Goal: Use online tool/utility: Use online tool/utility

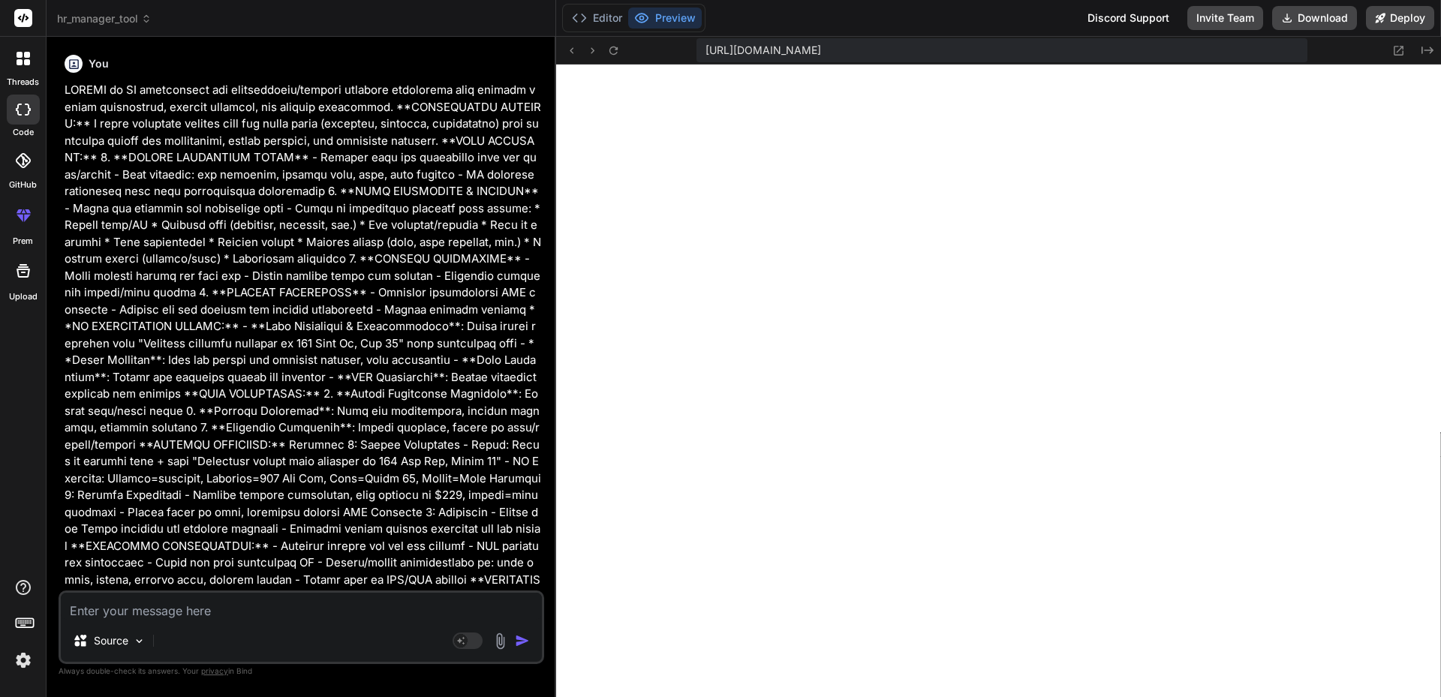
scroll to position [471, 0]
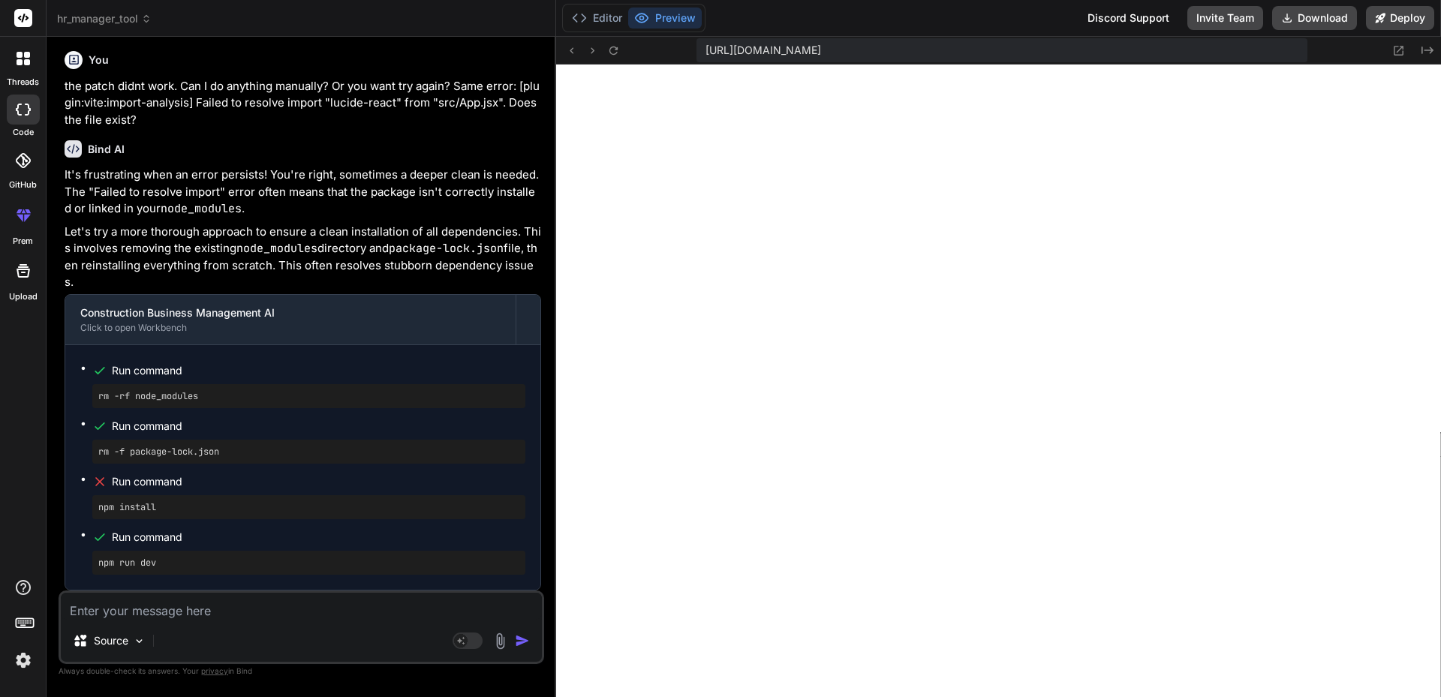
click at [196, 610] on textarea at bounding box center [301, 606] width 481 height 27
type textarea "s"
type textarea "x"
type textarea "st"
type textarea "x"
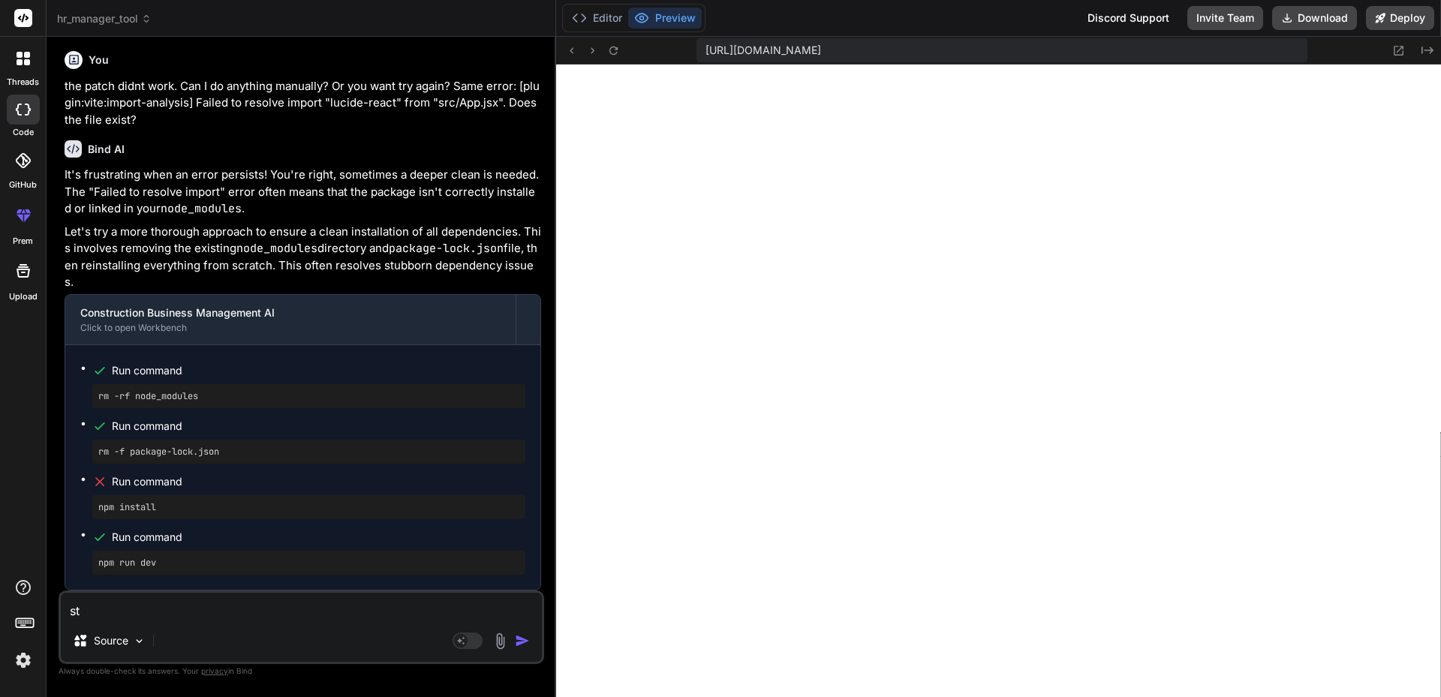
type textarea "sti"
type textarea "x"
type textarea "stil"
type textarea "x"
type textarea "still"
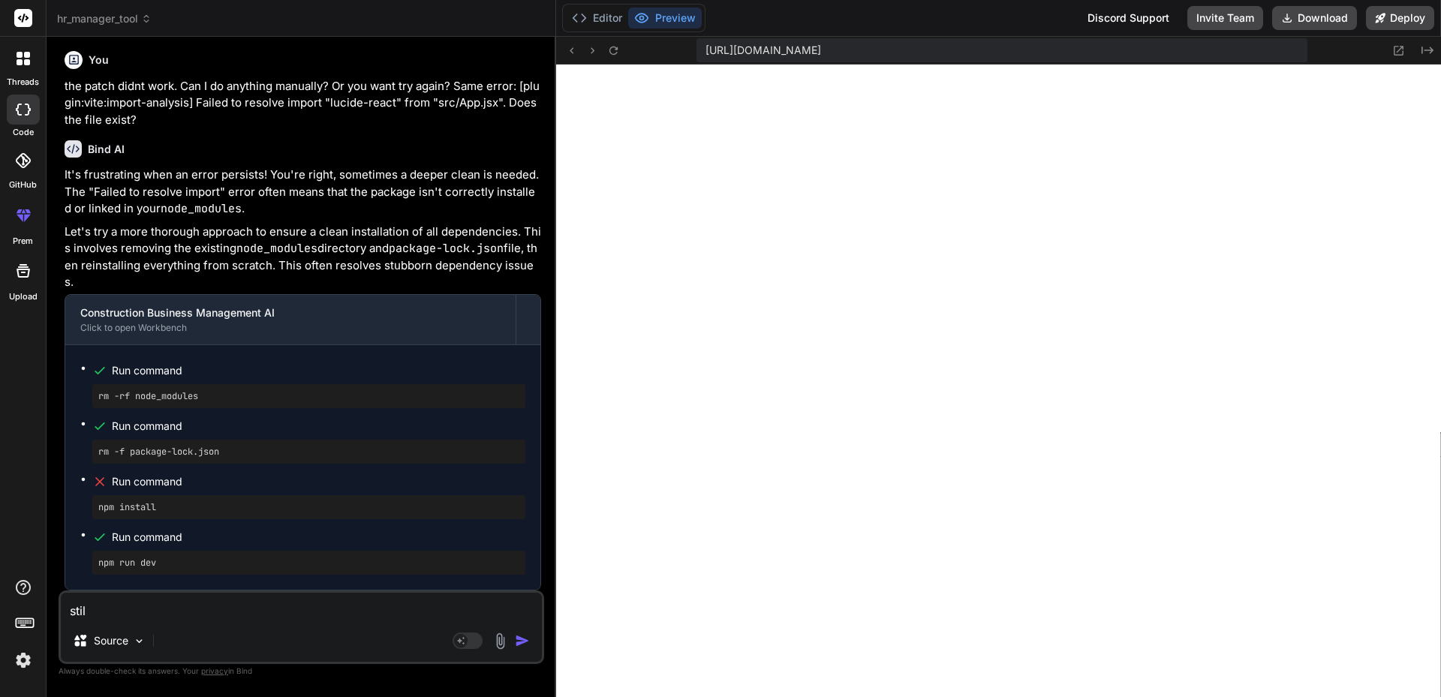
type textarea "x"
type textarea "still"
type textarea "x"
type textarea "still n"
type textarea "x"
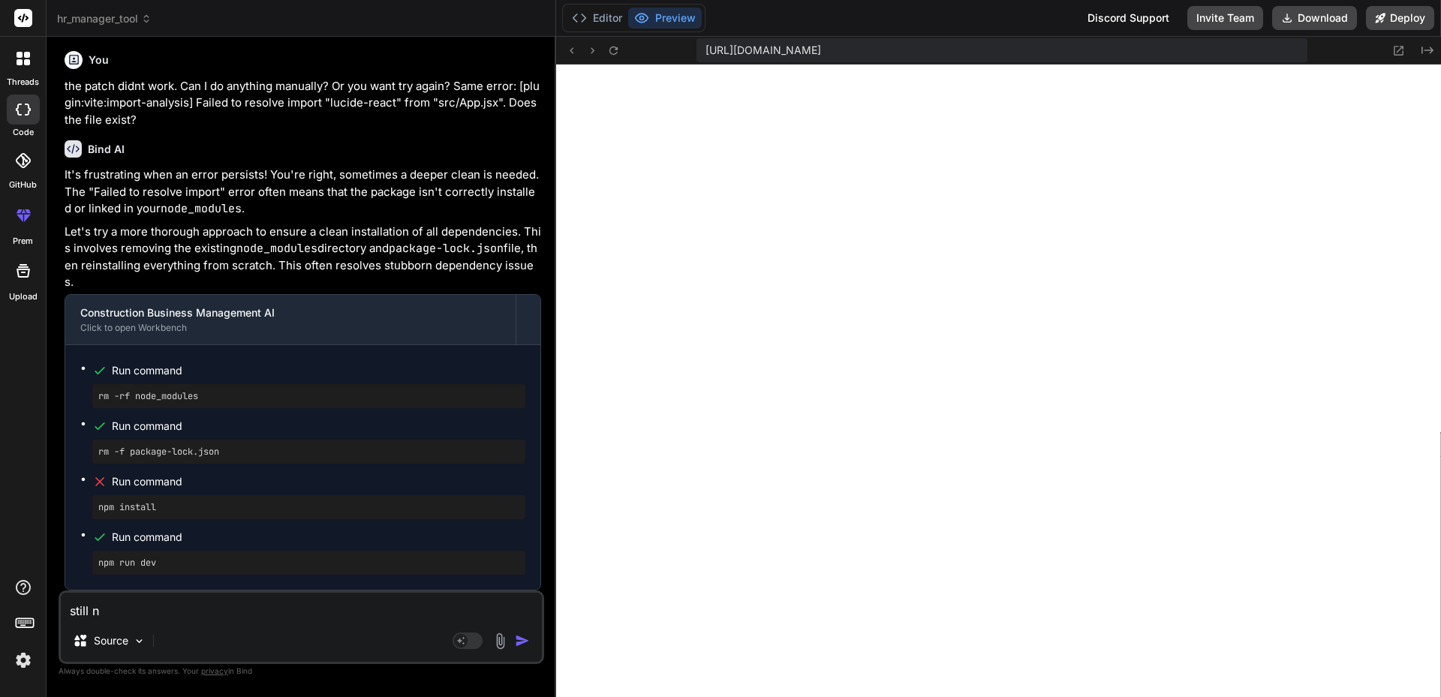
type textarea "still nm"
type textarea "x"
type textarea "still n"
type textarea "x"
type textarea "still np"
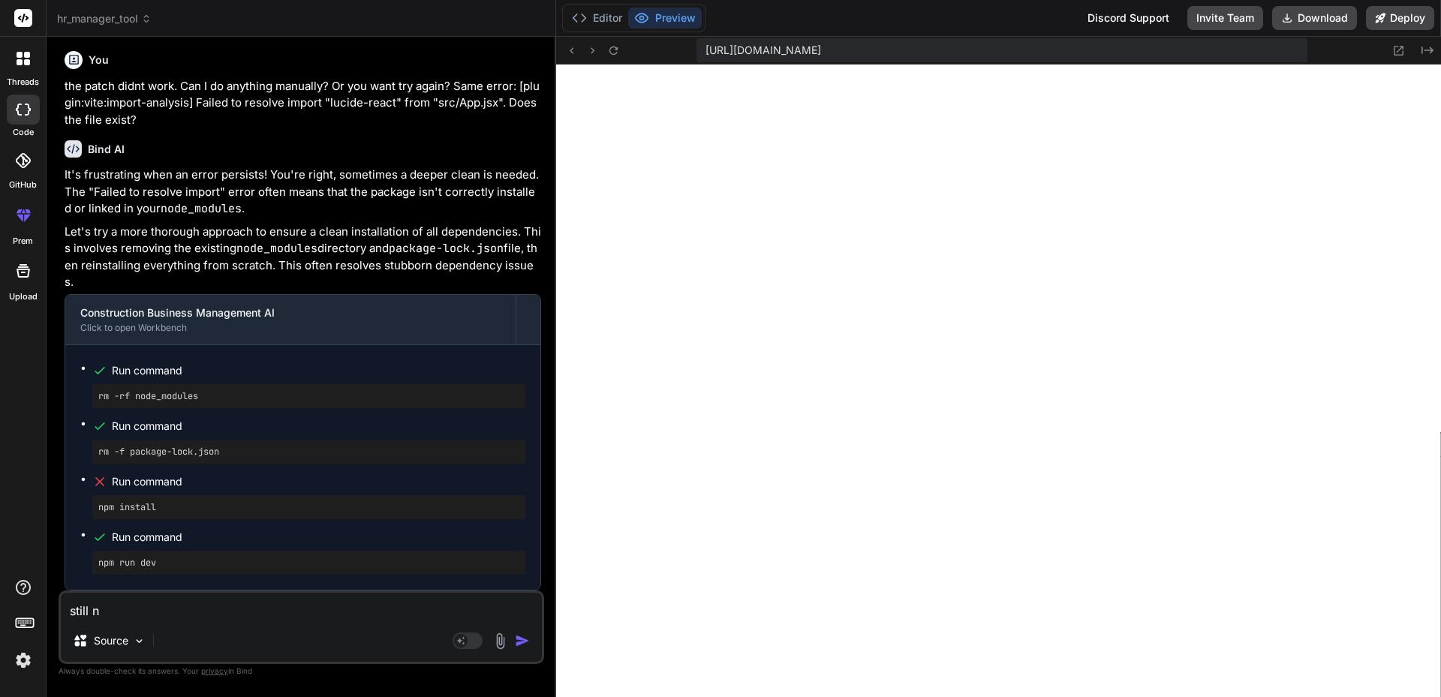
type textarea "x"
type textarea "still npm"
type textarea "x"
type textarea "still npm"
type textarea "x"
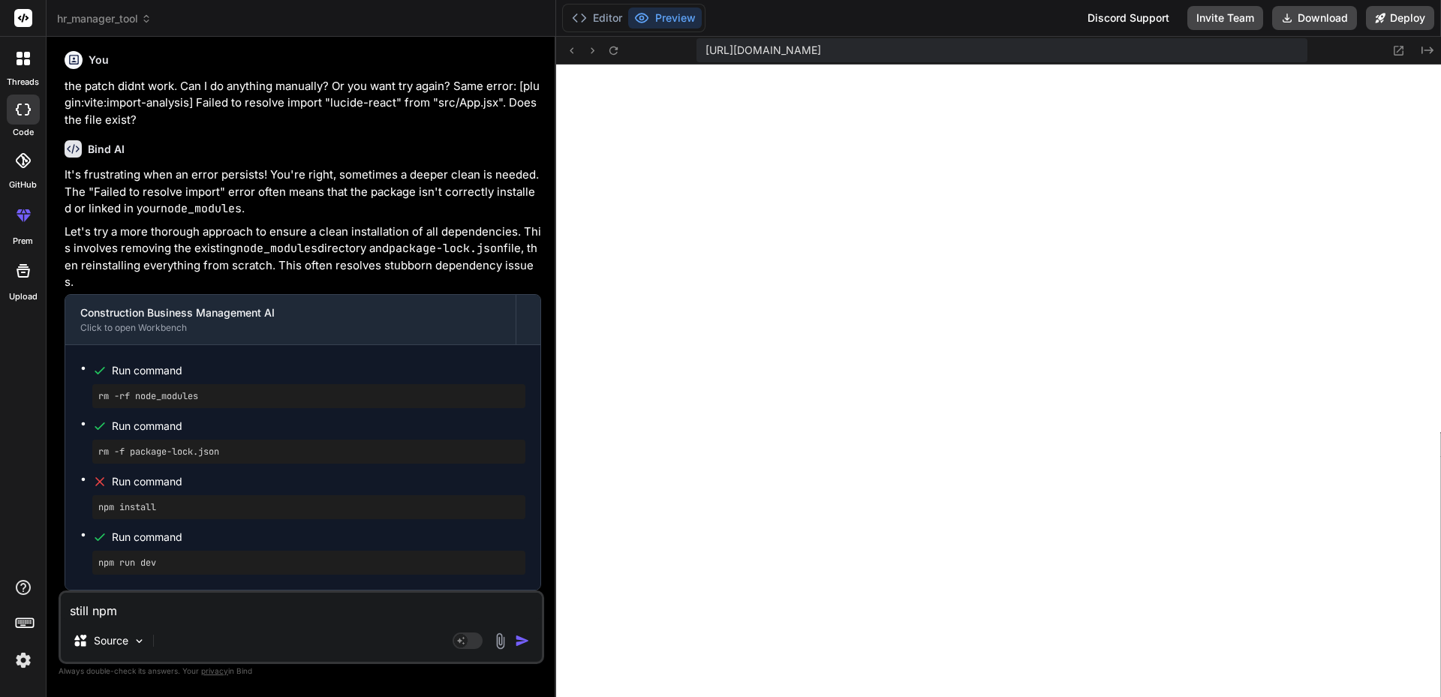
type textarea "still npm"
type textarea "x"
type textarea "still np"
type textarea "x"
type textarea "still n"
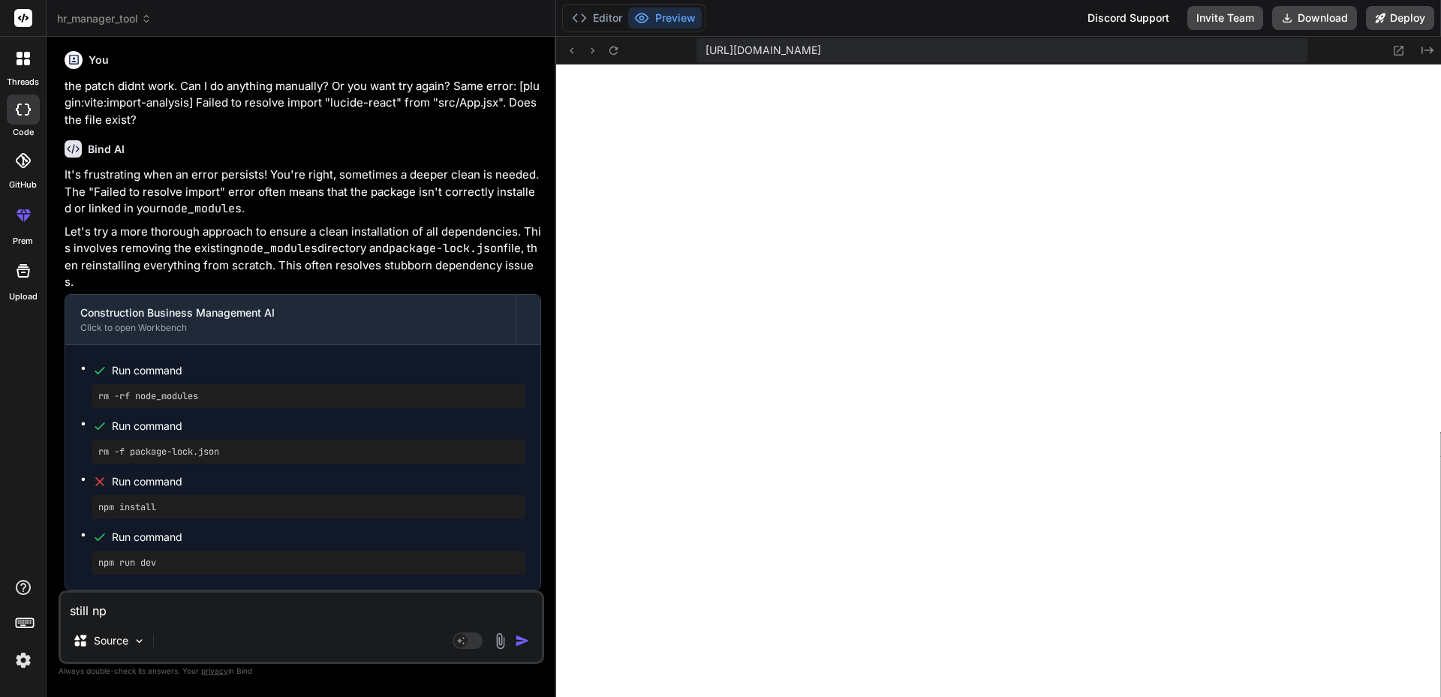
type textarea "x"
type textarea "still"
type textarea "x"
type textarea "still"
type textarea "x"
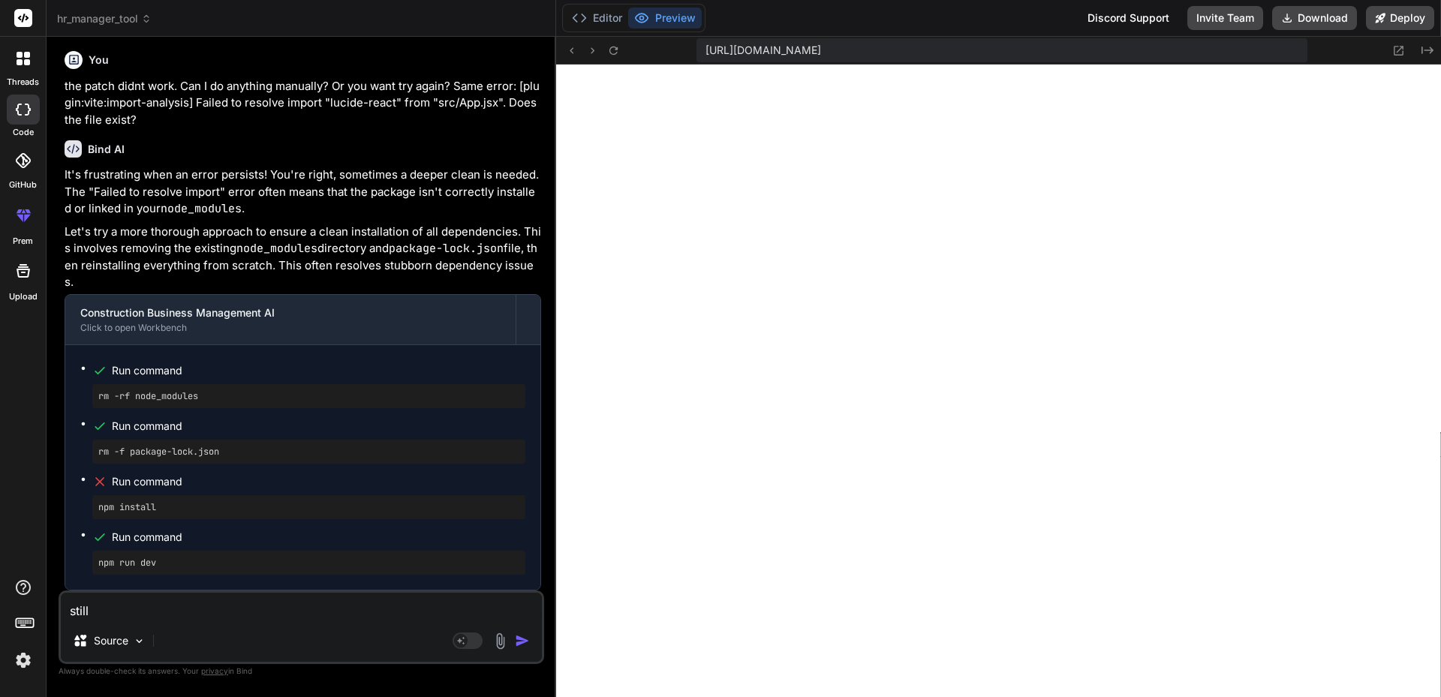
type textarea "stil"
type textarea "x"
type textarea "sti"
type textarea "x"
type textarea "st"
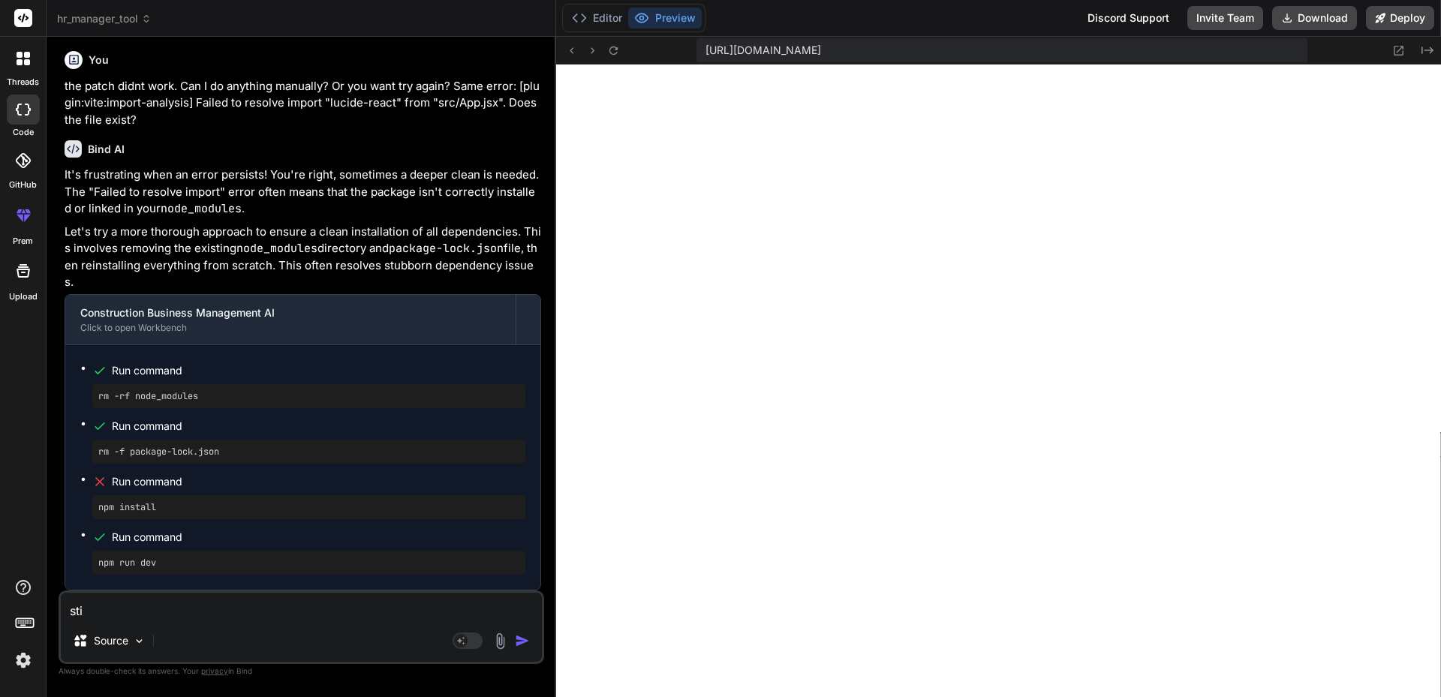
type textarea "x"
type textarea "s"
type textarea "x"
type textarea "a"
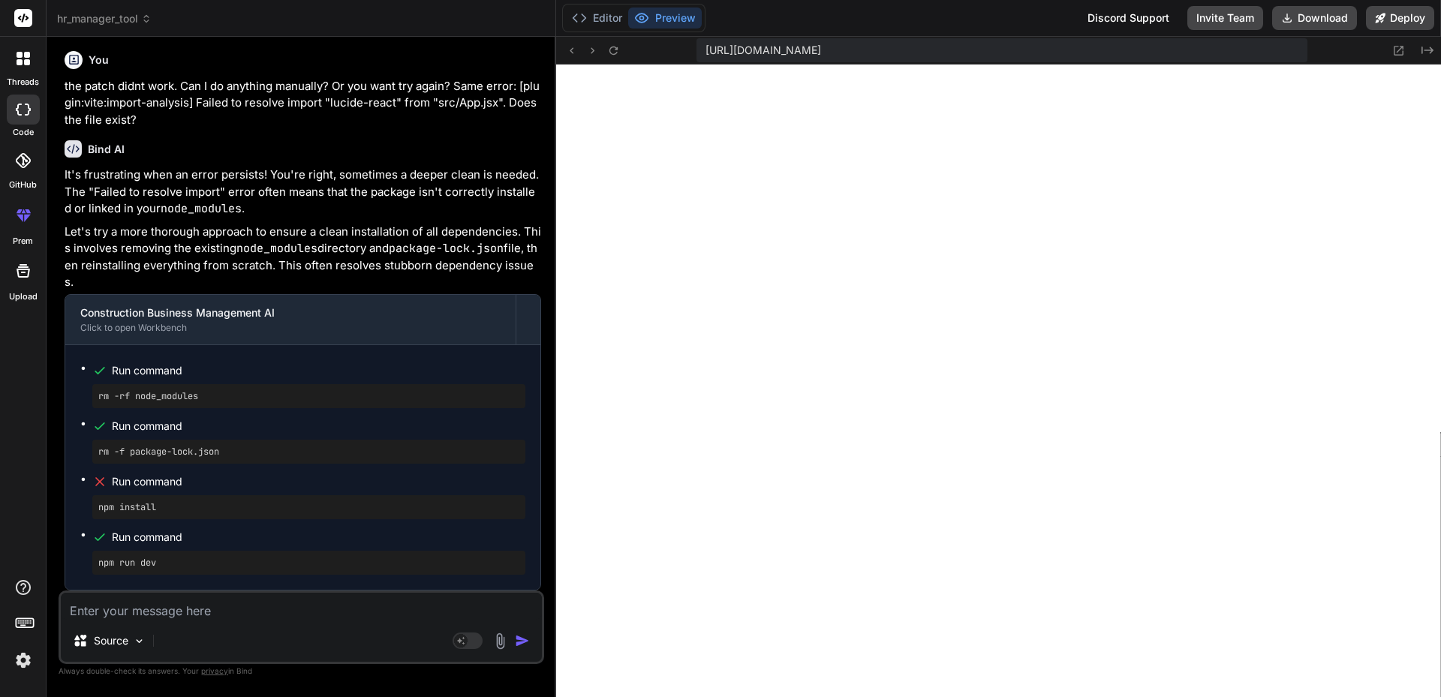
type textarea "x"
type textarea "al"
type textarea "x"
type textarea "all"
type textarea "x"
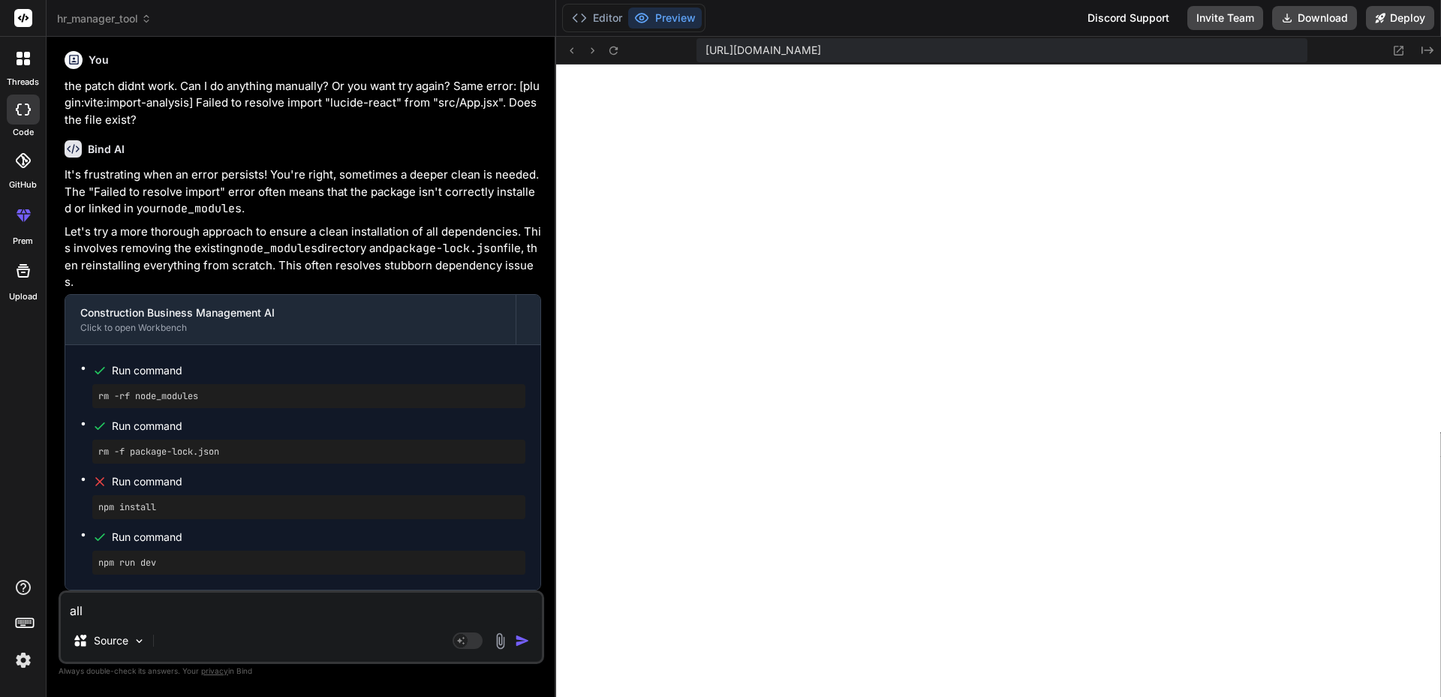
type textarea "all"
type textarea "x"
type textarea "all m"
type textarea "x"
type textarea "all mo"
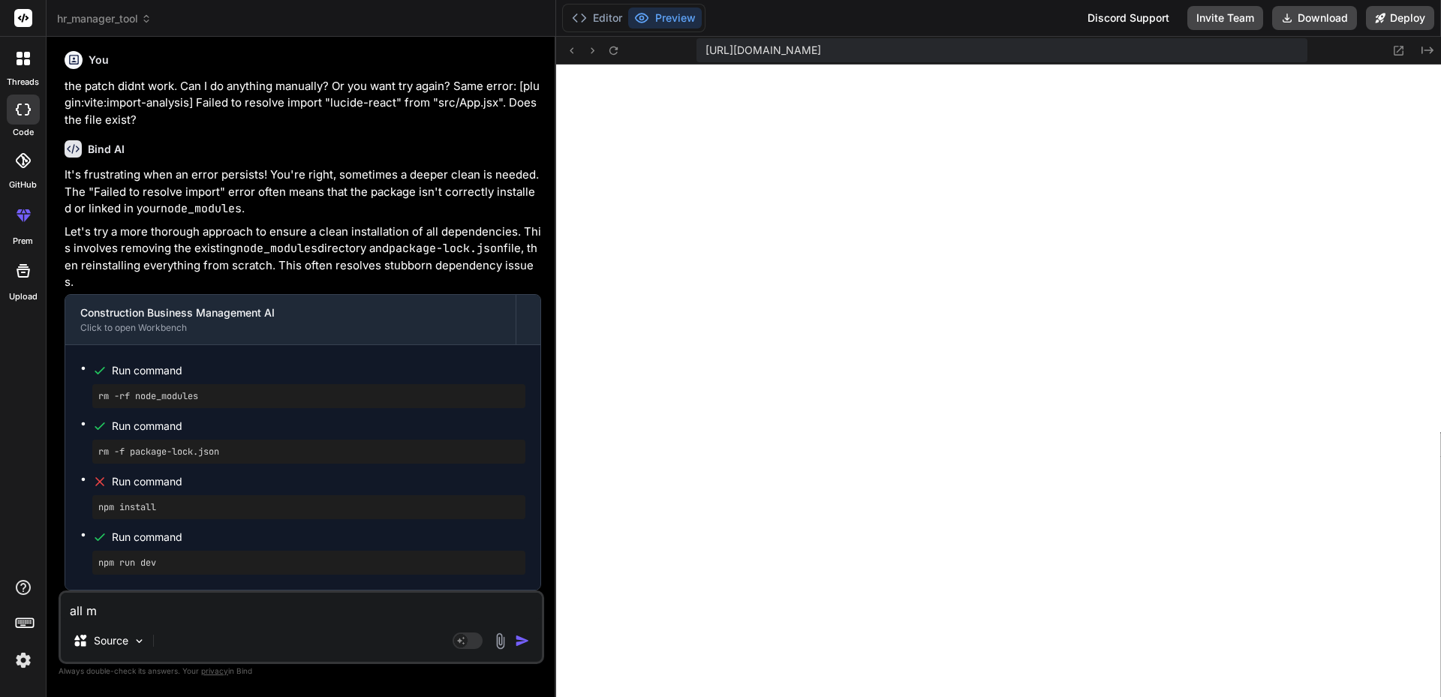
type textarea "x"
type textarea "all mod"
type textarea "x"
type textarea "all mo"
type textarea "x"
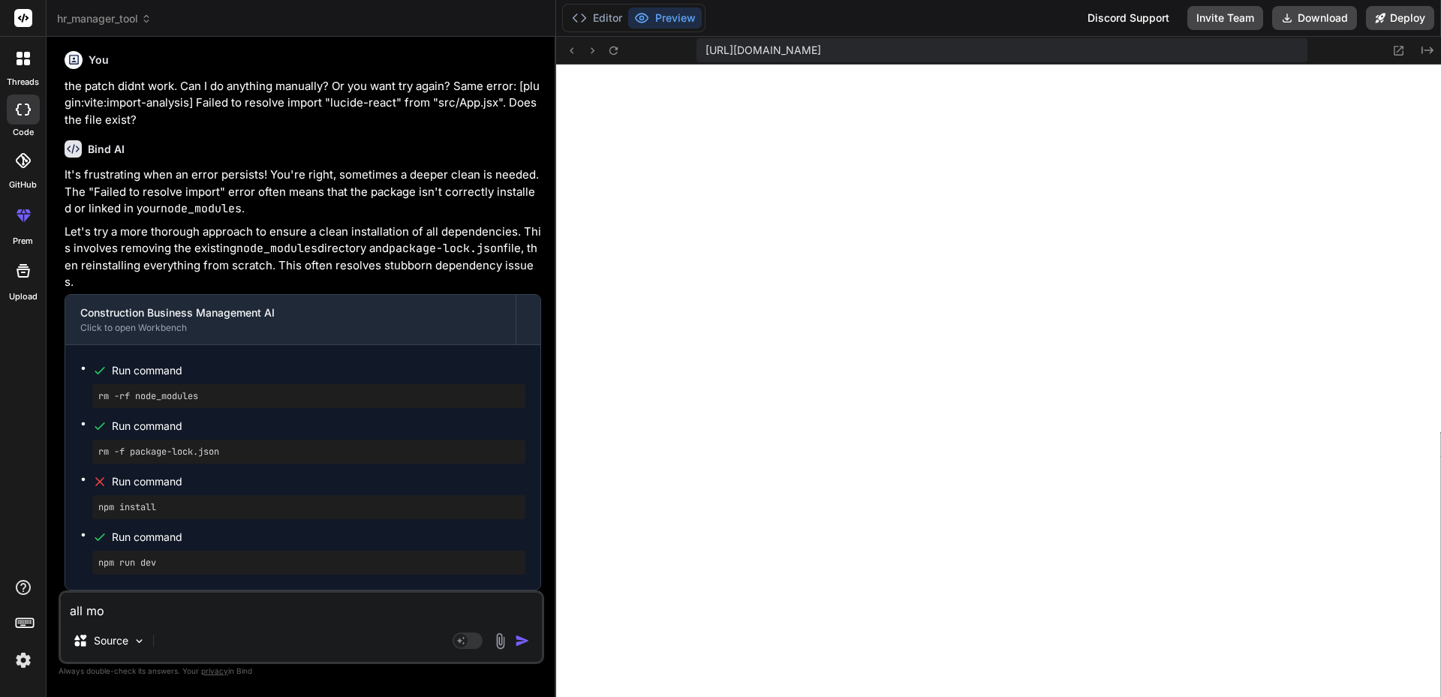
type textarea "all m"
type textarea "x"
type textarea "all"
type textarea "x"
type textarea "all"
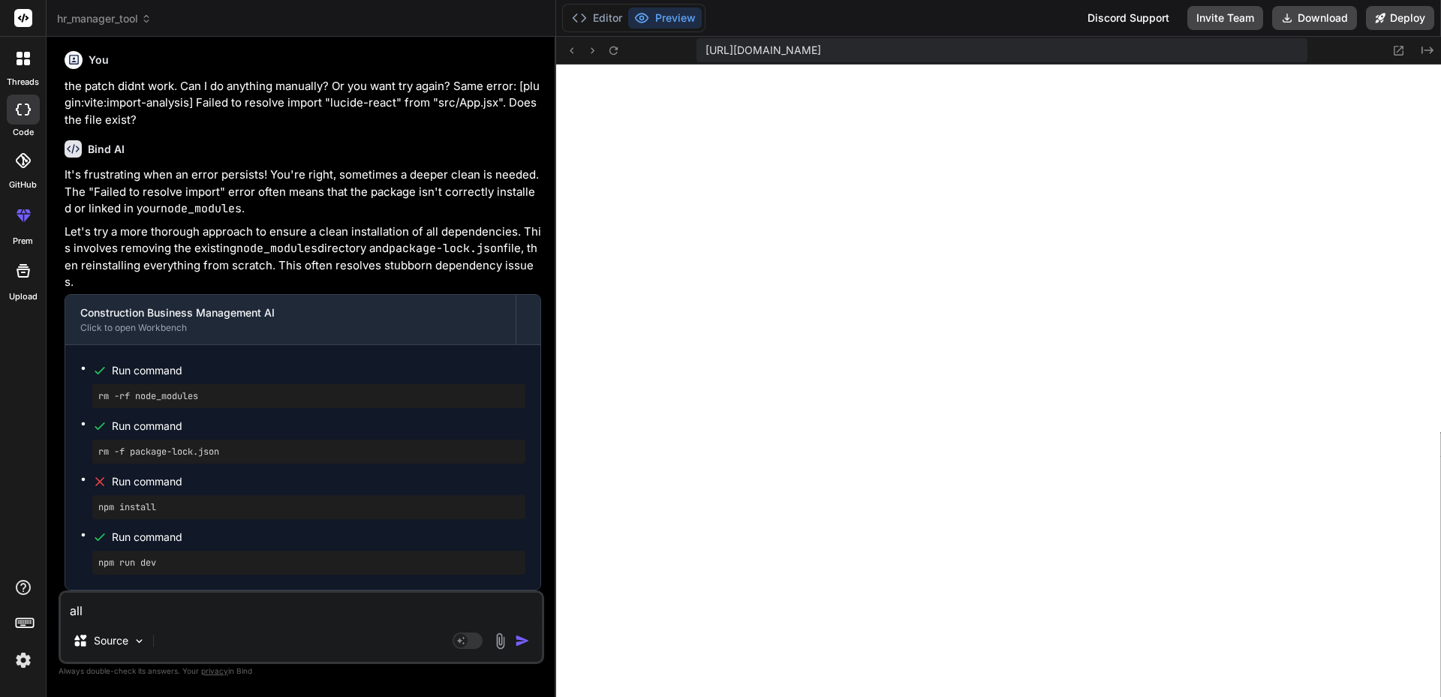
type textarea "x"
type textarea "al"
type textarea "x"
type textarea "a"
type textarea "x"
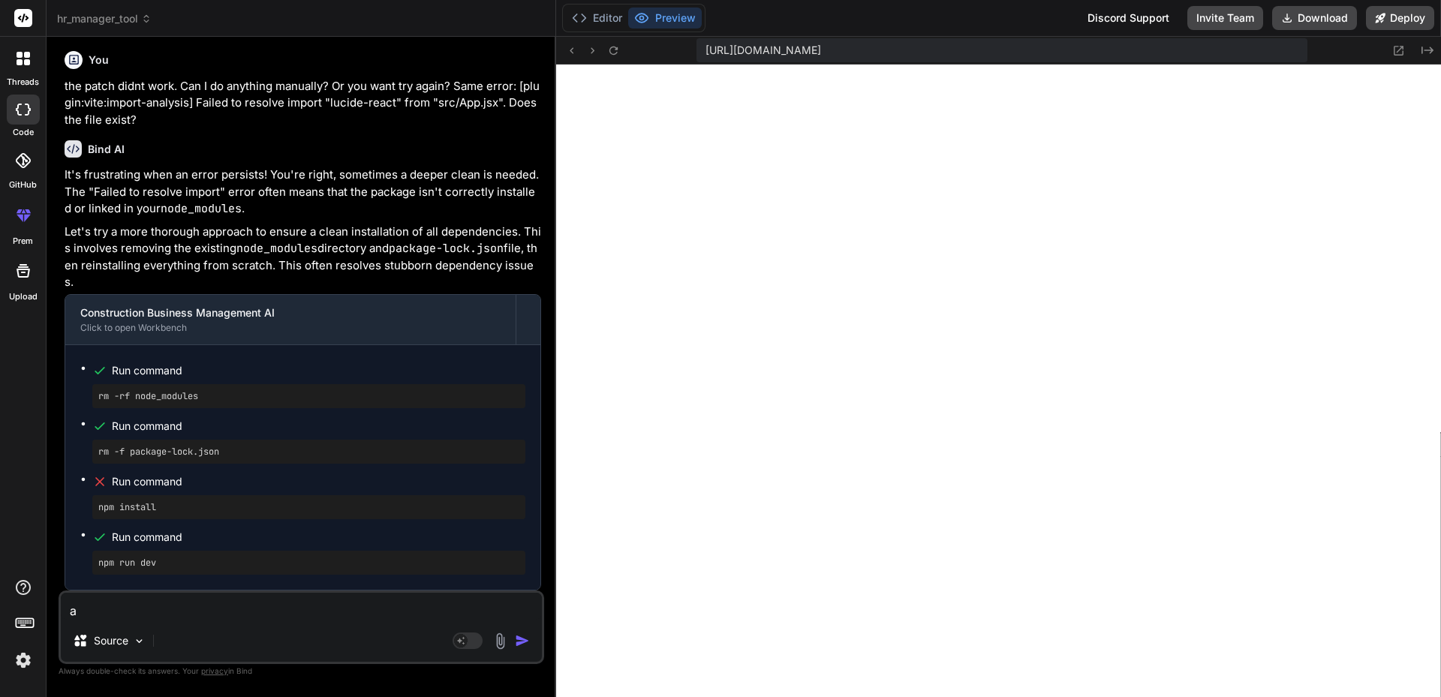
type textarea "x"
type textarea "n"
type textarea "x"
type textarea "no"
type textarea "x"
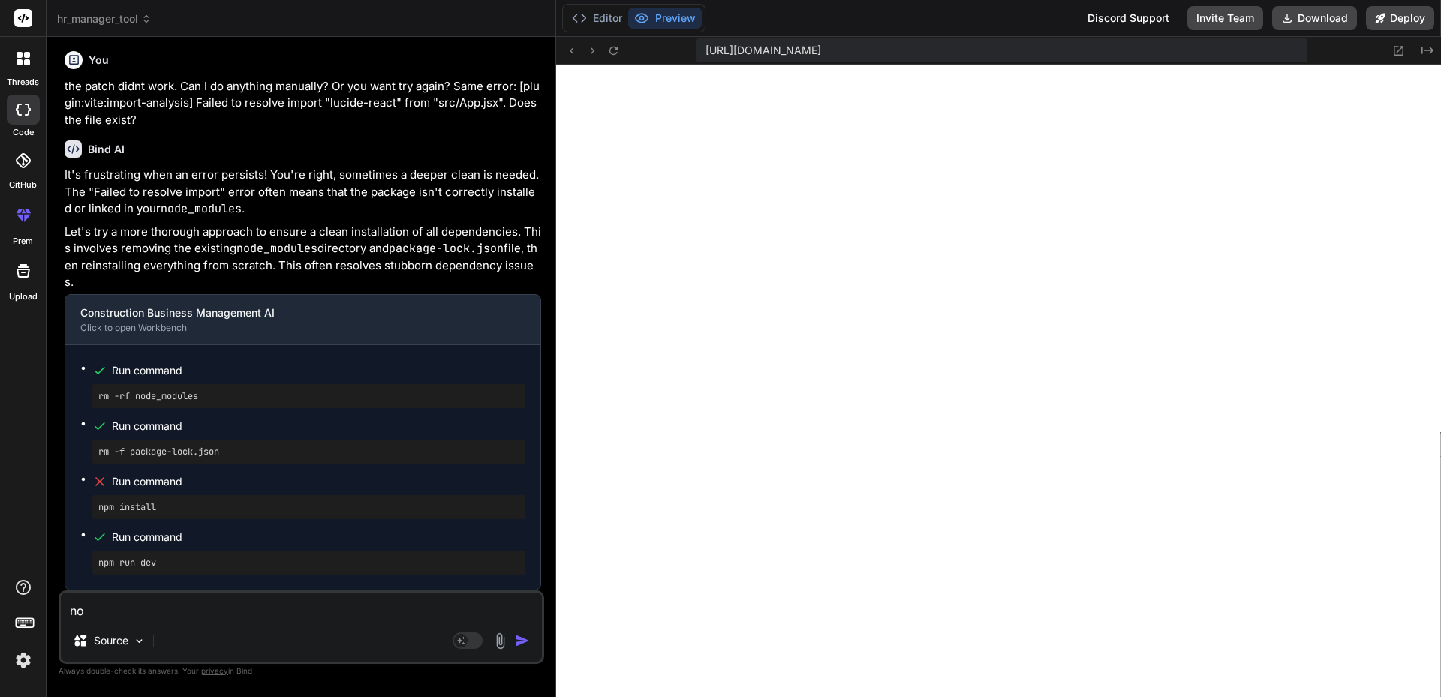
type textarea "nod"
type textarea "x"
type textarea "nod_"
type textarea "x"
type textarea "nod_m"
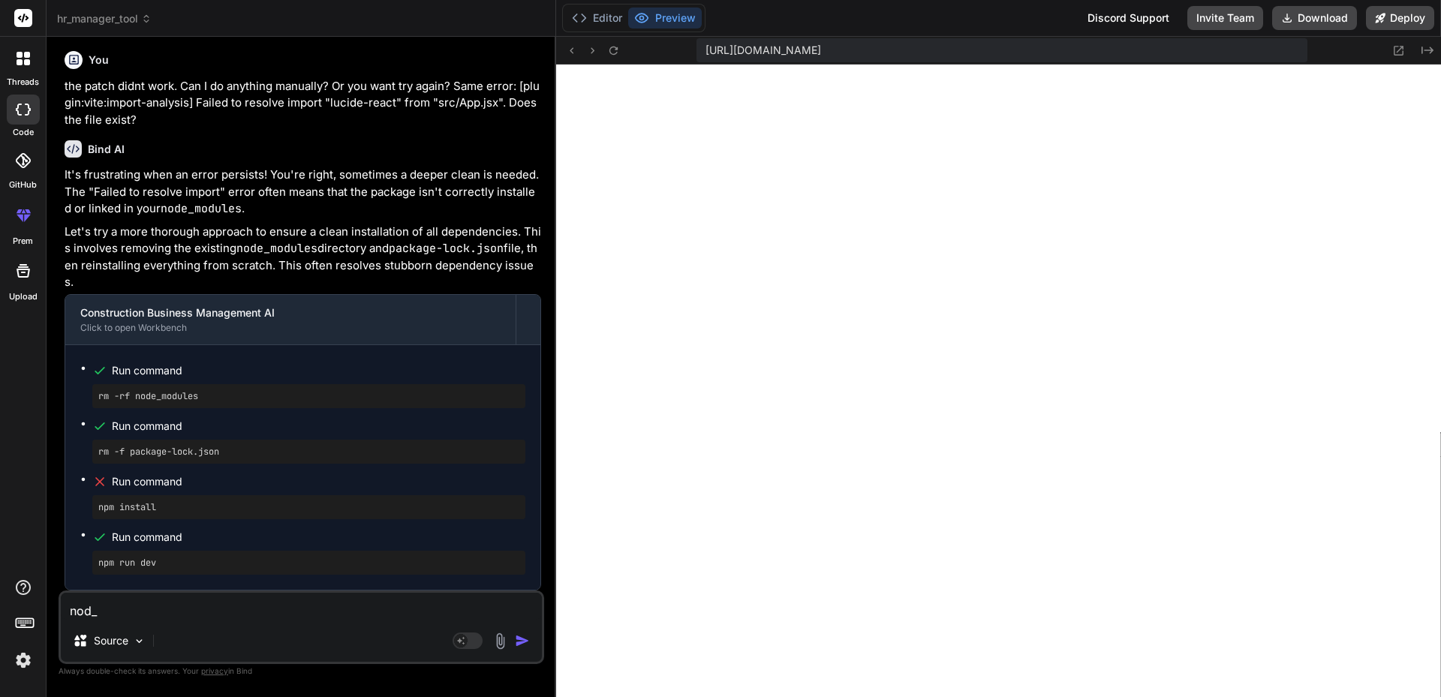
type textarea "x"
type textarea "nod_"
type textarea "x"
type textarea "nod"
type textarea "x"
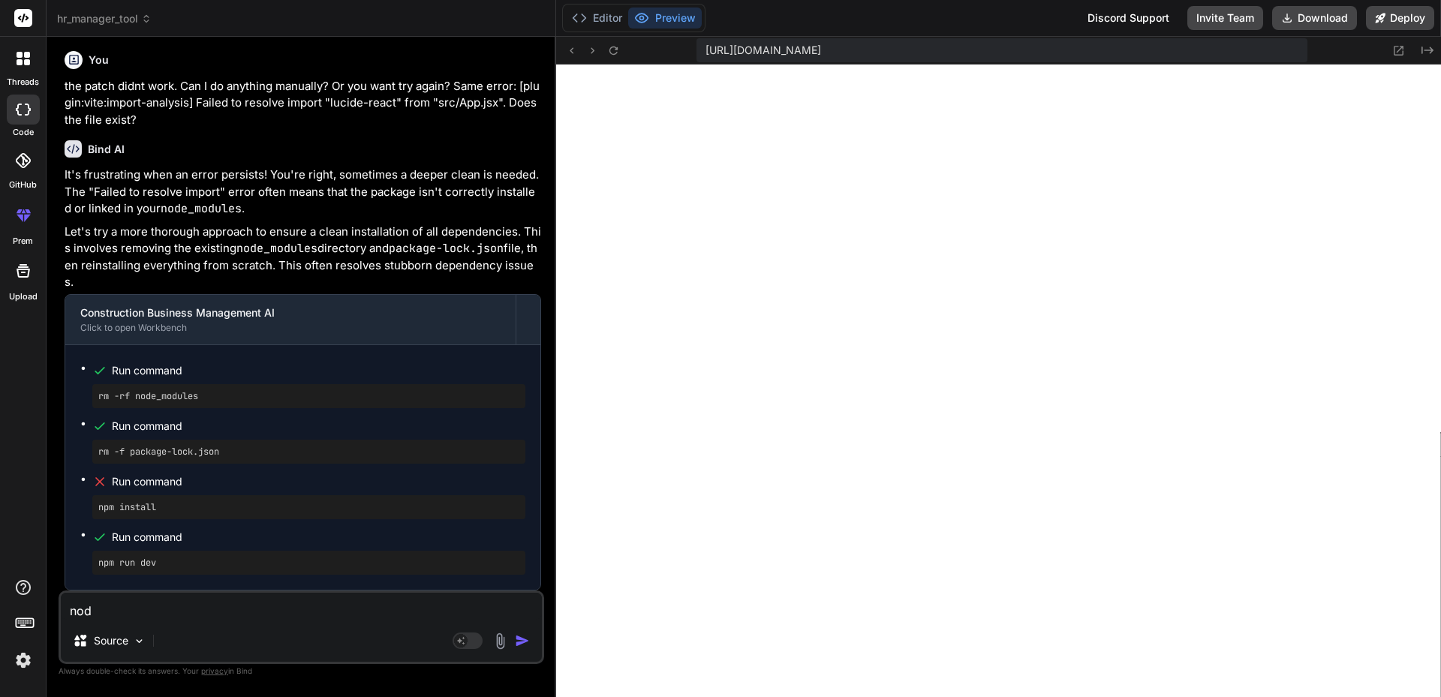
type textarea "node"
type textarea "x"
type textarea "node_"
type textarea "x"
type textarea "node_m"
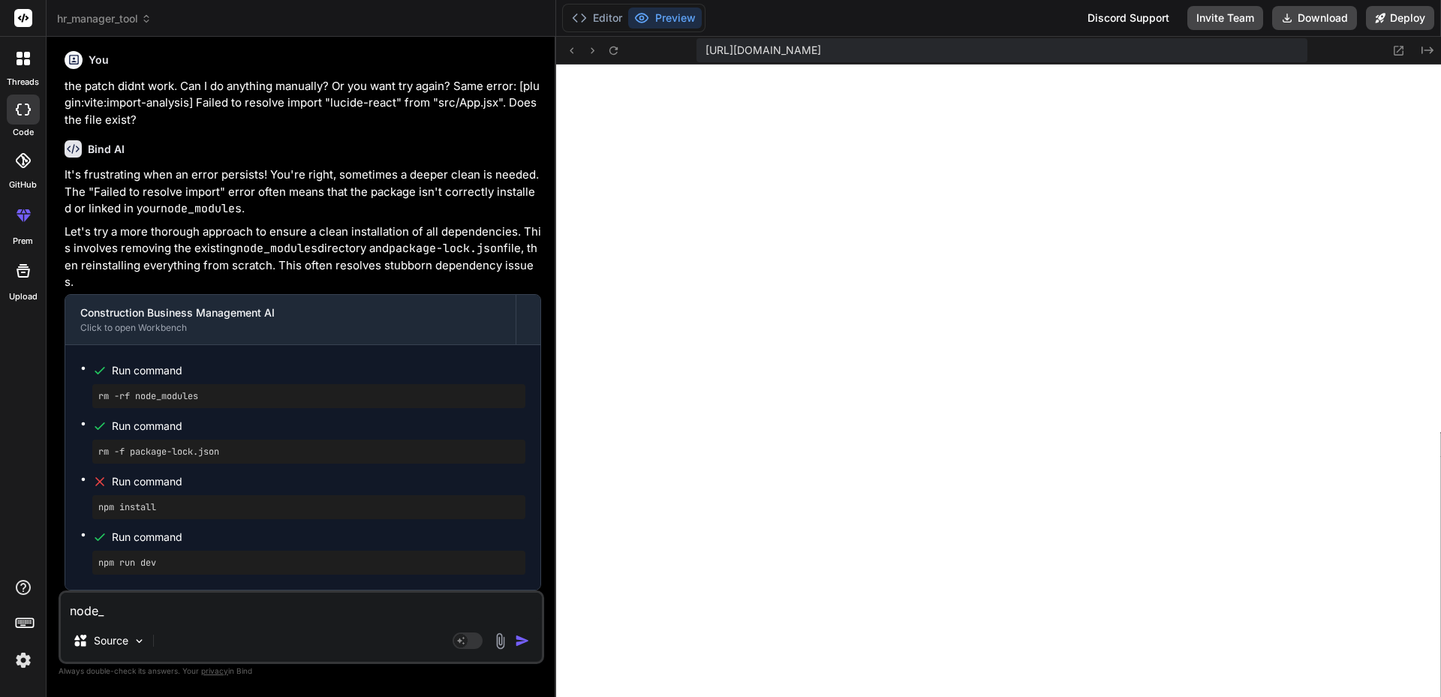
type textarea "x"
type textarea "node_mo"
type textarea "x"
type textarea "node_mod"
type textarea "x"
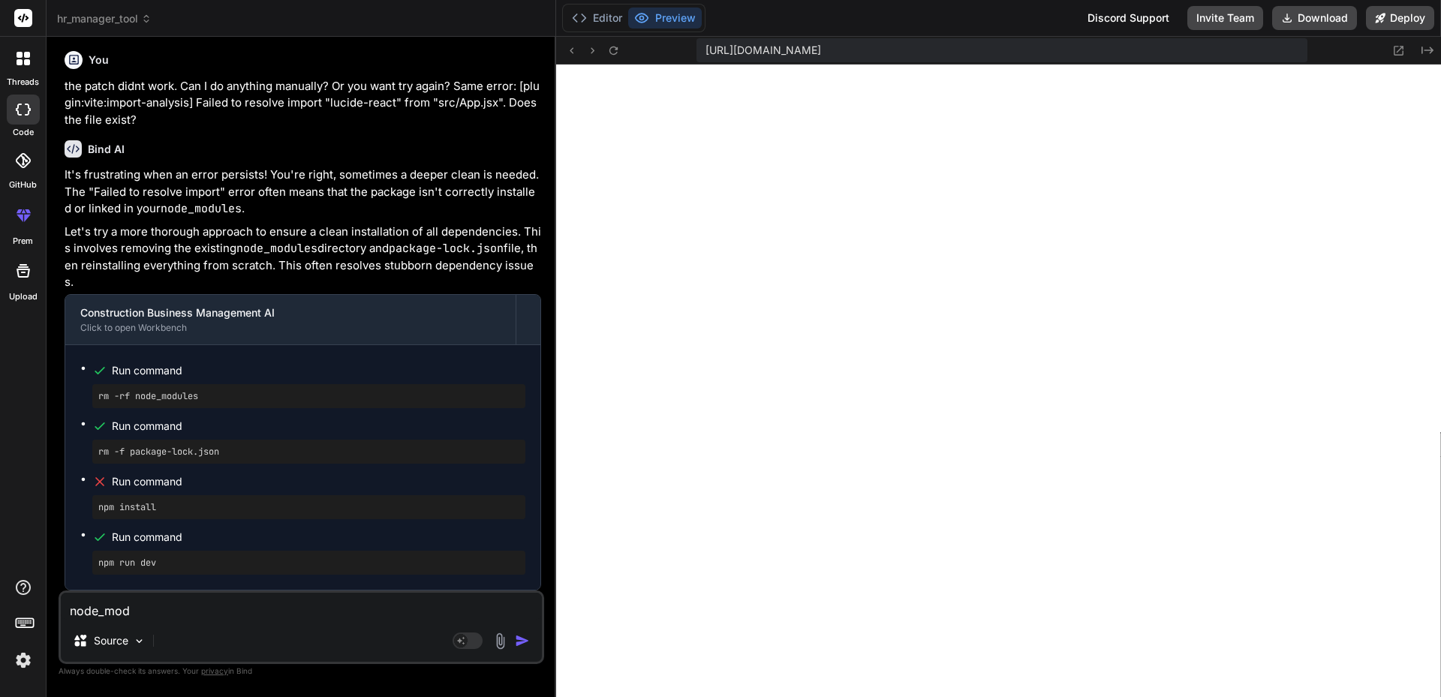
type textarea "node_modu"
type textarea "x"
type textarea "node_modul"
type textarea "x"
type textarea "node_module"
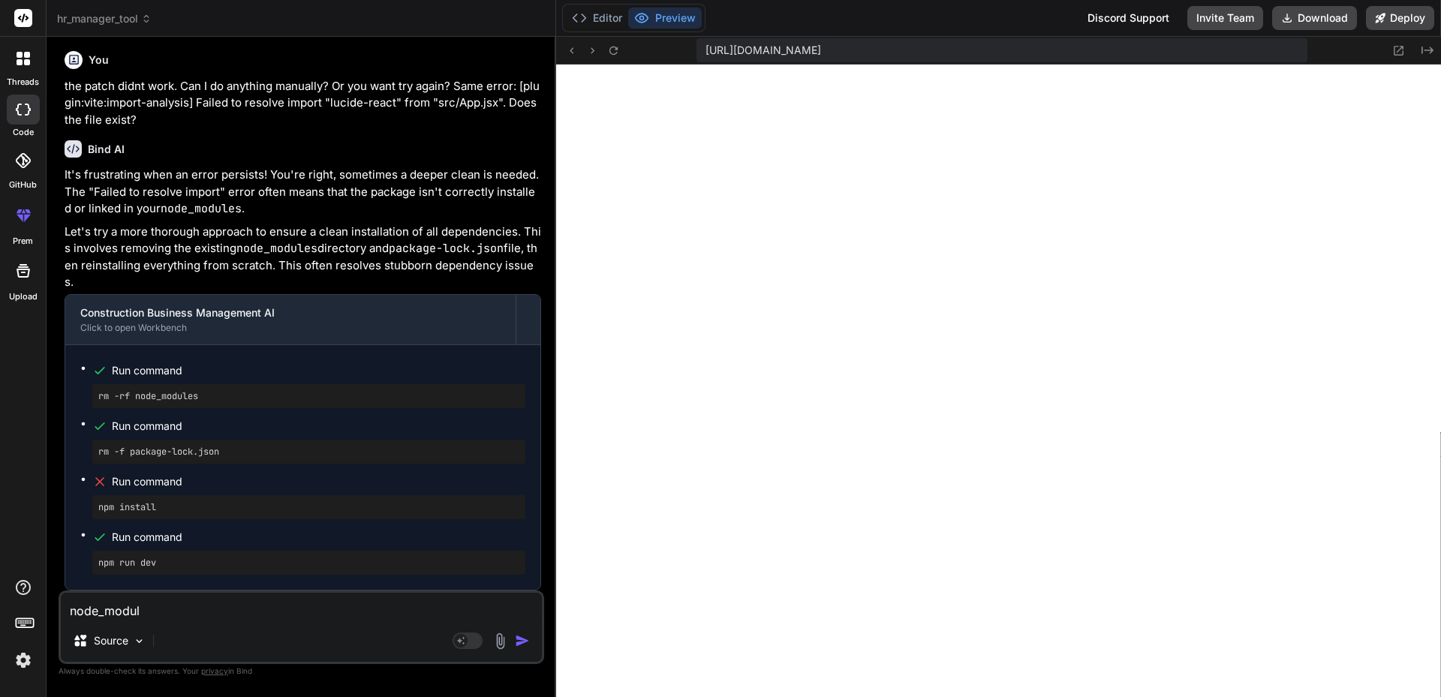
type textarea "x"
type textarea "node_modules"
type textarea "x"
type textarea "node_modules"
type textarea "x"
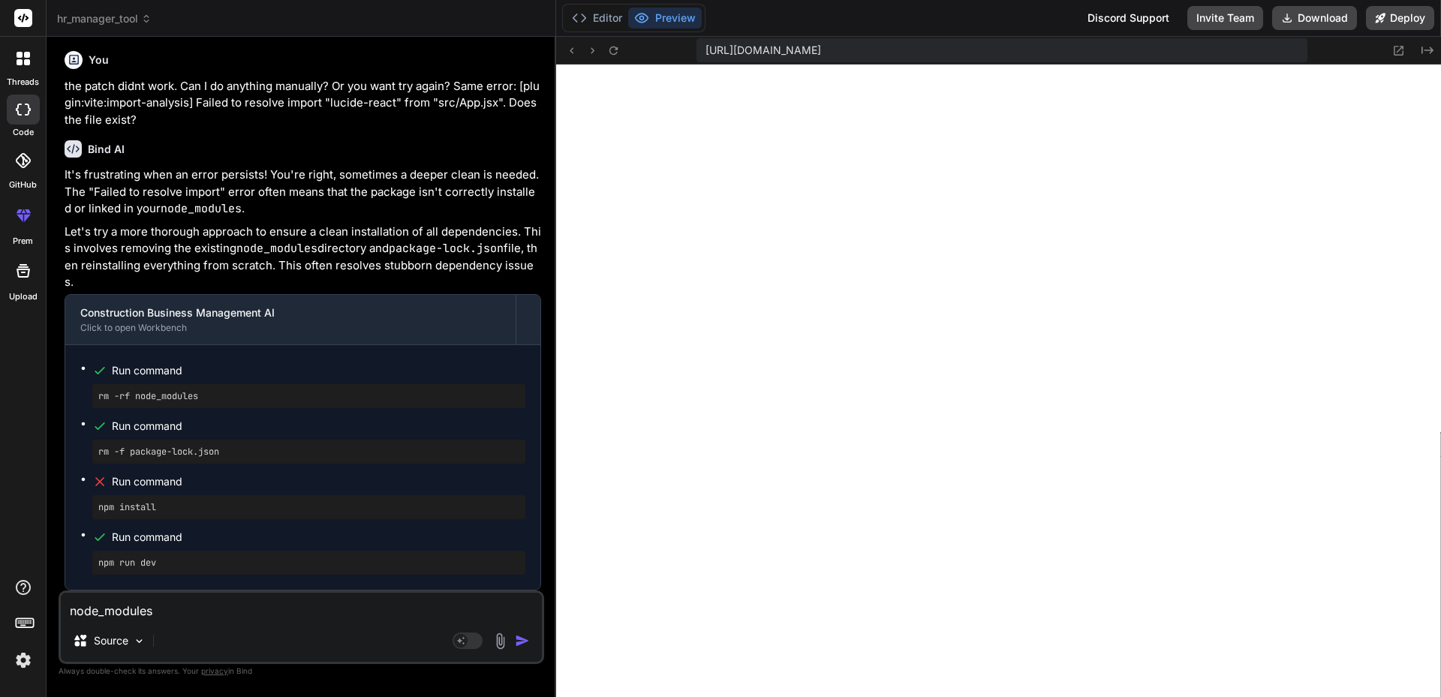
type textarea "node_modules a"
type textarea "x"
type textarea "node_modules ar"
type textarea "x"
type textarea "node_modules are"
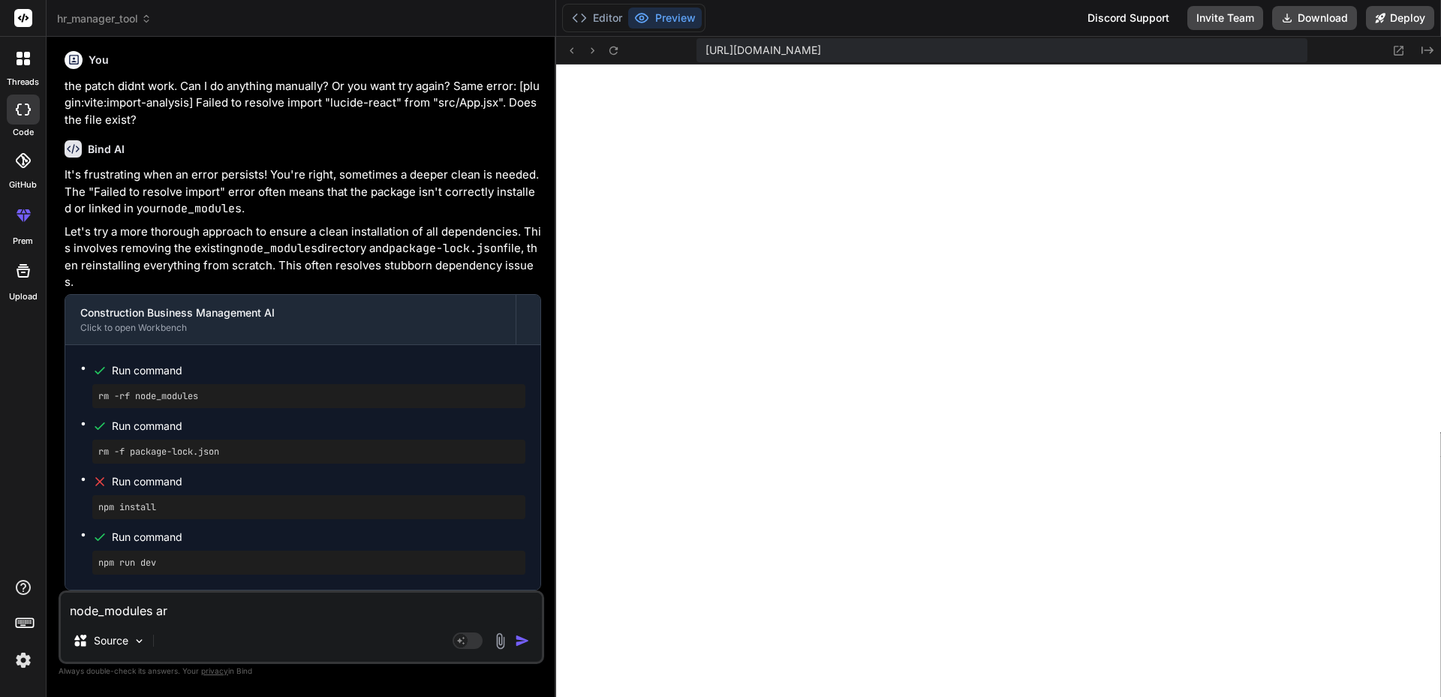
type textarea "x"
type textarea "node_modules are"
type textarea "x"
type textarea "node_modules are r"
type textarea "x"
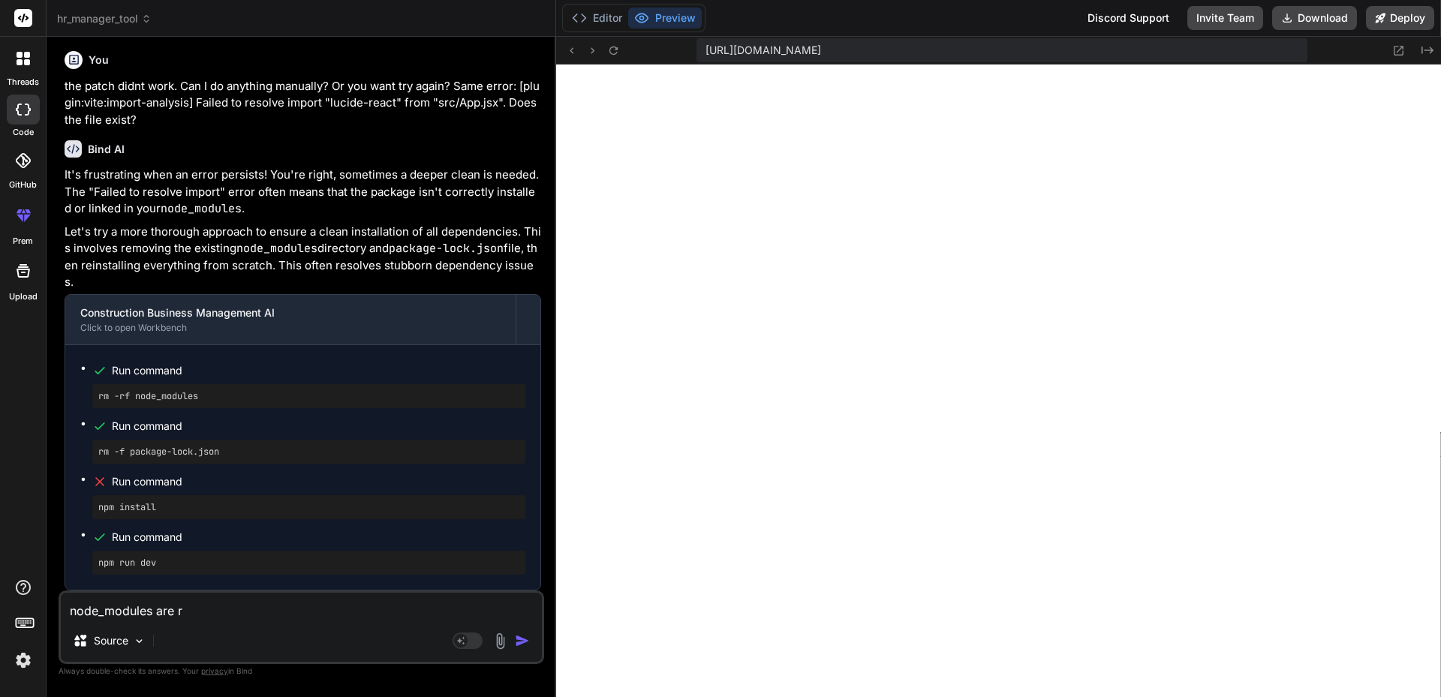
type textarea "node_modules are re"
type textarea "x"
type textarea "node_modules are rem"
type textarea "x"
type textarea "node_modules are remo"
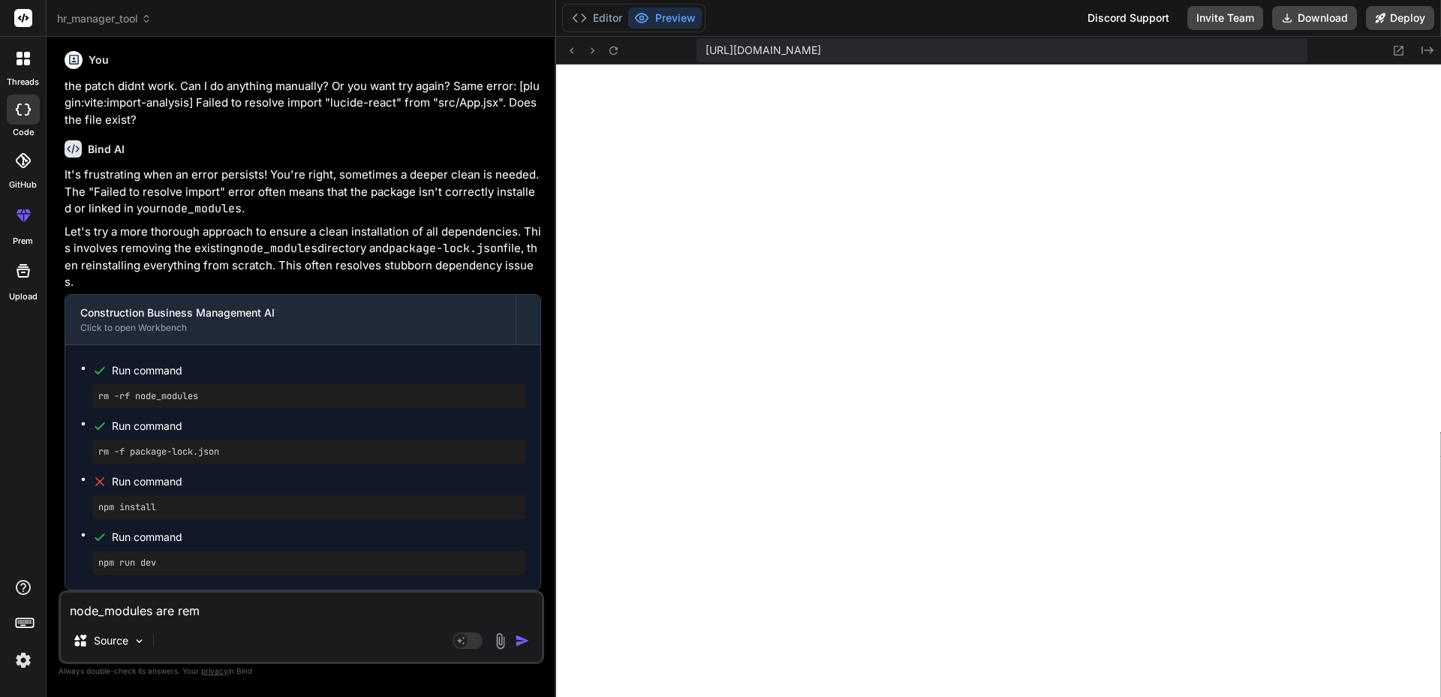
type textarea "x"
type textarea "node_modules are remov"
type textarea "x"
type textarea "node_modules are remove"
type textarea "x"
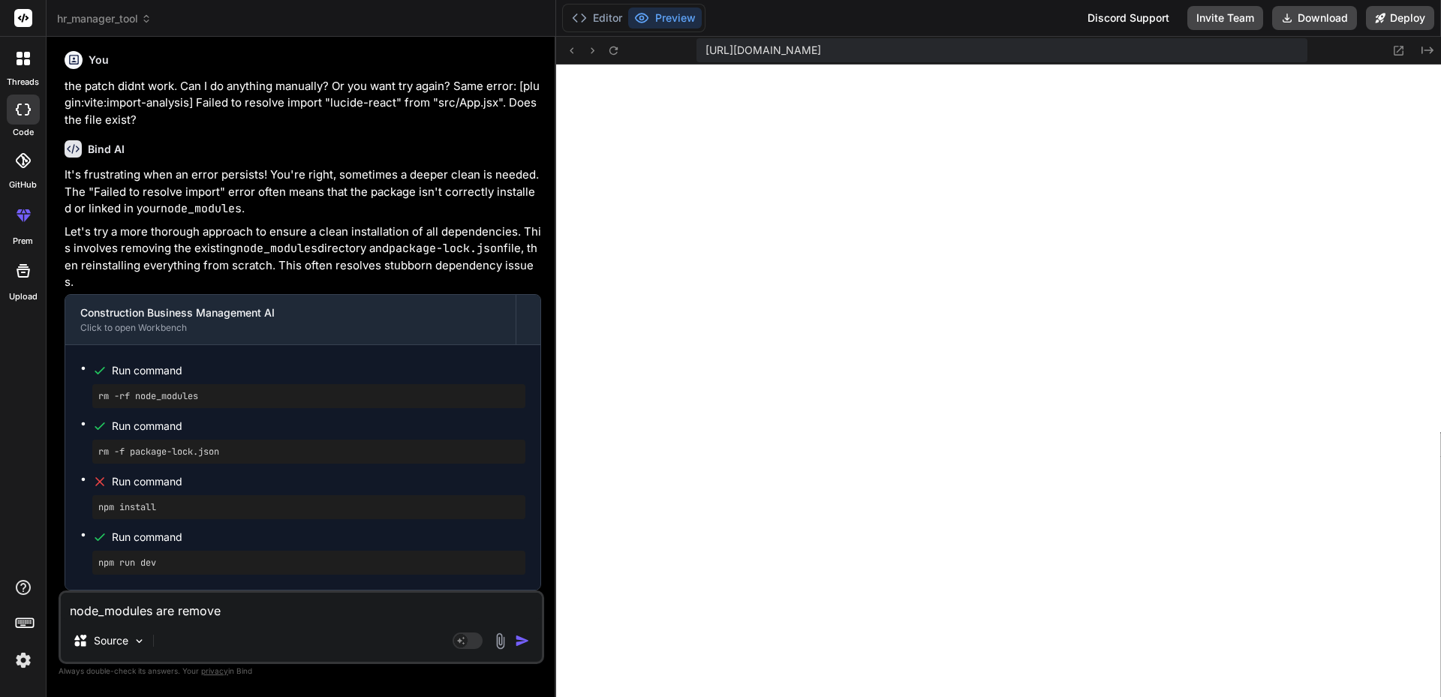
type textarea "node_modules are removed"
type textarea "x"
type textarea "node_modules are removed,"
type textarea "x"
type textarea "node_modules are removed,"
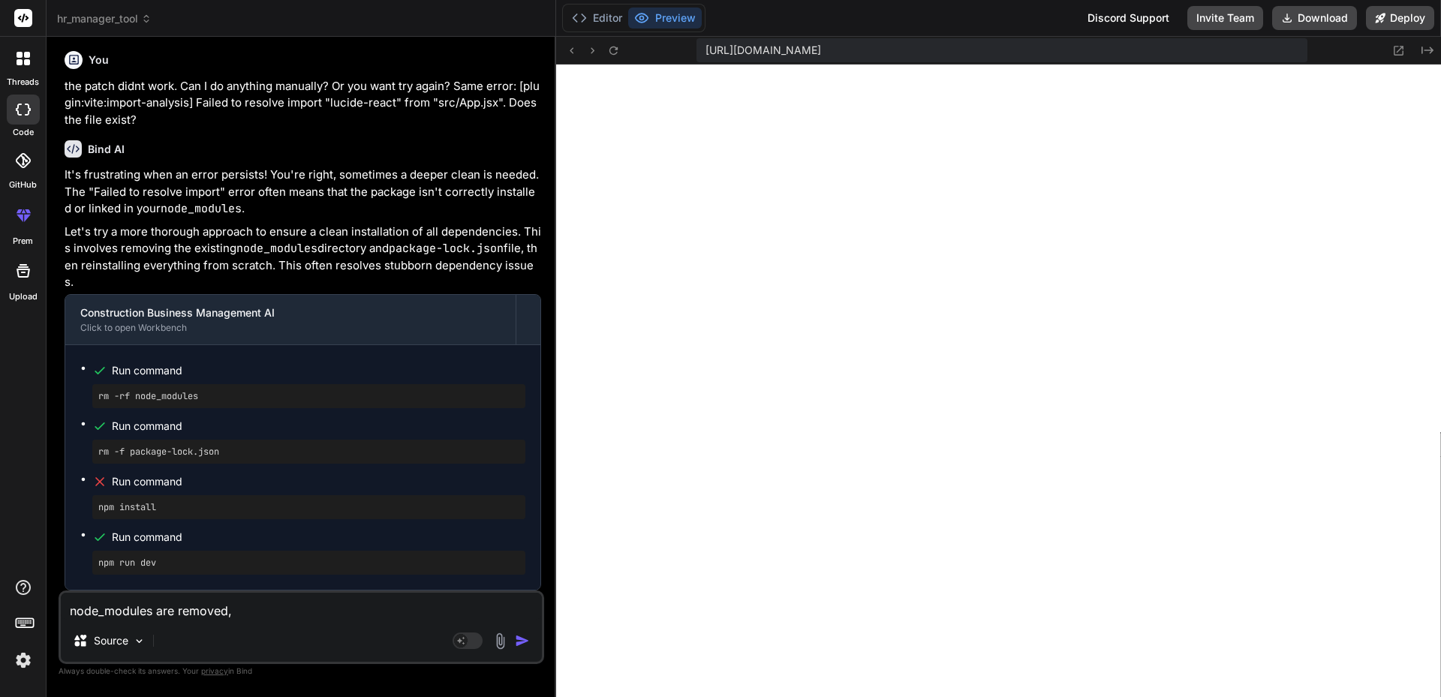
type textarea "x"
type textarea "node_modules are removed, p"
type textarea "x"
type textarea "node_modules are removed, pa"
type textarea "x"
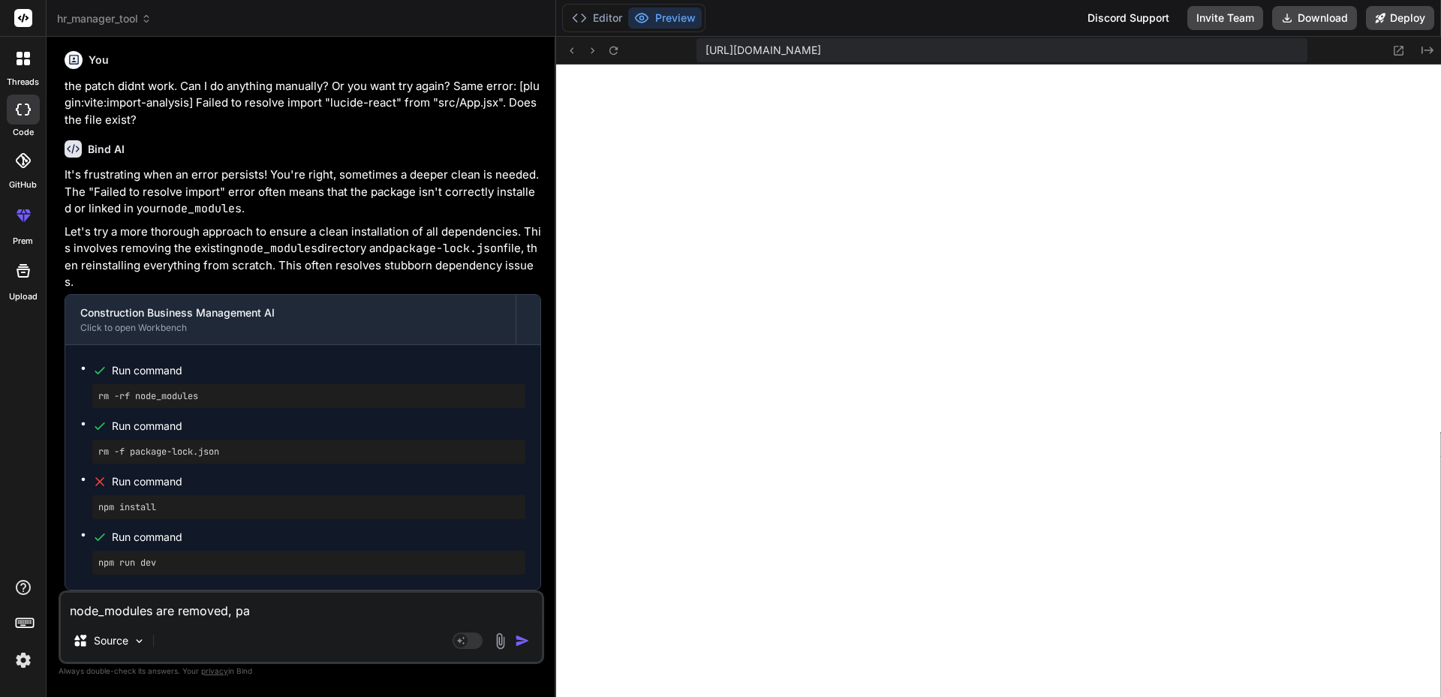
type textarea "node_modules are removed, pac"
type textarea "x"
type textarea "node_modules are removed, pach"
type textarea "x"
type textarea "node_modules are removed, pacha"
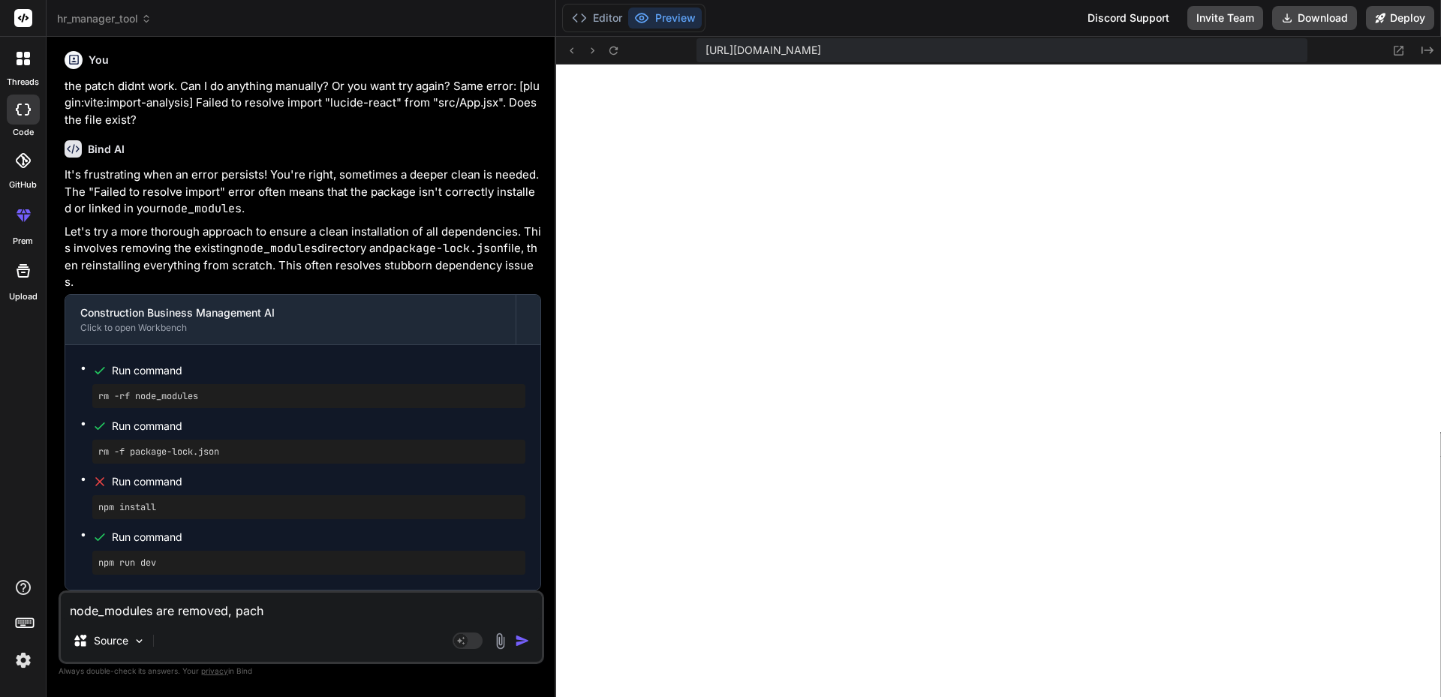
type textarea "x"
type textarea "node_modules are removed, pachal"
type textarea "x"
type textarea "node_modules are removed, pachale"
type textarea "x"
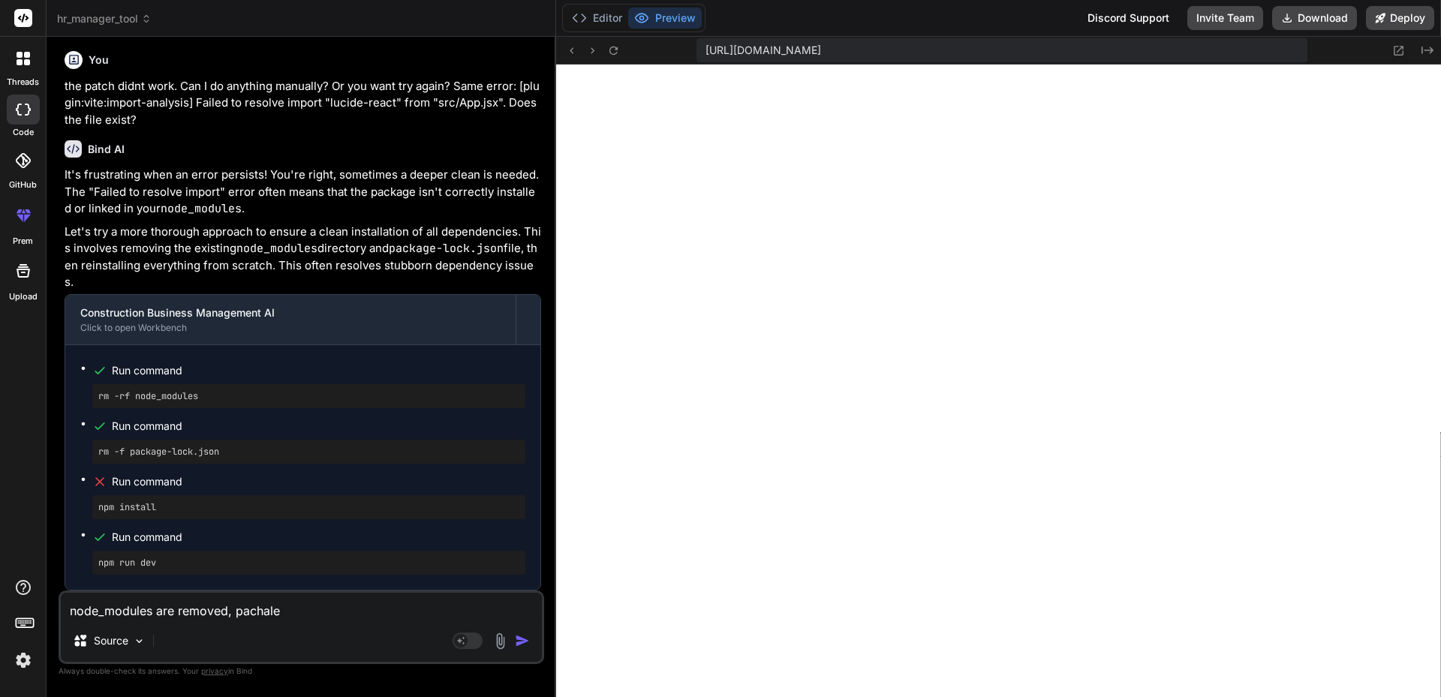
type textarea "node_modules are removed, pachale-"
type textarea "x"
type textarea "node_modules are removed, pachale-l"
type textarea "x"
type textarea "node_modules are removed, pachale-lo"
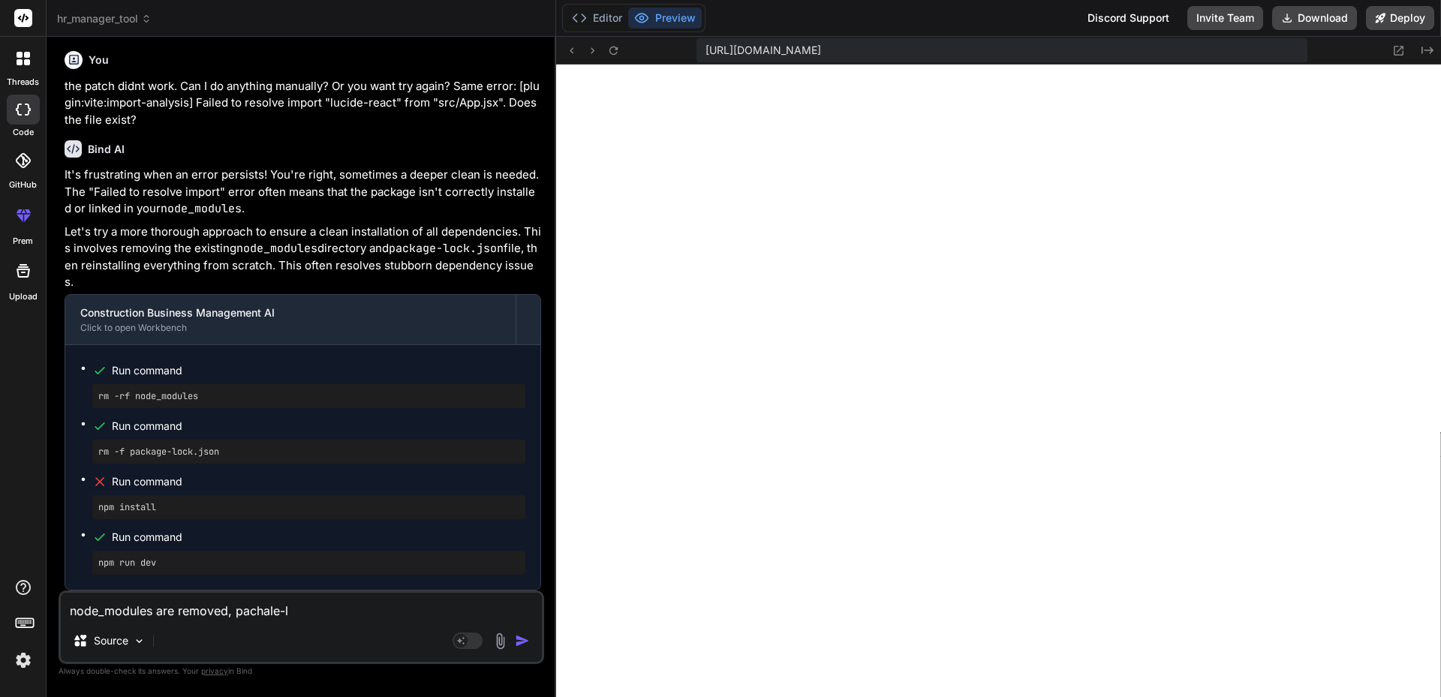
type textarea "x"
type textarea "node_modules are removed, pachale-log"
type textarea "x"
type textarea "node_modules are removed, pachale-log"
type textarea "x"
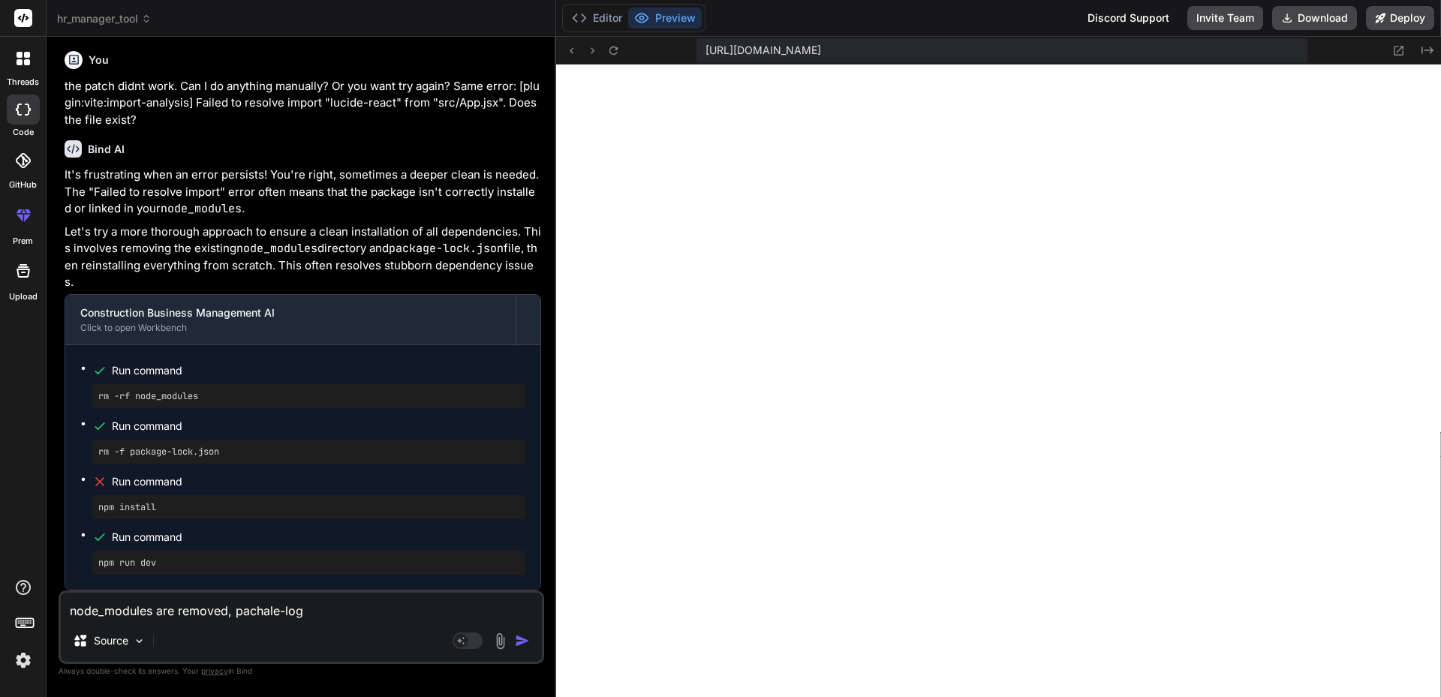
type textarea "node_modules are removed, pachale-log"
type textarea "x"
type textarea "node_modules are removed, pachale-log."
type textarea "x"
type textarea "node_modules are removed, pachale-log.j"
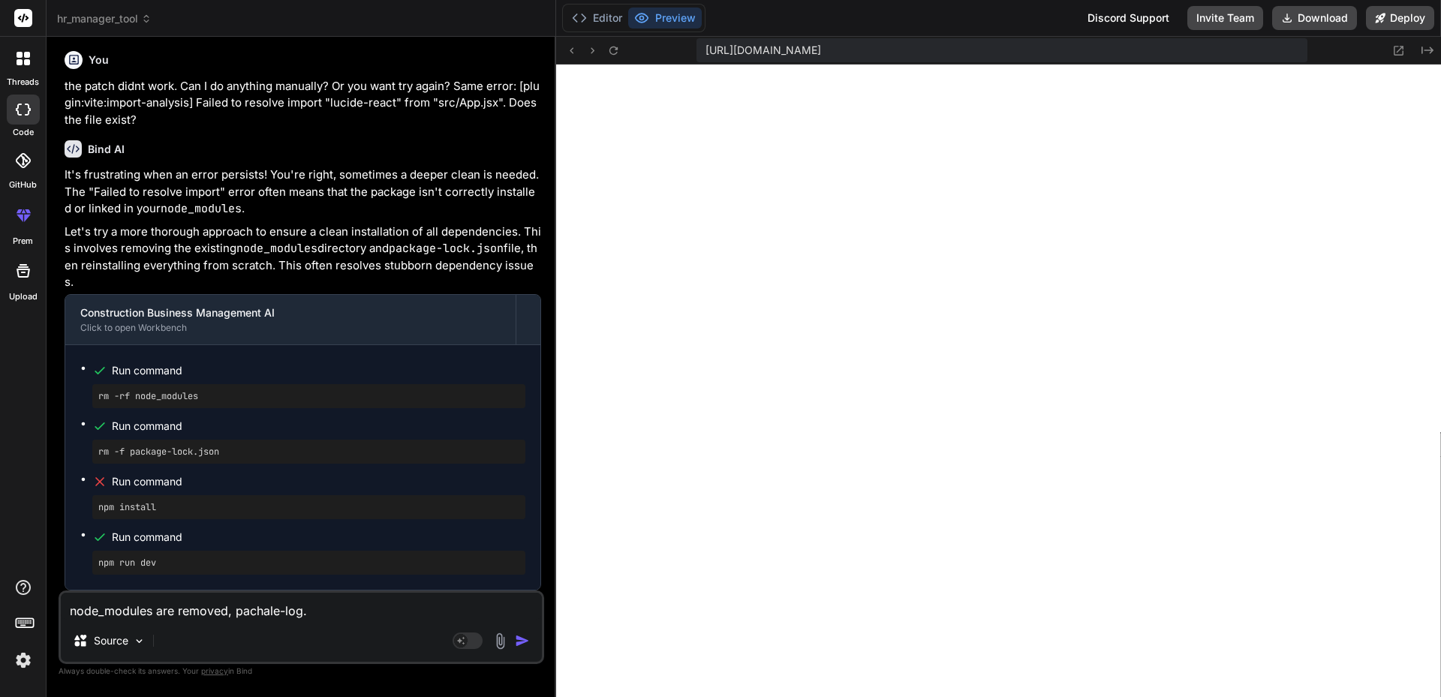
type textarea "x"
type textarea "node_modules are removed, pachale-log.js"
type textarea "x"
type textarea "node_modules are removed, pachale-log.jso"
type textarea "x"
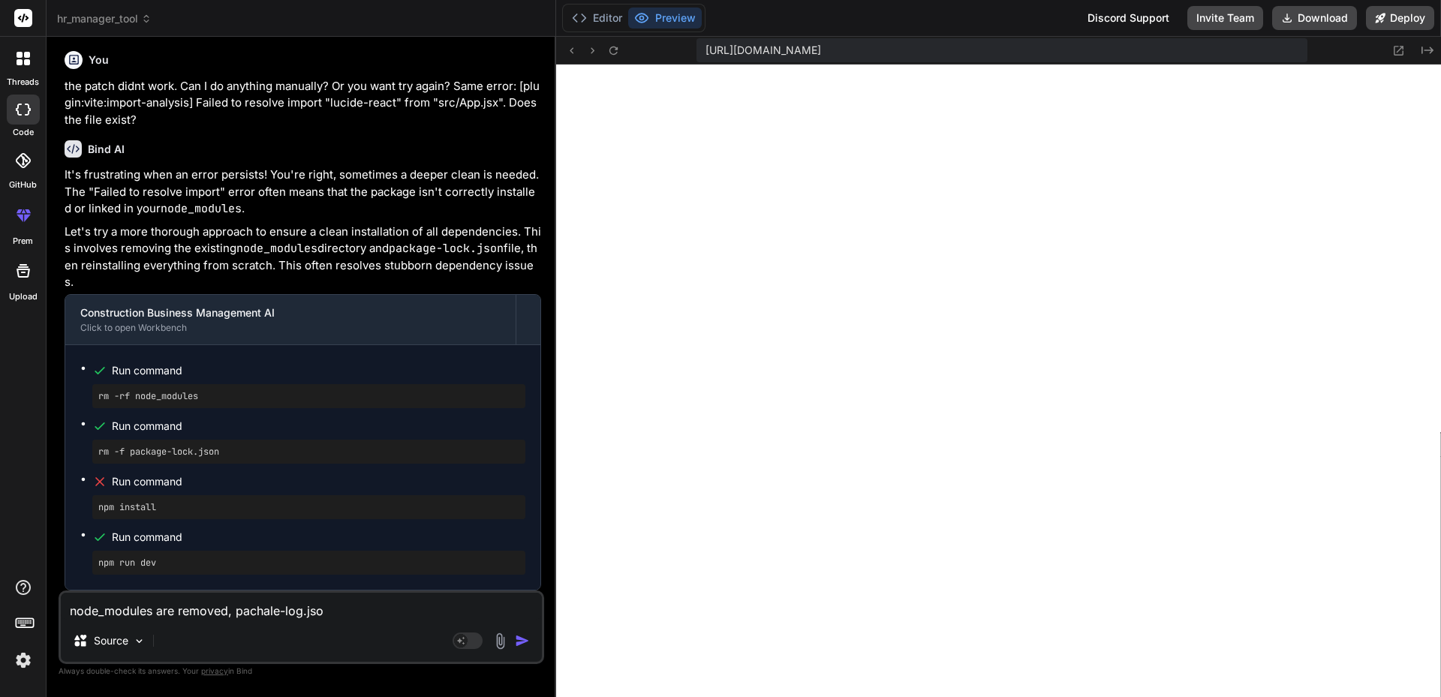
type textarea "node_modules are removed, pachale-log.json"
type textarea "x"
type textarea "node_modules are removed, pachale-log.json"
type textarea "x"
type textarea "node_modules are removed, pachale-log.json w"
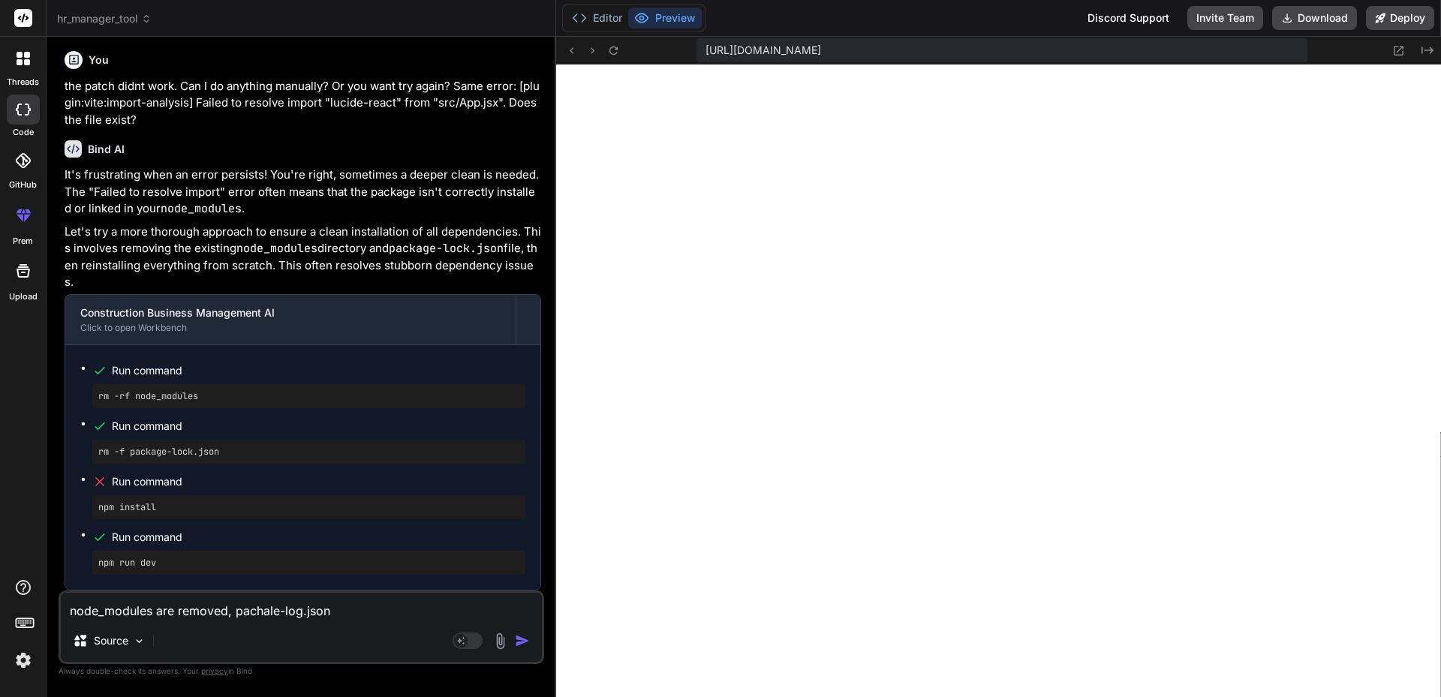
type textarea "x"
type textarea "node_modules are removed, pachale-log.json wa"
type textarea "x"
type textarea "node_modules are removed, pachale-log.json was"
type textarea "x"
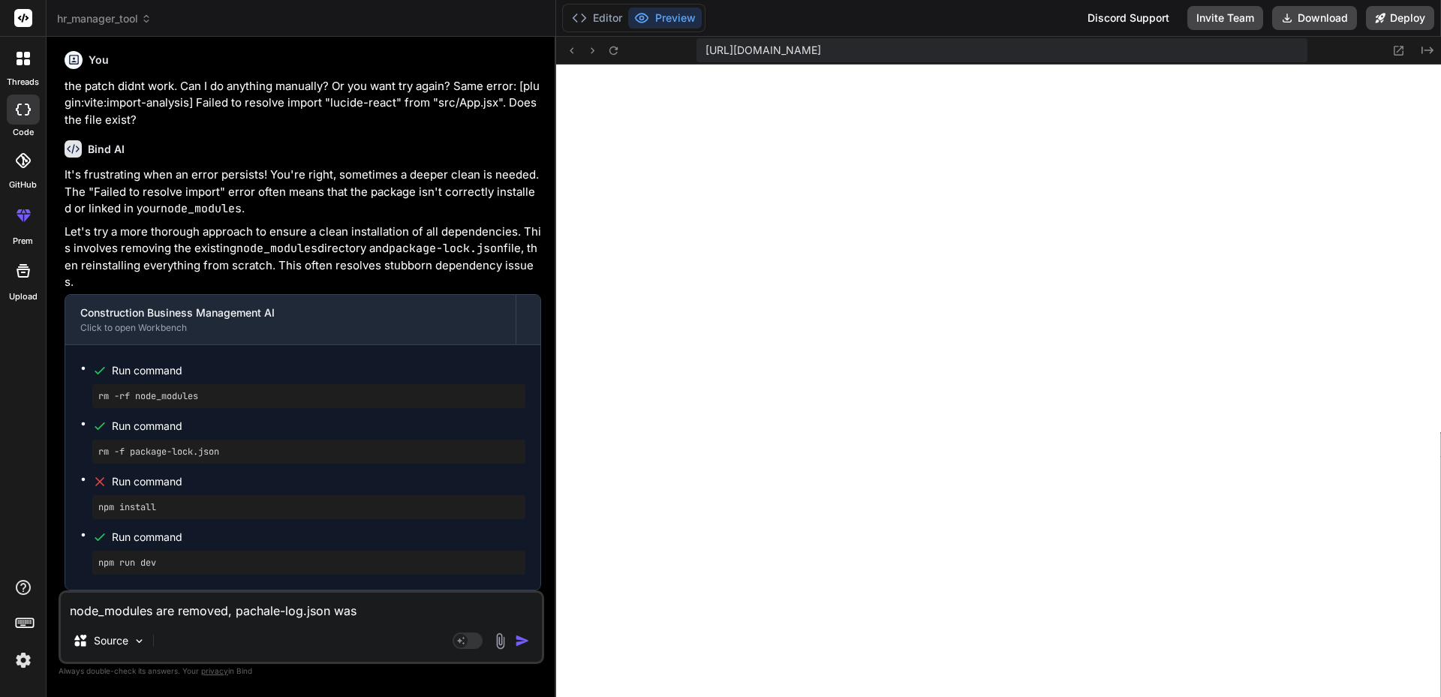
type textarea "node_modules are removed, pachale-log.json was"
type textarea "x"
type textarea "node_modules are removed, pachale-log.json was r"
type textarea "x"
type textarea "node_modules are removed, pachale-log.json was re"
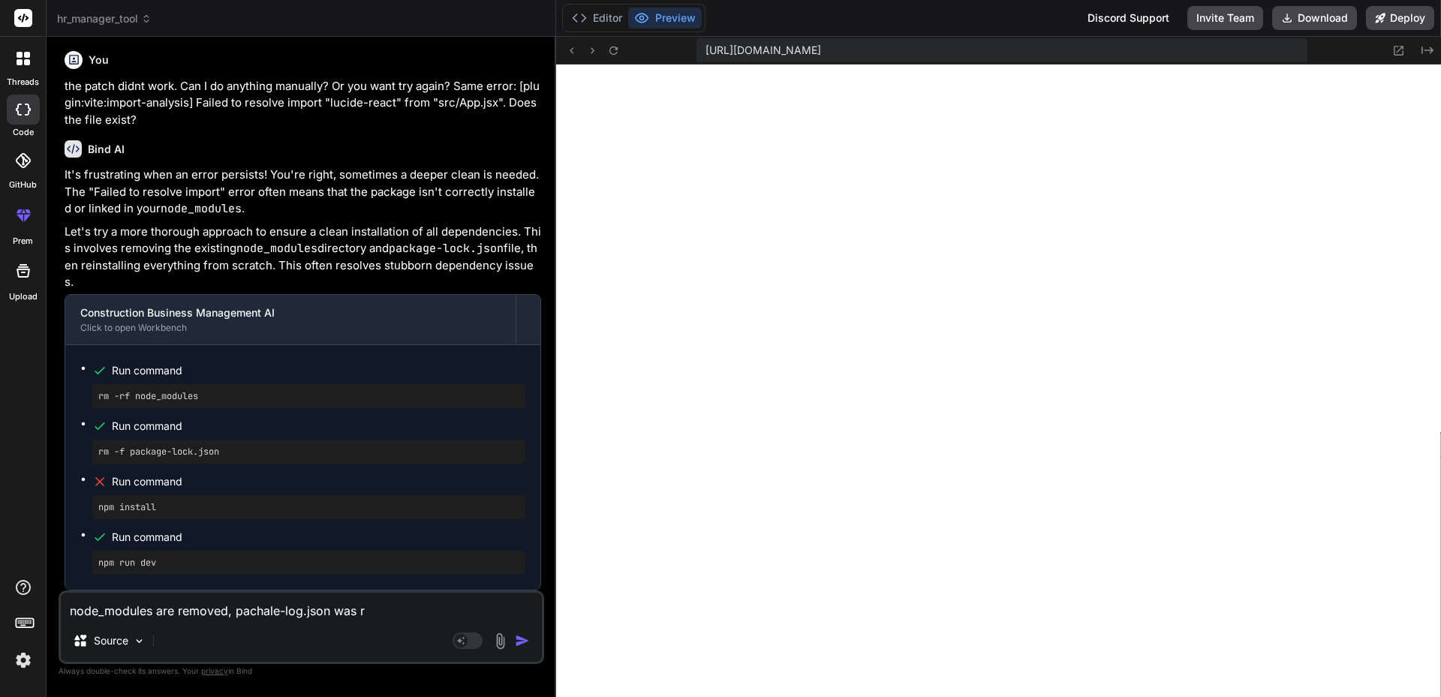
type textarea "x"
type textarea "node_modules are removed, pachale-log.json was rem"
type textarea "x"
type textarea "node_modules are removed, pachale-log.json was remo"
type textarea "x"
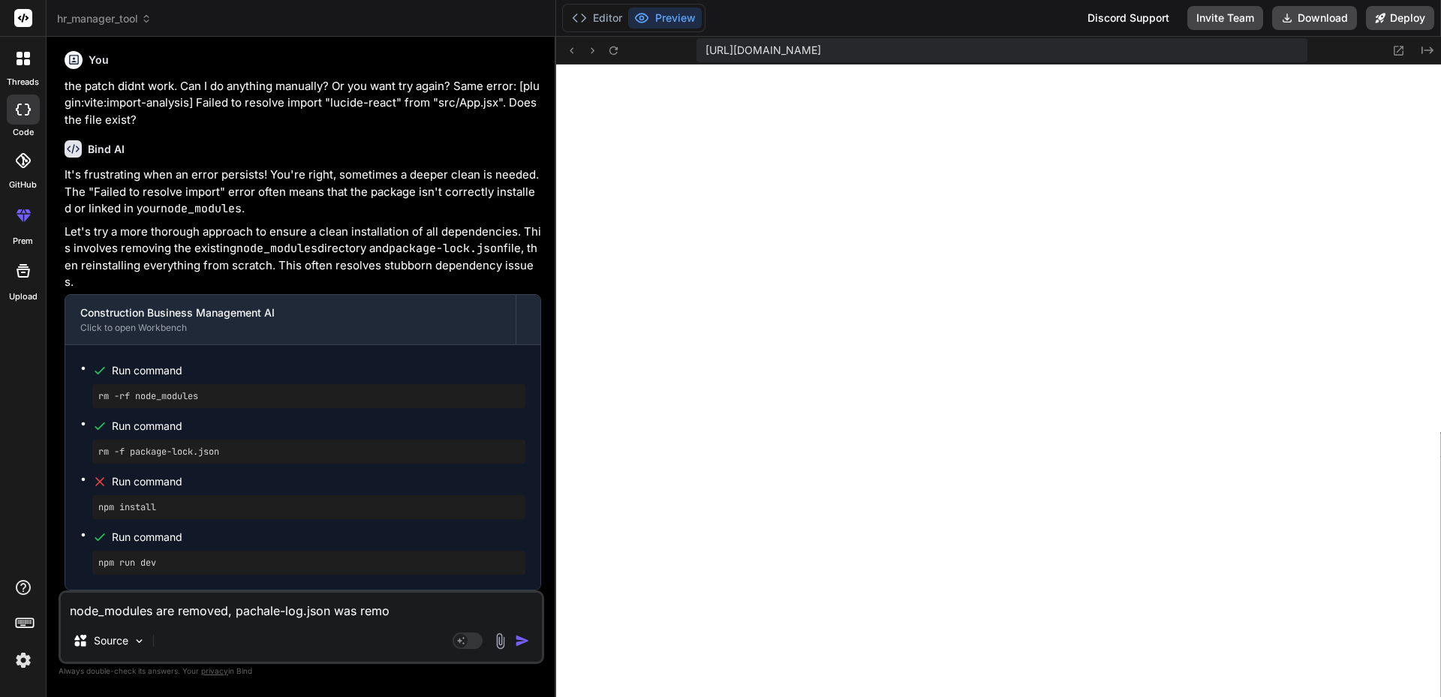
type textarea "node_modules are removed, pachale-log.json was remov"
type textarea "x"
type textarea "node_modules are removed, pachale-log.json was remove"
type textarea "x"
type textarea "node_modules are removed, pachale-log.json was removed"
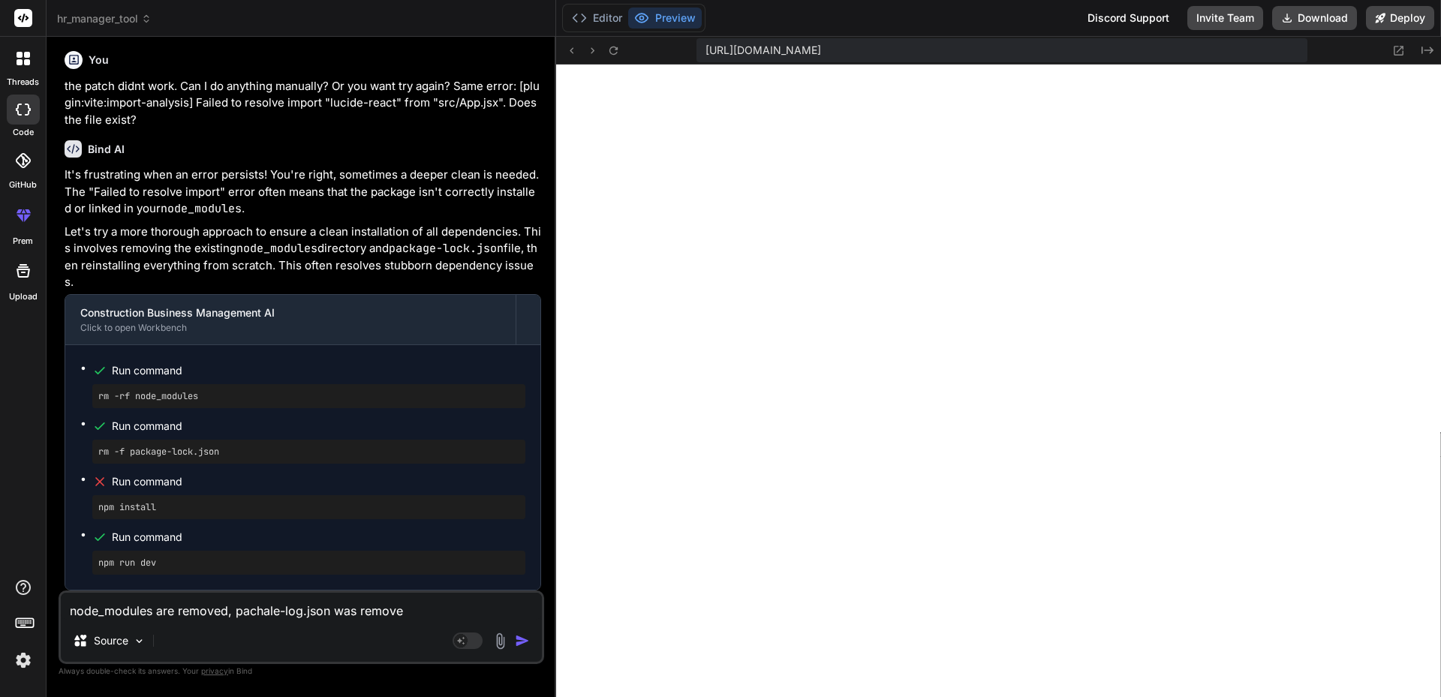
type textarea "x"
type textarea "node_modules are removed, pachale-log.json was removed,"
type textarea "x"
type textarea "node_modules are removed, pachale-log.json was removed,"
type textarea "x"
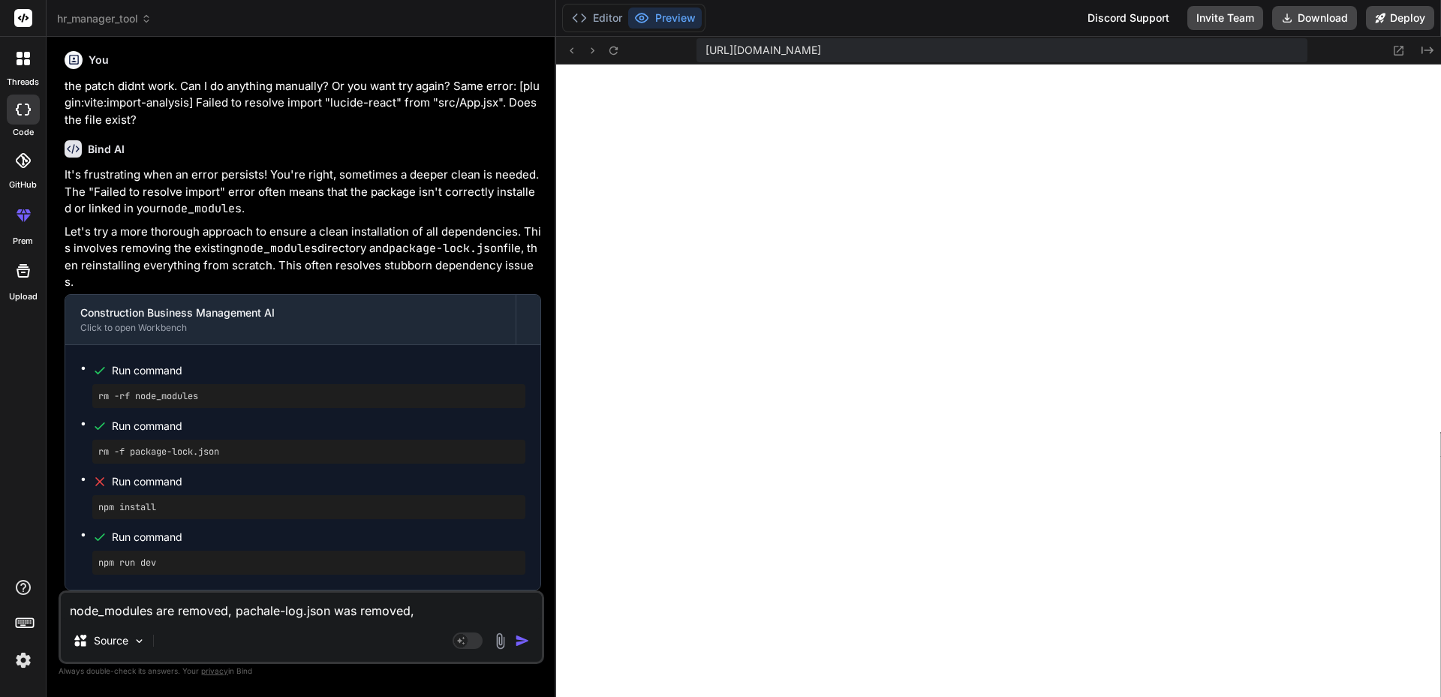
type textarea "node_modules are removed, pachale-log.json was removed, n"
type textarea "x"
type textarea "node_modules are removed, pachale-log.json was removed, nu"
type textarea "x"
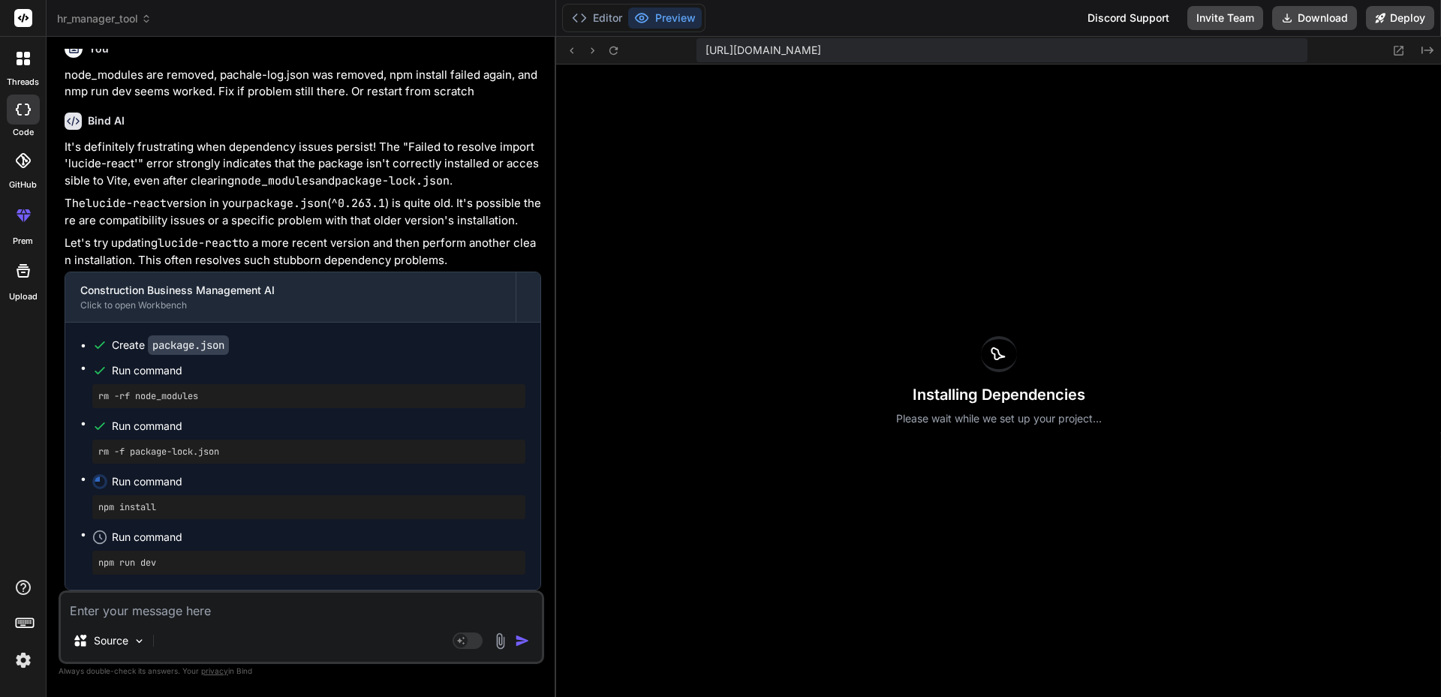
scroll to position [4634, 0]
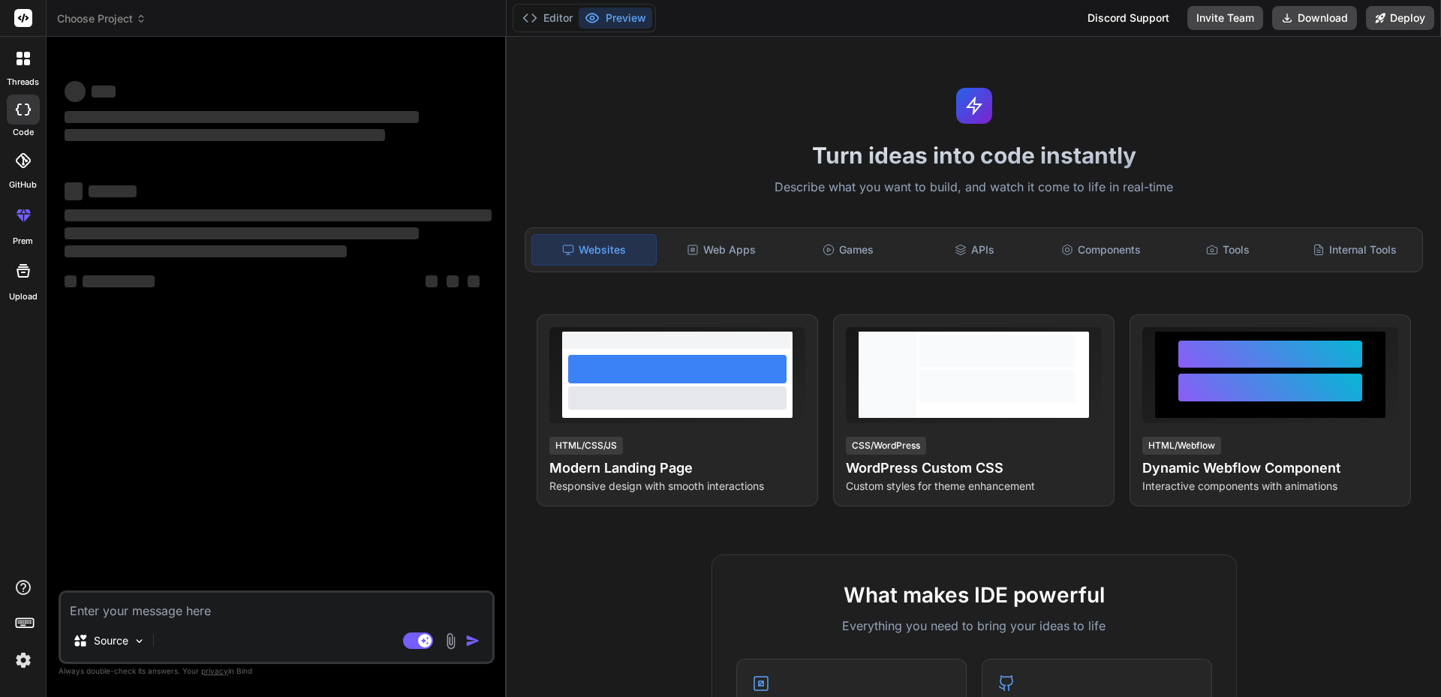
click at [27, 118] on div at bounding box center [23, 110] width 33 height 30
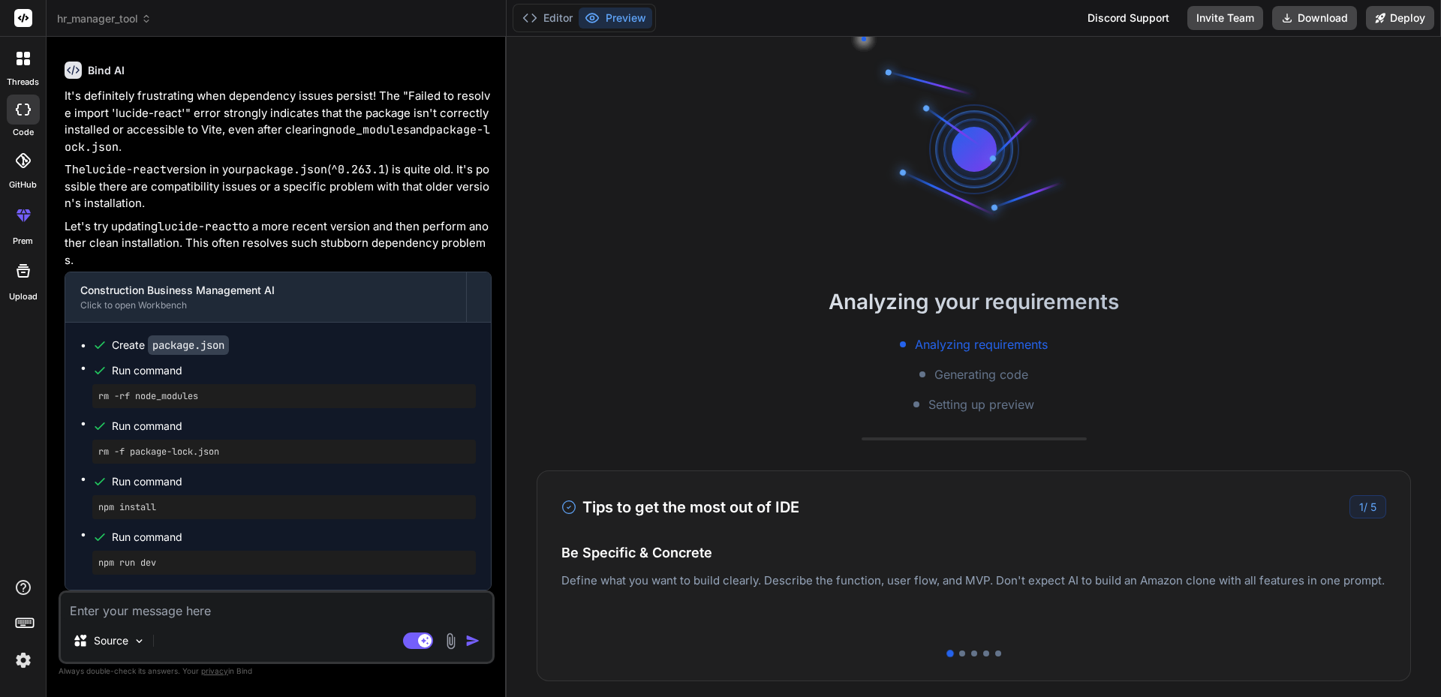
scroll to position [2578, 0]
click at [148, 642] on div "Source" at bounding box center [109, 641] width 85 height 30
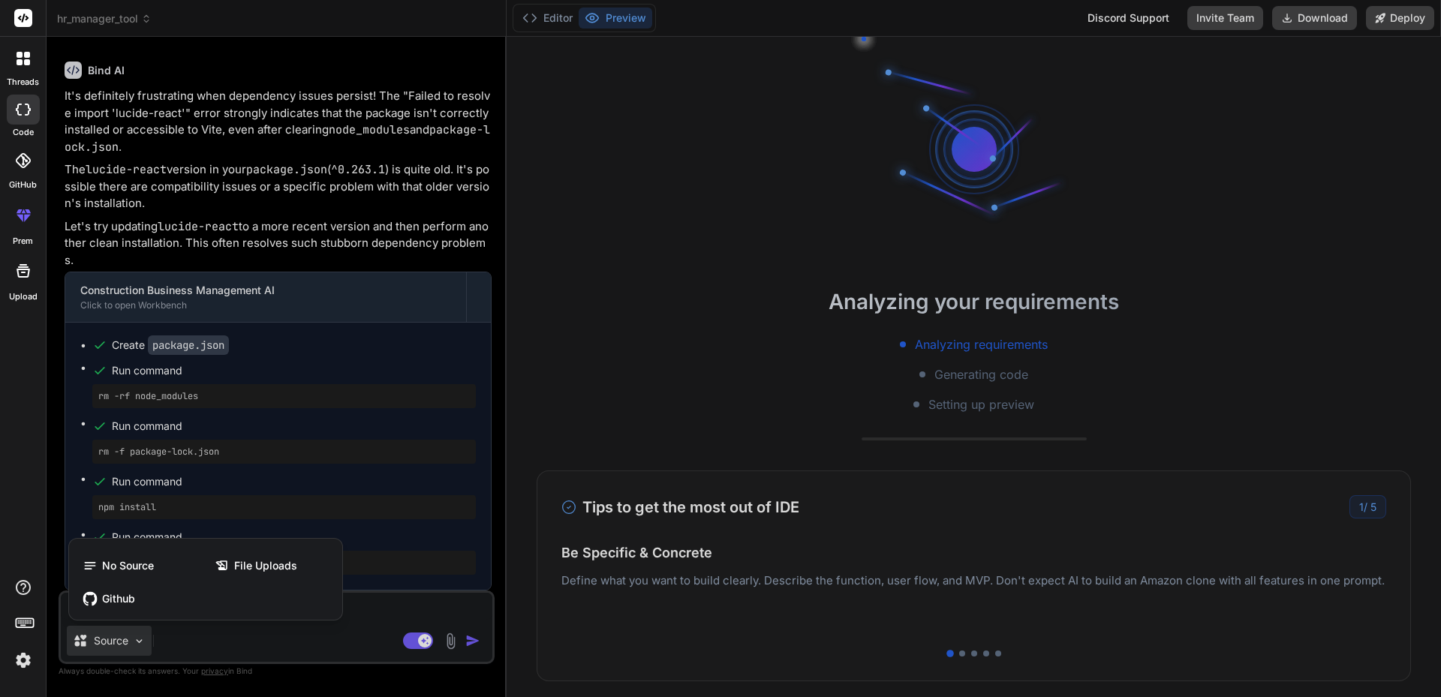
click at [265, 645] on div at bounding box center [720, 348] width 1441 height 697
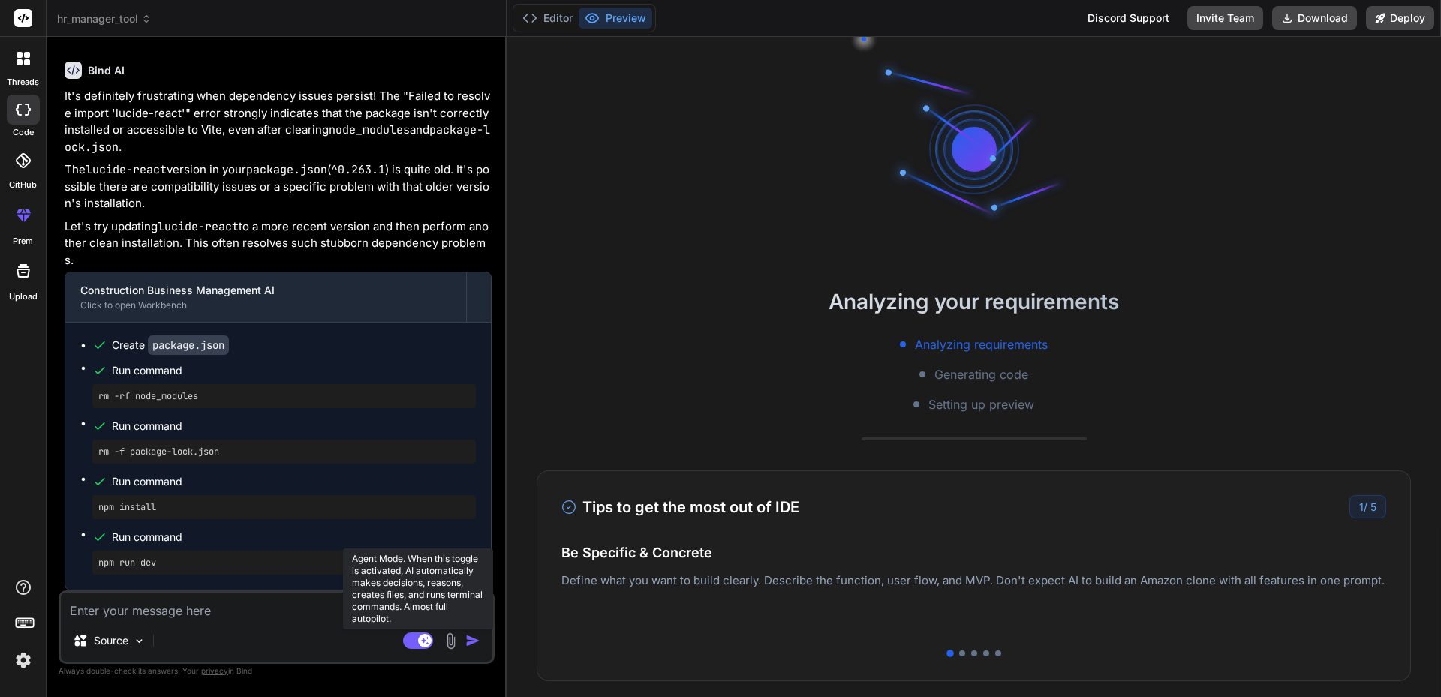
click at [429, 644] on rect at bounding box center [425, 641] width 14 height 14
click at [429, 644] on rect at bounding box center [418, 641] width 30 height 17
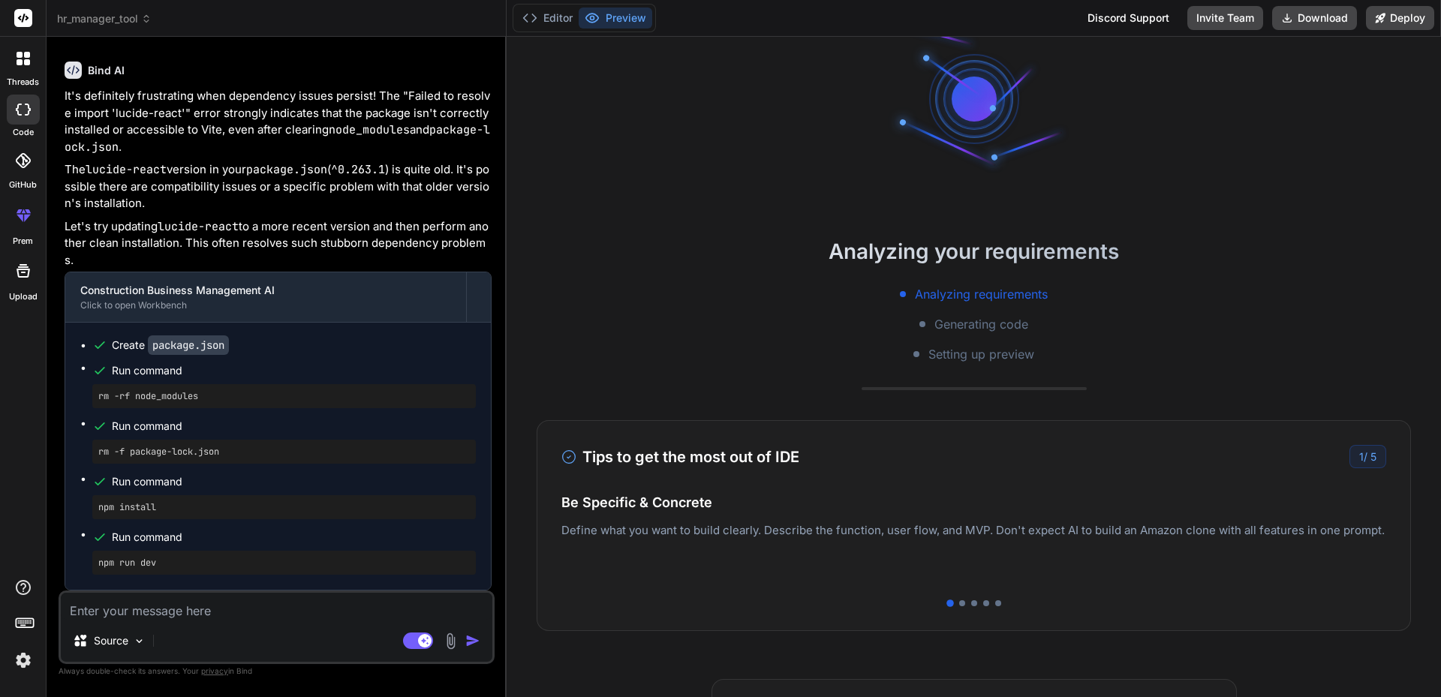
scroll to position [0, 0]
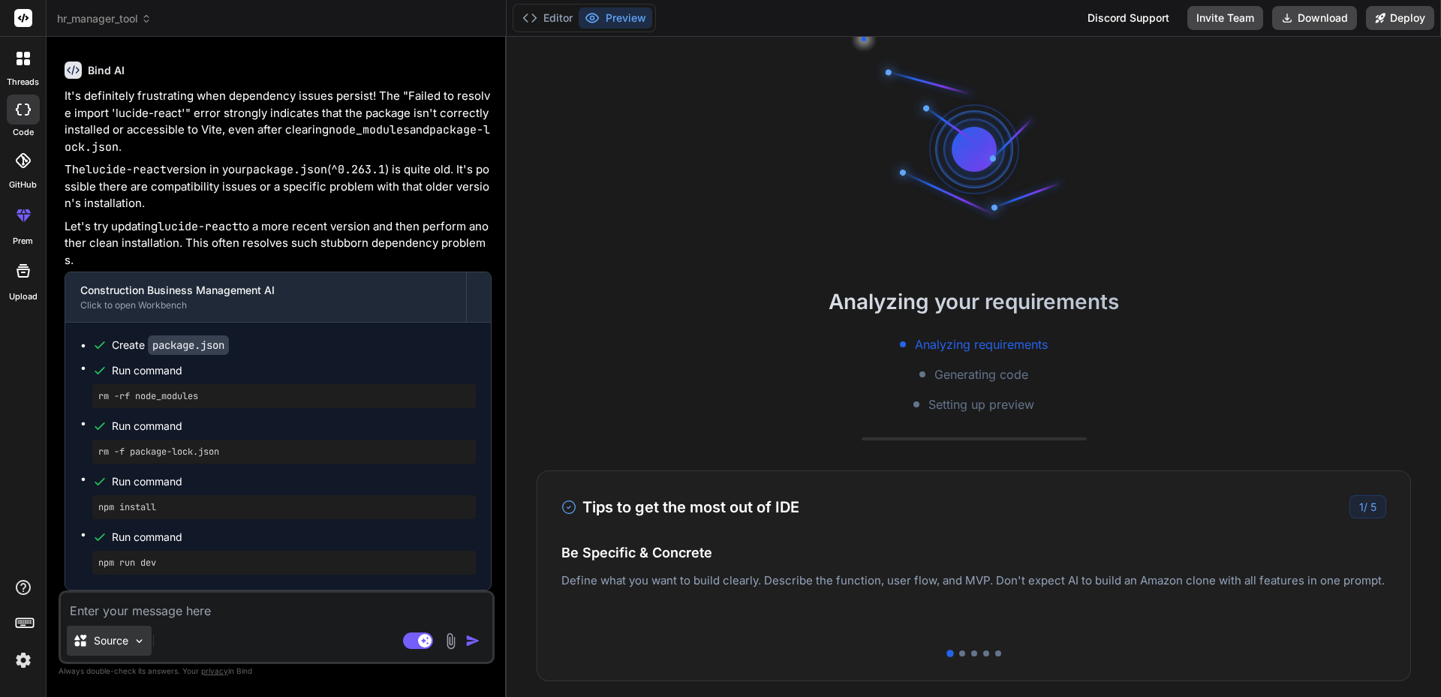
click at [140, 639] on img at bounding box center [139, 641] width 13 height 13
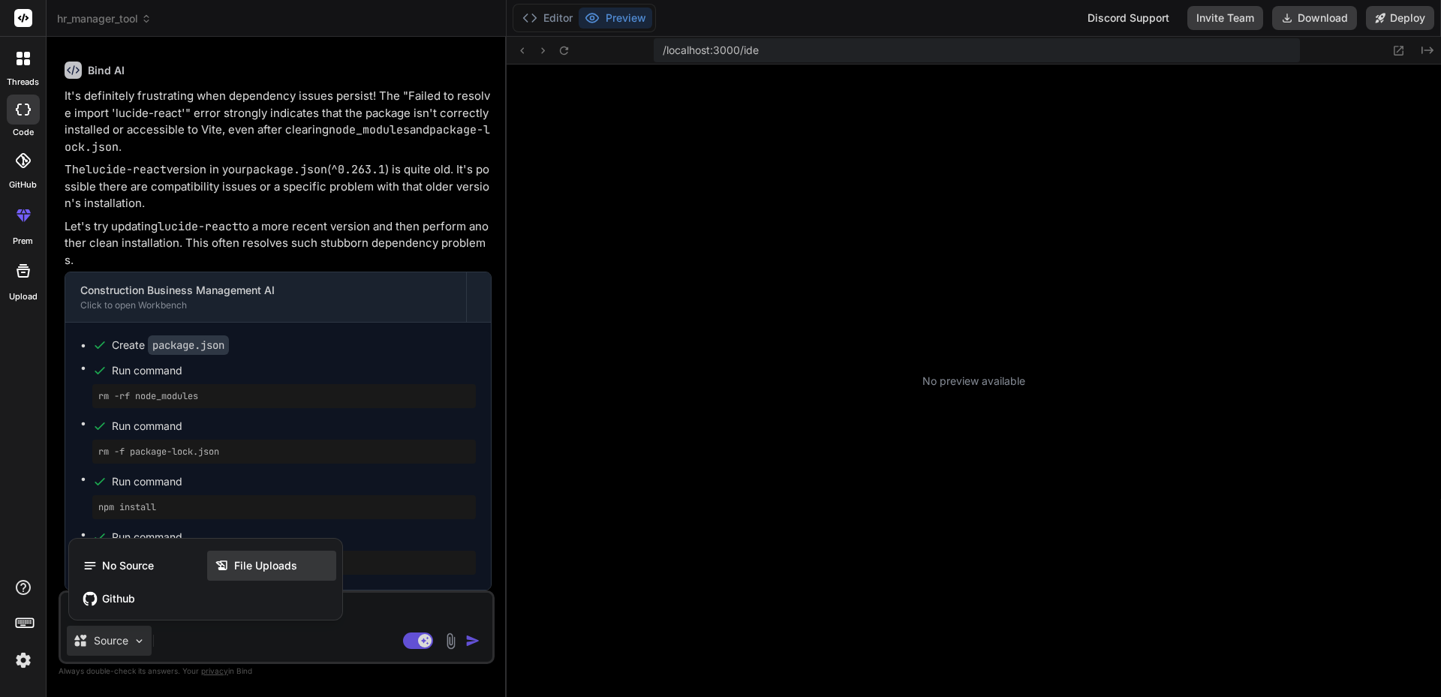
scroll to position [143, 0]
click at [143, 569] on span "No Source" at bounding box center [128, 565] width 52 height 15
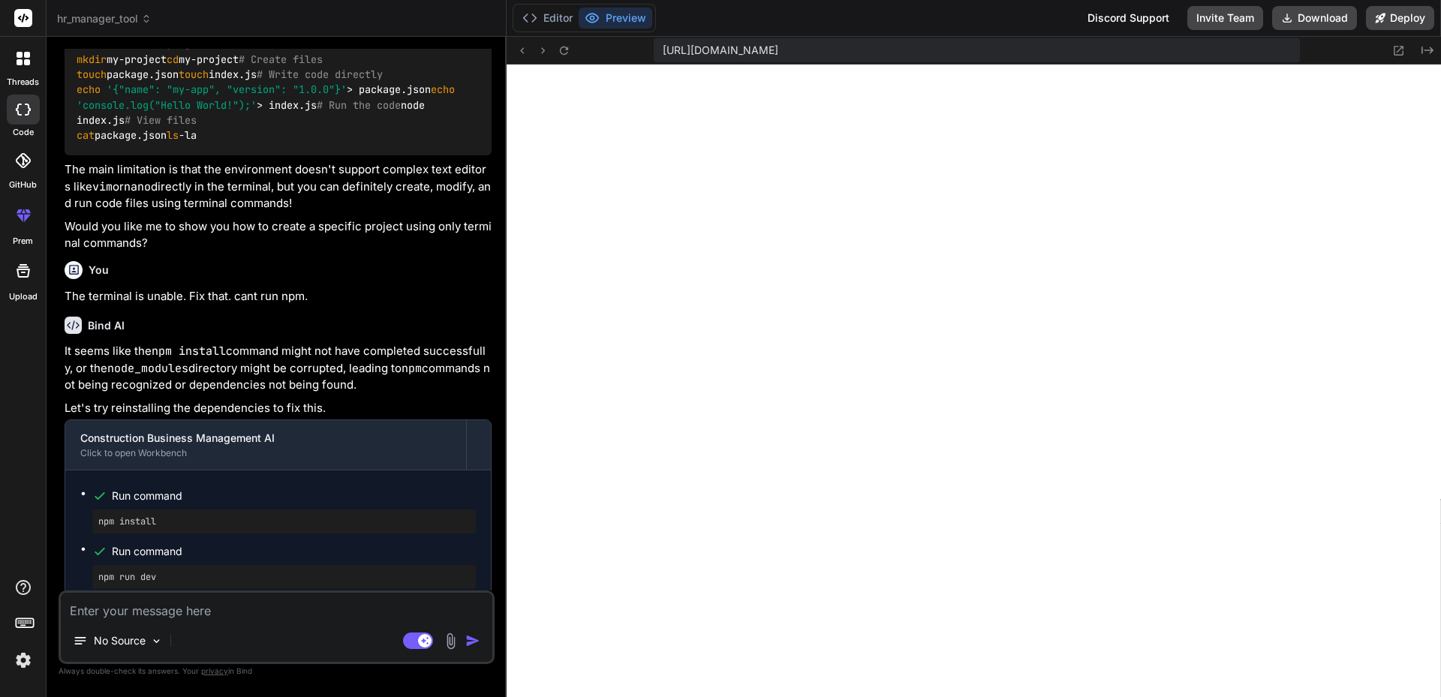
scroll to position [527, 0]
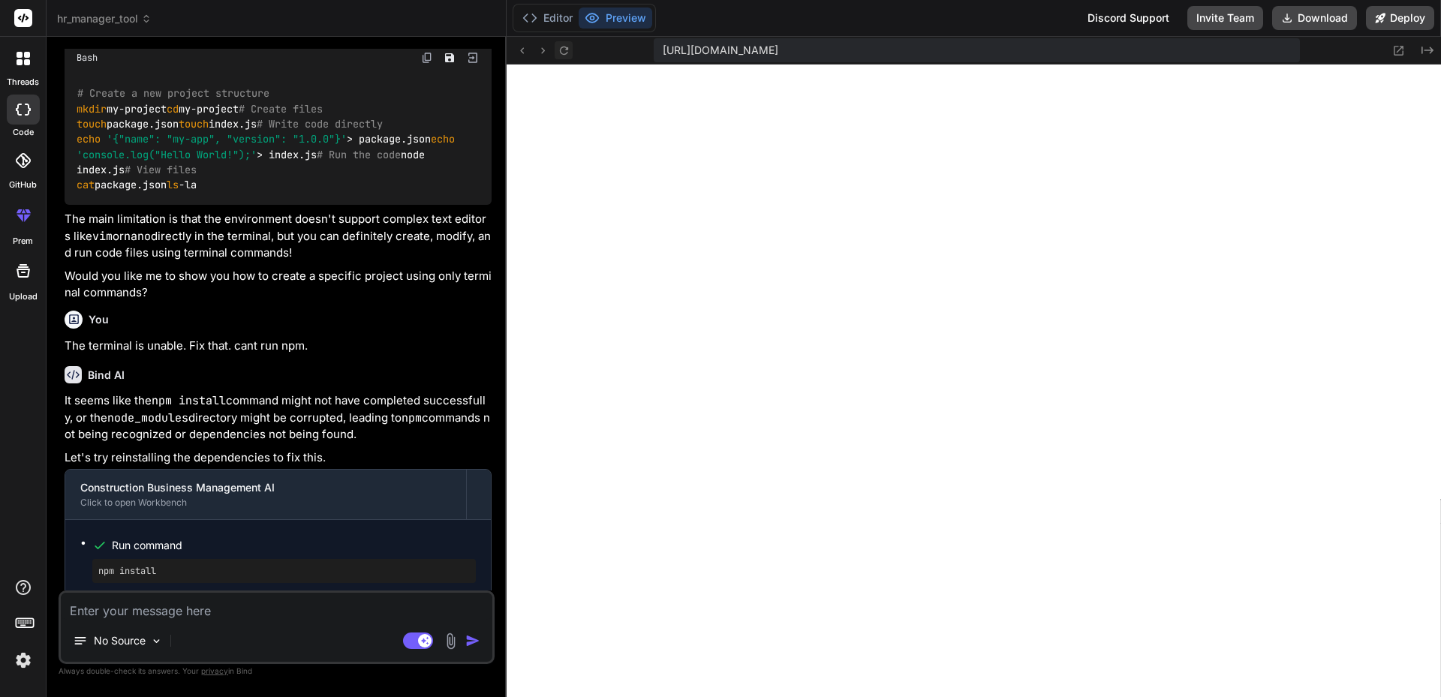
click at [564, 49] on icon at bounding box center [564, 50] width 13 height 13
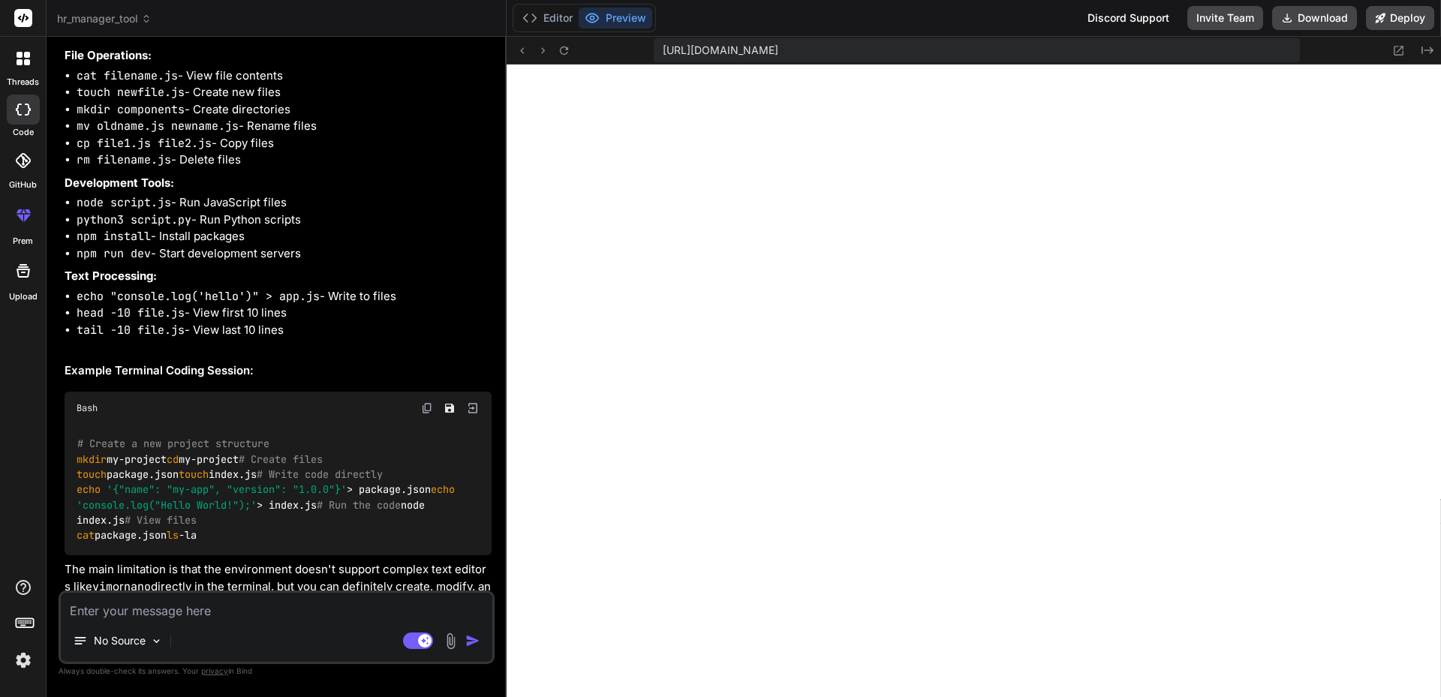
scroll to position [0, 0]
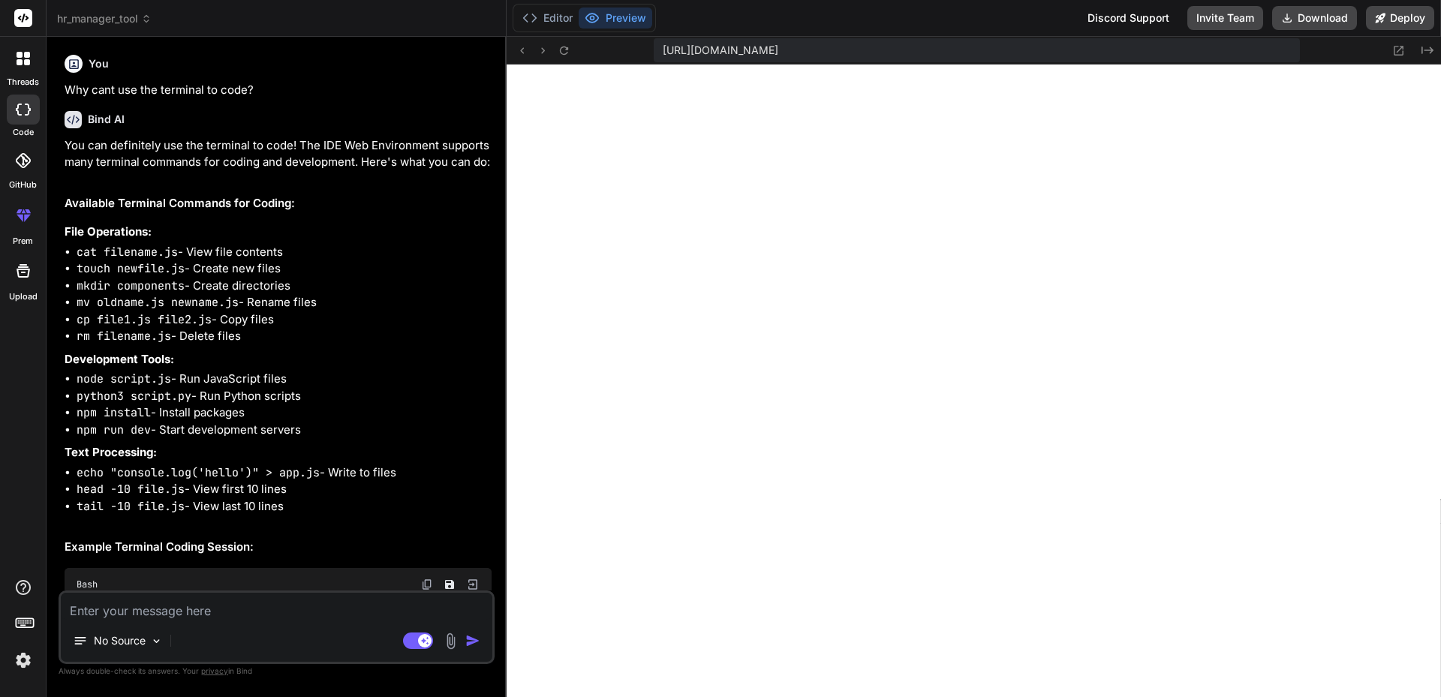
click at [26, 115] on icon at bounding box center [28, 110] width 6 height 12
click at [128, 14] on span "hr_manager_tool" at bounding box center [104, 18] width 95 height 15
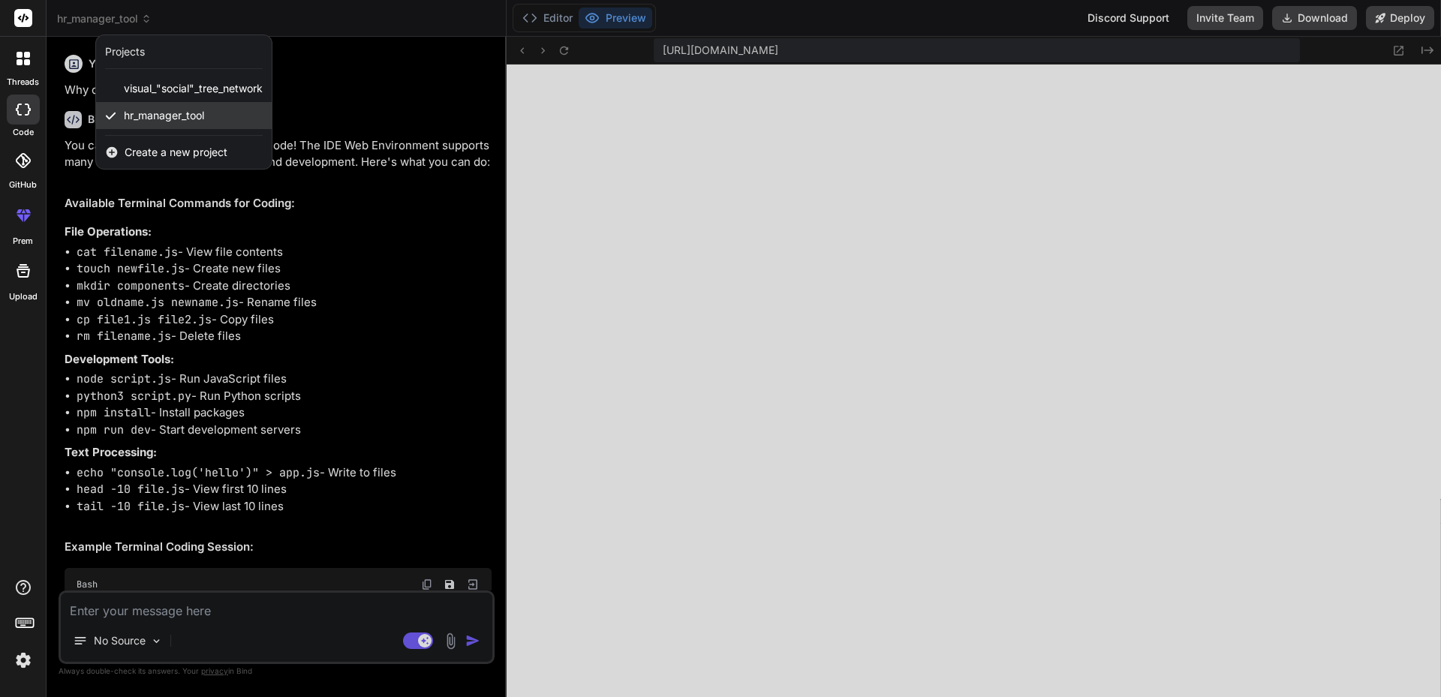
click at [152, 111] on span "hr_manager_tool" at bounding box center [164, 115] width 80 height 15
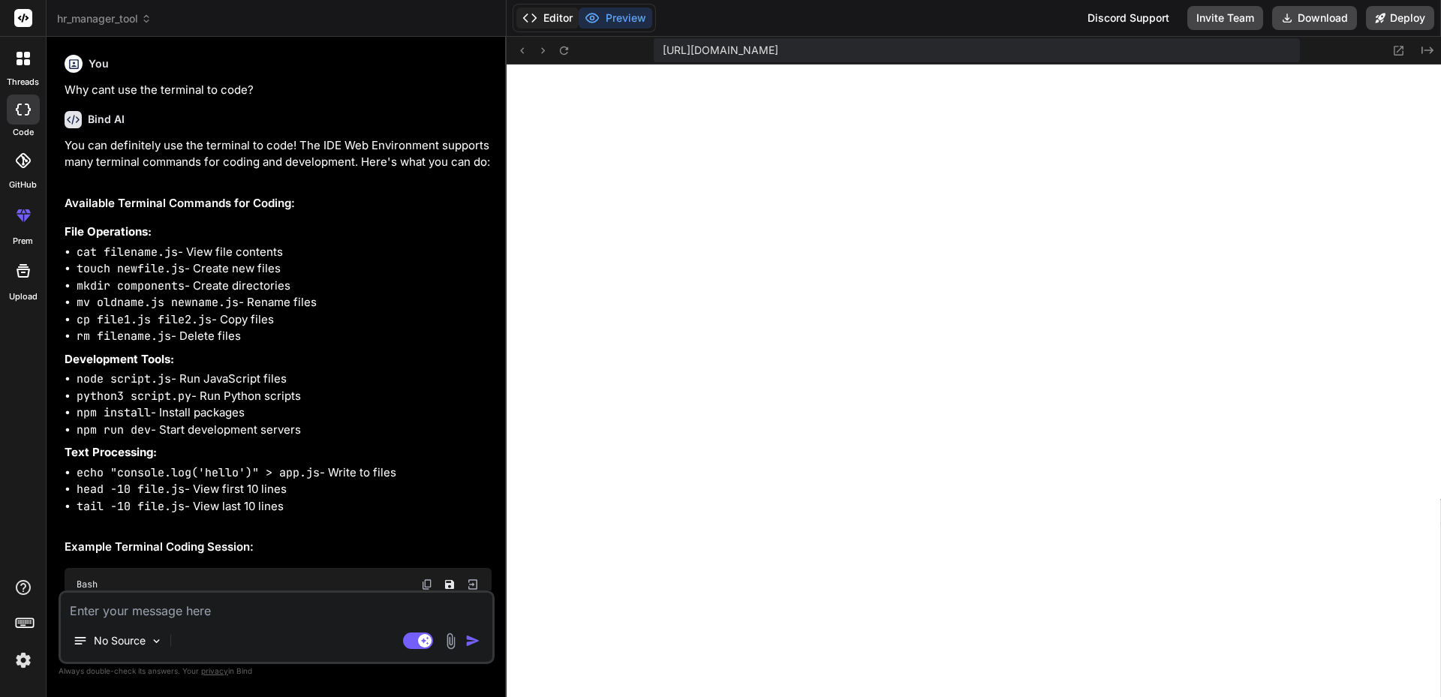
click at [552, 19] on button "Editor" at bounding box center [547, 18] width 62 height 21
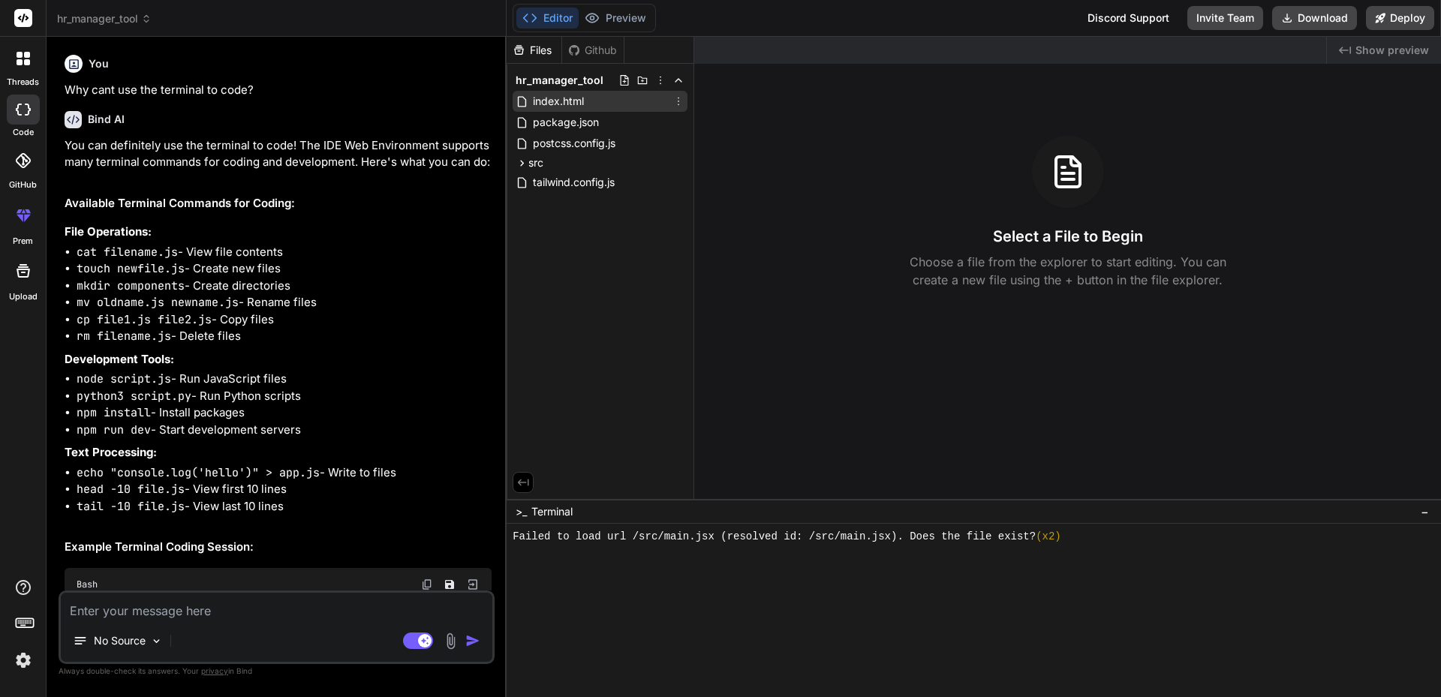
click at [549, 103] on span "index.html" at bounding box center [558, 101] width 54 height 18
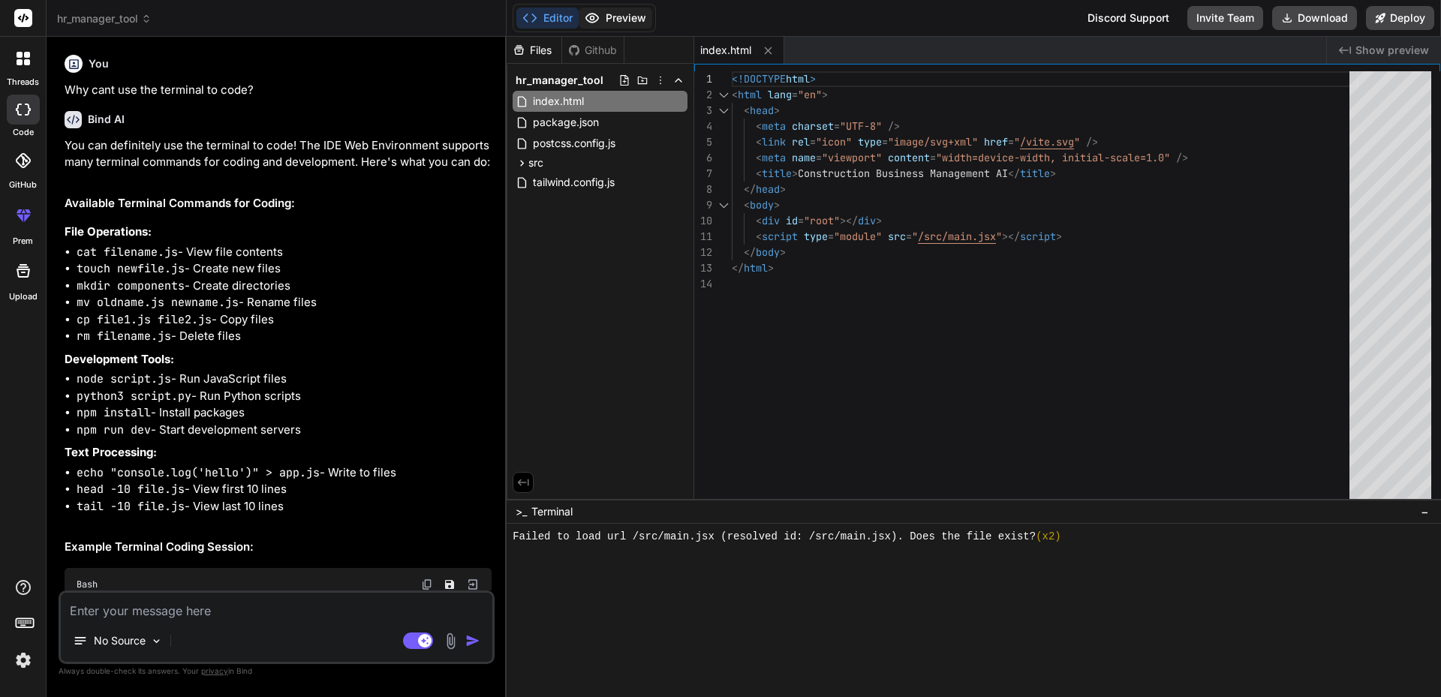
click at [618, 16] on button "Preview" at bounding box center [616, 18] width 74 height 21
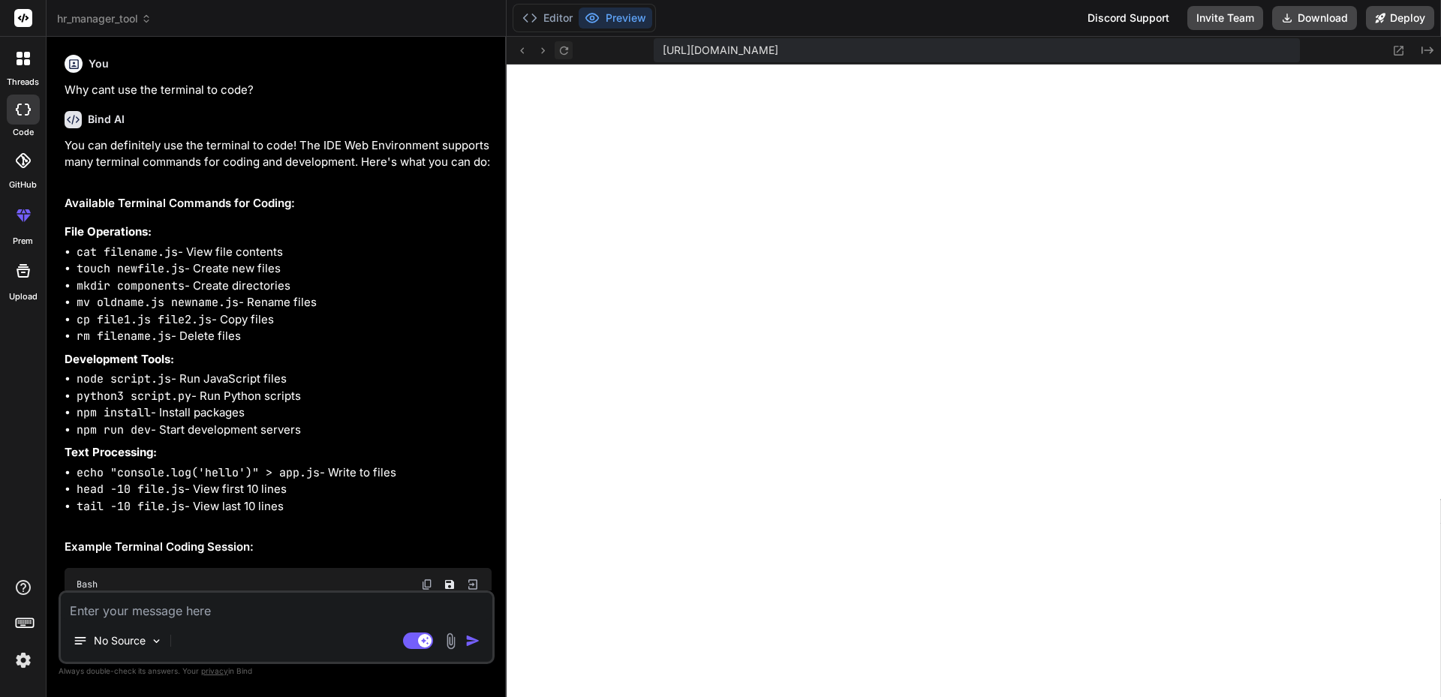
click at [561, 51] on icon at bounding box center [564, 50] width 13 height 13
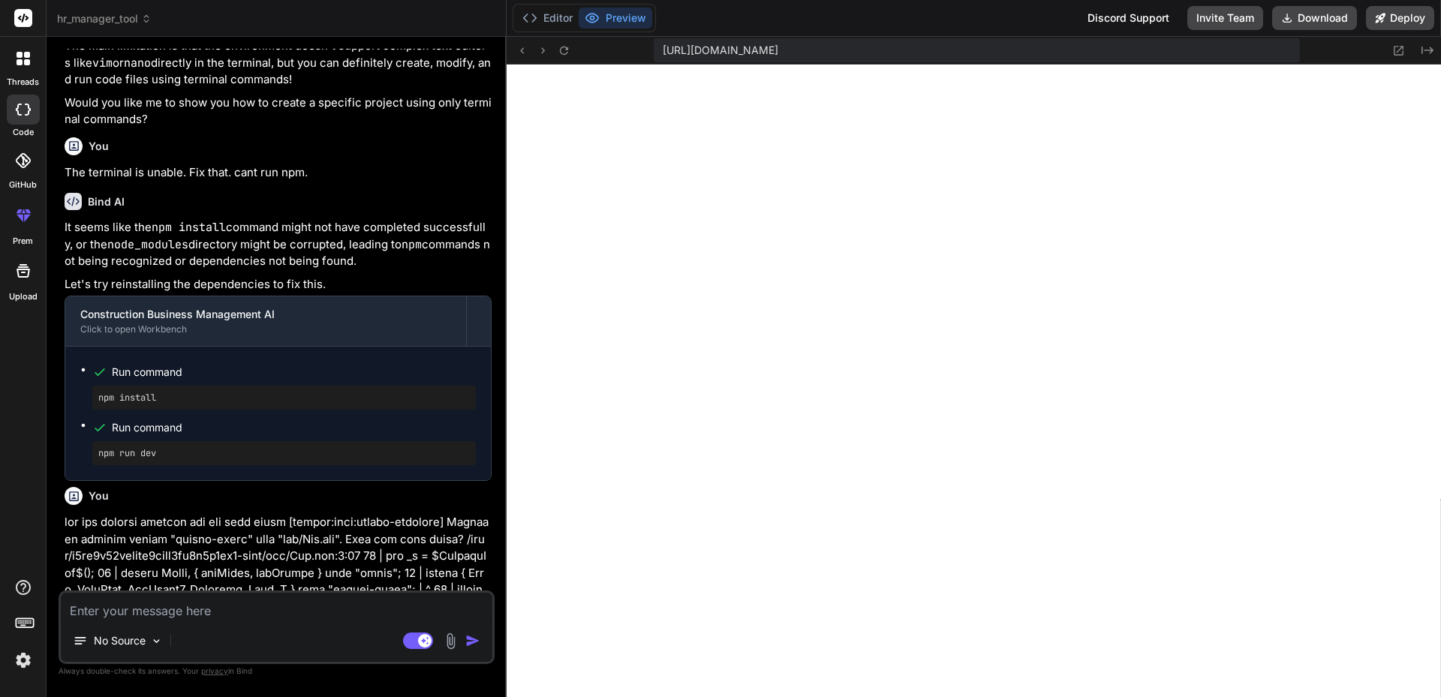
scroll to position [750, 0]
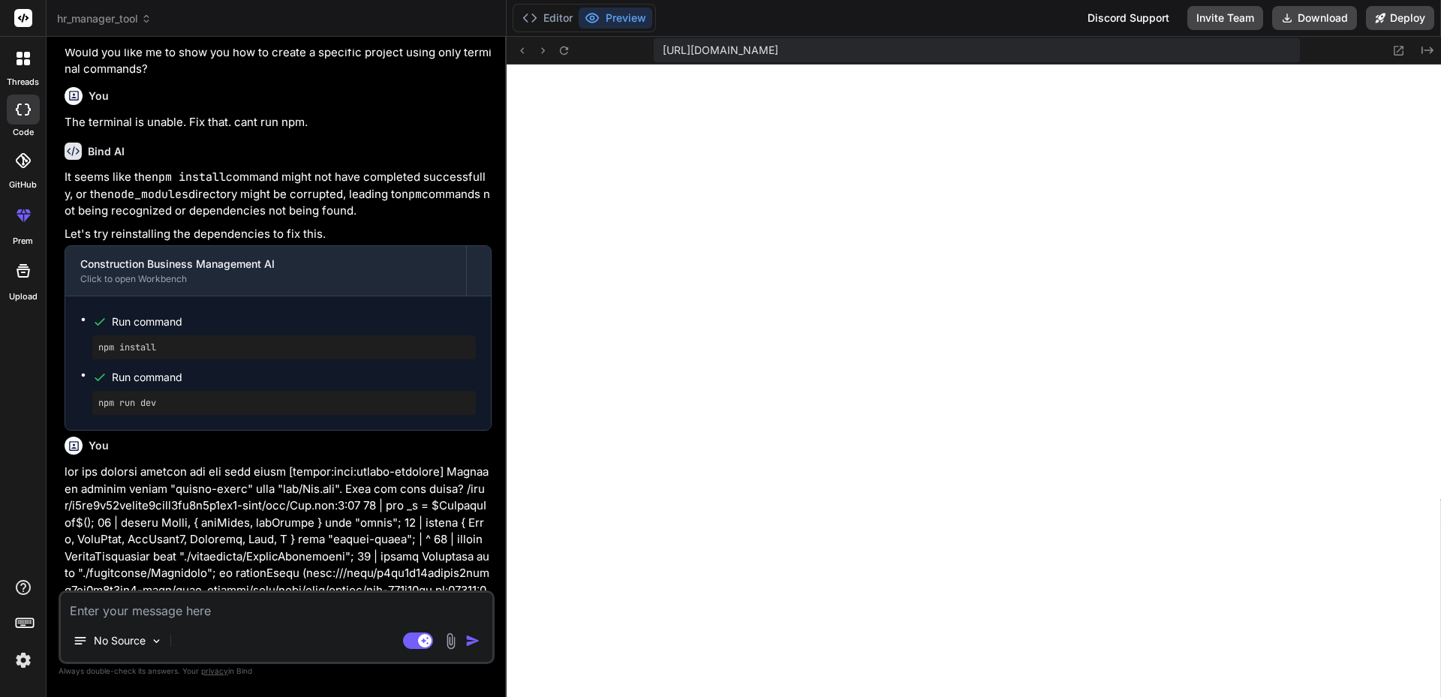
click at [190, 608] on textarea at bounding box center [277, 606] width 432 height 27
type textarea "x"
type textarea "W"
type textarea "x"
type textarea "Wh"
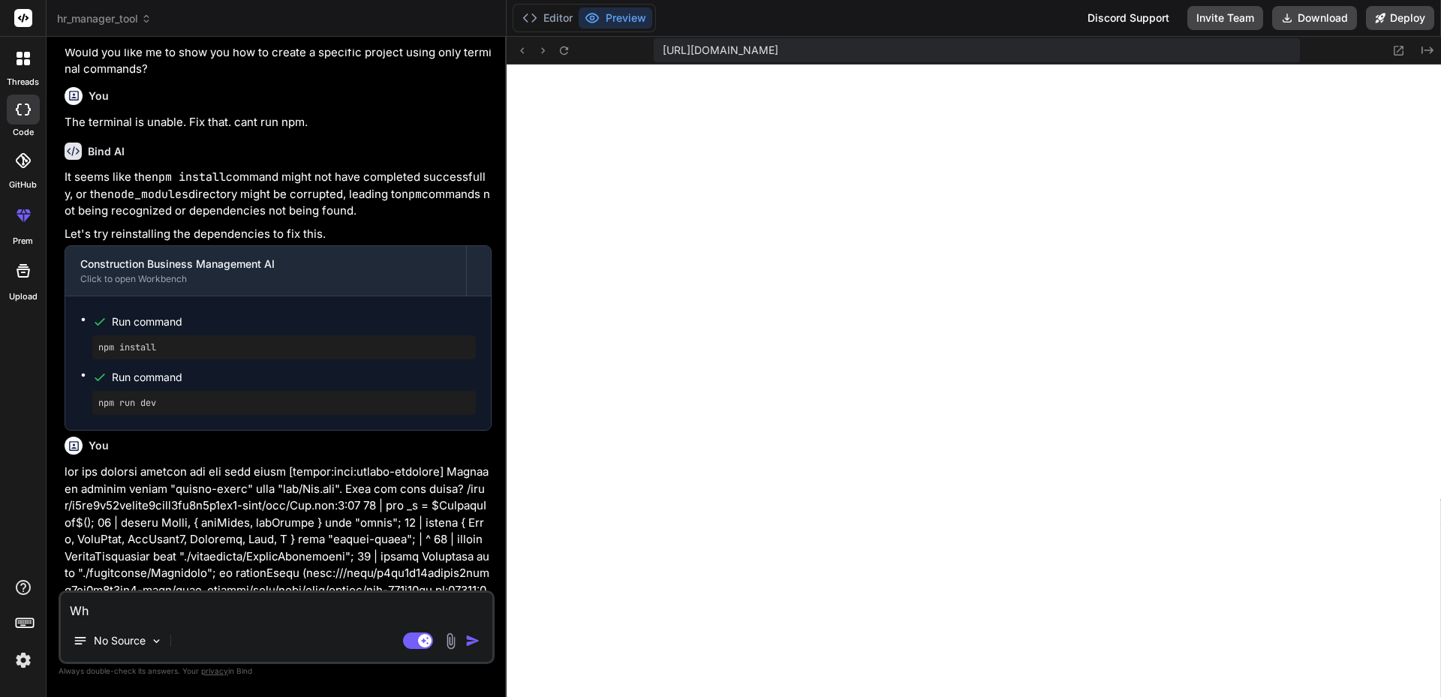
type textarea "x"
type textarea "Whe"
type textarea "x"
type textarea "Wher"
type textarea "x"
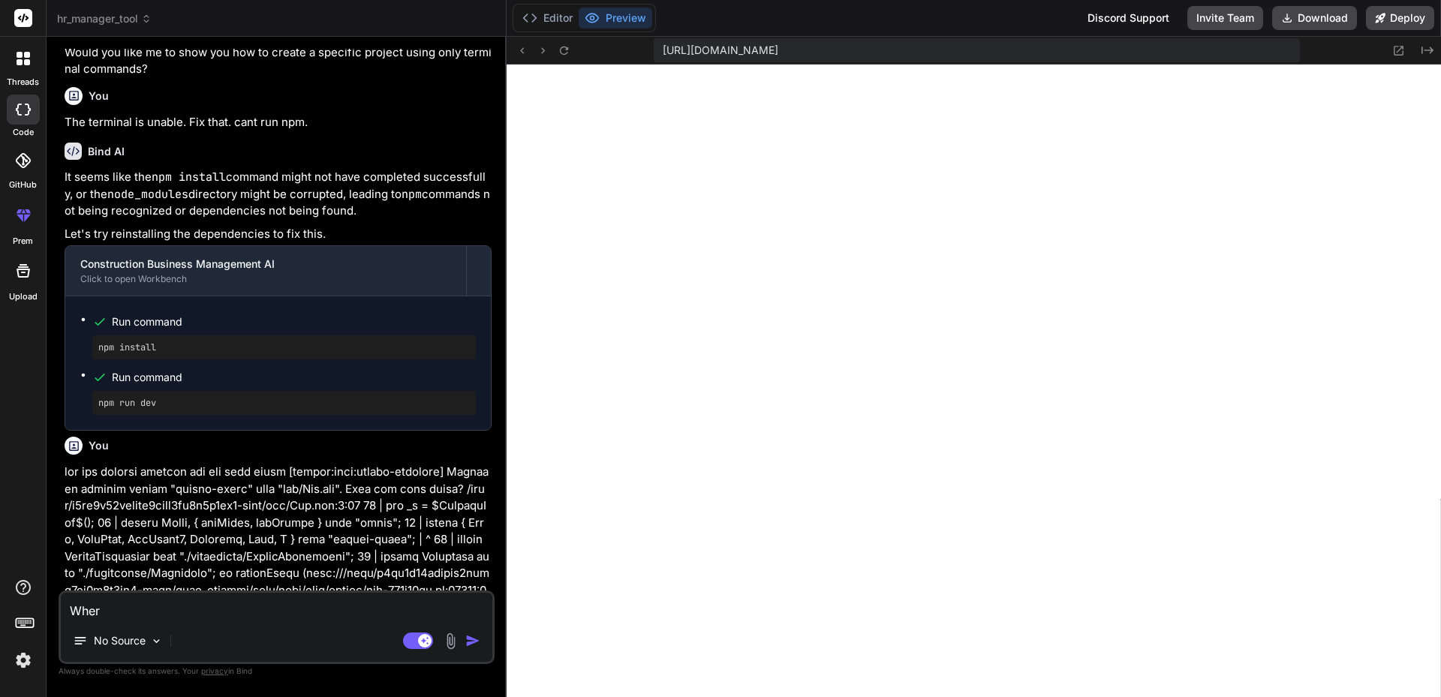
type textarea "Where"
type textarea "x"
type textarea "Wheres"
type textarea "x"
type textarea "Wheres"
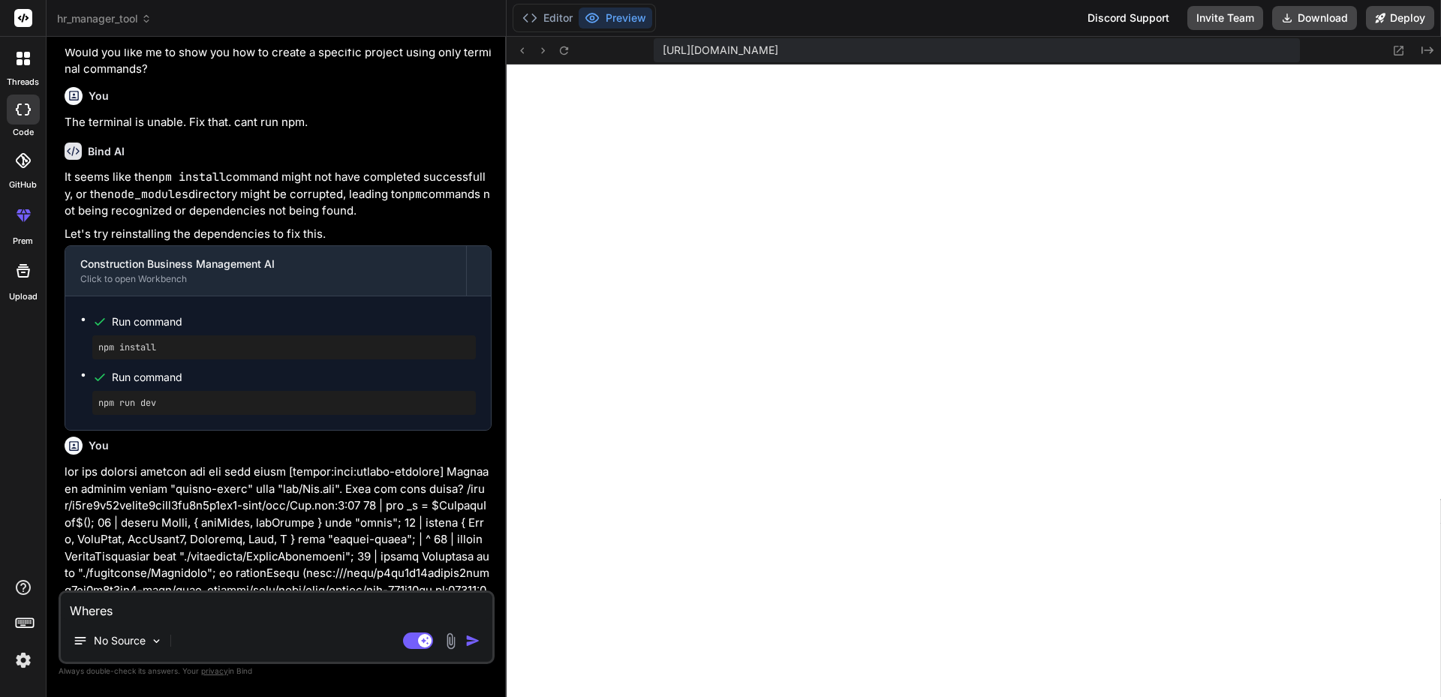
type textarea "x"
type textarea "Wheres t"
type textarea "x"
type textarea "Wheres te"
type textarea "x"
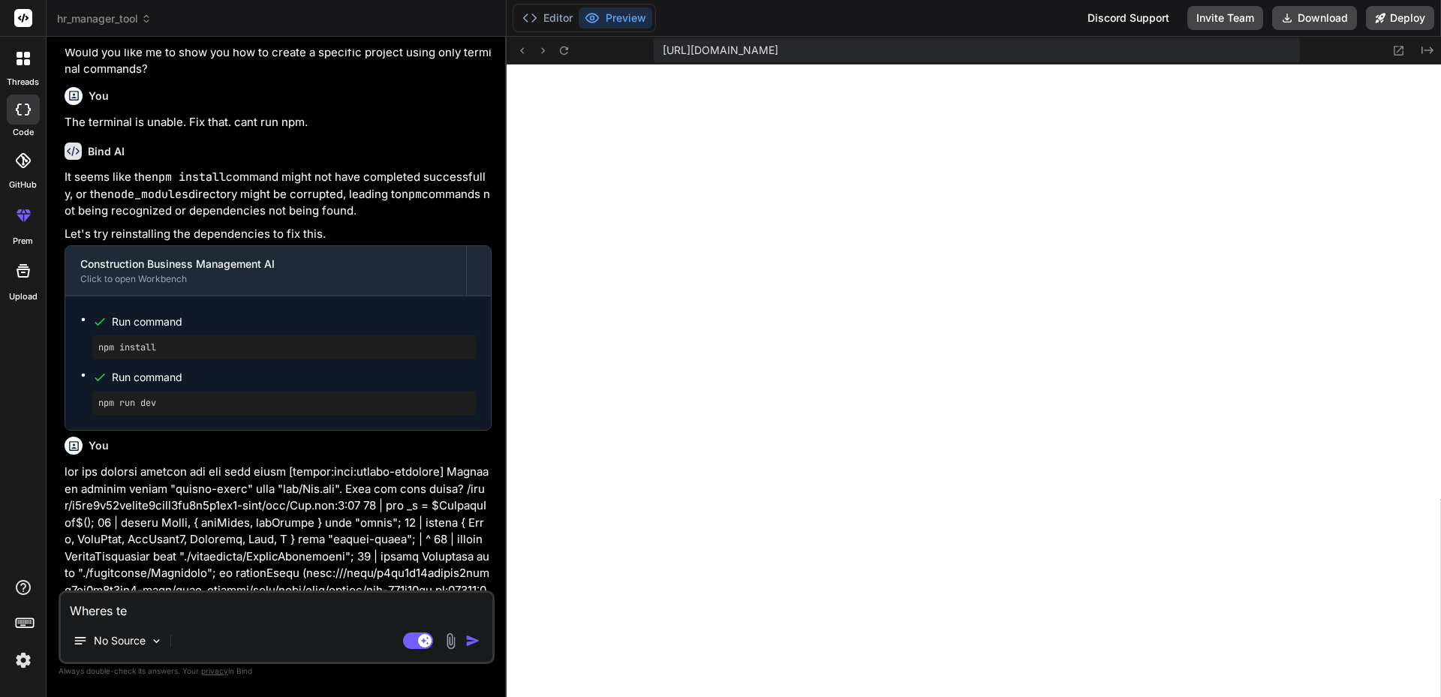
type textarea "Wheres t"
type textarea "x"
type textarea "Wheres th"
type textarea "x"
type textarea "Wheres the"
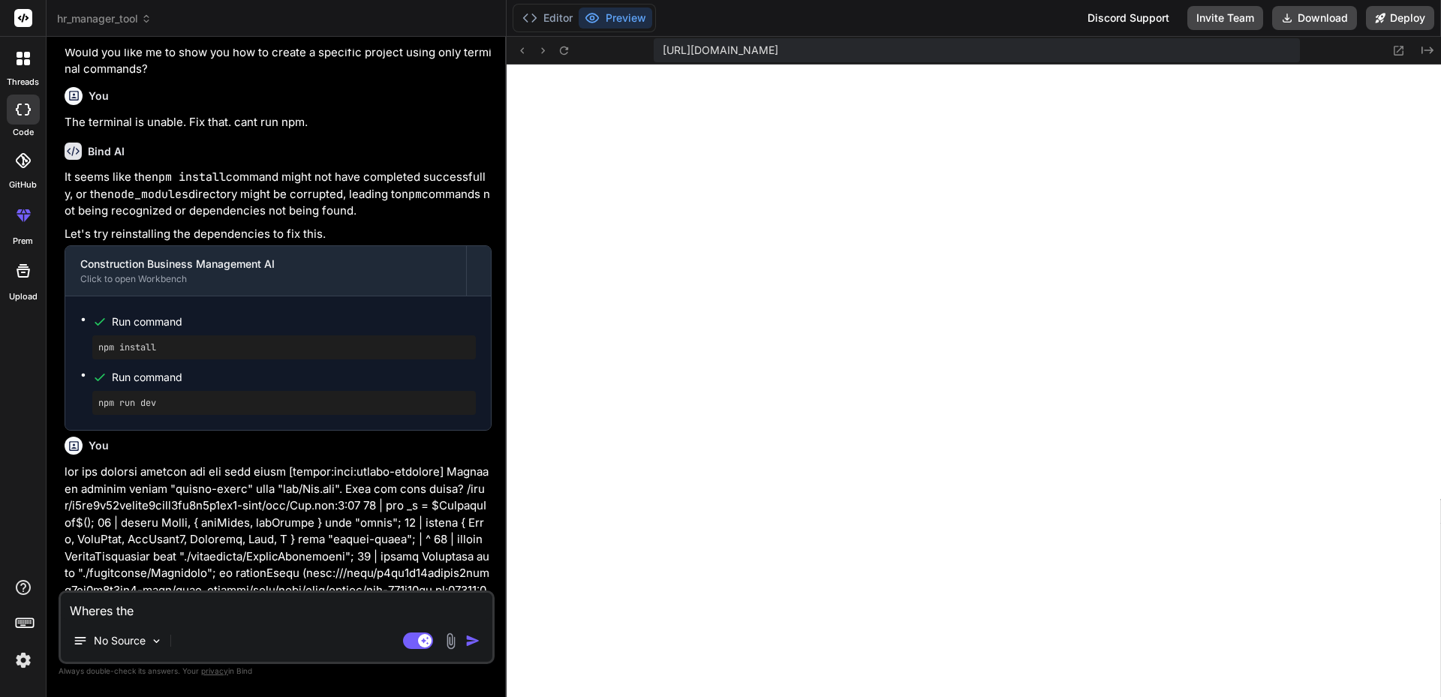
type textarea "x"
type textarea "Wheres th"
type textarea "x"
type textarea "Wheres t"
type textarea "x"
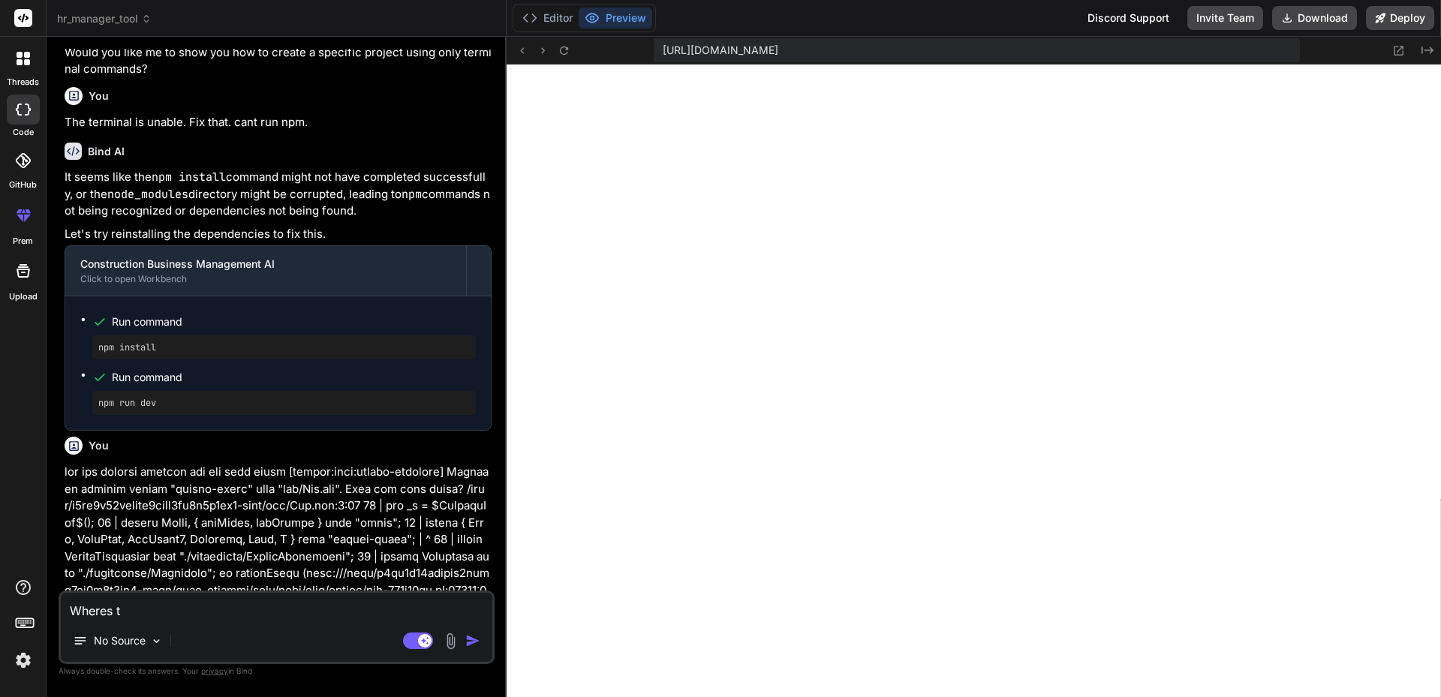
type textarea "Wheres"
type textarea "x"
type textarea "Wheres"
type textarea "x"
type textarea "Where"
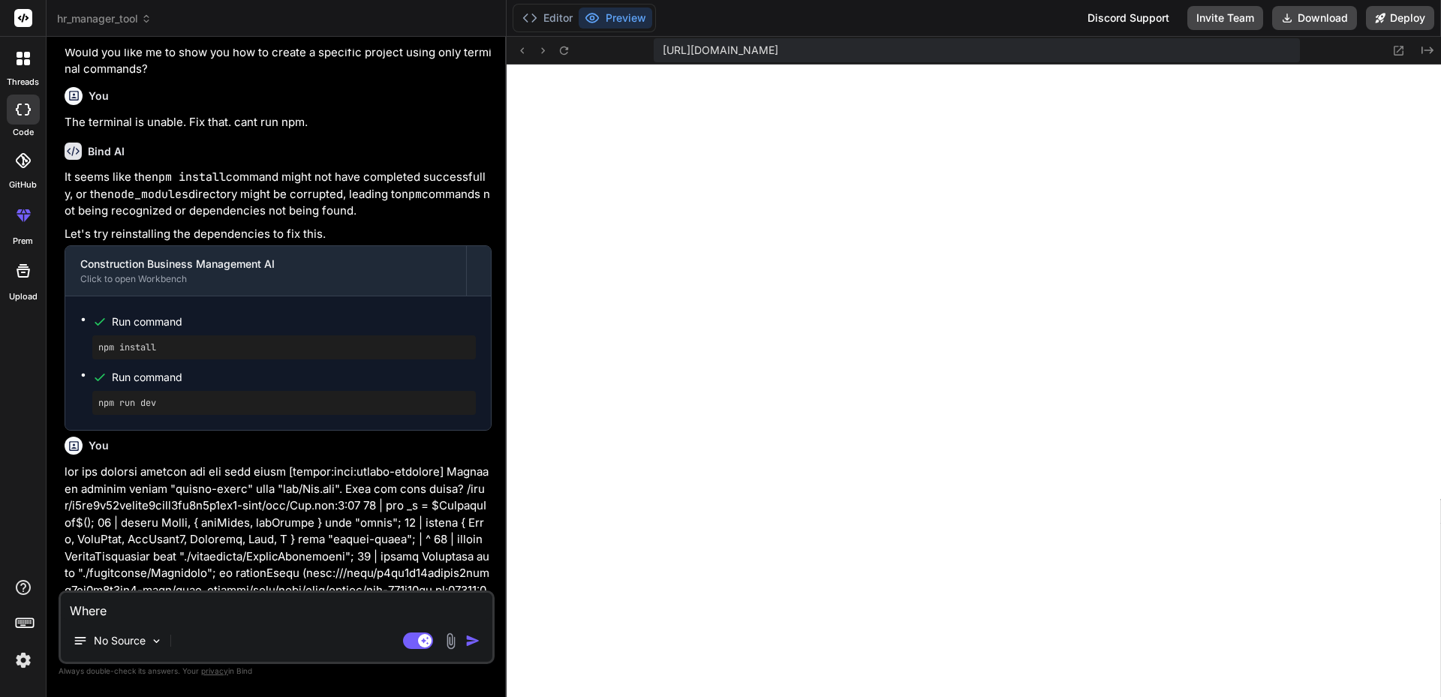
type textarea "x"
type textarea "Wher"
type textarea "x"
type textarea "Whe"
type textarea "x"
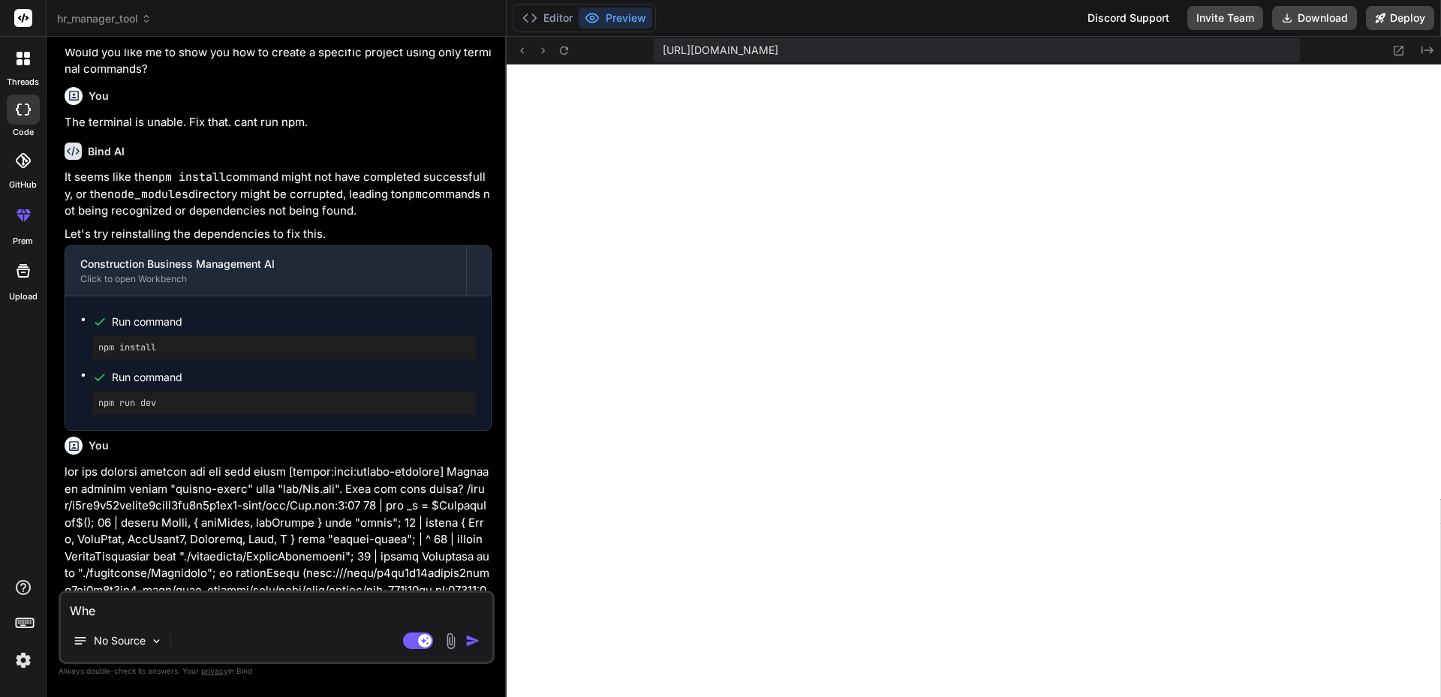
type textarea "Wh"
type textarea "x"
type textarea "W"
type textarea "x"
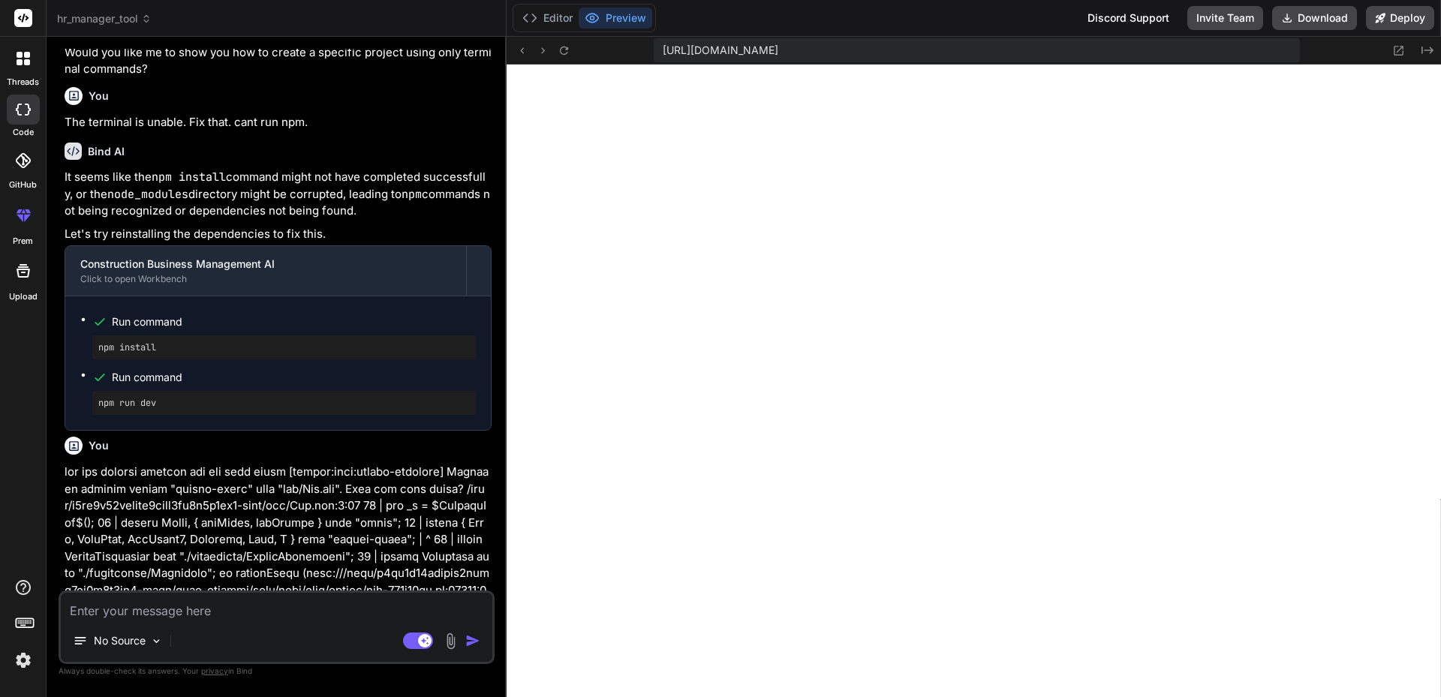
type textarea "S"
type textarea "x"
type textarea "Se"
type textarea "x"
type textarea "See"
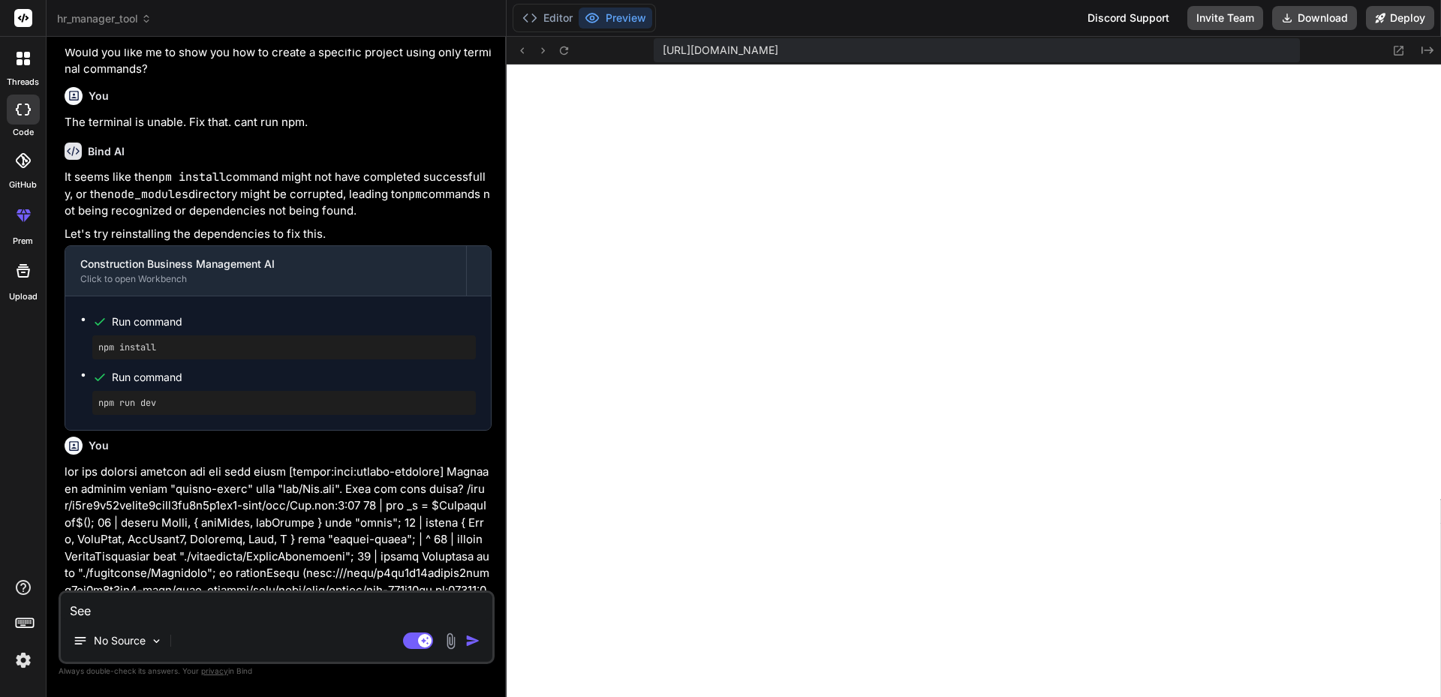
type textarea "x"
type textarea "Seem"
type textarea "x"
type textarea "Seems"
type textarea "x"
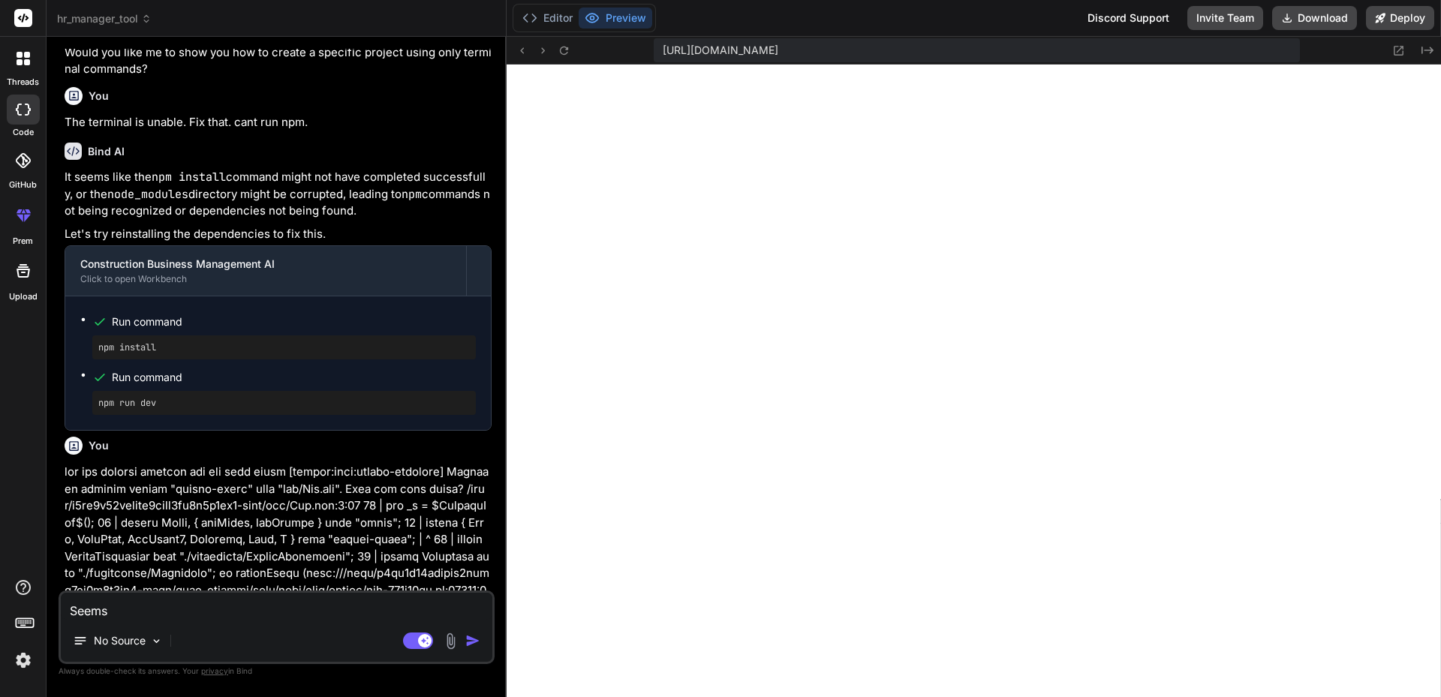
type textarea "Seems"
type textarea "x"
type textarea "Seems w"
type textarea "x"
type textarea "Seems wo"
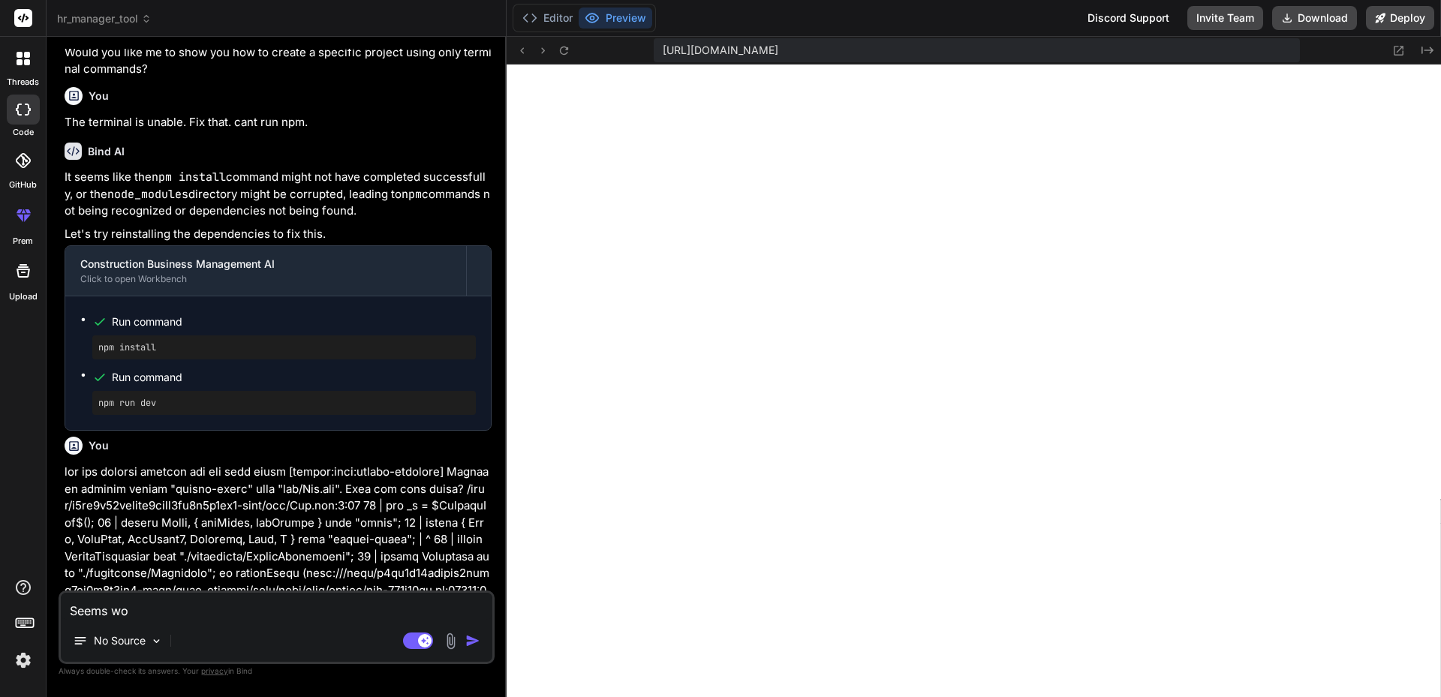
type textarea "x"
type textarea "Seems wor"
type textarea "x"
type textarea "Seems work"
type textarea "x"
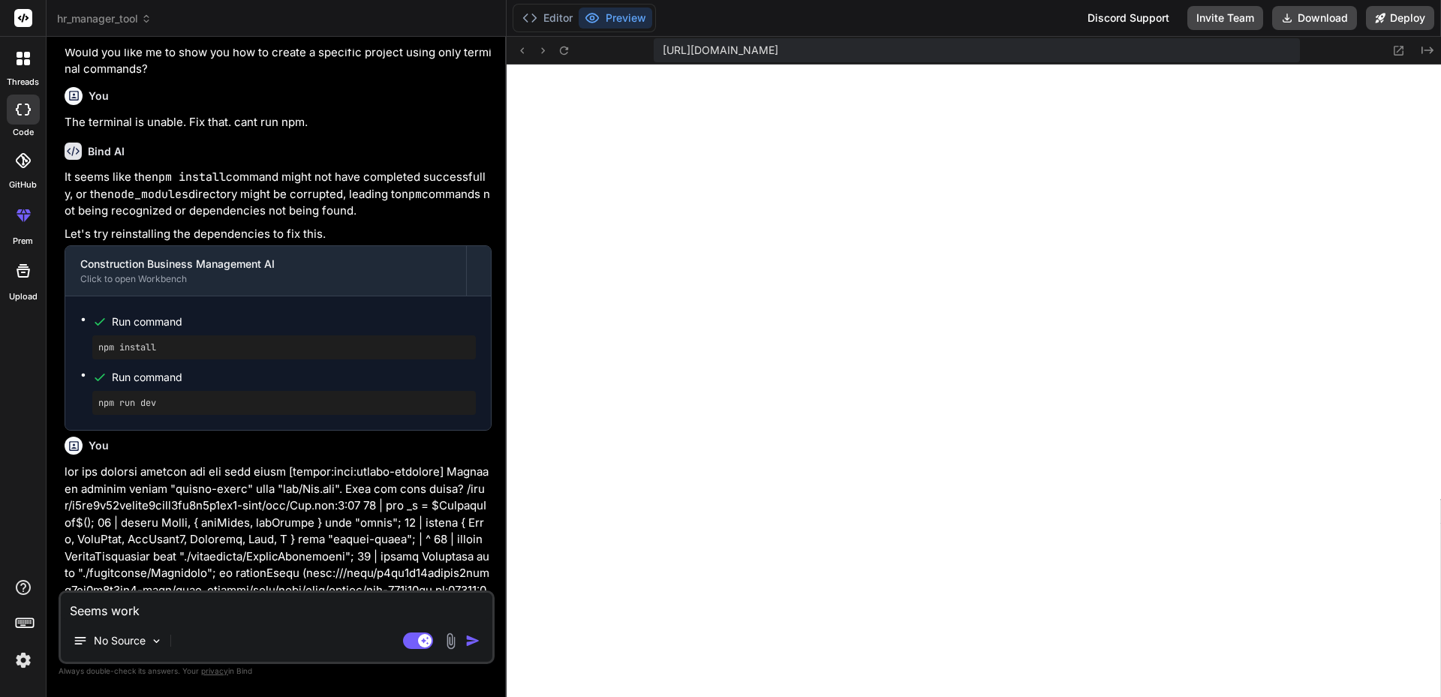
type textarea "Seems worke"
type textarea "x"
type textarea "Seems worked"
type textarea "x"
type textarea "Seems worked."
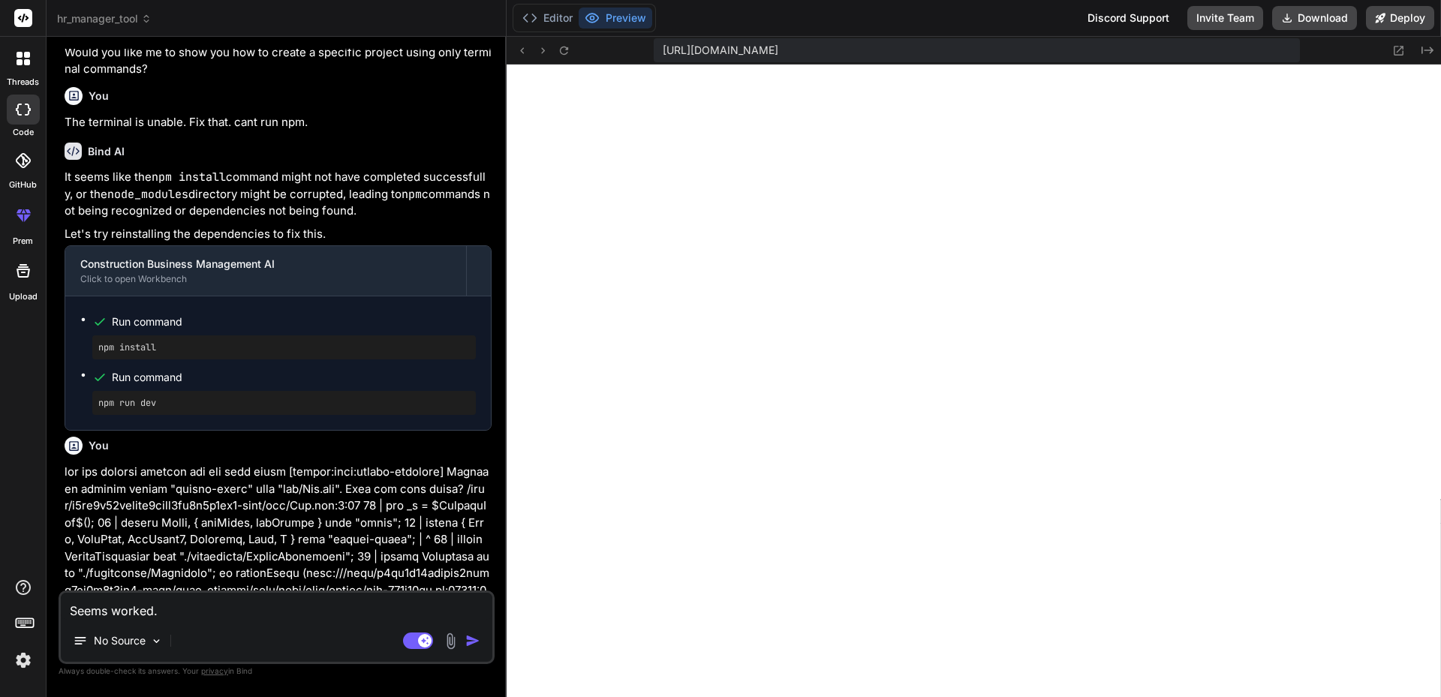
type textarea "x"
type textarea "Seems worked."
type textarea "x"
type textarea "Seems worked. b"
type textarea "x"
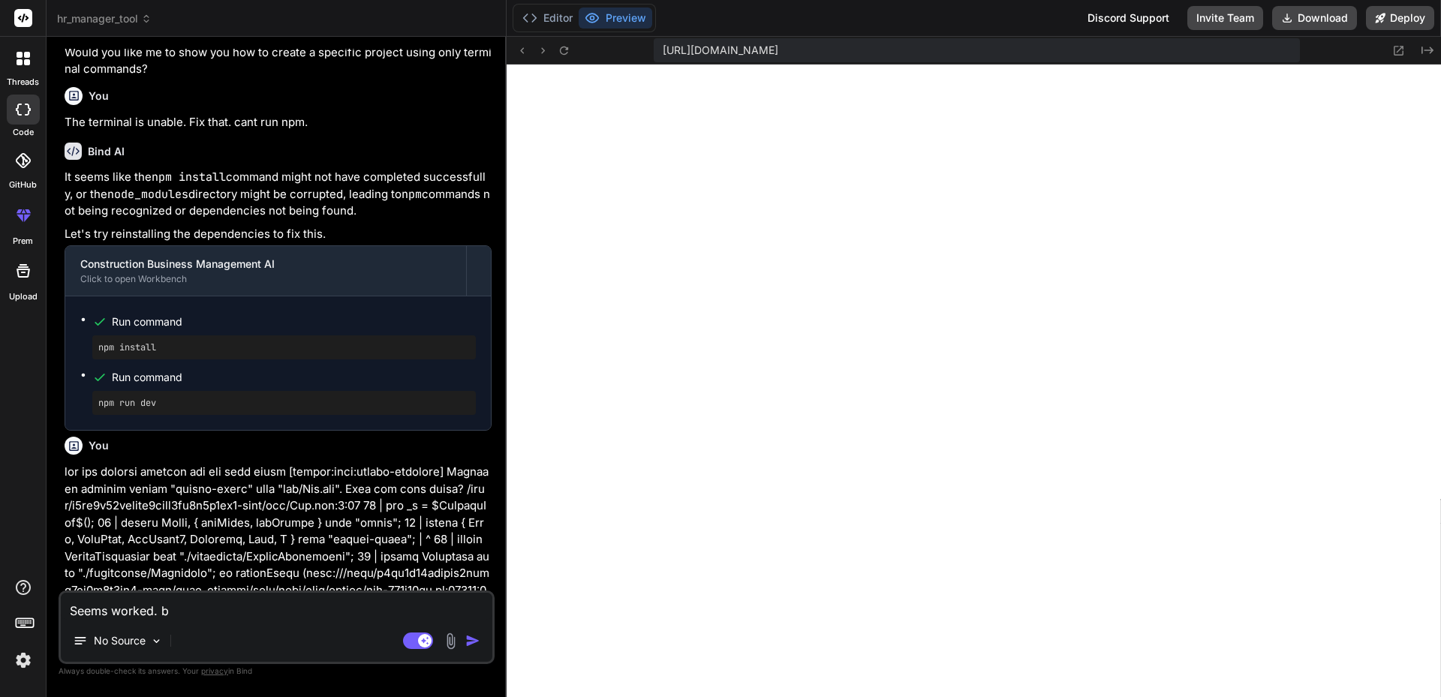
type textarea "Seems worked. bu"
type textarea "x"
type textarea "Seems worked. but"
type textarea "x"
type textarea "Seems worked. but"
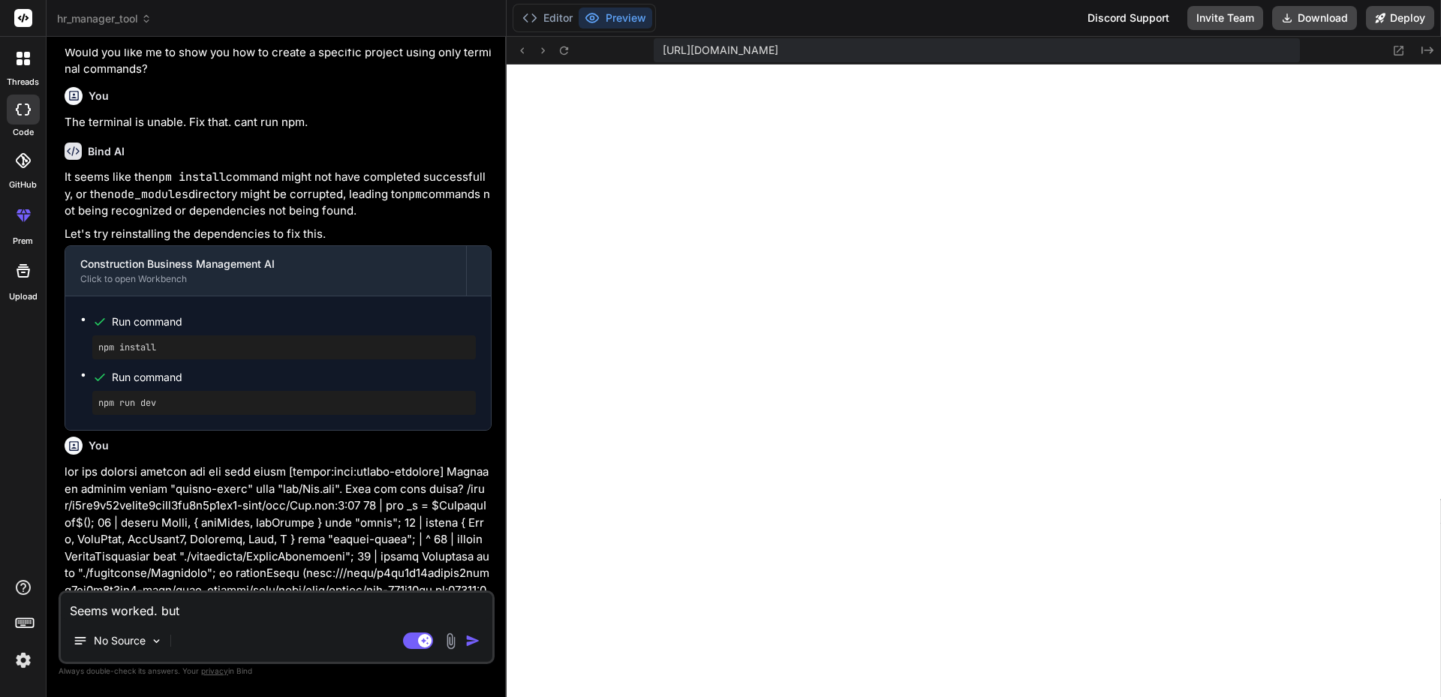
type textarea "x"
type textarea "Seems worked. but I"
type textarea "x"
type textarea "Seems worked. but Im"
type textarea "x"
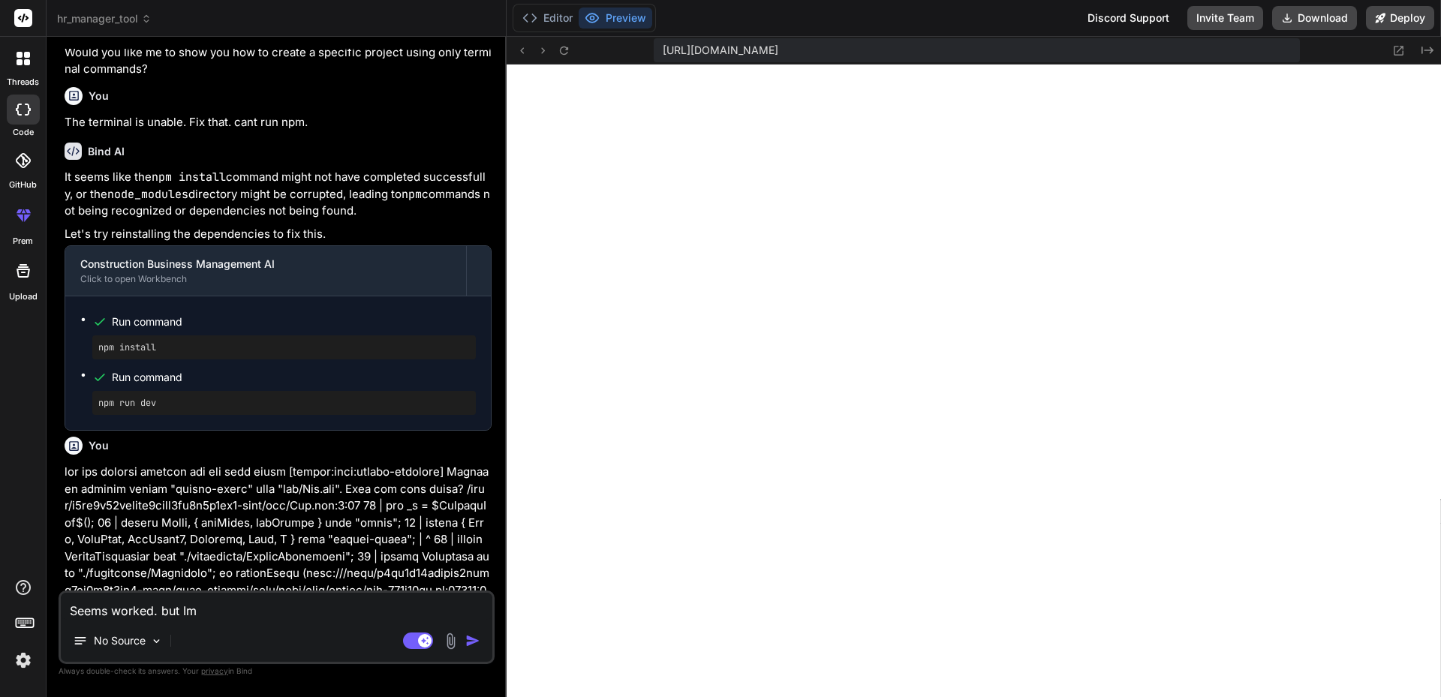
type textarea "Seems worked. but Im"
type textarea "x"
type textarea "Seems worked. but Im s"
type textarea "x"
type textarea "Seems worked. but Im se"
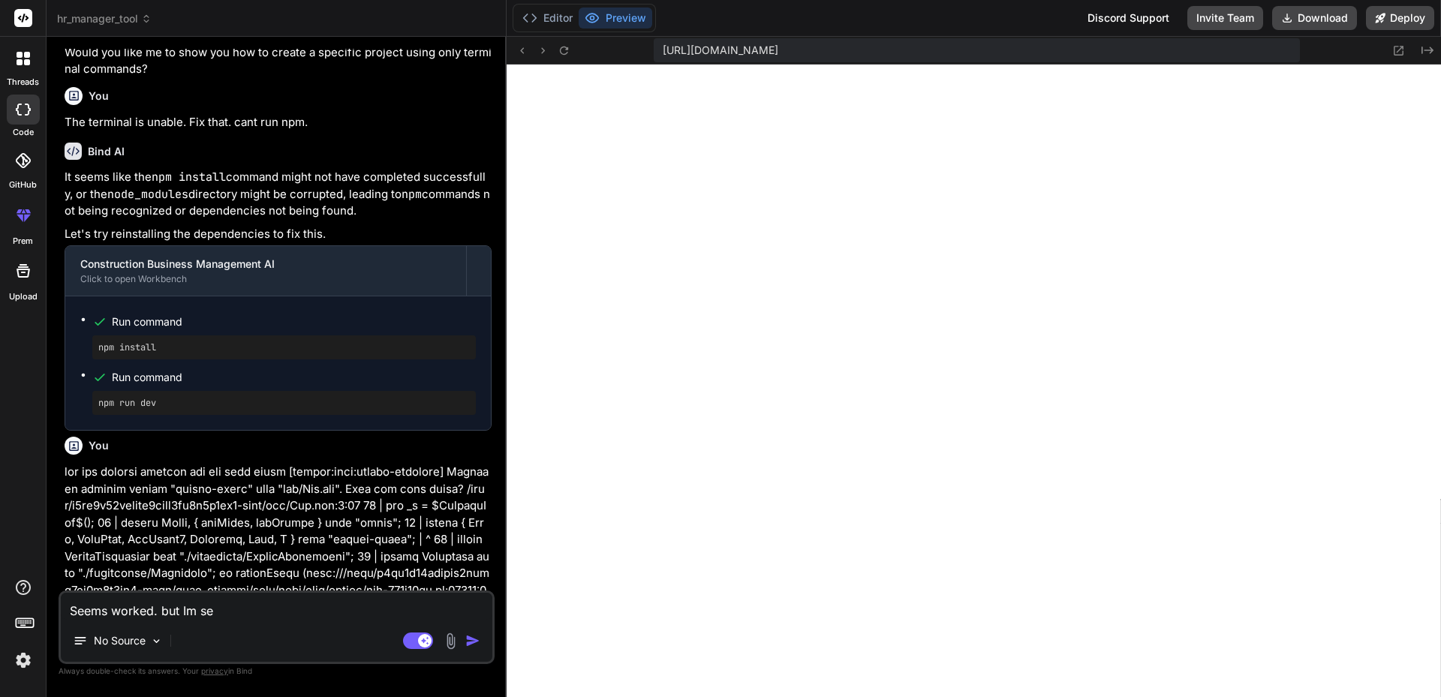
type textarea "x"
type textarea "Seems worked. but Im see"
type textarea "x"
type textarea "Seems worked. but Im seen"
type textarea "x"
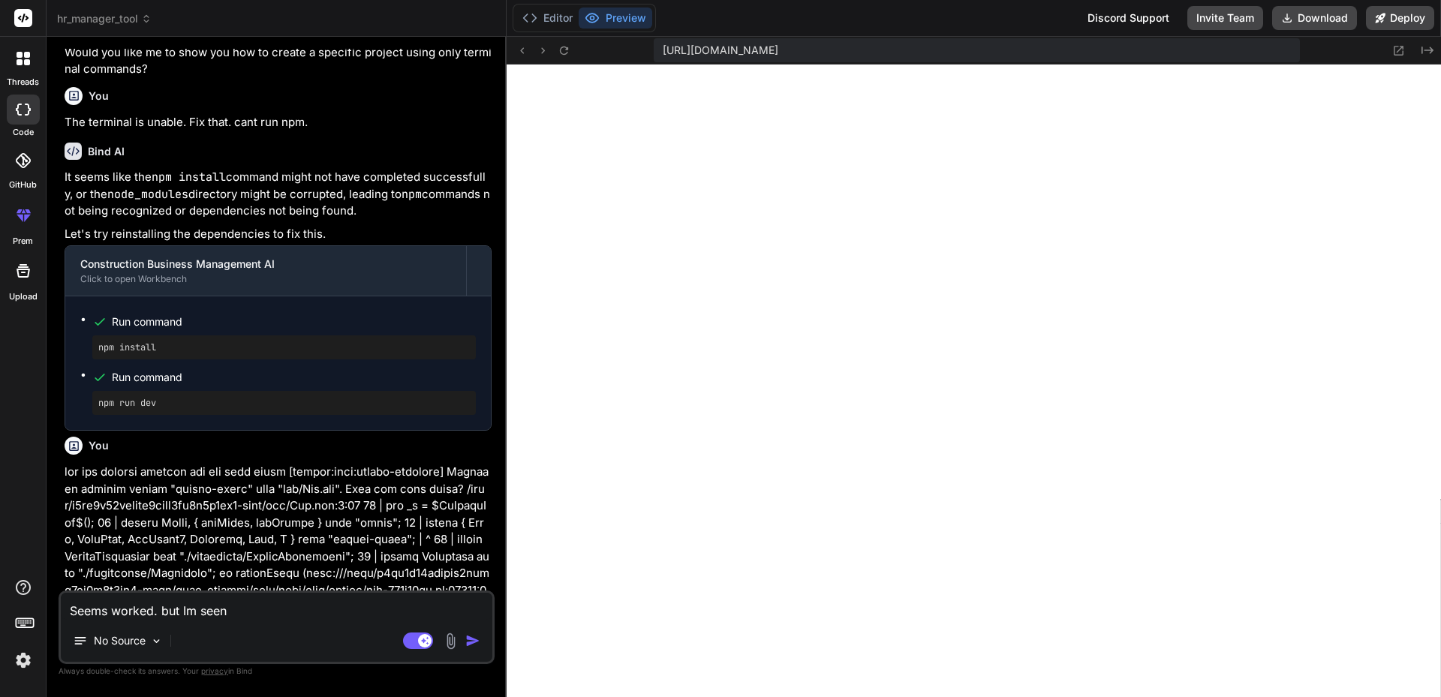
type textarea "Seems worked. but Im see"
type textarea "x"
type textarea "Seems worked. but Im seei"
type textarea "x"
type textarea "Seems worked. but Im seein"
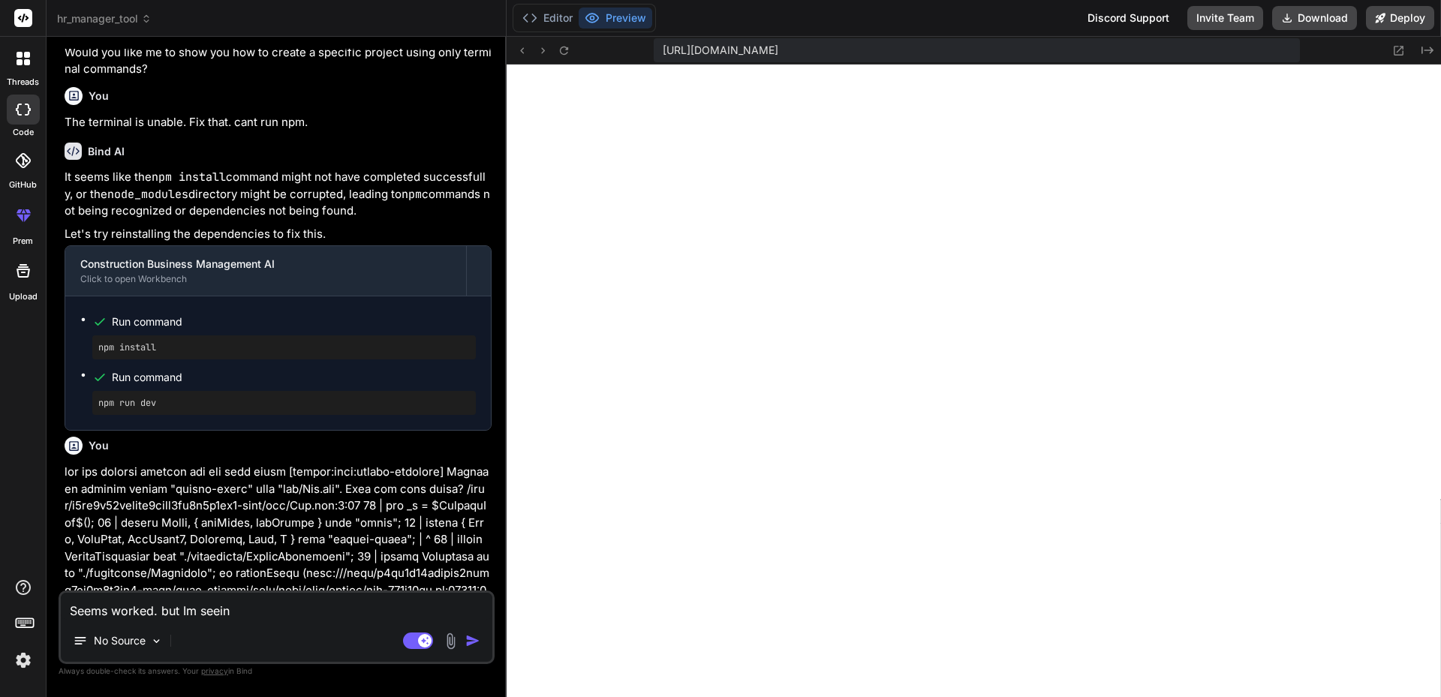
type textarea "x"
type textarea "Seems worked. but Im seeing"
type textarea "x"
type textarea "Seems worked. but Im seeing"
type textarea "x"
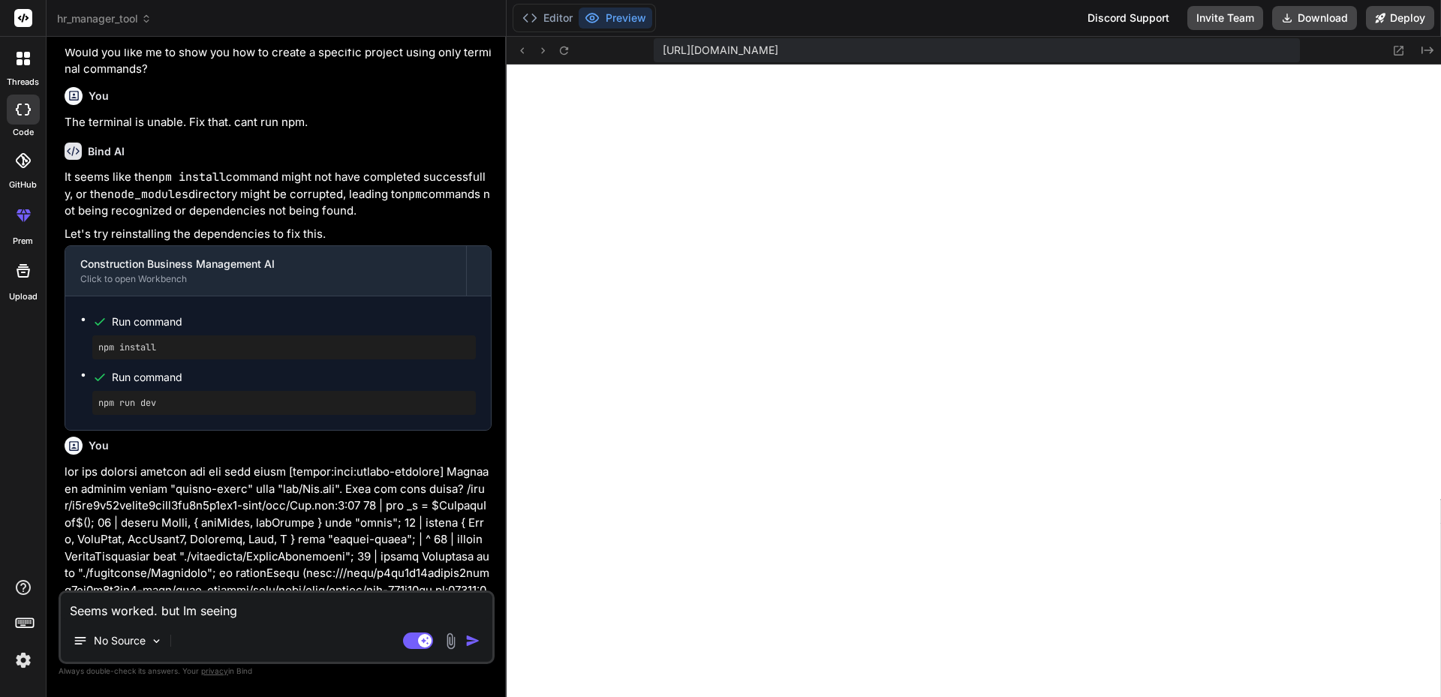
type textarea "Seems worked. but Im seeing a"
type textarea "x"
type textarea "Seems worked. but Im seeing an"
type textarea "x"
type textarea "Seems worked. but Im seeing an"
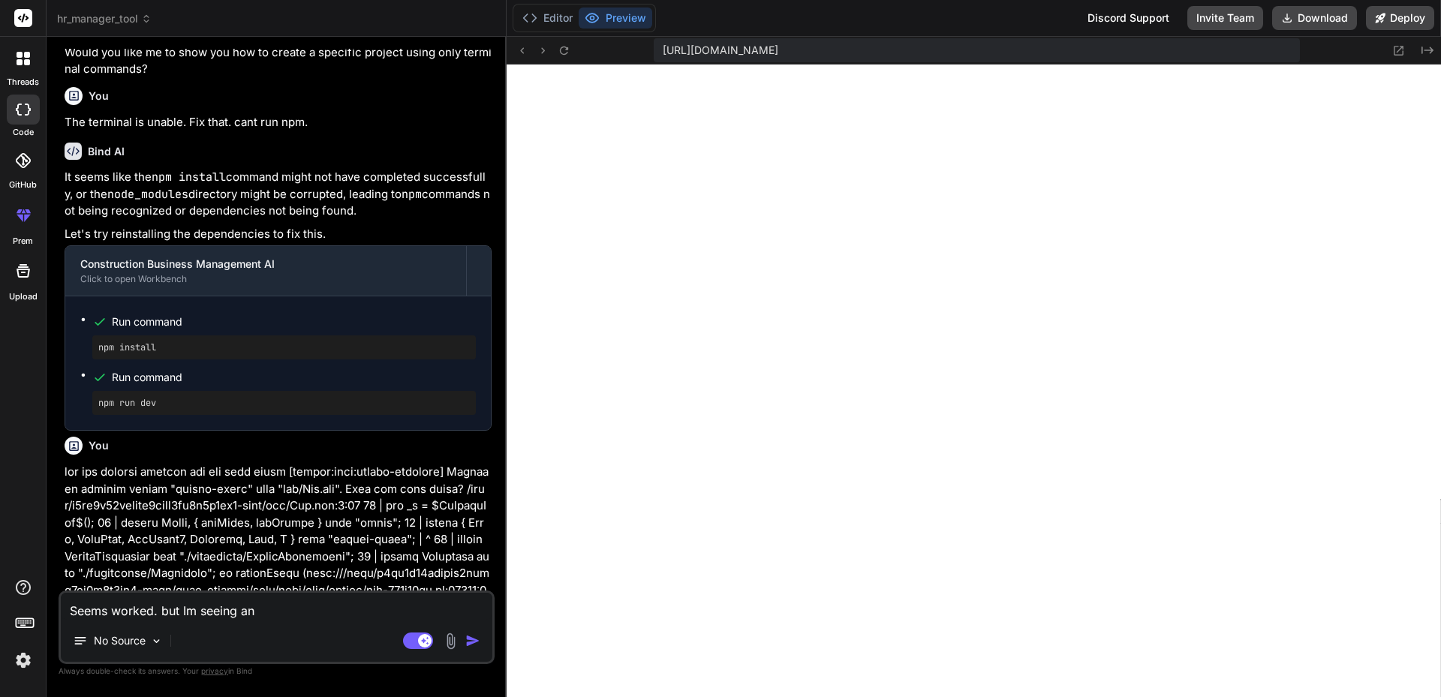
type textarea "x"
type textarea "Seems worked. but Im seeing an e"
type textarea "x"
type textarea "Seems worked. but Im seeing an ep"
type textarea "x"
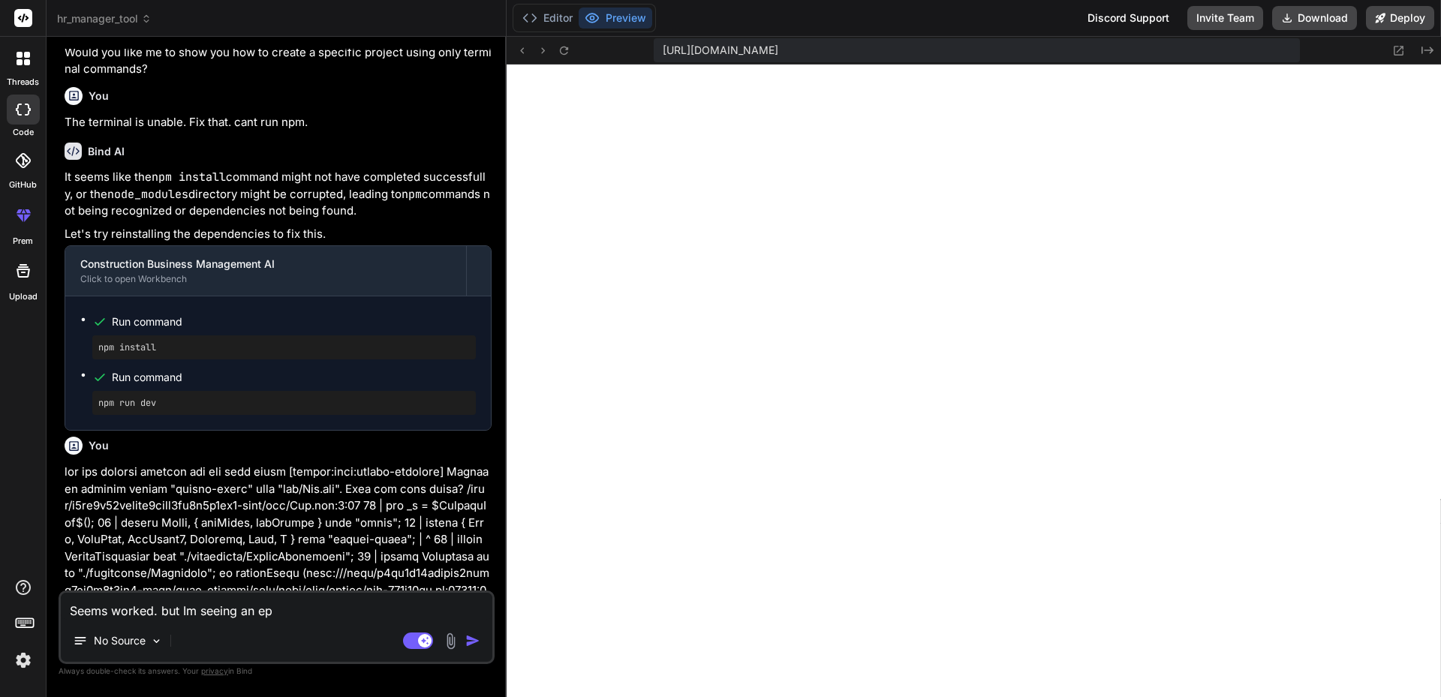
type textarea "Seems worked. but Im seeing an e"
type textarea "x"
type textarea "Seems worked. but Im seeing an em"
type textarea "x"
type textarea "Seems worked. but Im seeing an emp"
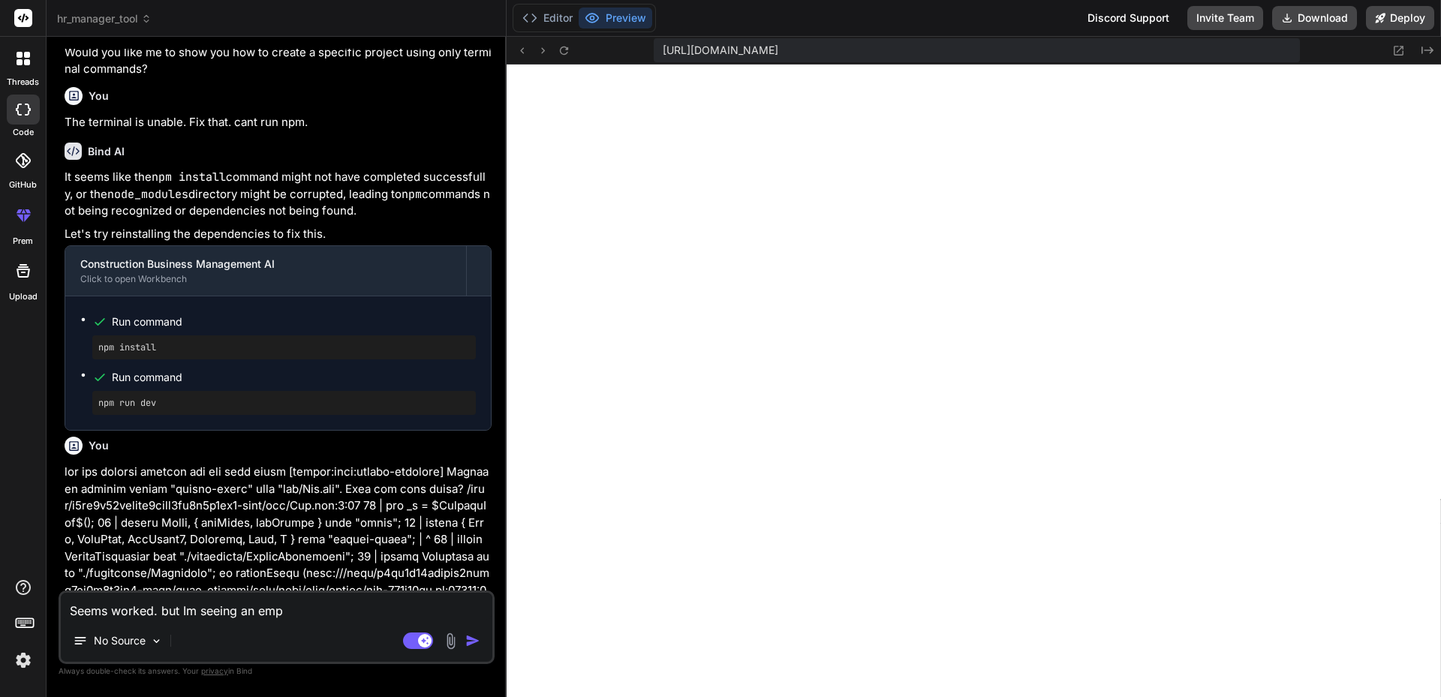
type textarea "x"
type textarea "Seems worked. but Im seeing an empt"
type textarea "x"
type textarea "Seems worked. but Im seeing an empty"
type textarea "x"
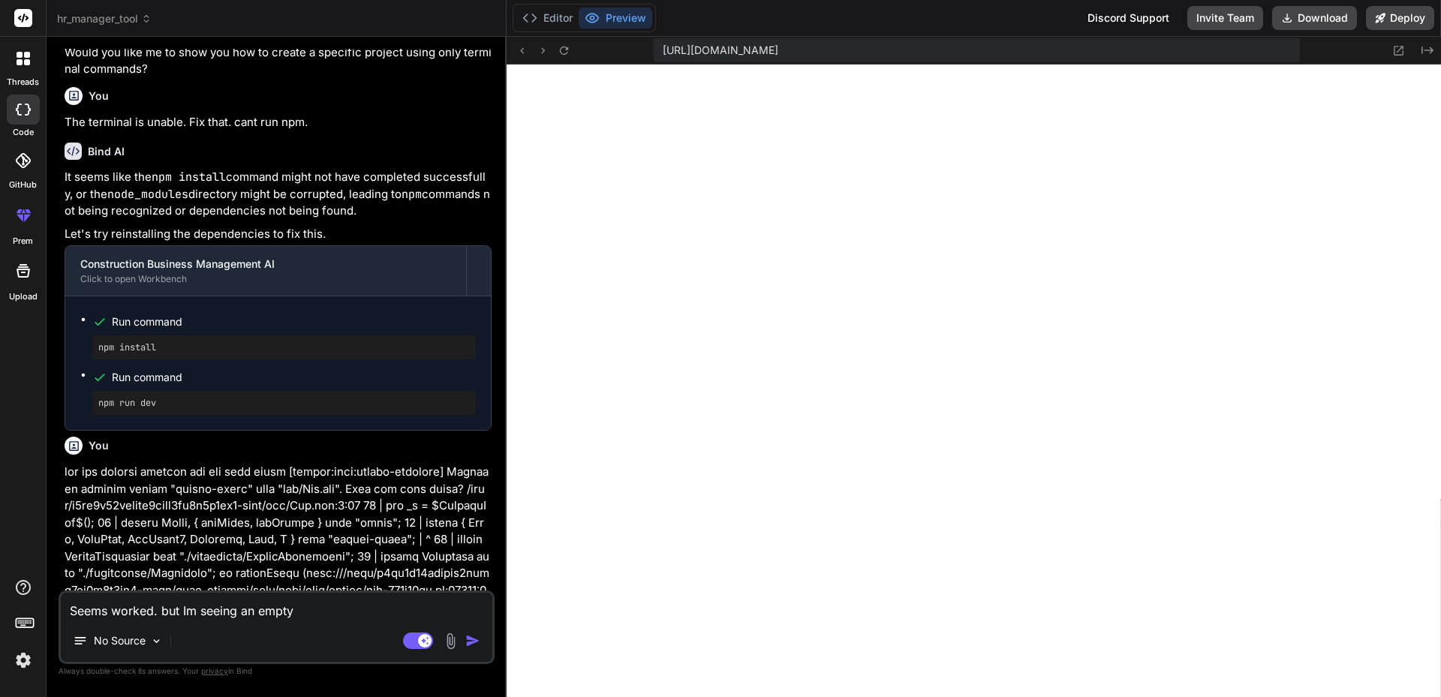
type textarea "Seems worked. but Im seeing an empty"
type textarea "x"
type textarea "Seems worked. but Im seeing an empty p"
type textarea "x"
type textarea "Seems worked. but Im seeing an empty pa"
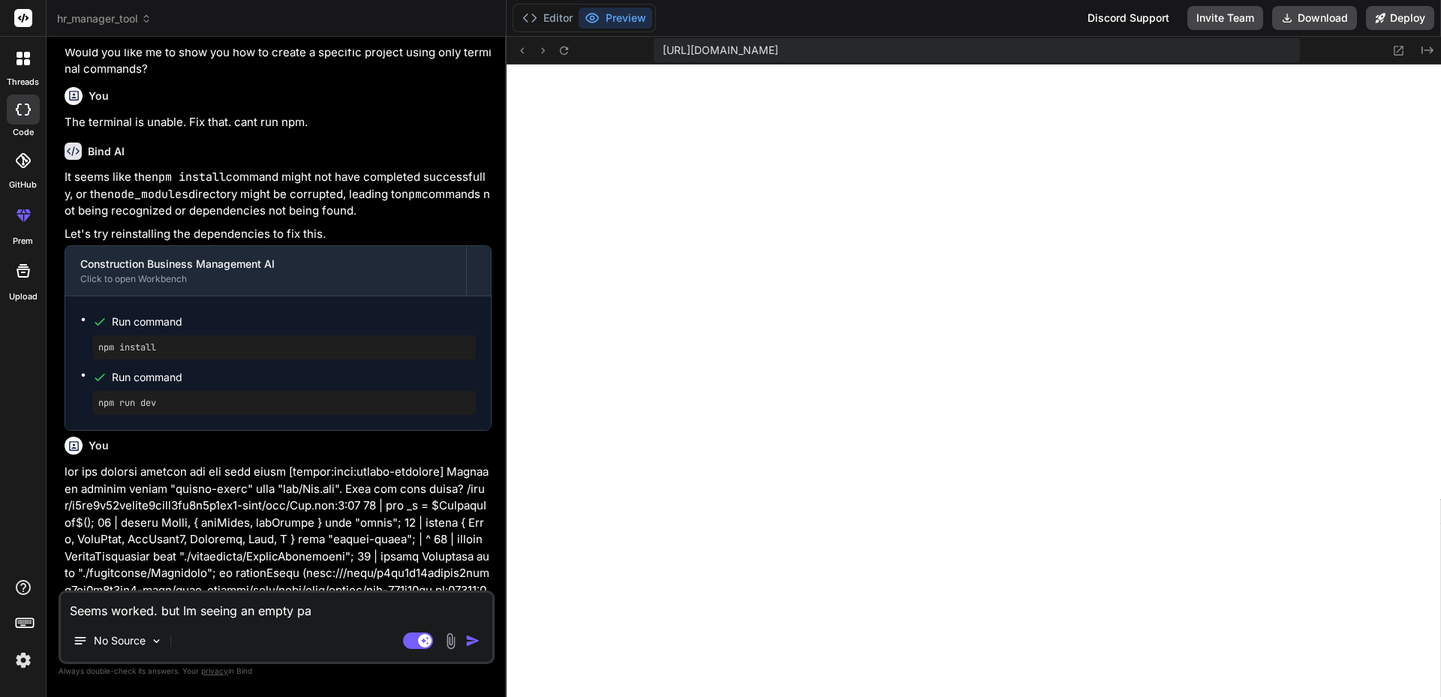
type textarea "x"
type textarea "Seems worked. but Im seeing an empty pag"
type textarea "x"
type textarea "Seems worked. but Im seeing an empty page"
type textarea "x"
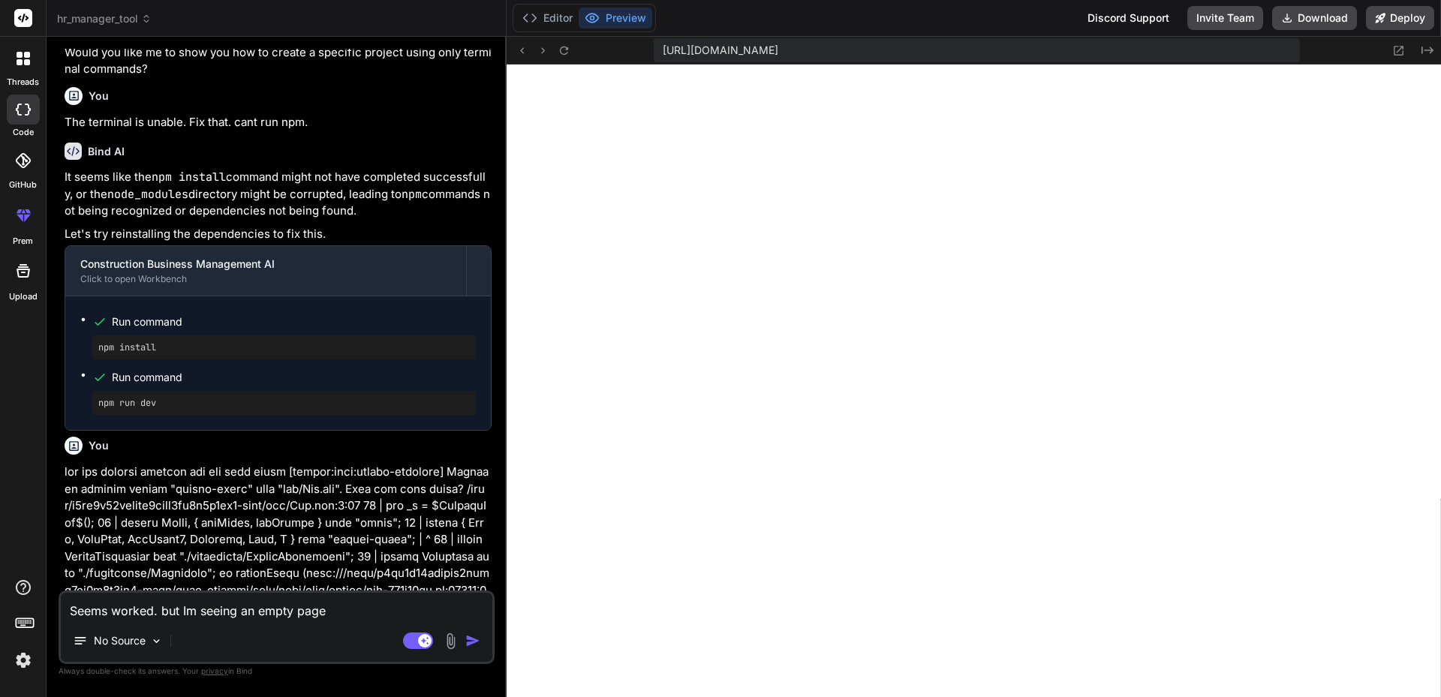
type textarea "Seems worked. but Im seeing an empty page."
type textarea "x"
type textarea "Seems worked. but Im seeing an empty page."
type textarea "x"
type textarea "Seems worked. but Im seeing an empty page. W"
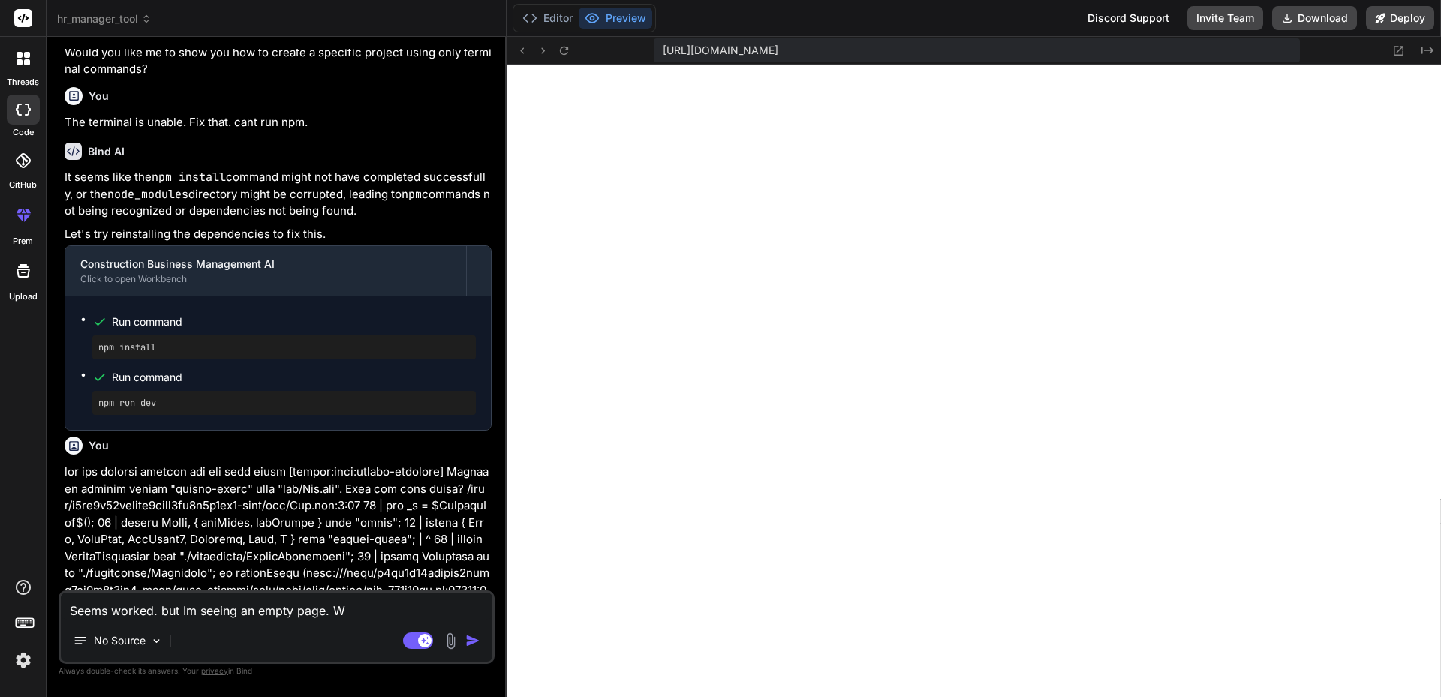
type textarea "x"
type textarea "Seems worked. but Im seeing an empty page. Wh"
type textarea "x"
type textarea "Seems worked. but Im seeing an empty page. Whe"
type textarea "x"
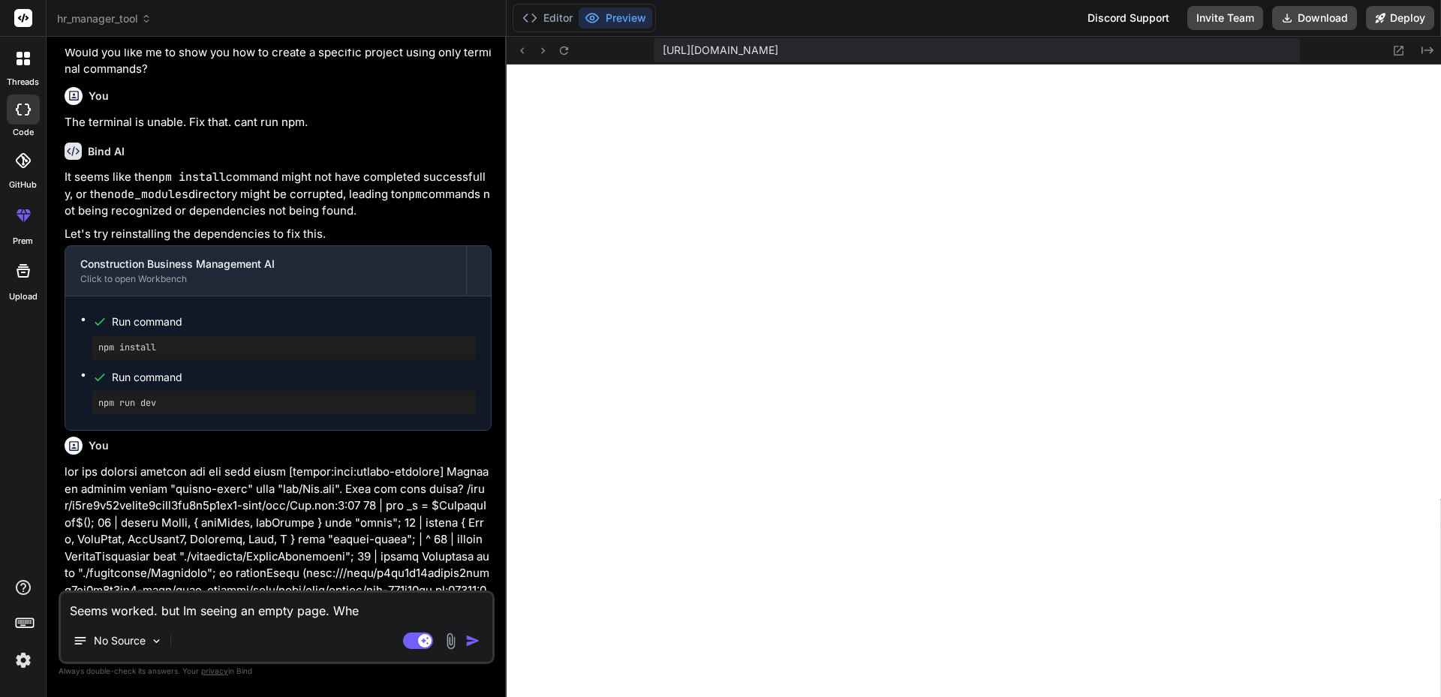
type textarea "Seems worked. but Im seeing an empty page. Wher"
type textarea "x"
type textarea "Seems worked. but Im seeing an empty page. Where"
type textarea "x"
type textarea "Seems worked. but Im seeing an empty page. Wheres"
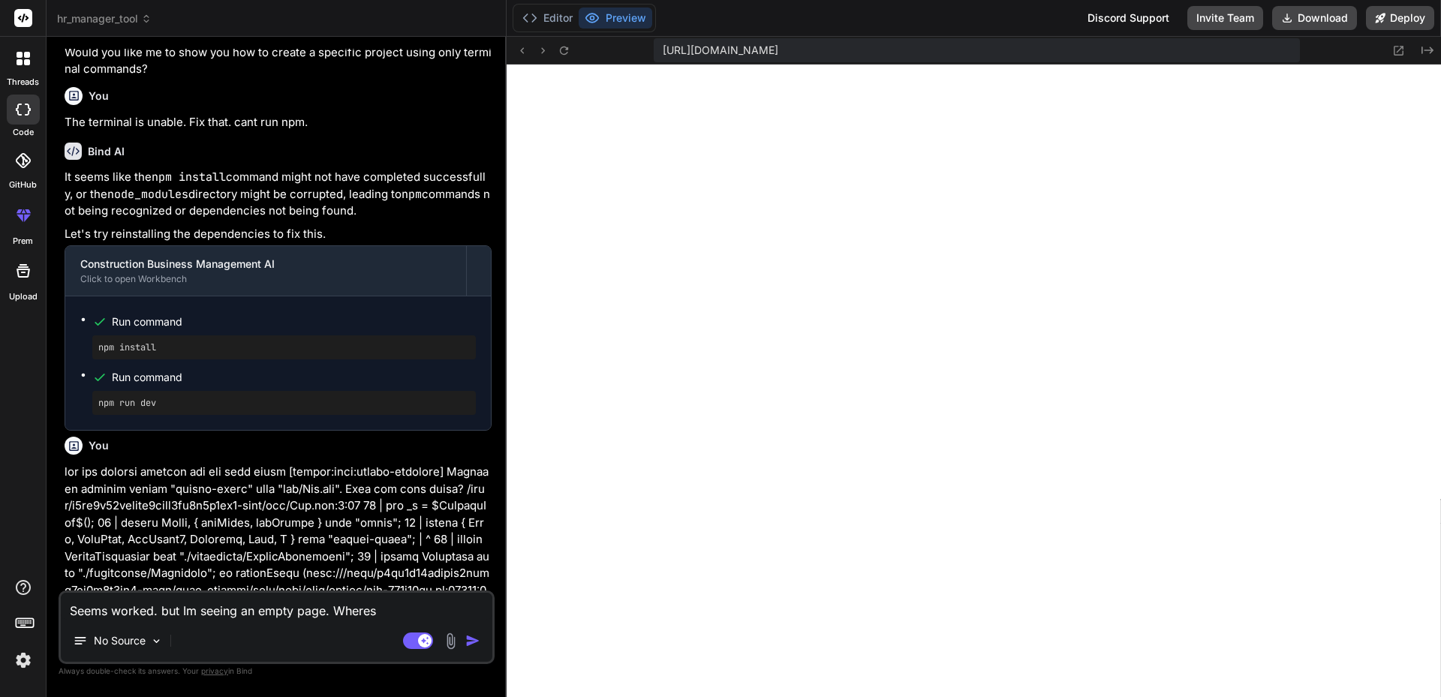
type textarea "x"
type textarea "Seems worked. but Im seeing an empty page. Wheres"
type textarea "x"
type textarea "Seems worked. but Im seeing an empty page. Wheres m"
type textarea "x"
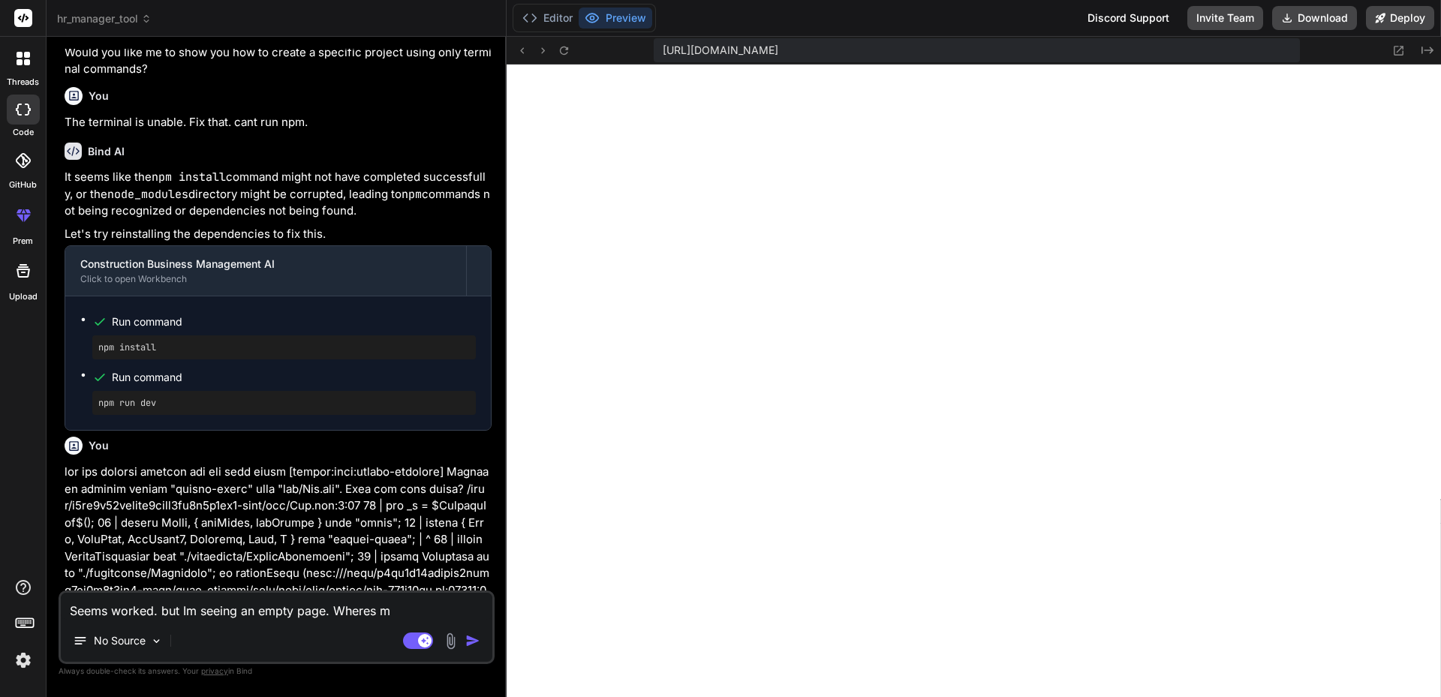
type textarea "Seems worked. but Im seeing an empty page. Wheres my"
type textarea "x"
type textarea "Seems worked. but Im seeing an empty page. Wheres my"
type textarea "x"
type textarea "Seems worked. but Im seeing an empty page. Wheres my p"
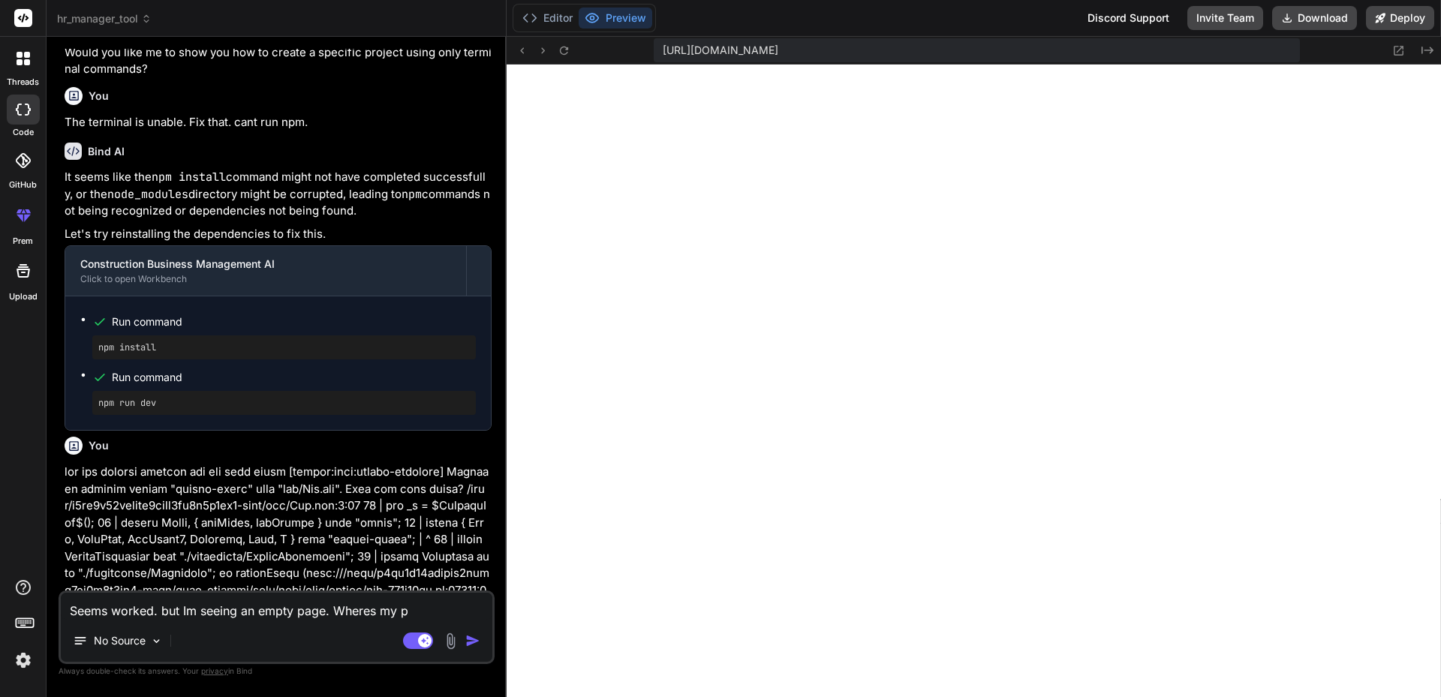
type textarea "x"
type textarea "Seems worked. but Im seeing an empty page. Wheres my"
type textarea "x"
type textarea "Seems worked. but Im seeing an empty page. Wheres my a"
type textarea "x"
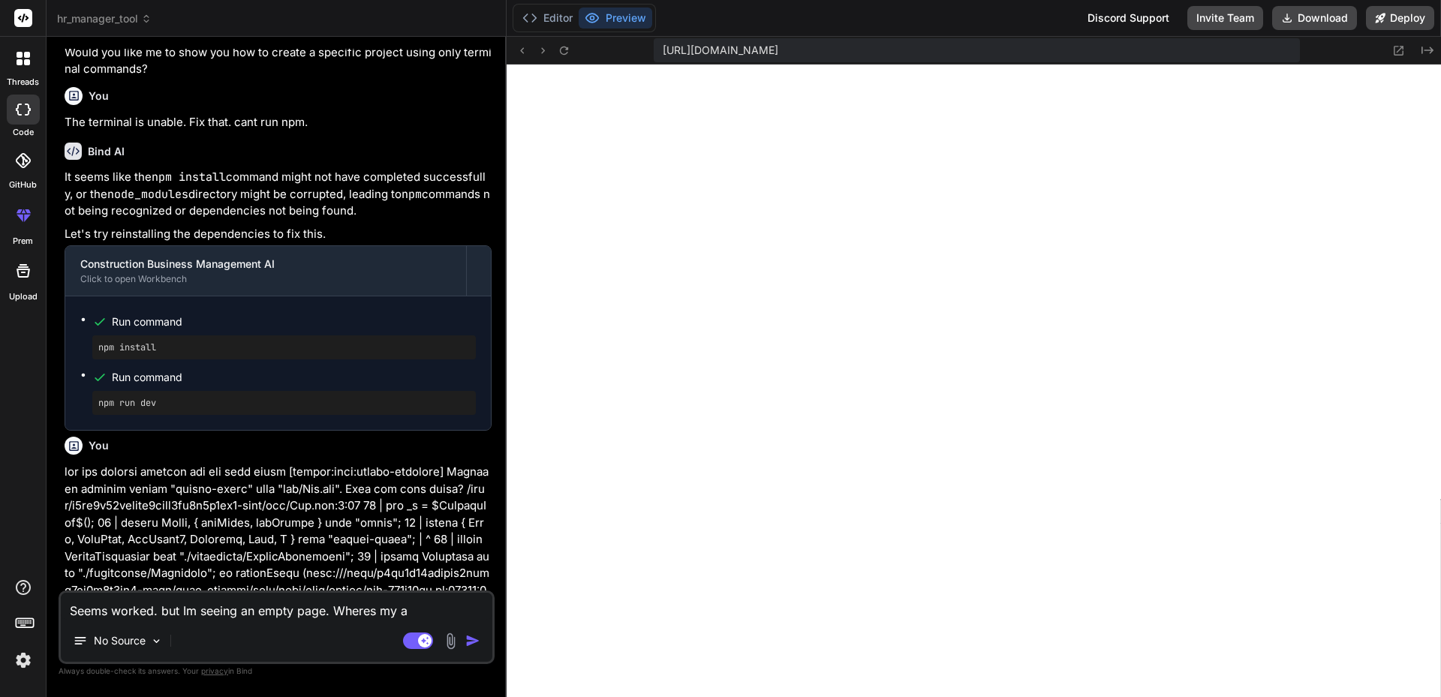
type textarea "Seems worked. but Im seeing an empty page. Wheres my ap"
type textarea "x"
type textarea "Seems worked. but Im seeing an empty page. Wheres my app"
type textarea "x"
type textarea "Seems worked. but Im seeing an empty page. Wheres my app?"
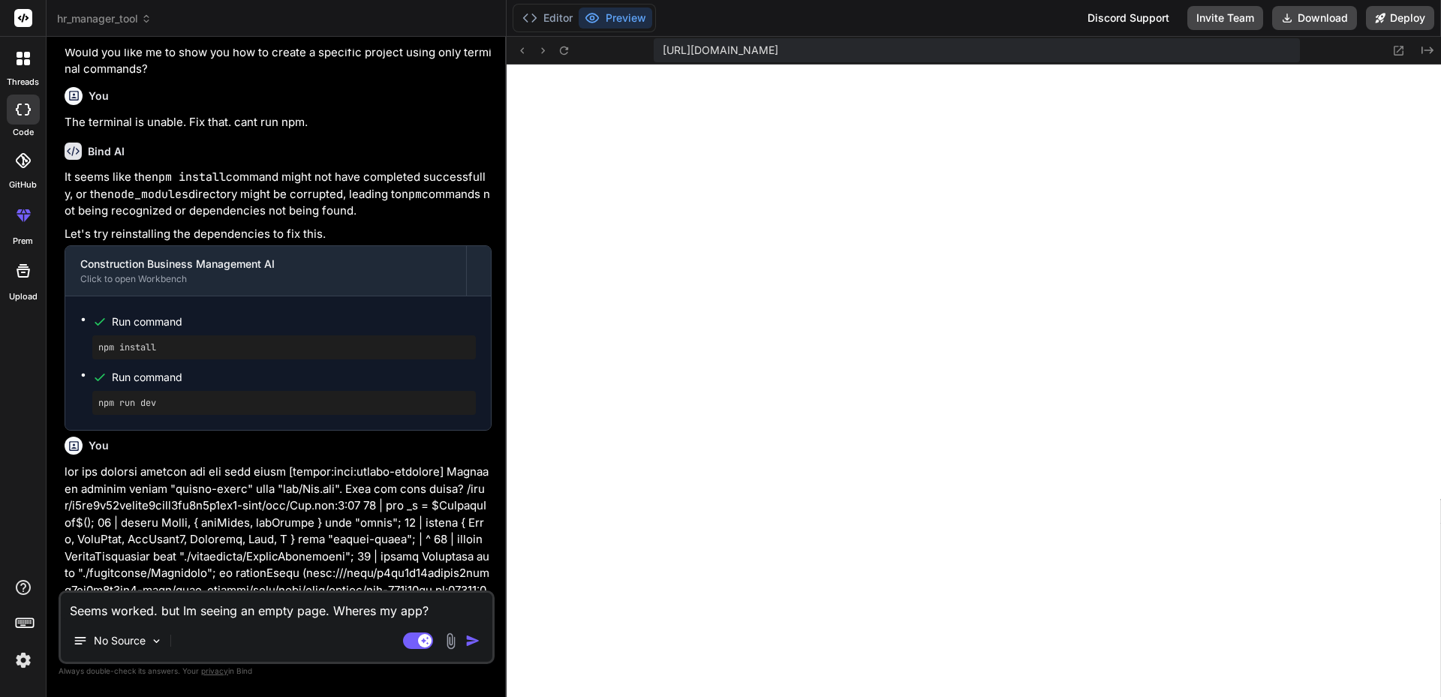
type textarea "x"
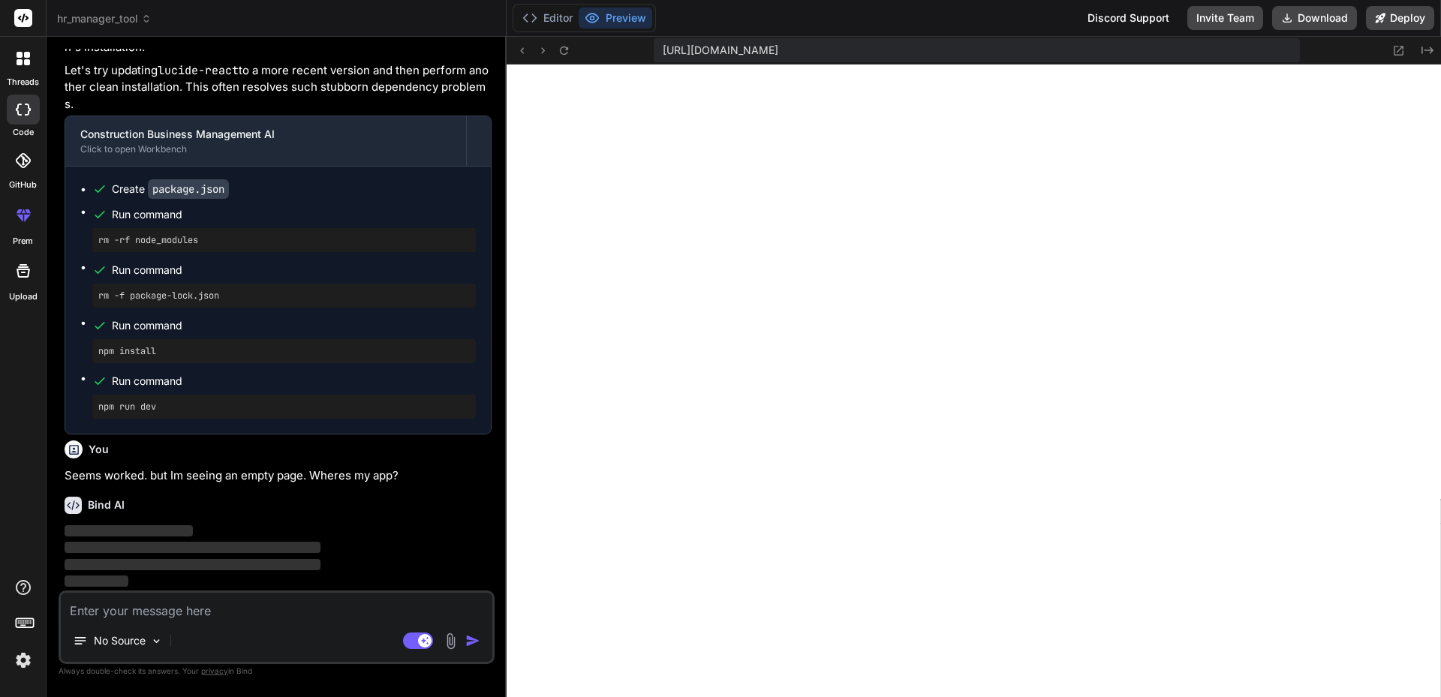
scroll to position [2733, 0]
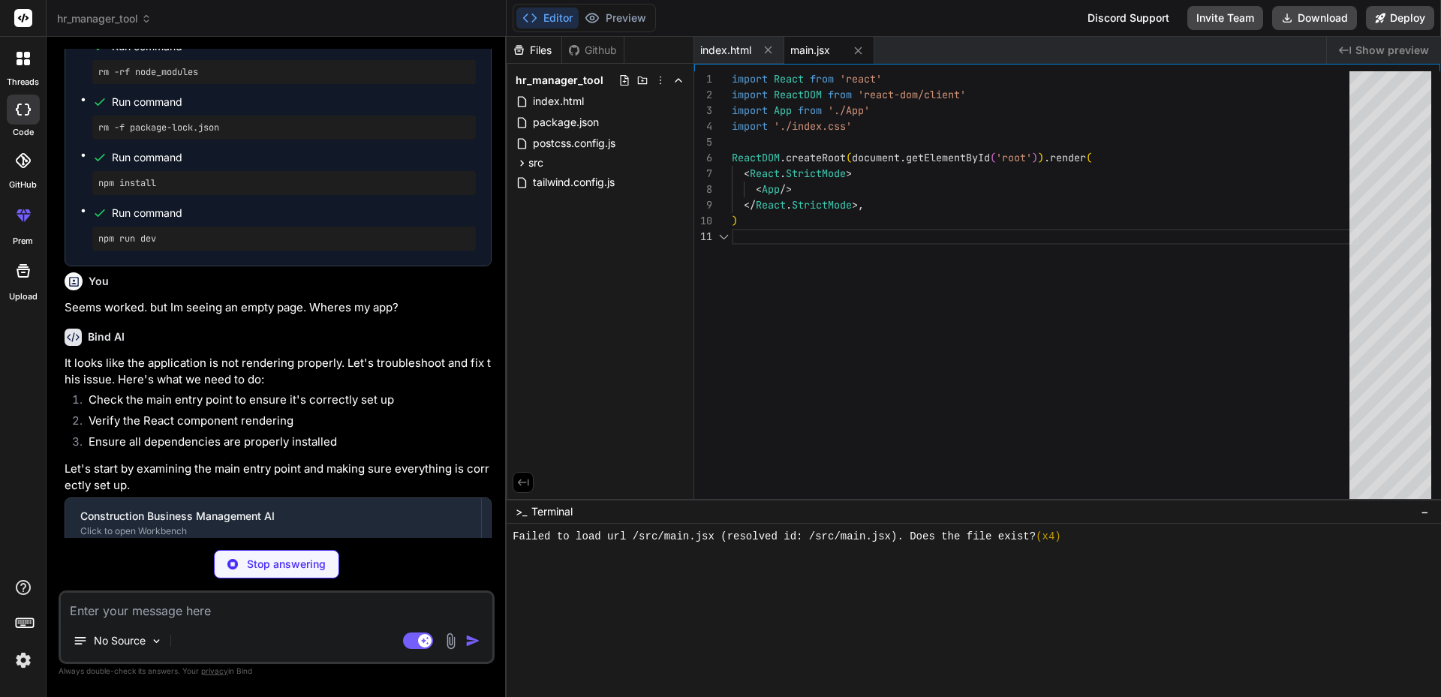
type textarea "x"
type textarea "@tailwind base; @tailwind components; @tailwind utilities;"
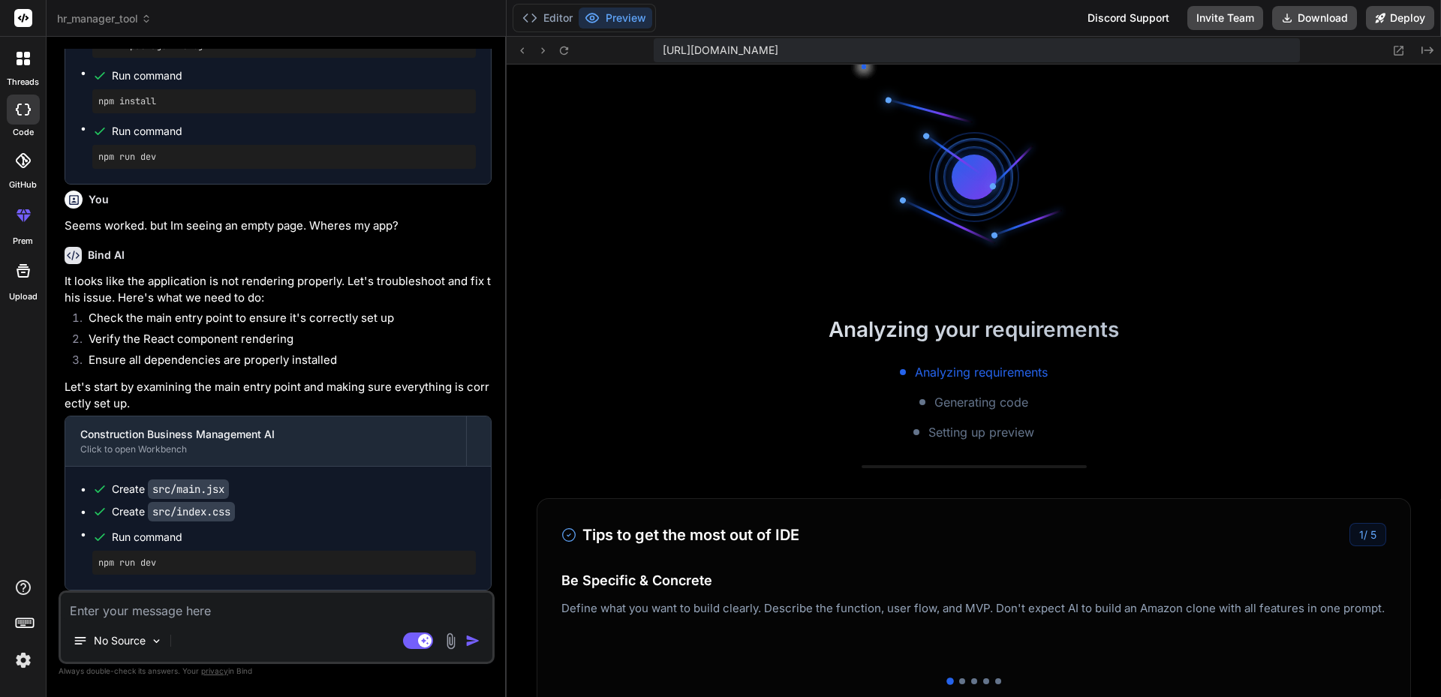
scroll to position [2983, 0]
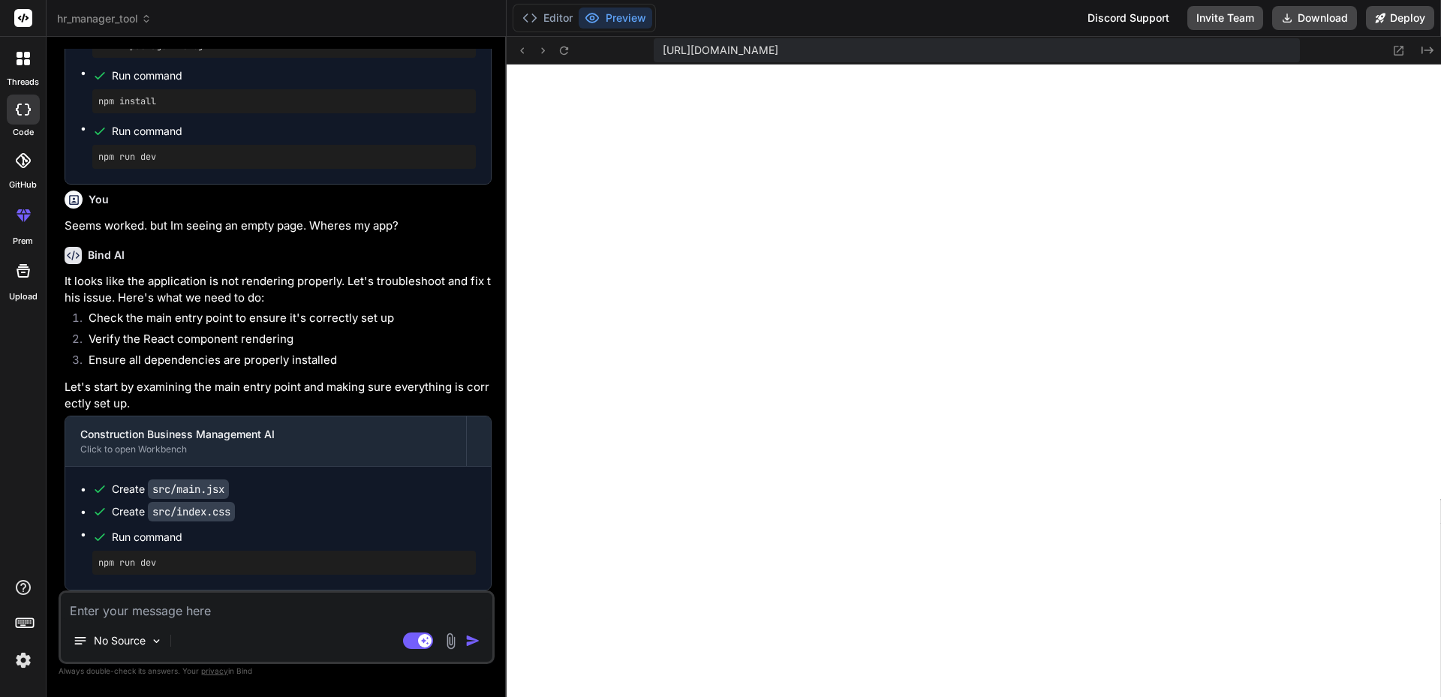
click at [172, 637] on div "No Source" at bounding box center [277, 644] width 432 height 36
click at [175, 615] on textarea at bounding box center [277, 606] width 432 height 27
type textarea "x"
type textarea "E"
type textarea "x"
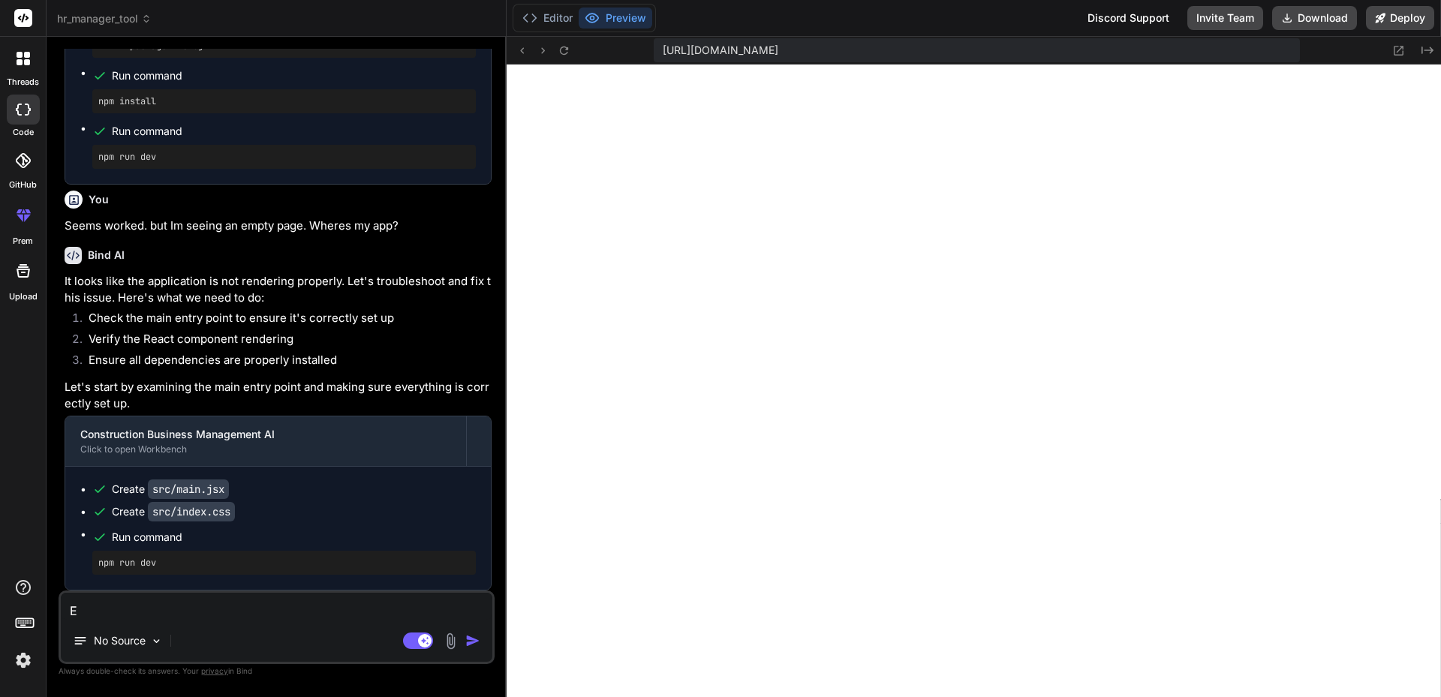
type textarea "Ex"
type textarea "x"
type textarea "Exc"
type textarea "x"
type textarea "Exce"
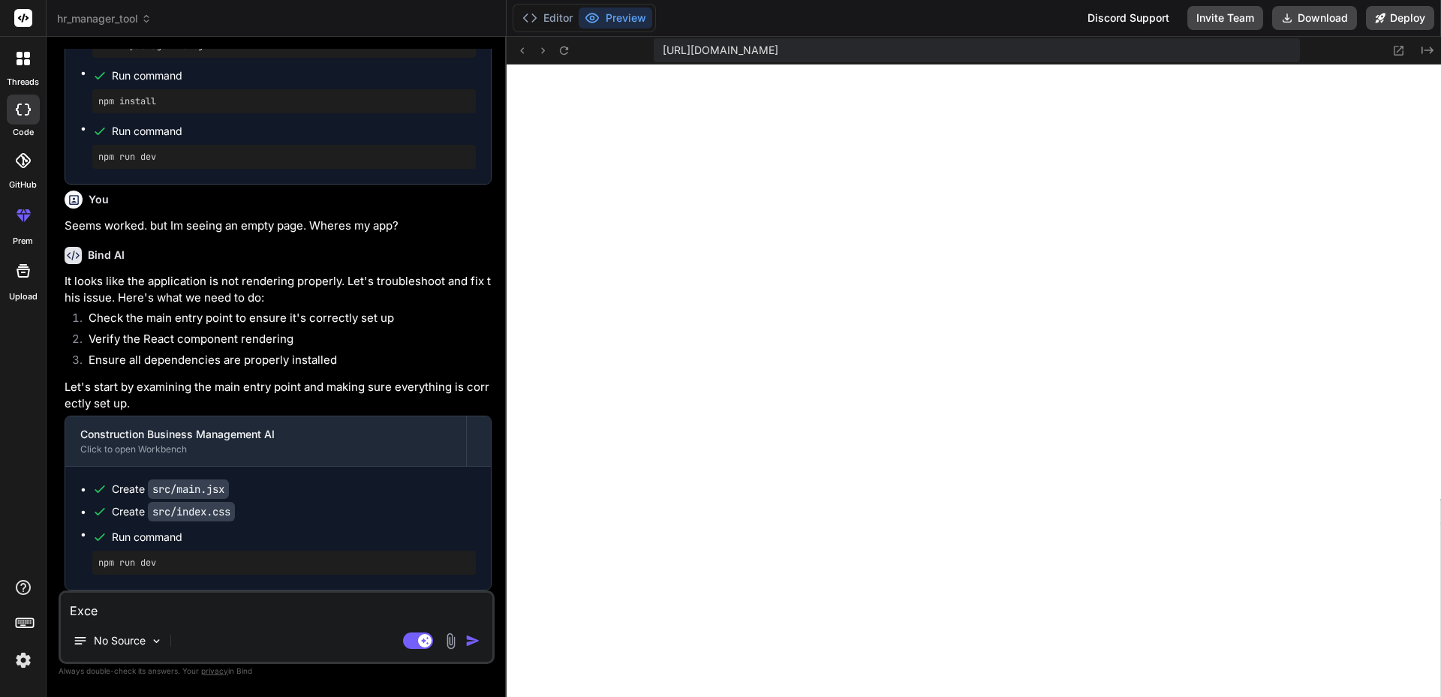
type textarea "x"
type textarea "Excel"
type textarea "x"
type textarea "Excell"
type textarea "x"
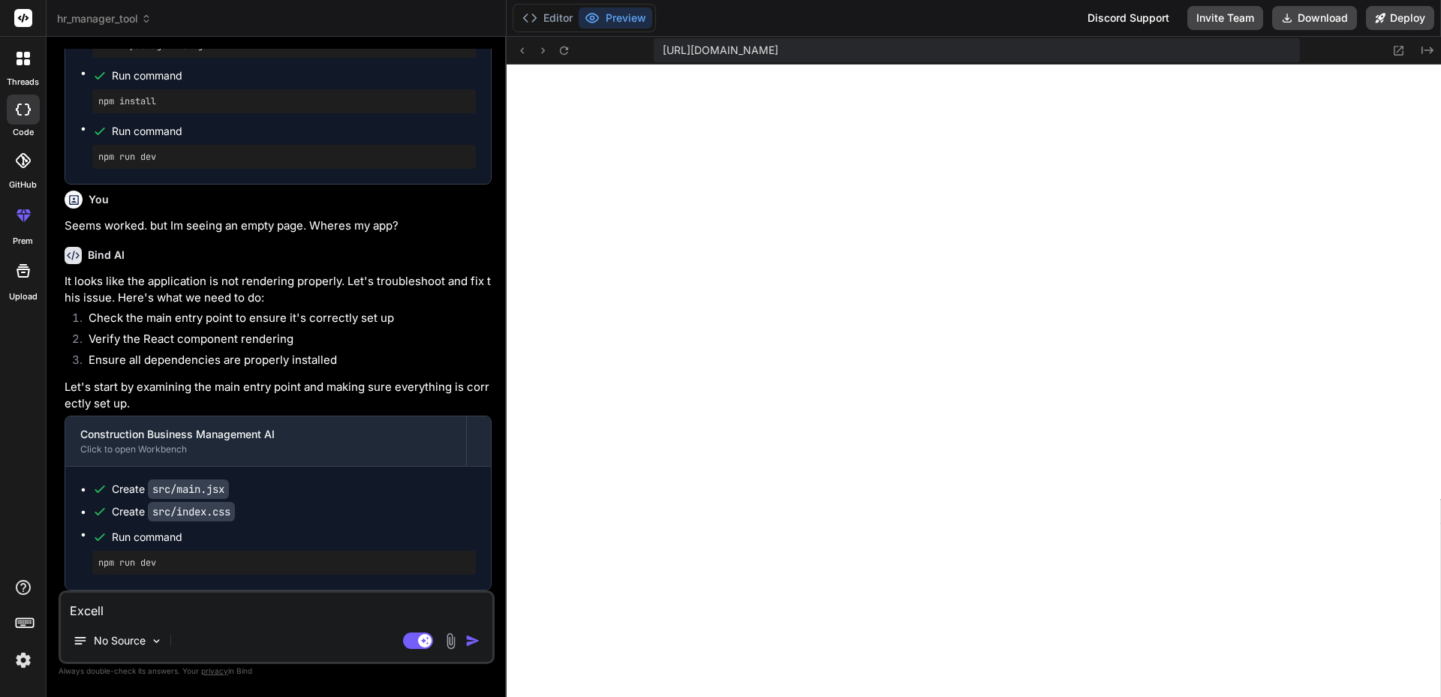
type textarea "Excelle"
type textarea "x"
type textarea "Excellen"
type textarea "x"
type textarea "Excellent"
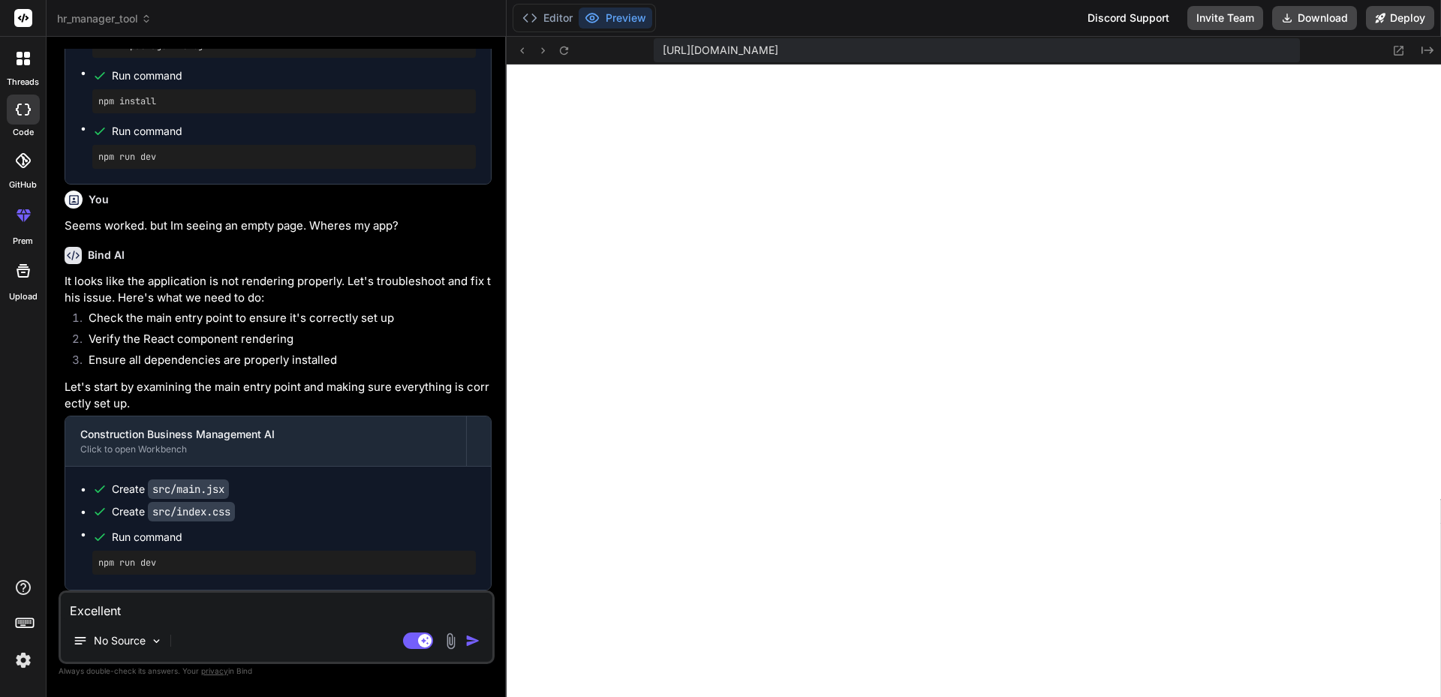
type textarea "x"
type textarea "Excellent."
type textarea "x"
type textarea "Excellent."
type textarea "x"
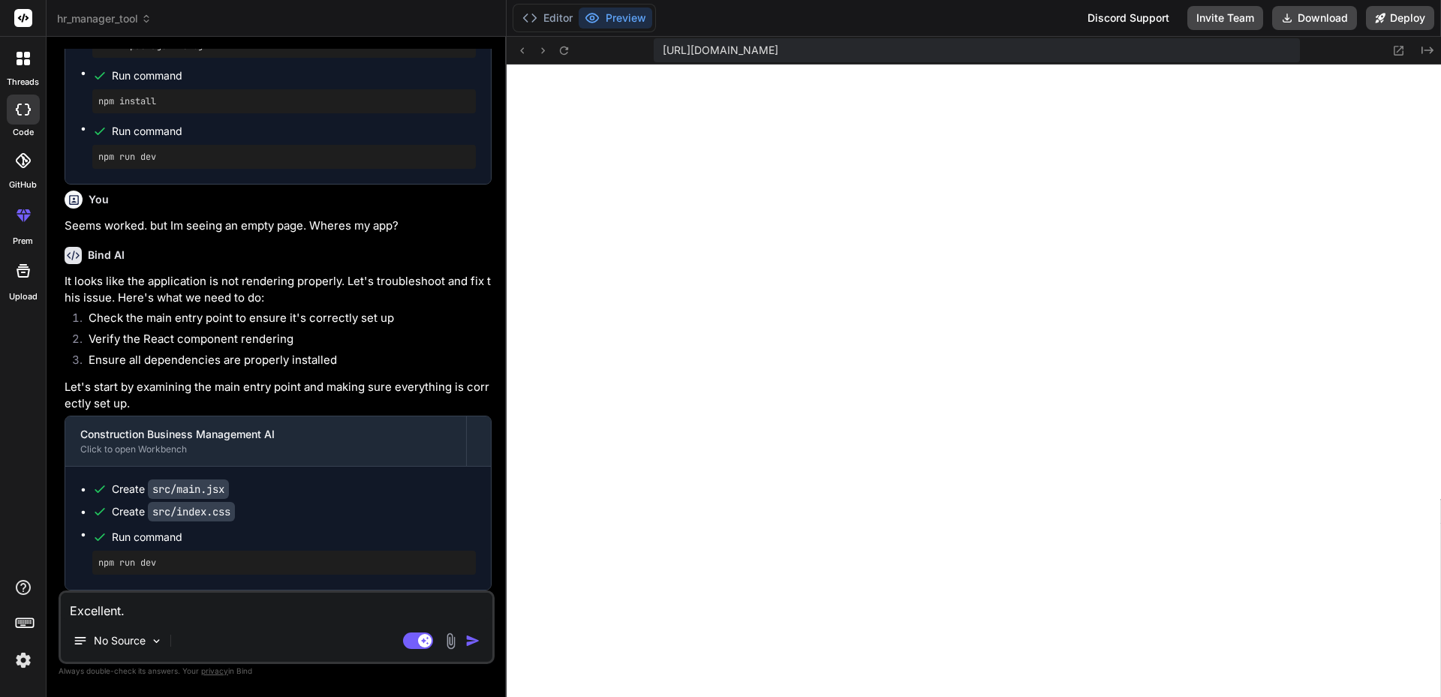
type textarea "Excellent. C"
type textarea "x"
type textarea "Excellent. Ca"
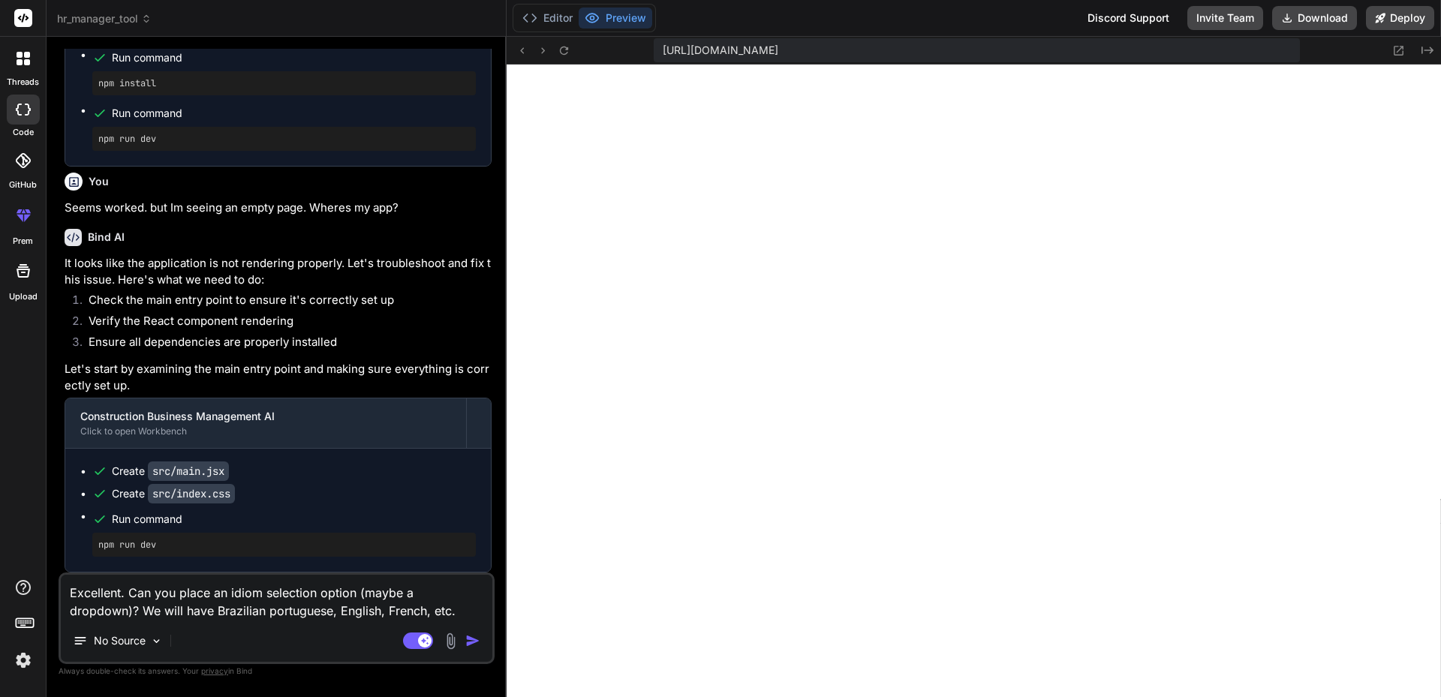
click at [473, 640] on img "button" at bounding box center [472, 640] width 15 height 15
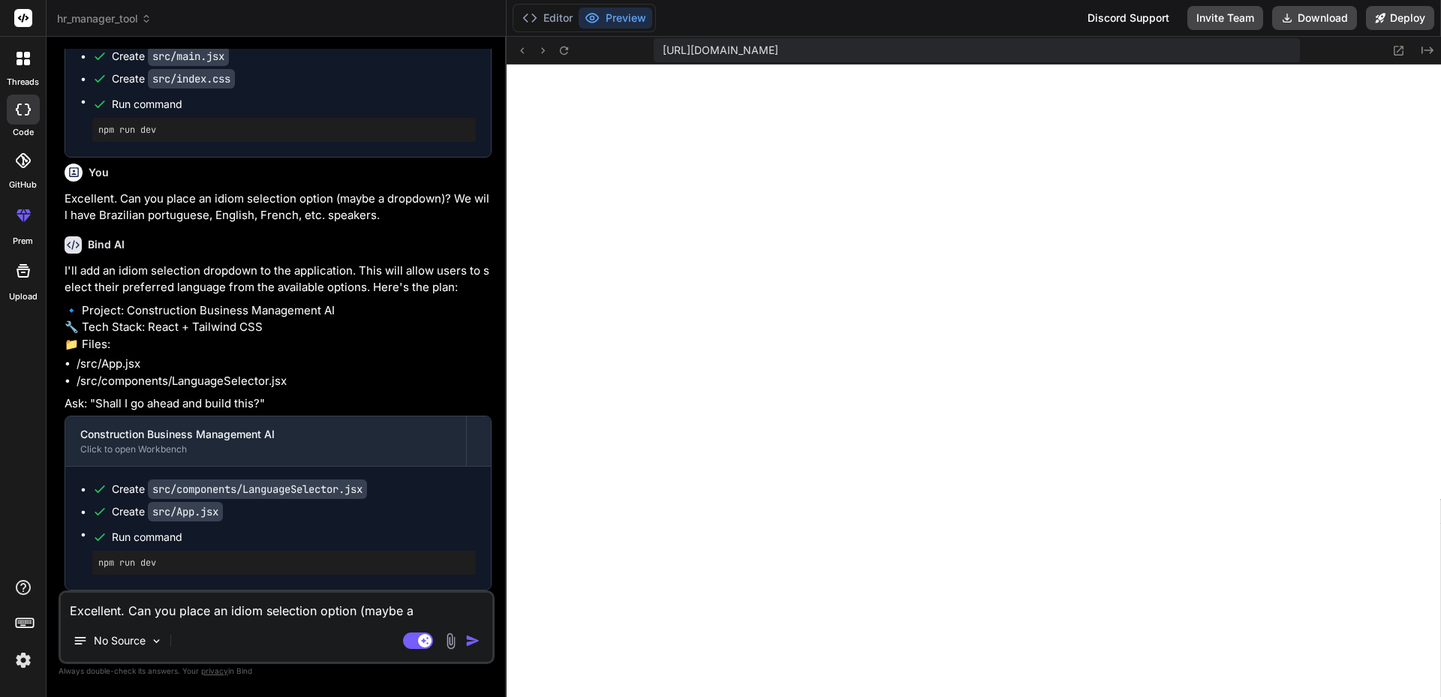
scroll to position [3416, 0]
click at [119, 617] on textarea "Excellent. Can you place an idiom selection option (maybe a dropdown)? We will …" at bounding box center [277, 606] width 432 height 27
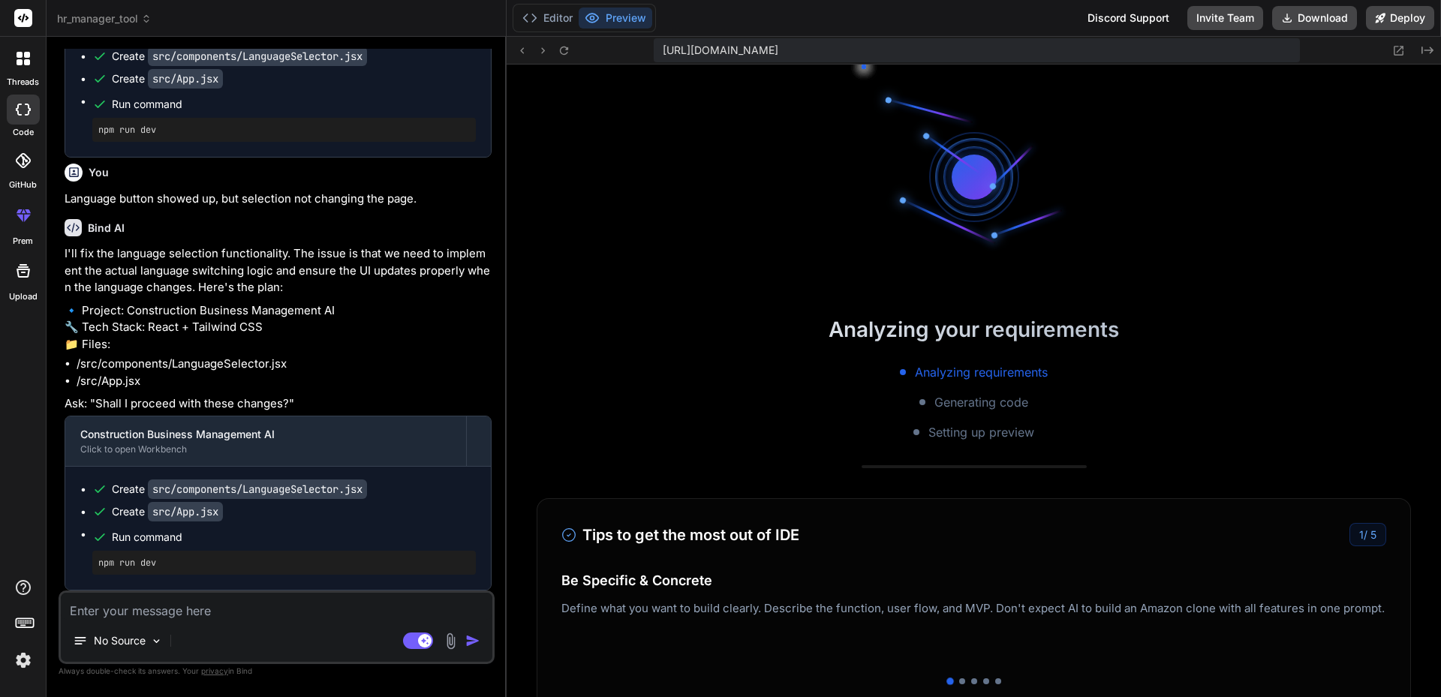
scroll to position [1012, 0]
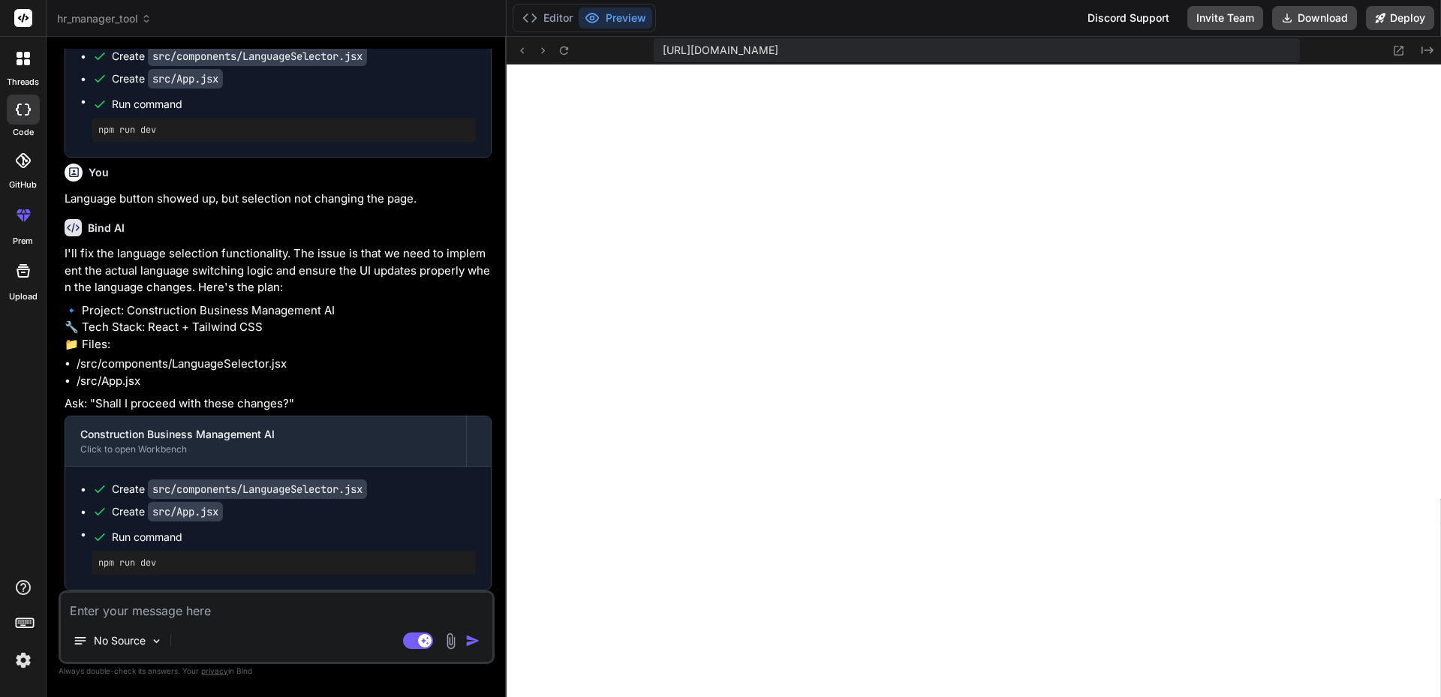
click at [166, 621] on div "No Source Agent Mode. When this toggle is activated, AI automatically makes dec…" at bounding box center [277, 628] width 436 height 74
click at [171, 612] on textarea at bounding box center [277, 606] width 432 height 27
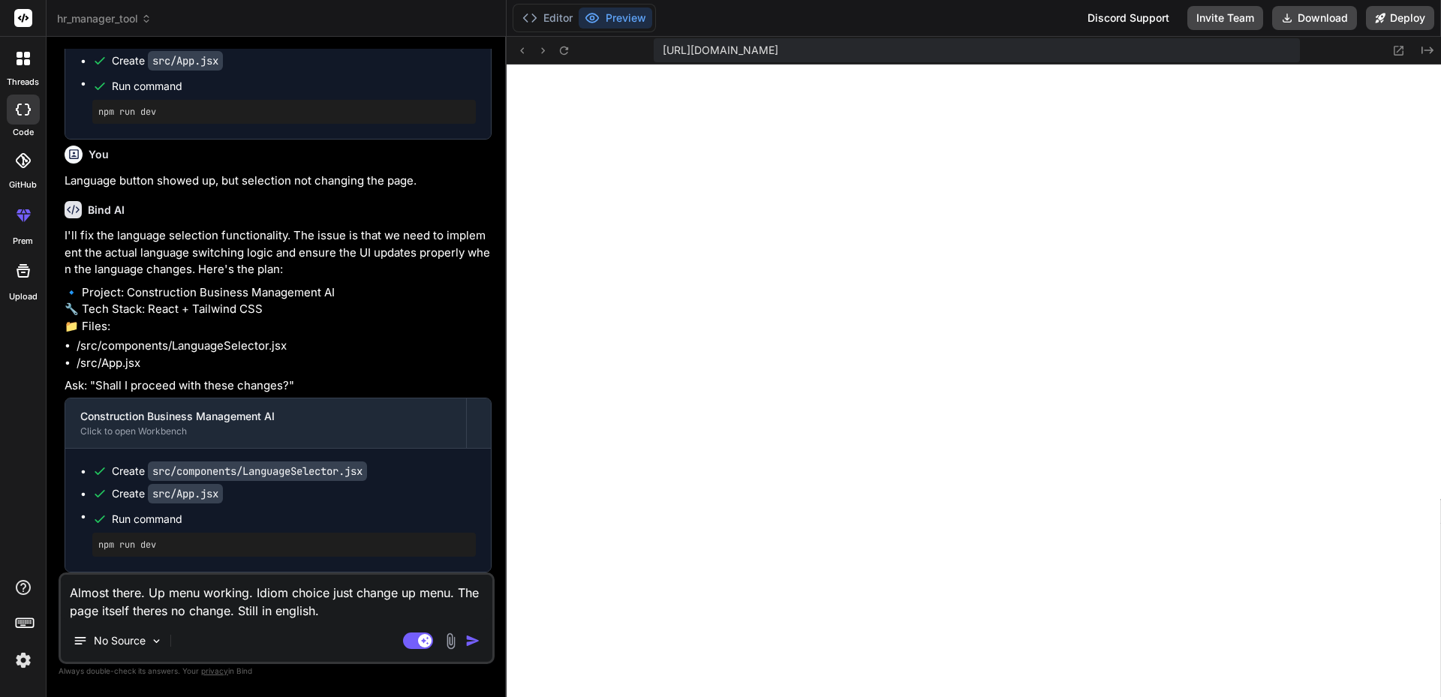
click at [317, 612] on textarea "Almost there. Up menu working. Idiom choice just change up menu. The page itsel…" at bounding box center [277, 597] width 432 height 45
click at [473, 640] on img "button" at bounding box center [472, 640] width 15 height 15
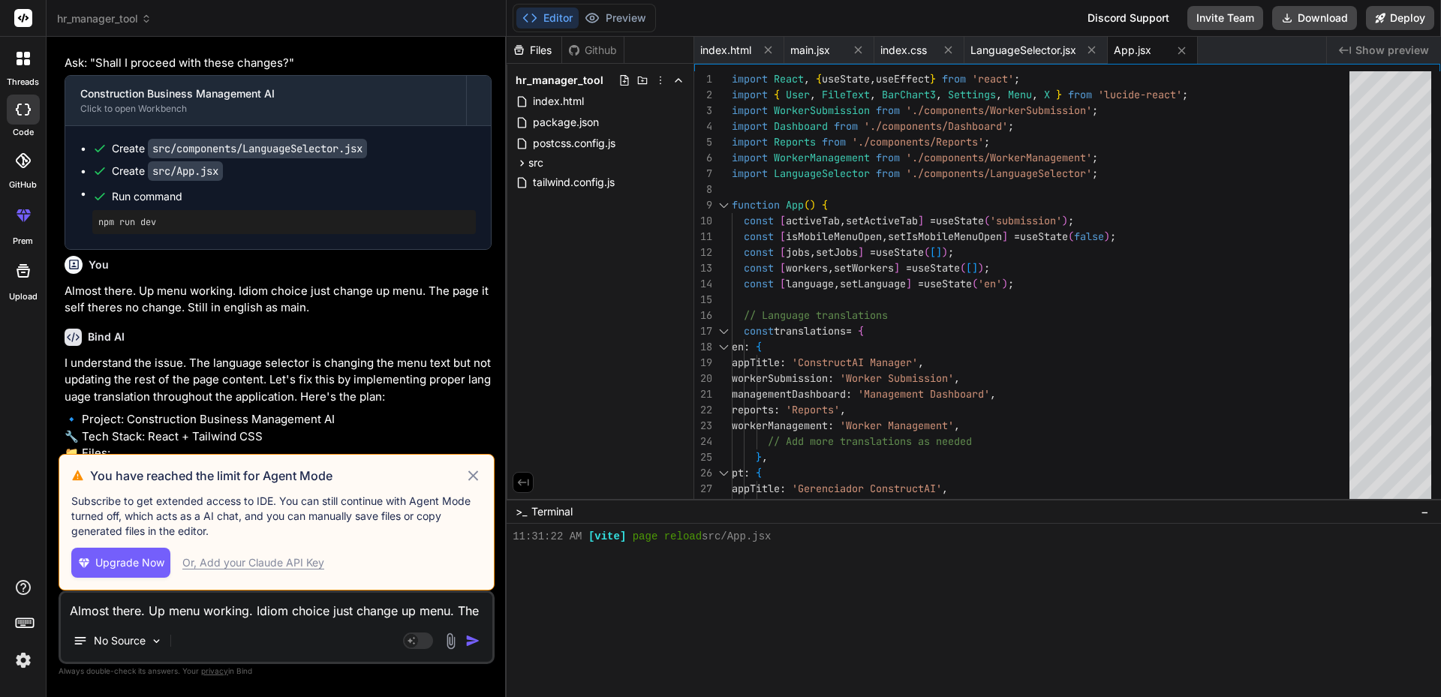
scroll to position [1112, 0]
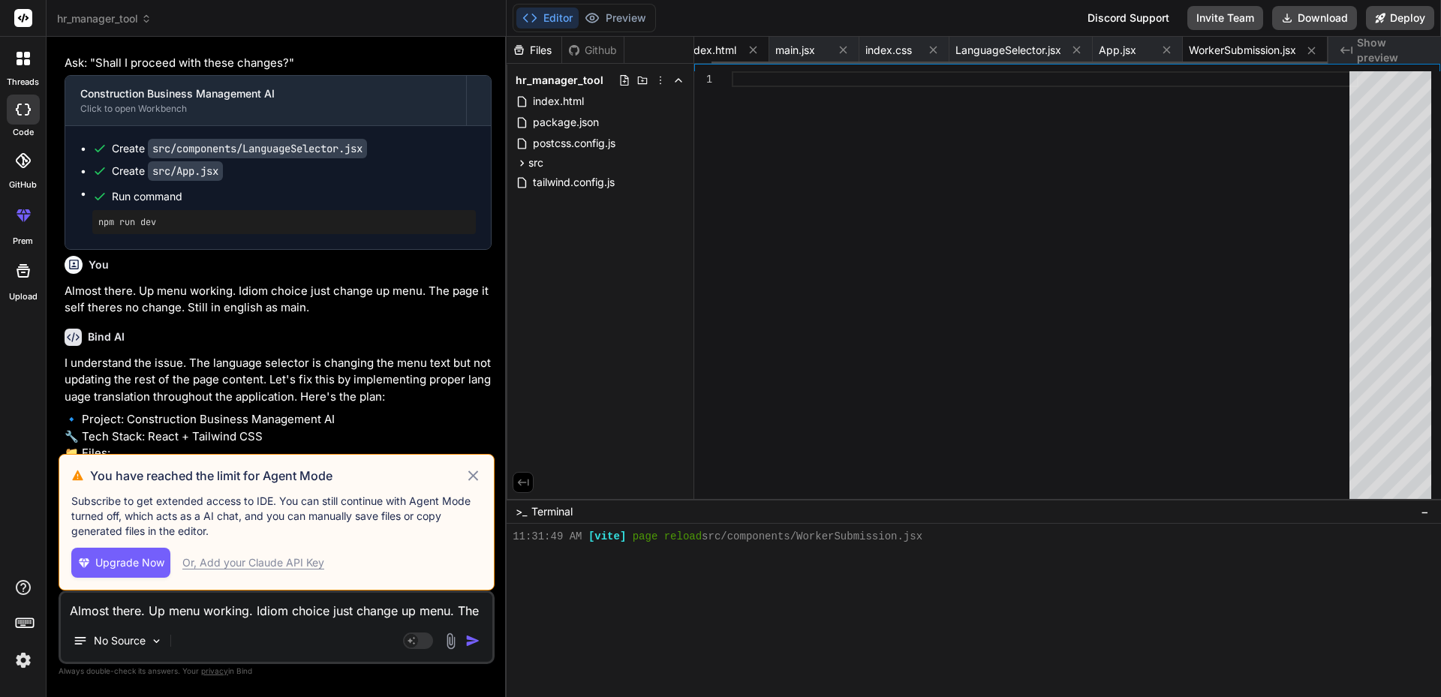
click at [712, 48] on span "index.html" at bounding box center [710, 50] width 51 height 15
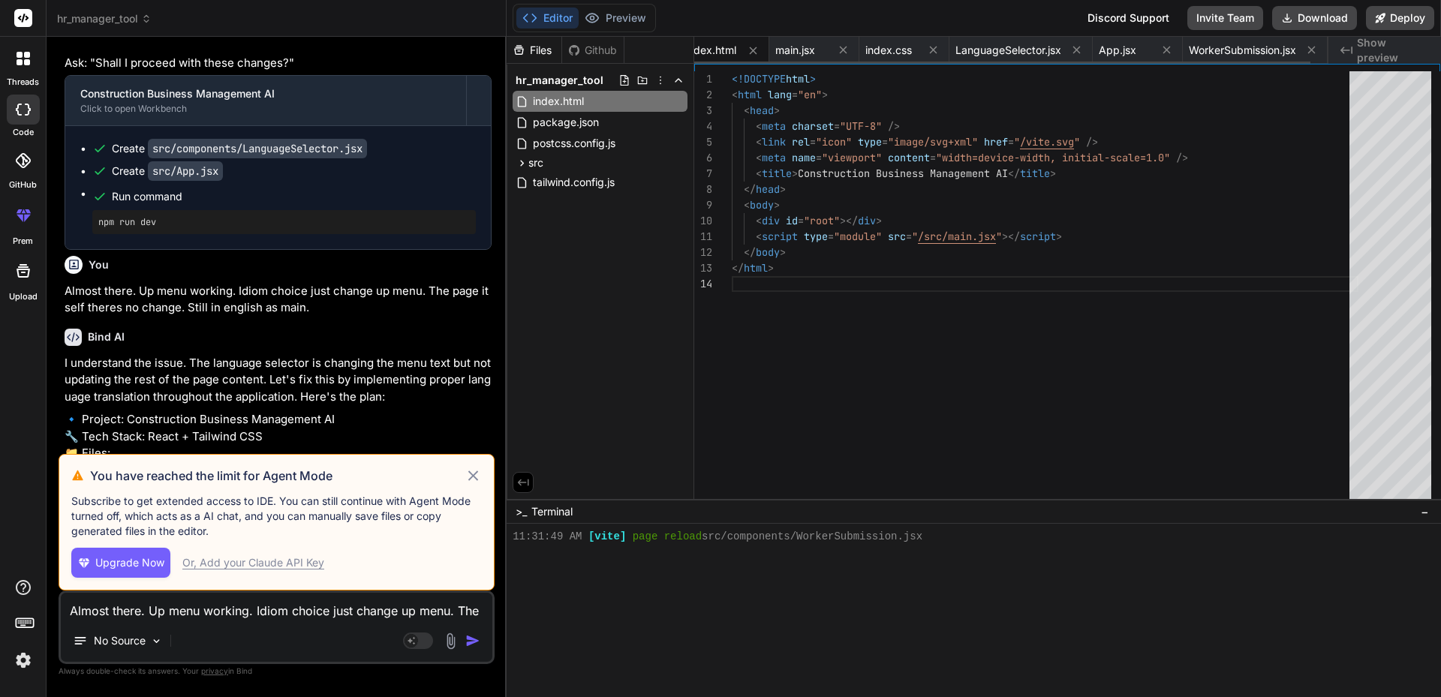
scroll to position [0, 0]
click at [621, 19] on button "Preview" at bounding box center [616, 18] width 74 height 21
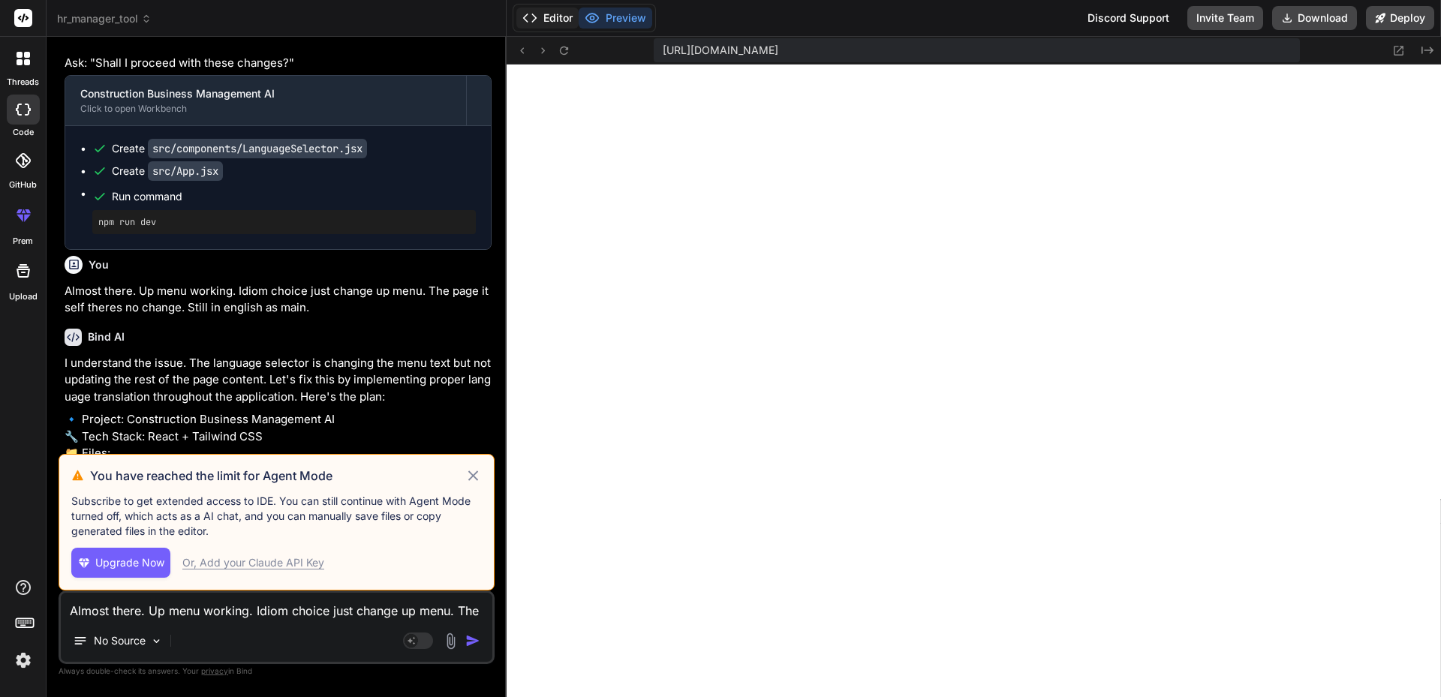
click at [552, 17] on button "Editor" at bounding box center [547, 18] width 62 height 21
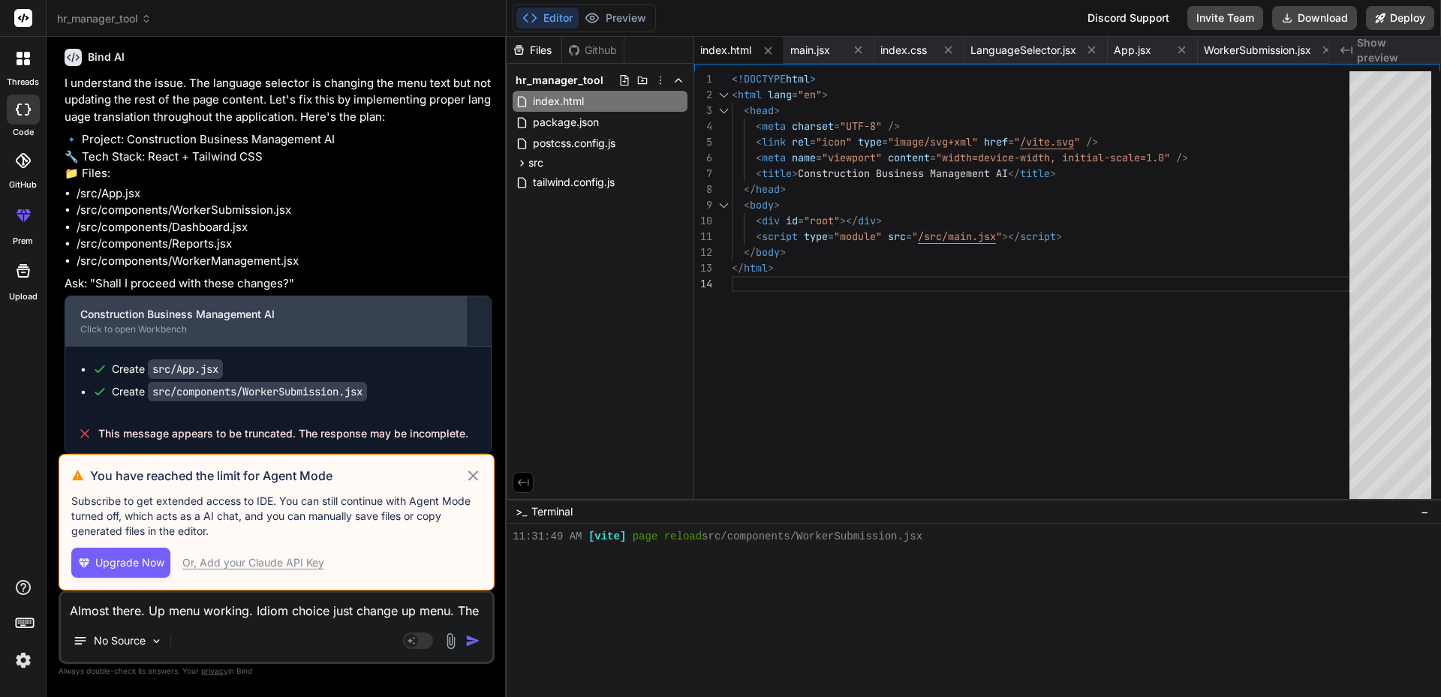
scroll to position [4470, 0]
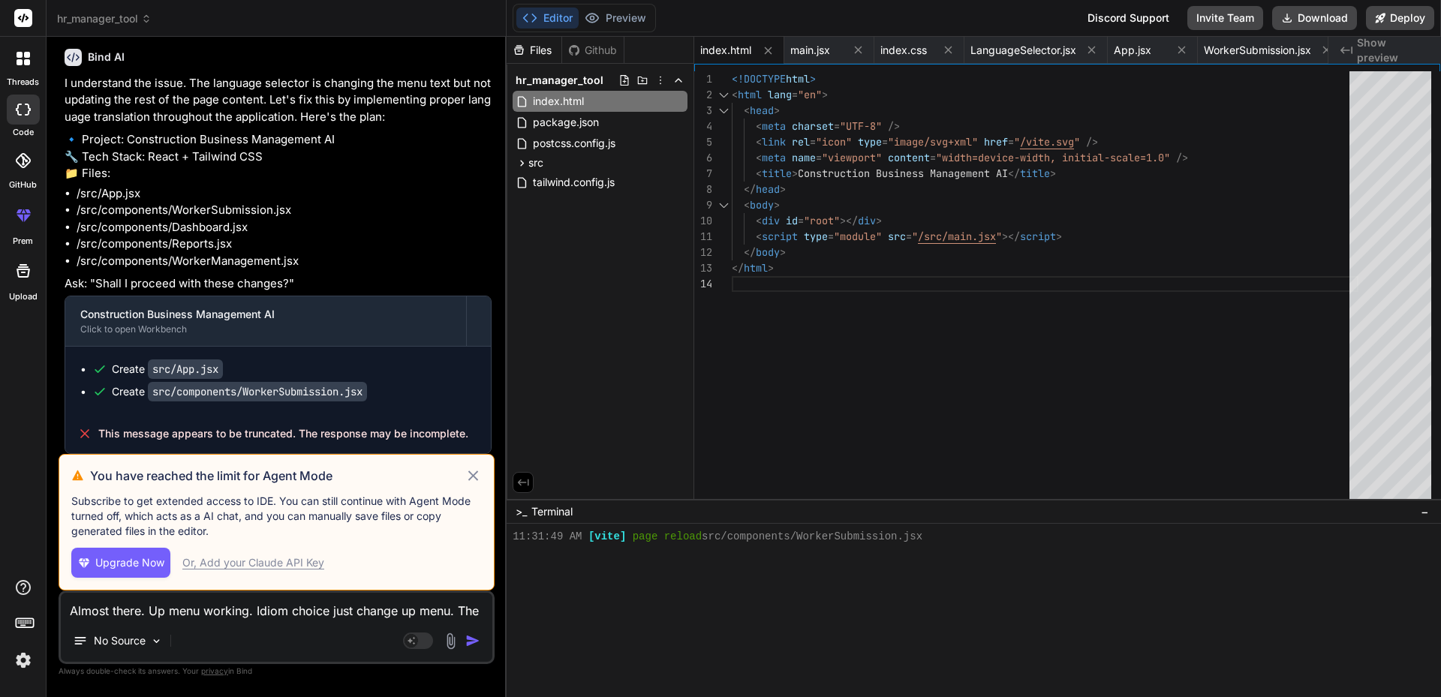
click at [141, 563] on span "Upgrade Now" at bounding box center [129, 562] width 69 height 15
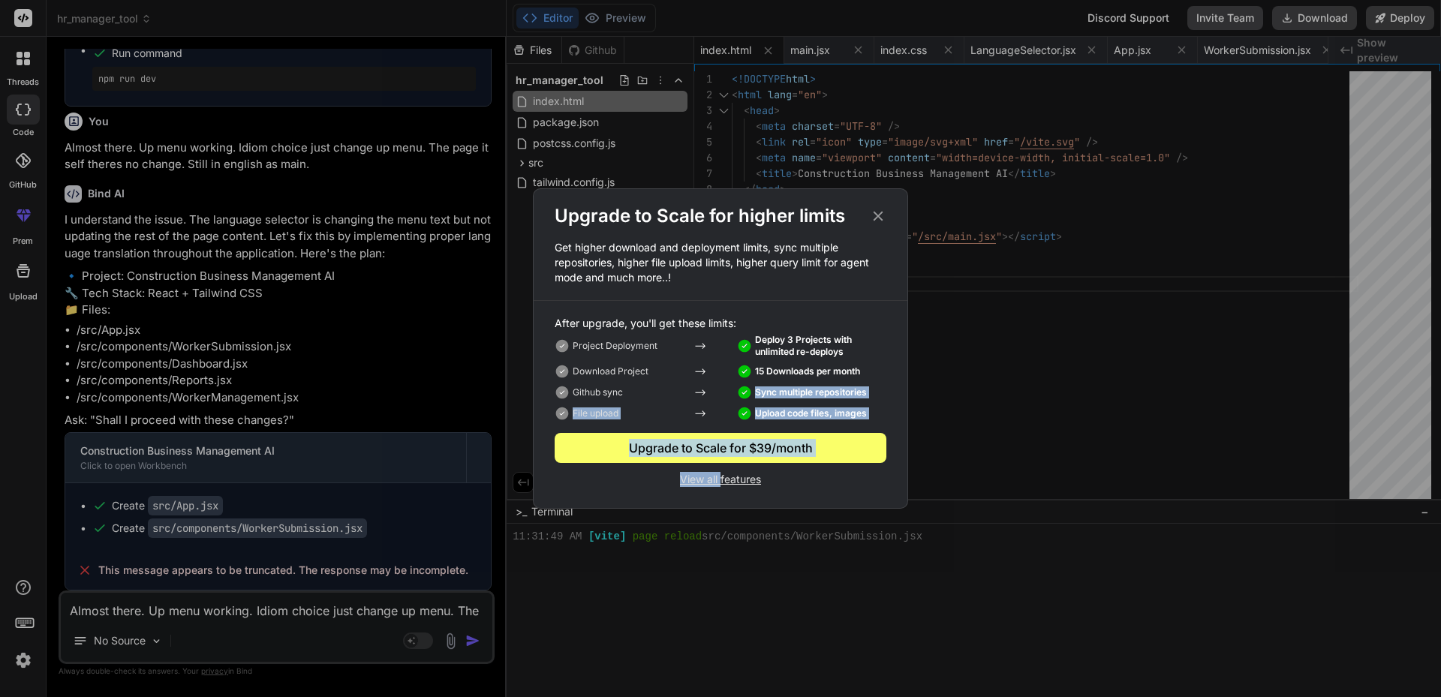
drag, startPoint x: 720, startPoint y: 480, endPoint x: 705, endPoint y: 366, distance: 114.3
click at [705, 369] on div "After upgrade, you'll get these limits: Project Deployment Deploy 3 Projects wi…" at bounding box center [721, 401] width 374 height 171
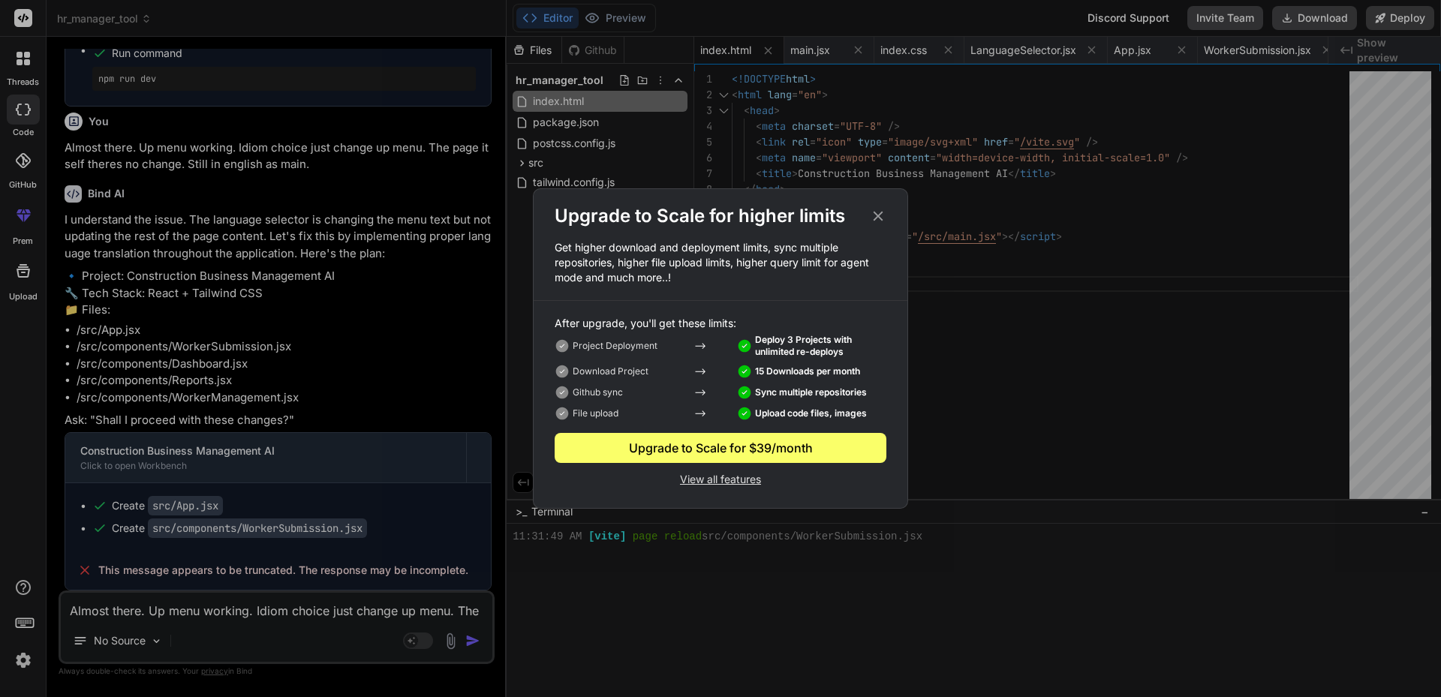
click at [841, 296] on div "Upgrade to Scale for higher limits Get higher download and deployment limits, s…" at bounding box center [721, 345] width 374 height 283
click at [723, 480] on p "View all features" at bounding box center [721, 478] width 332 height 18
click at [882, 212] on icon at bounding box center [879, 217] width 10 height 10
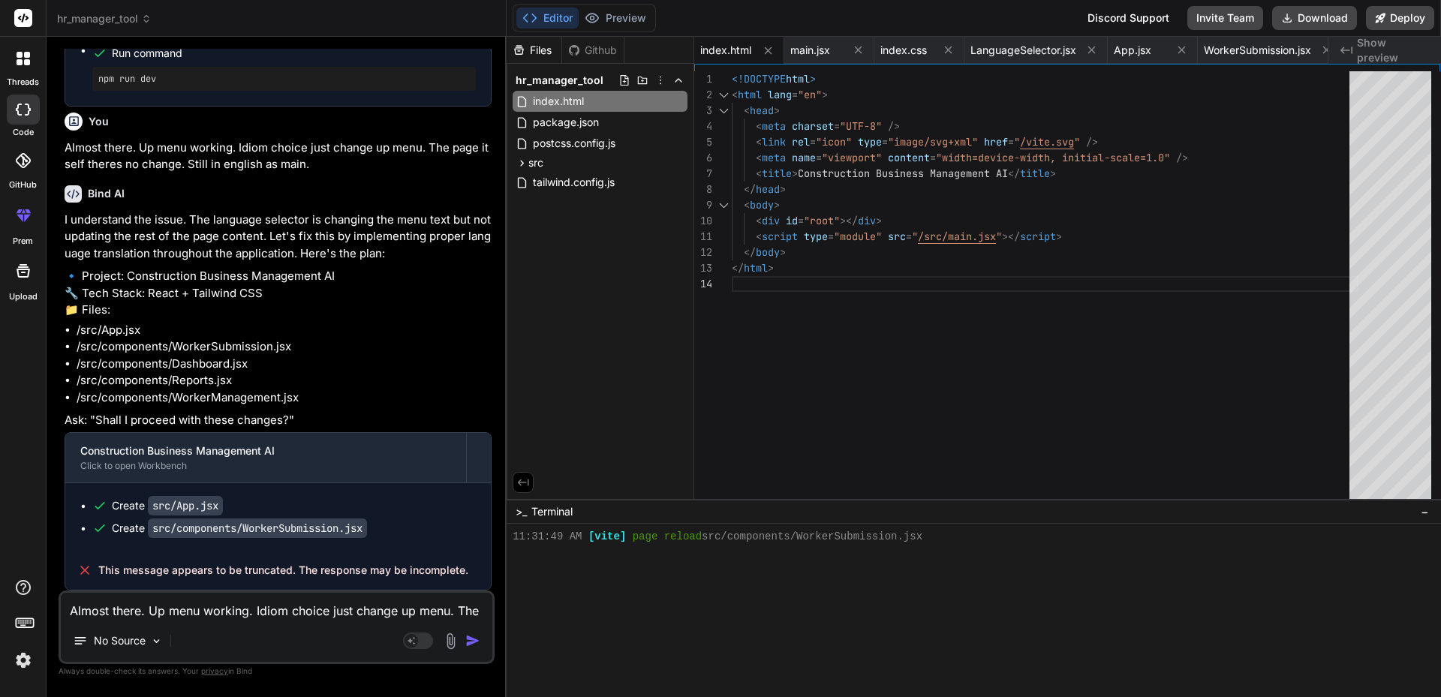
click at [80, 569] on icon at bounding box center [84, 570] width 15 height 15
click at [84, 569] on icon at bounding box center [85, 571] width 8 height 8
click at [23, 19] on icon at bounding box center [23, 18] width 11 height 9
click at [1225, 16] on button "Invite Team" at bounding box center [1225, 18] width 76 height 24
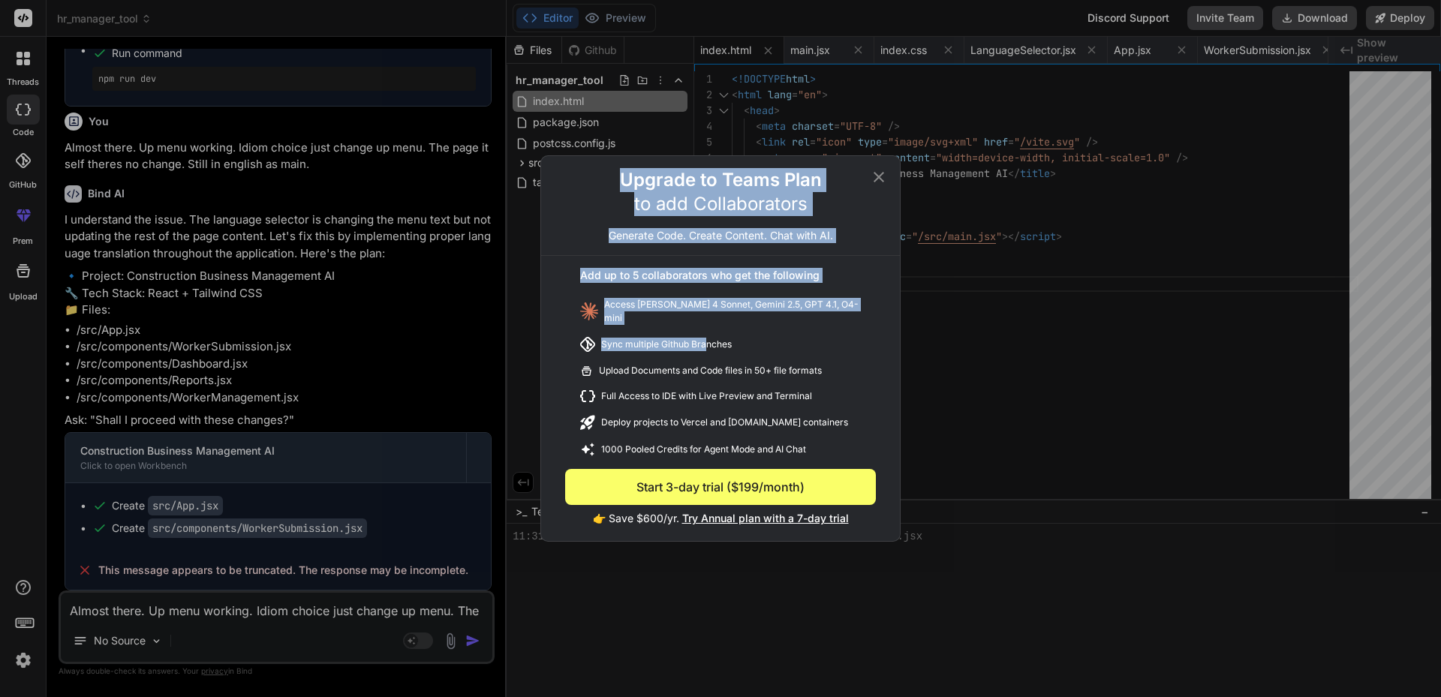
drag, startPoint x: 880, startPoint y: 179, endPoint x: 688, endPoint y: 347, distance: 255.3
click at [699, 345] on div "Upgrade to Teams Plan to add Collaborators Generate Code. Create Content. Chat …" at bounding box center [720, 354] width 359 height 373
click at [785, 321] on div "Access [PERSON_NAME] 4 Sonnet, Gemini 2.5, GPT 4.1, O4-mini" at bounding box center [720, 311] width 311 height 39
drag, startPoint x: 778, startPoint y: 344, endPoint x: 820, endPoint y: 320, distance: 48.8
click at [778, 344] on div "Sync multiple Github Branches" at bounding box center [720, 344] width 311 height 27
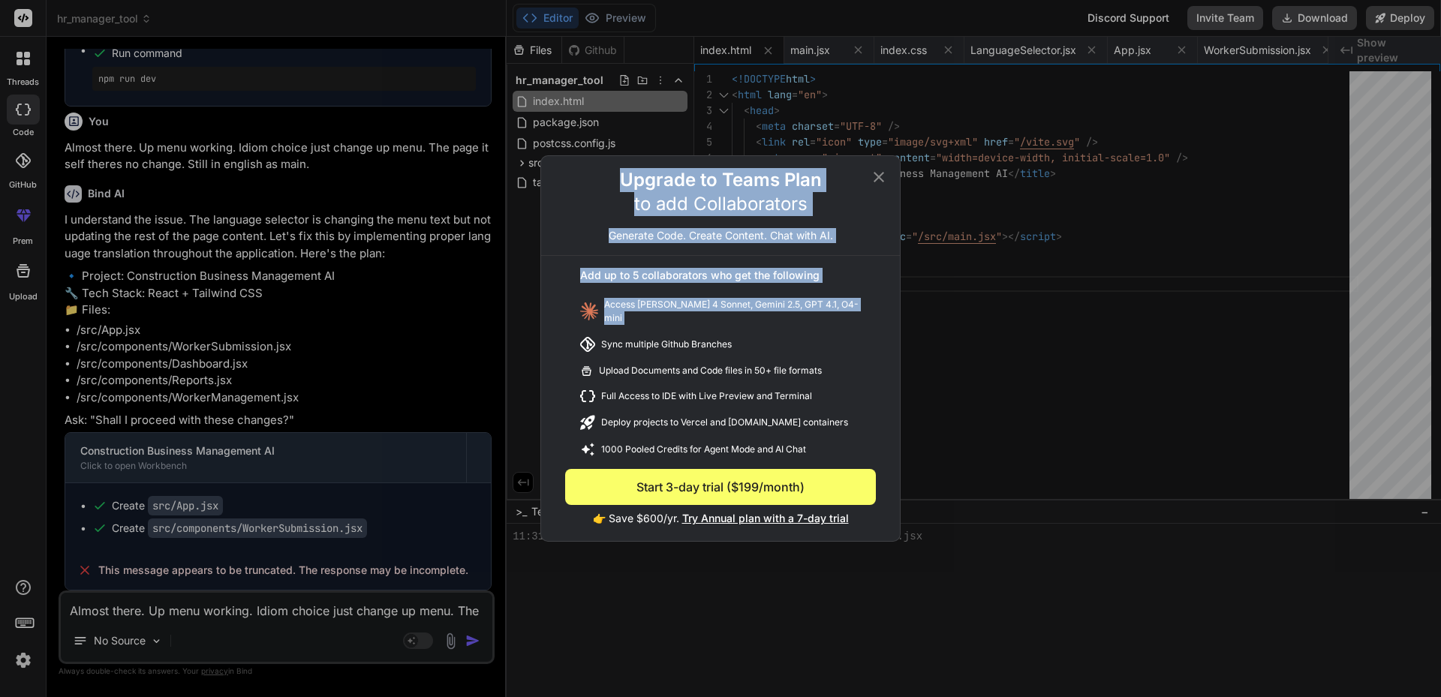
click at [859, 275] on div "Add up to 5 collaborators who get the following" at bounding box center [720, 280] width 311 height 24
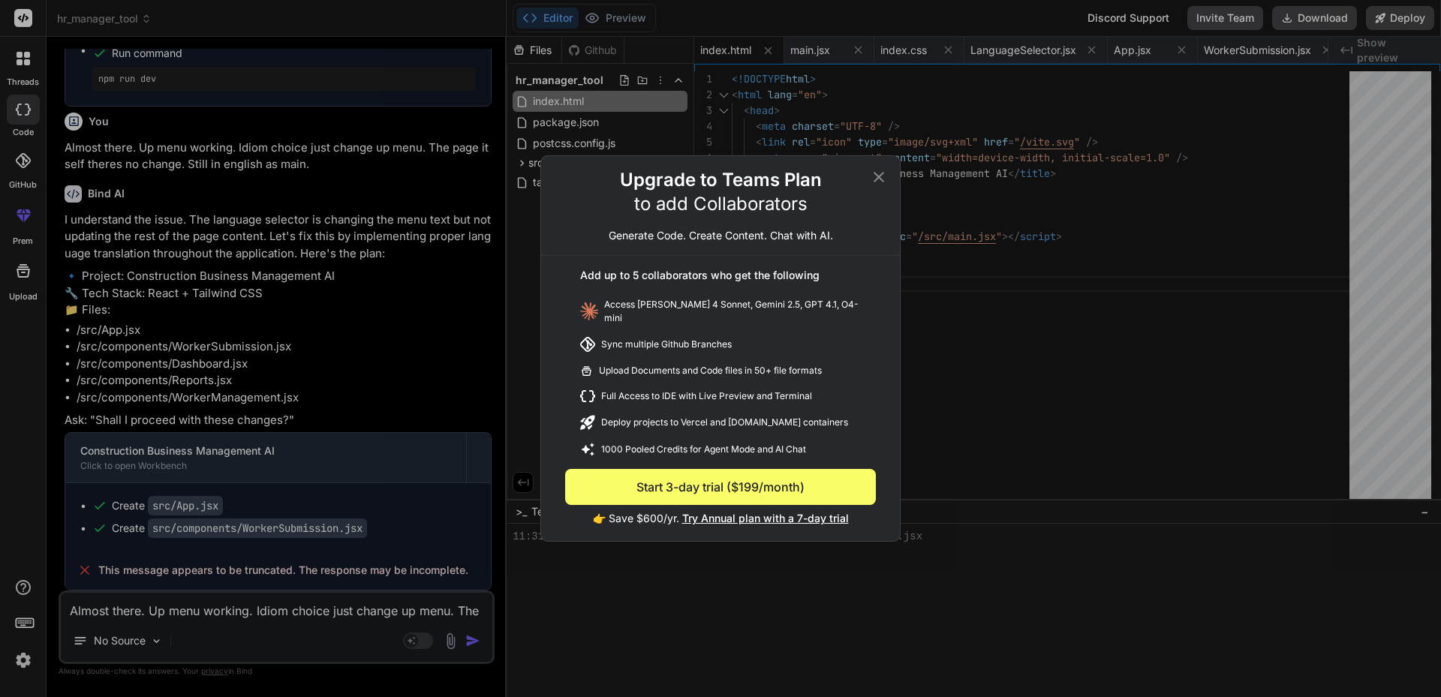
click at [880, 180] on icon at bounding box center [879, 177] width 11 height 11
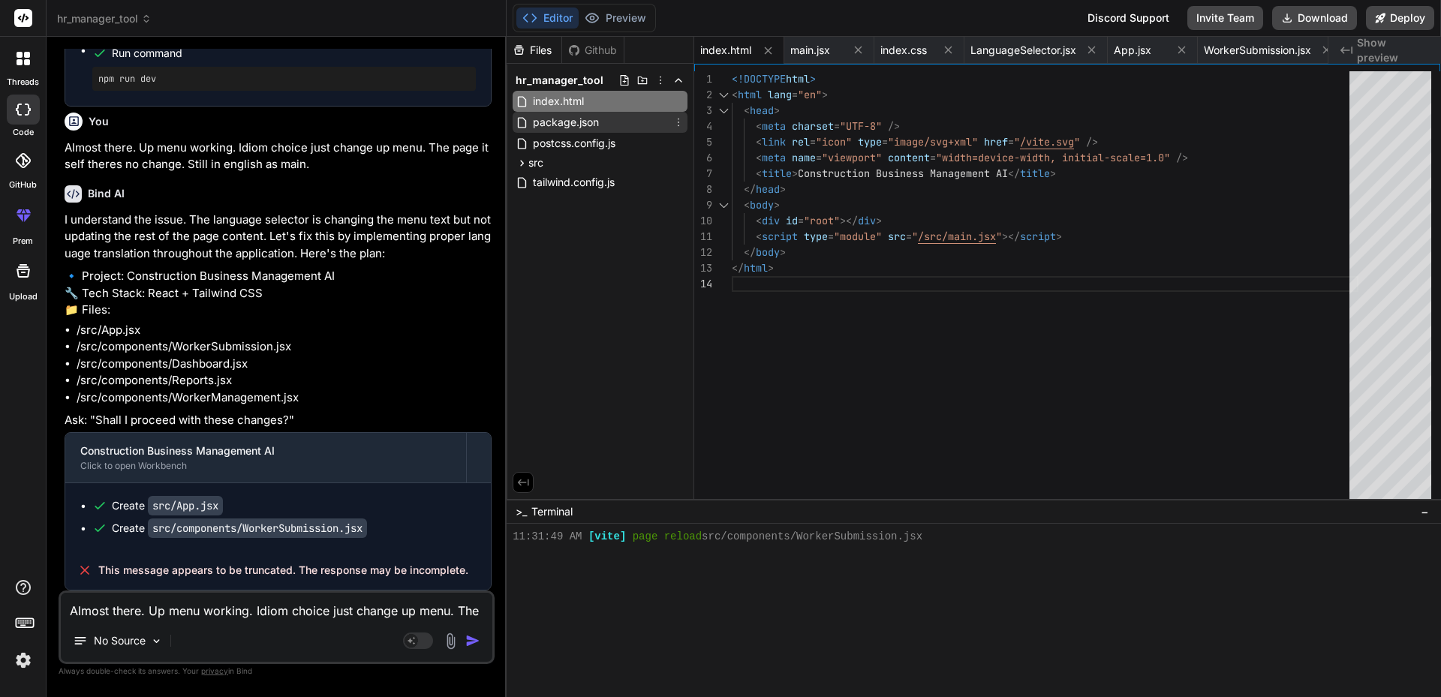
click at [540, 125] on span "package.json" at bounding box center [565, 122] width 69 height 18
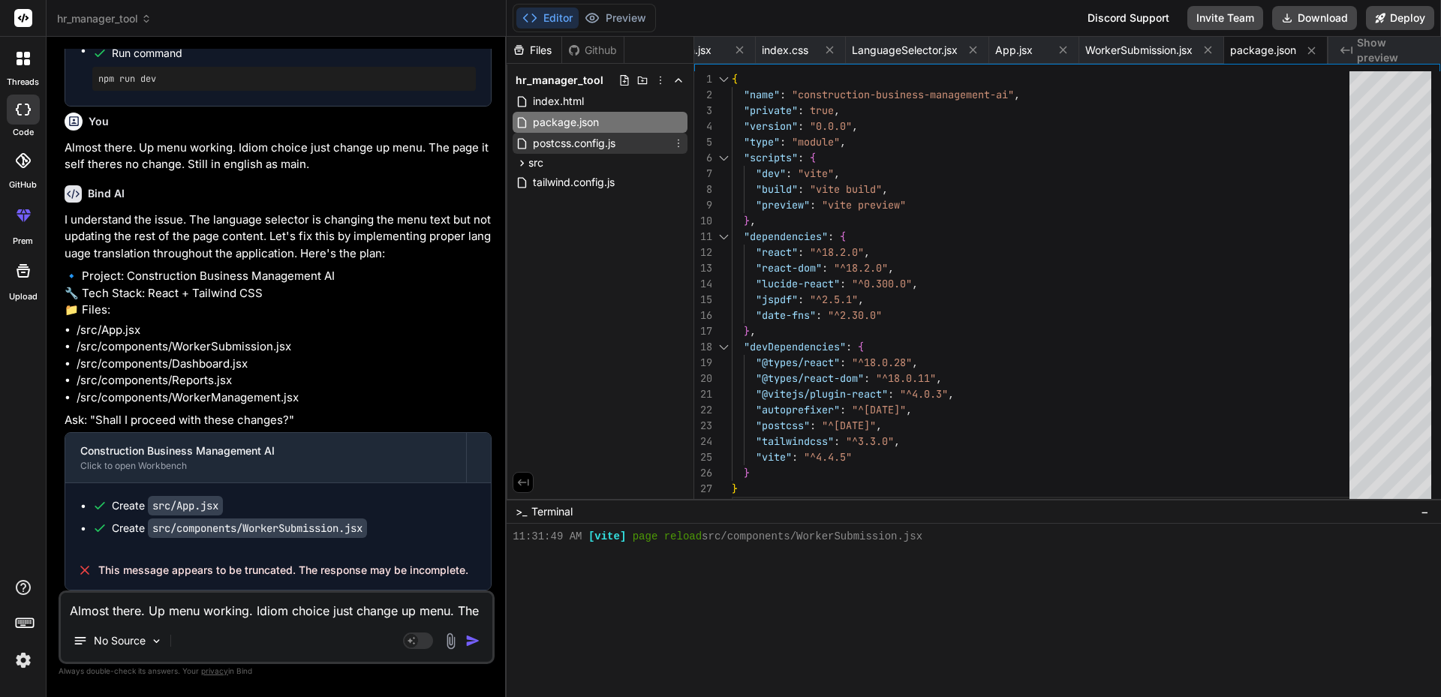
click at [553, 146] on span "postcss.config.js" at bounding box center [574, 143] width 86 height 18
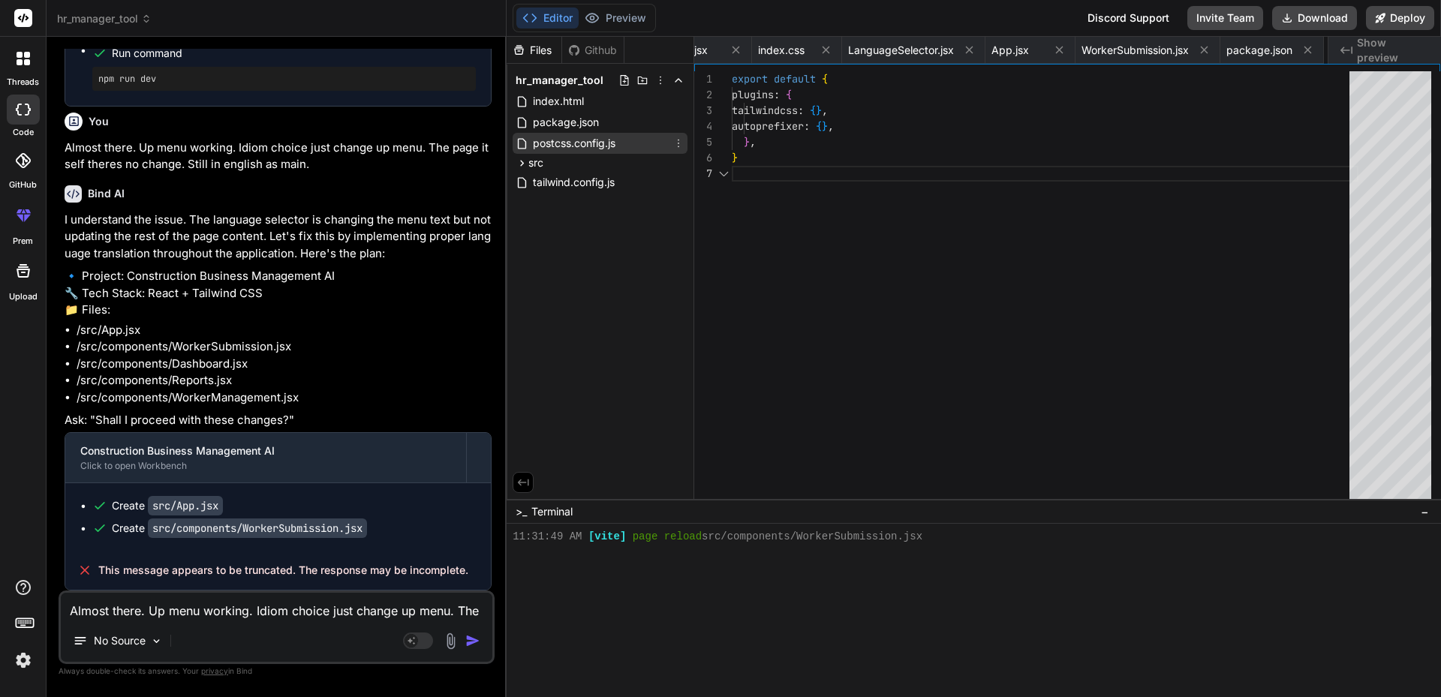
scroll to position [0, 244]
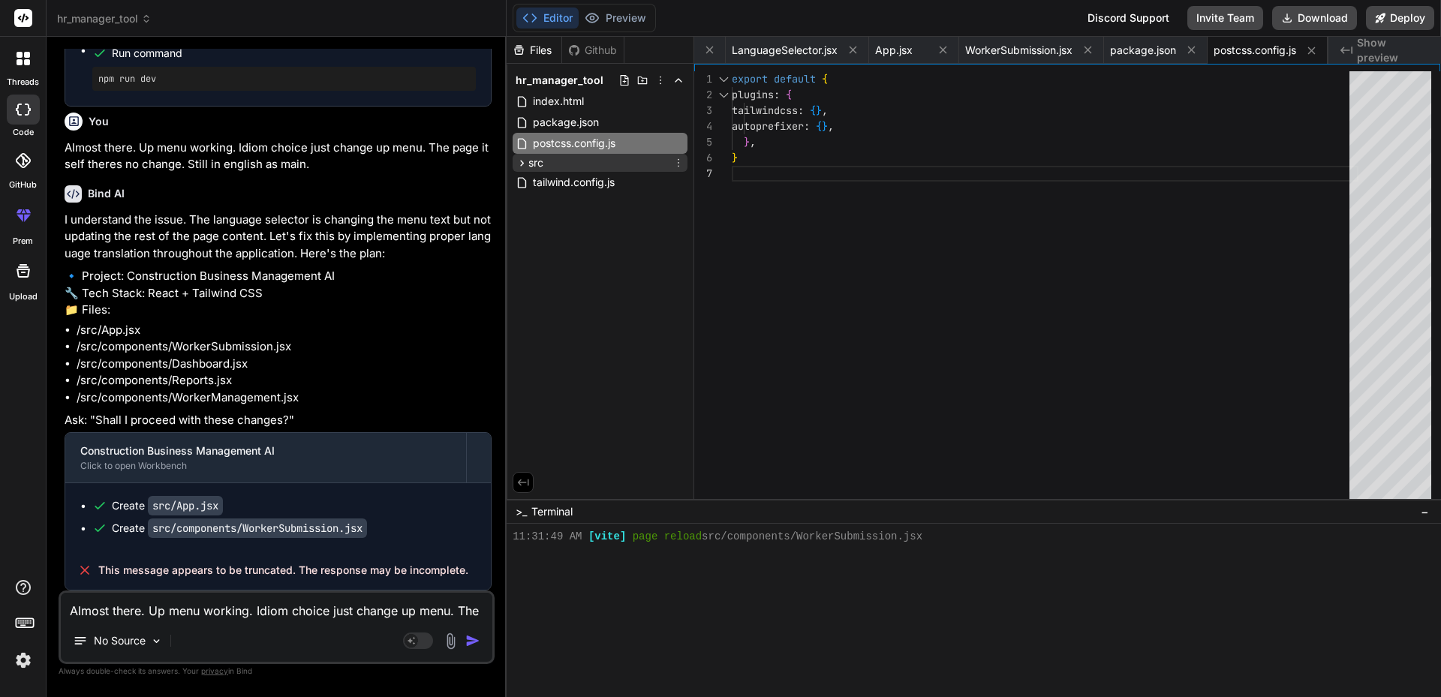
click at [522, 160] on icon at bounding box center [522, 163] width 13 height 13
click at [563, 186] on span "App.jsx" at bounding box center [564, 184] width 41 height 18
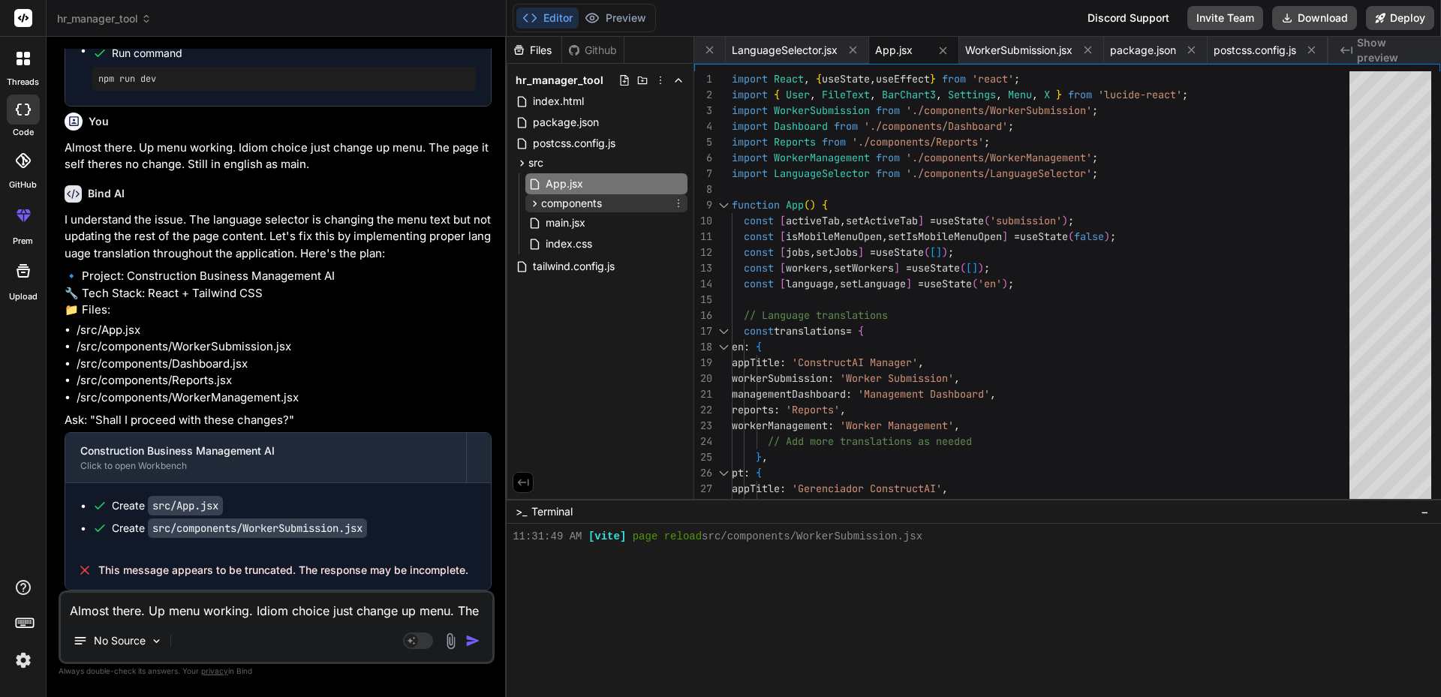
click at [555, 201] on span "components" at bounding box center [571, 203] width 61 height 15
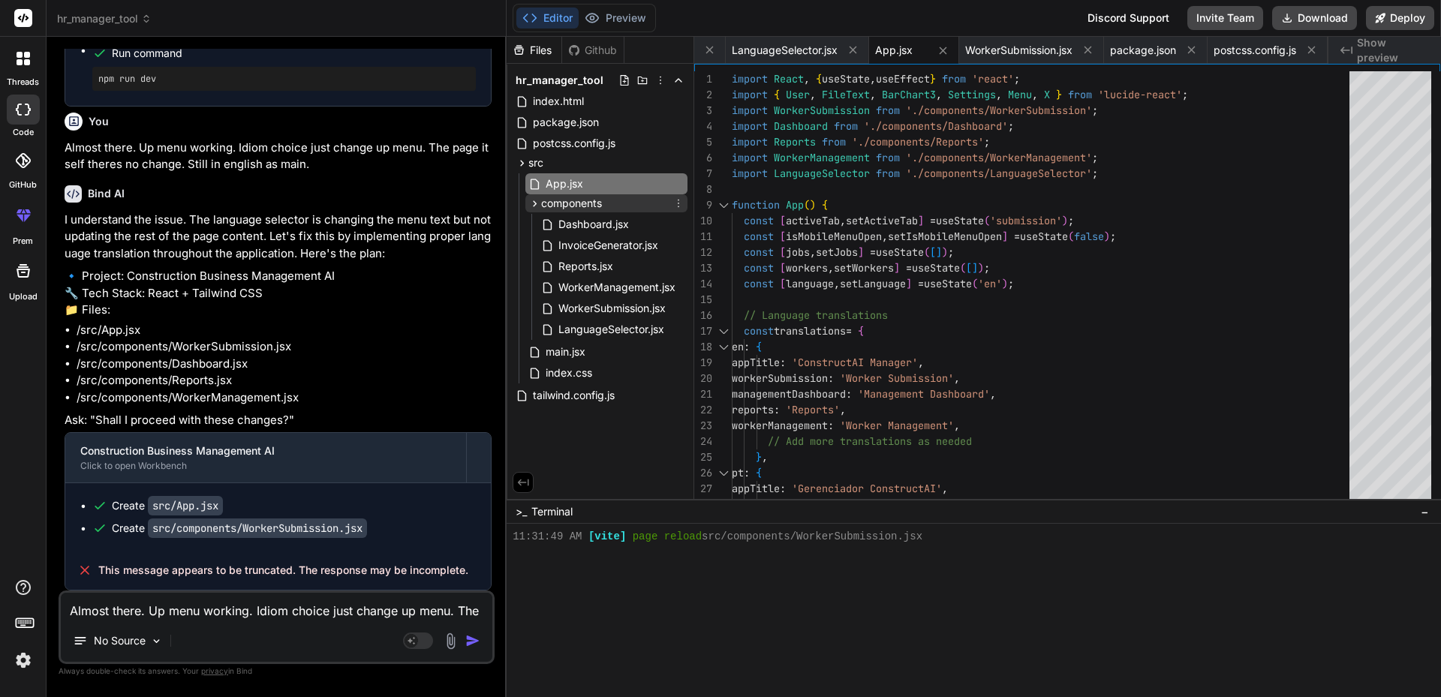
click at [538, 206] on icon at bounding box center [534, 203] width 13 height 13
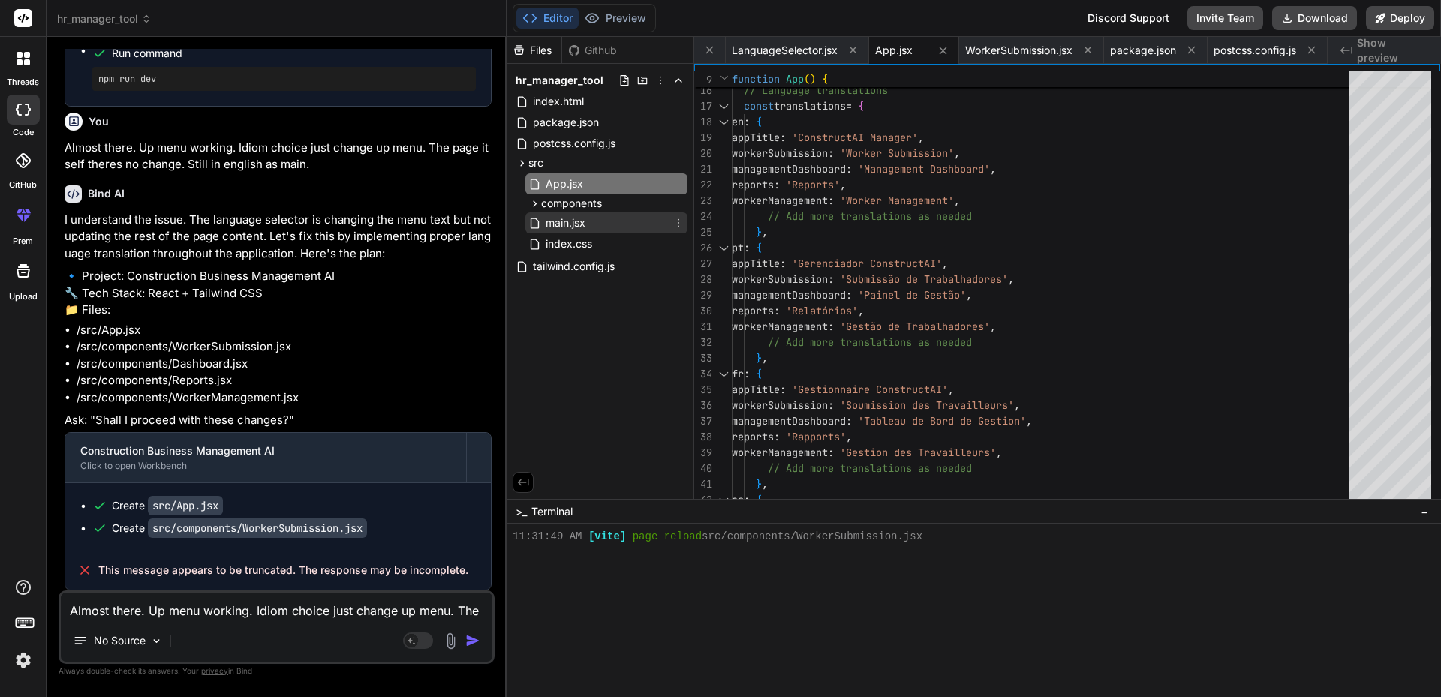
click at [567, 218] on span "main.jsx" at bounding box center [565, 223] width 43 height 18
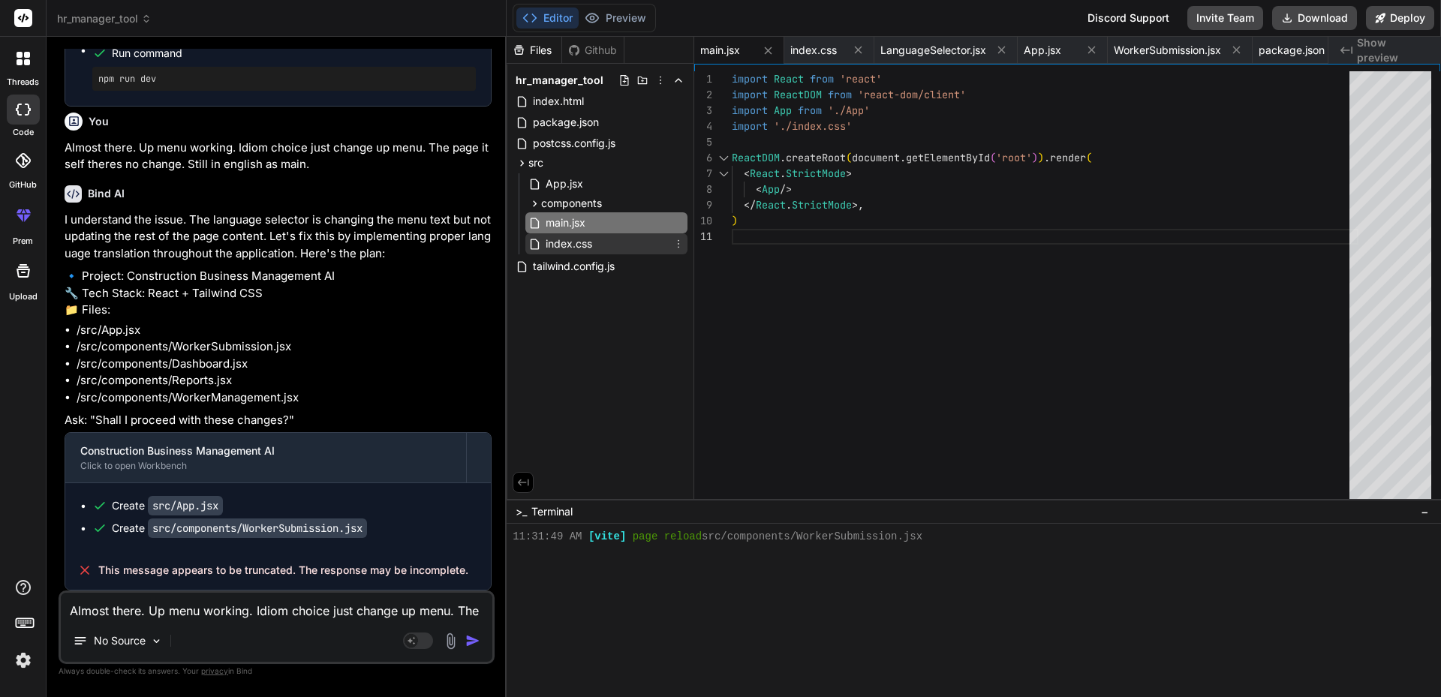
click at [561, 251] on span "index.css" at bounding box center [569, 244] width 50 height 18
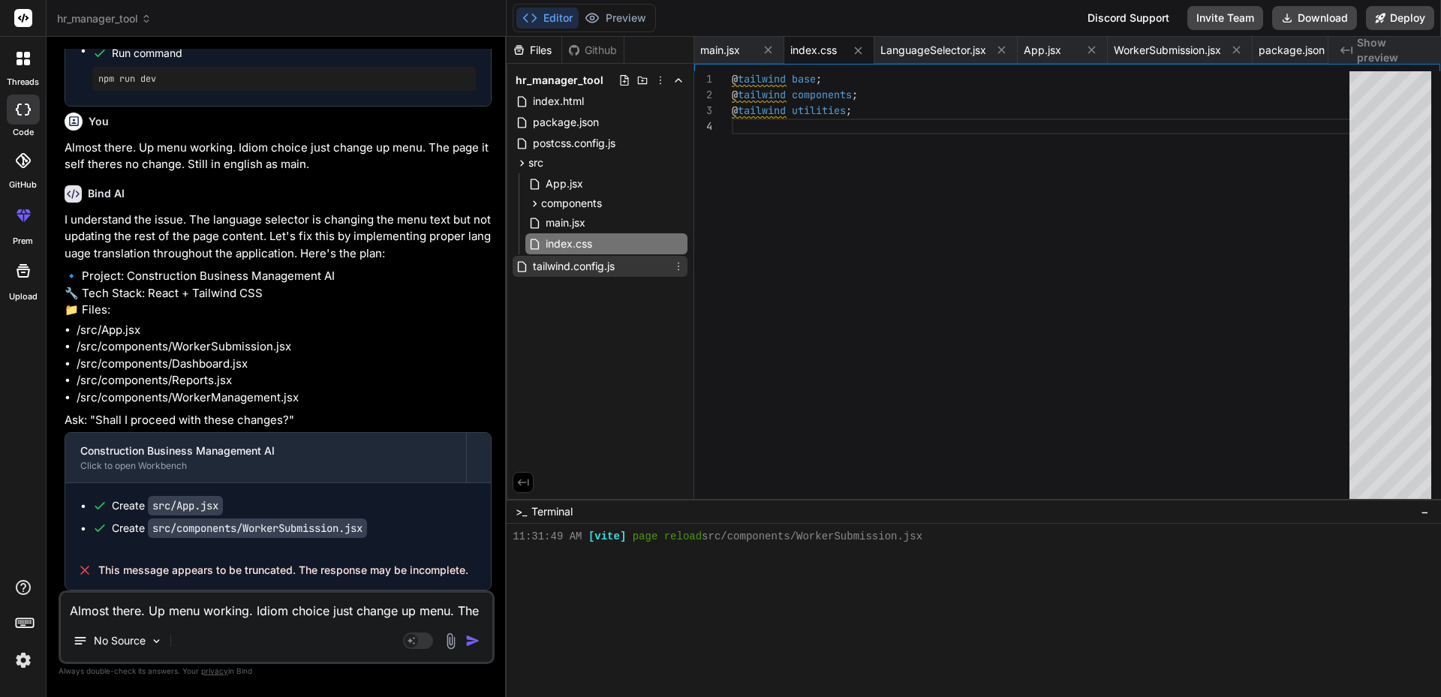
click at [561, 266] on span "tailwind.config.js" at bounding box center [573, 266] width 85 height 18
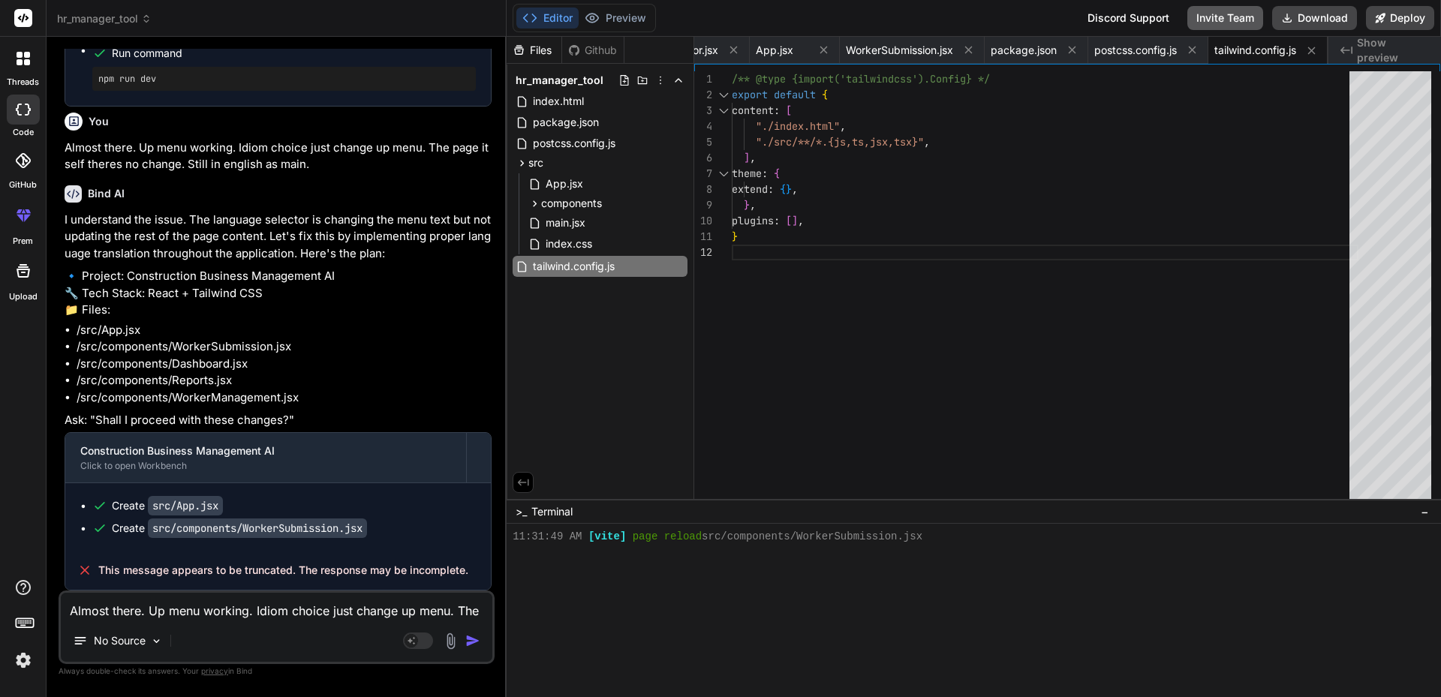
click at [1235, 24] on button "Invite Team" at bounding box center [1225, 18] width 76 height 24
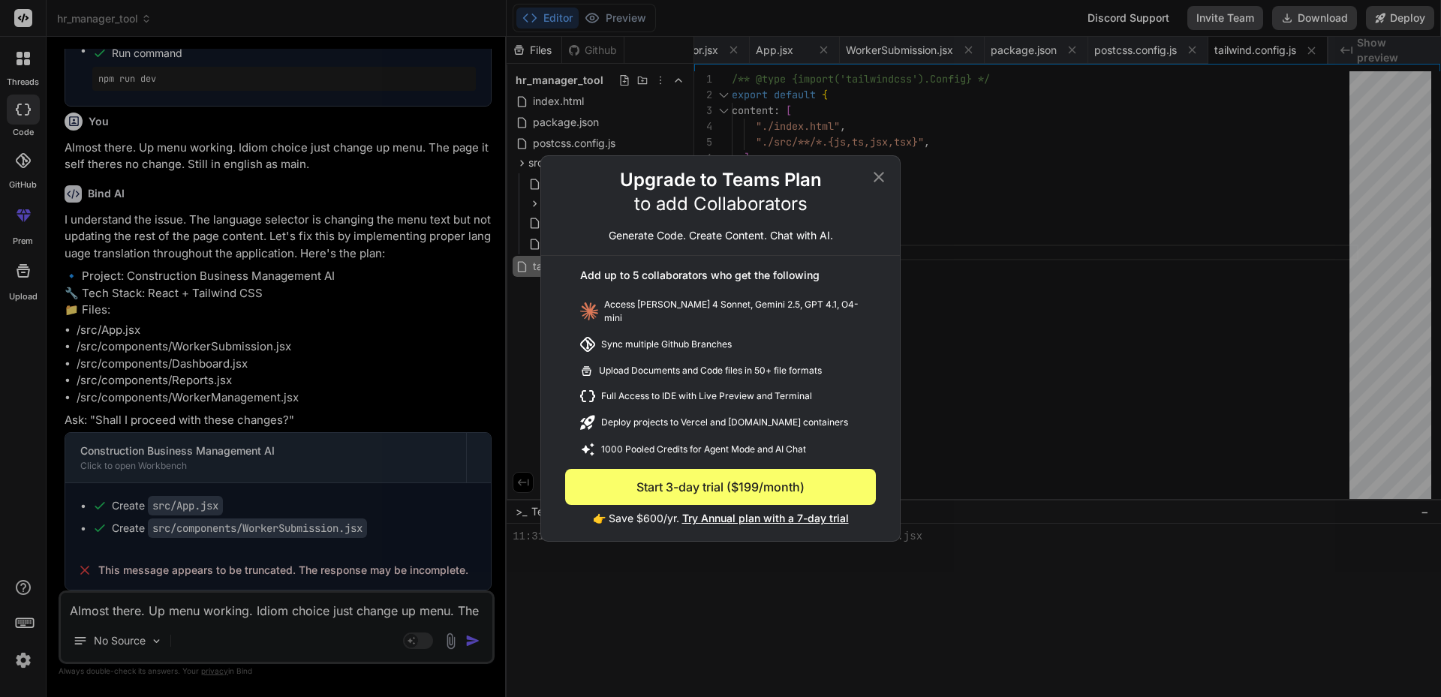
click at [878, 178] on icon at bounding box center [879, 177] width 18 height 18
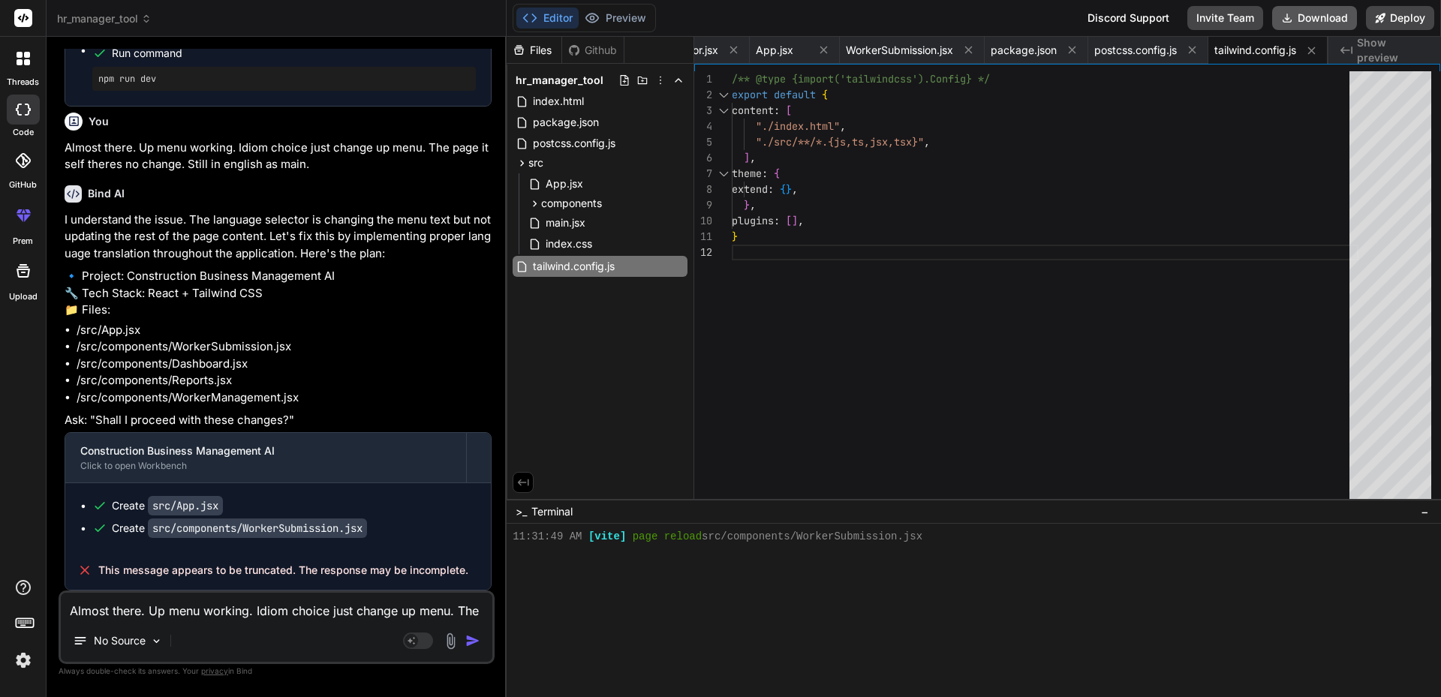
click at [1310, 17] on button "Download" at bounding box center [1314, 18] width 85 height 24
click at [1248, 162] on div "/** @type {import('tailwindcss').Config} */ export default { content : [ "./ind…" at bounding box center [1045, 288] width 627 height 435
click at [19, 170] on div at bounding box center [23, 160] width 33 height 33
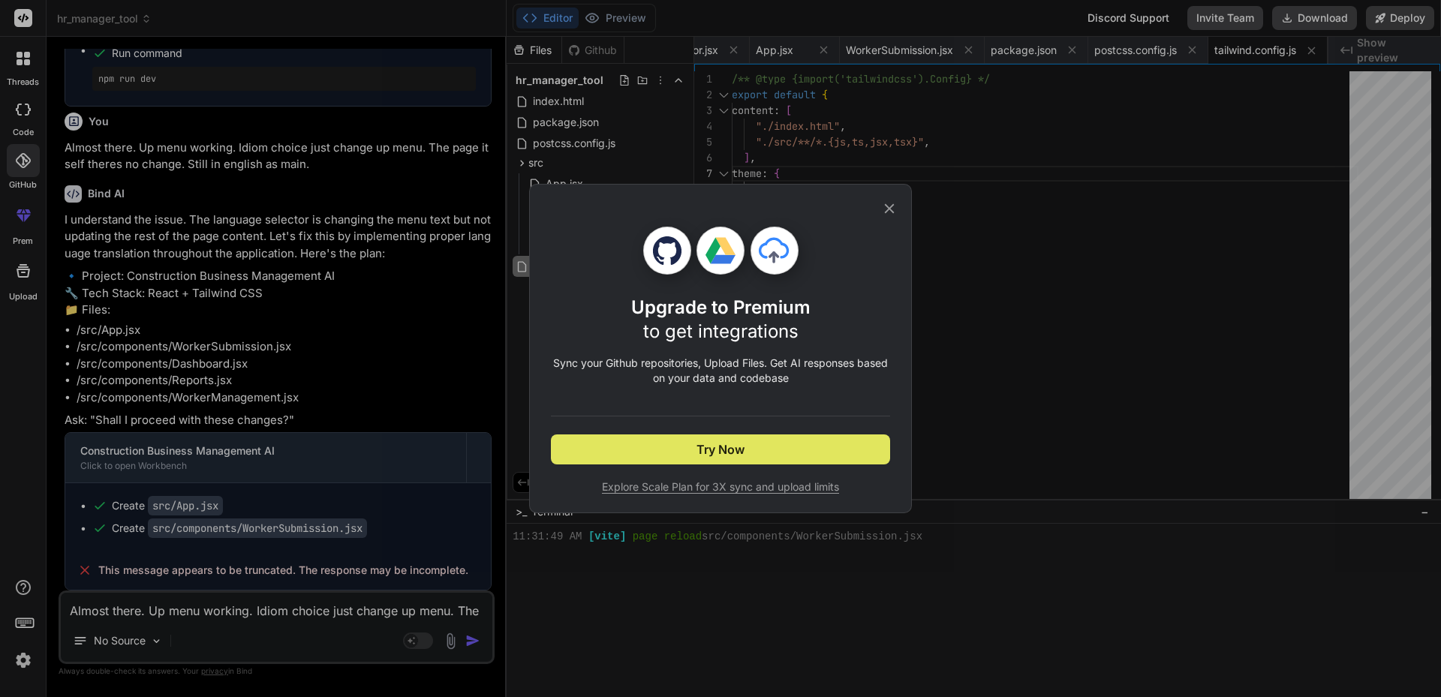
click at [741, 453] on span "Try Now" at bounding box center [720, 450] width 48 height 18
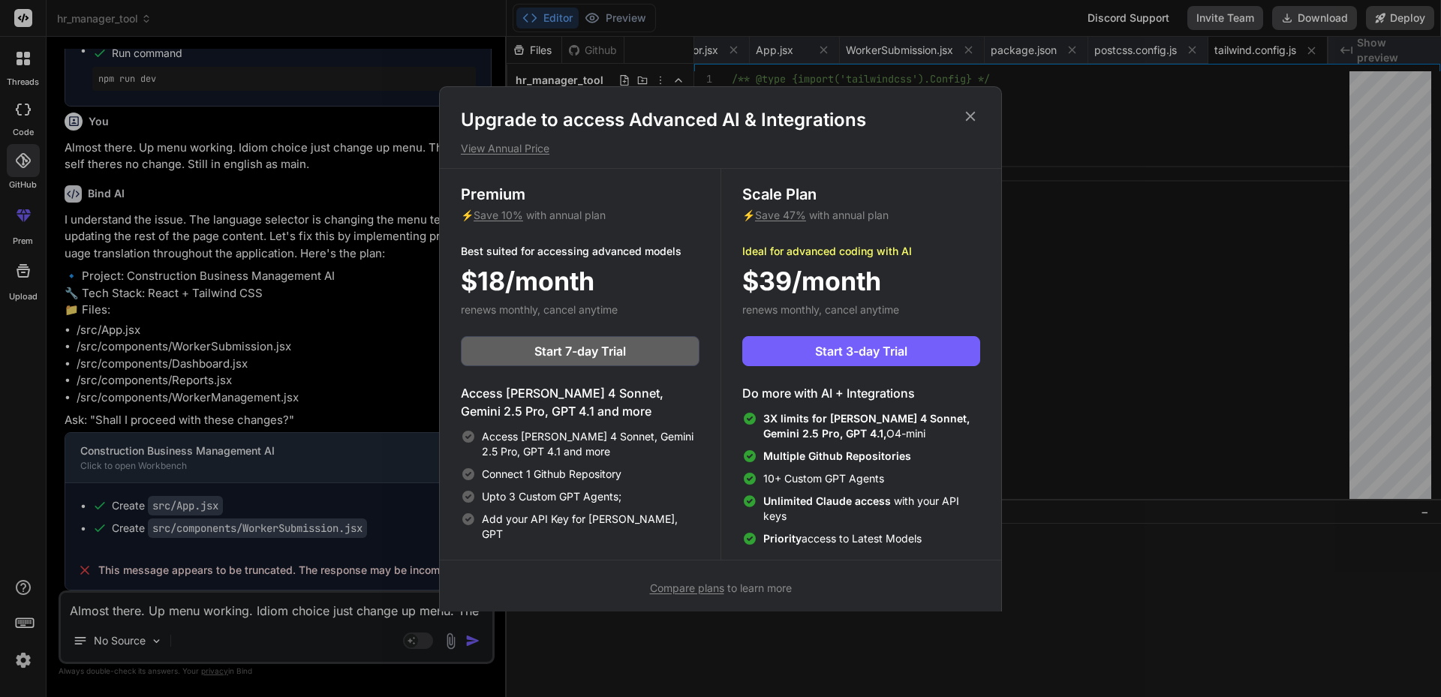
scroll to position [7, 0]
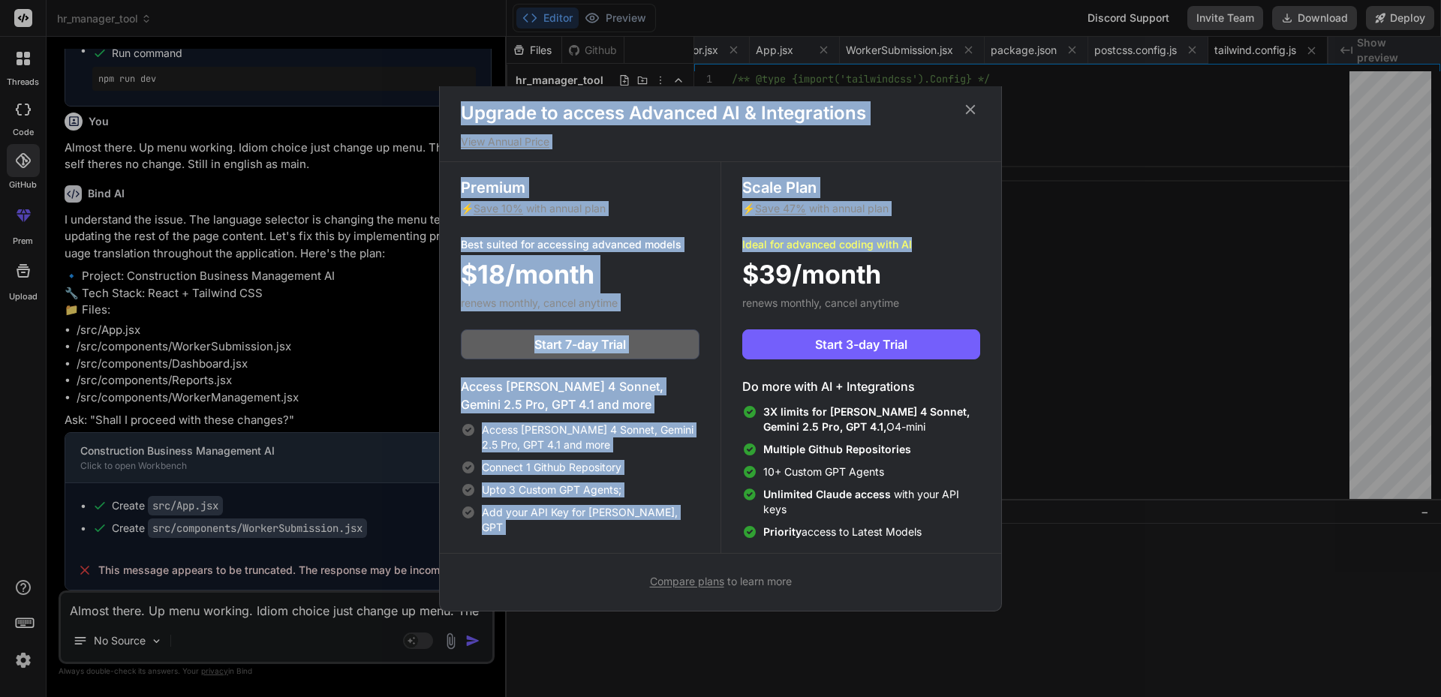
drag, startPoint x: 971, startPoint y: 112, endPoint x: 826, endPoint y: 234, distance: 190.2
click at [895, 233] on div "Upgrade to access Advanced AI & Integrations View Annual Price Premium ⚡ Save 1…" at bounding box center [720, 345] width 561 height 489
click at [965, 213] on p "⚡ Save 47% with annual plan" at bounding box center [861, 208] width 238 height 15
click at [796, 207] on span "Save 47%" at bounding box center [780, 208] width 51 height 13
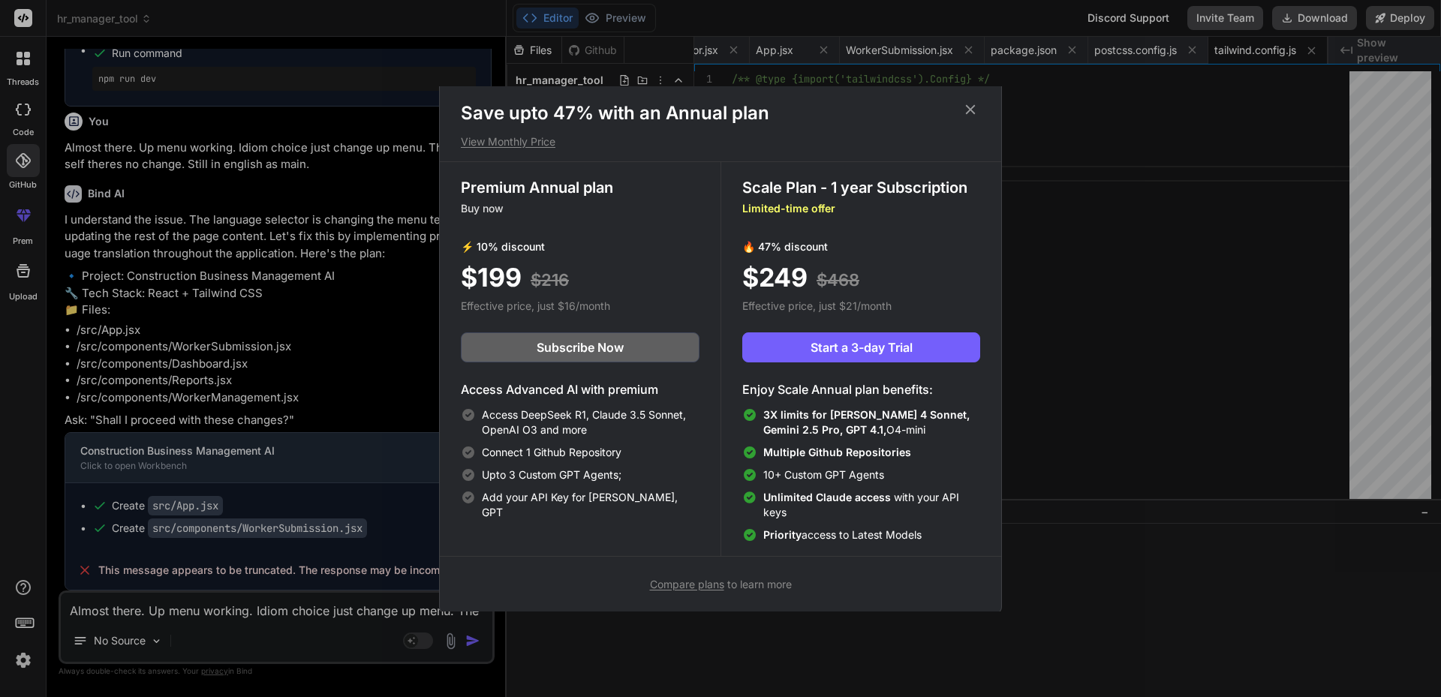
click at [970, 106] on icon at bounding box center [970, 109] width 17 height 17
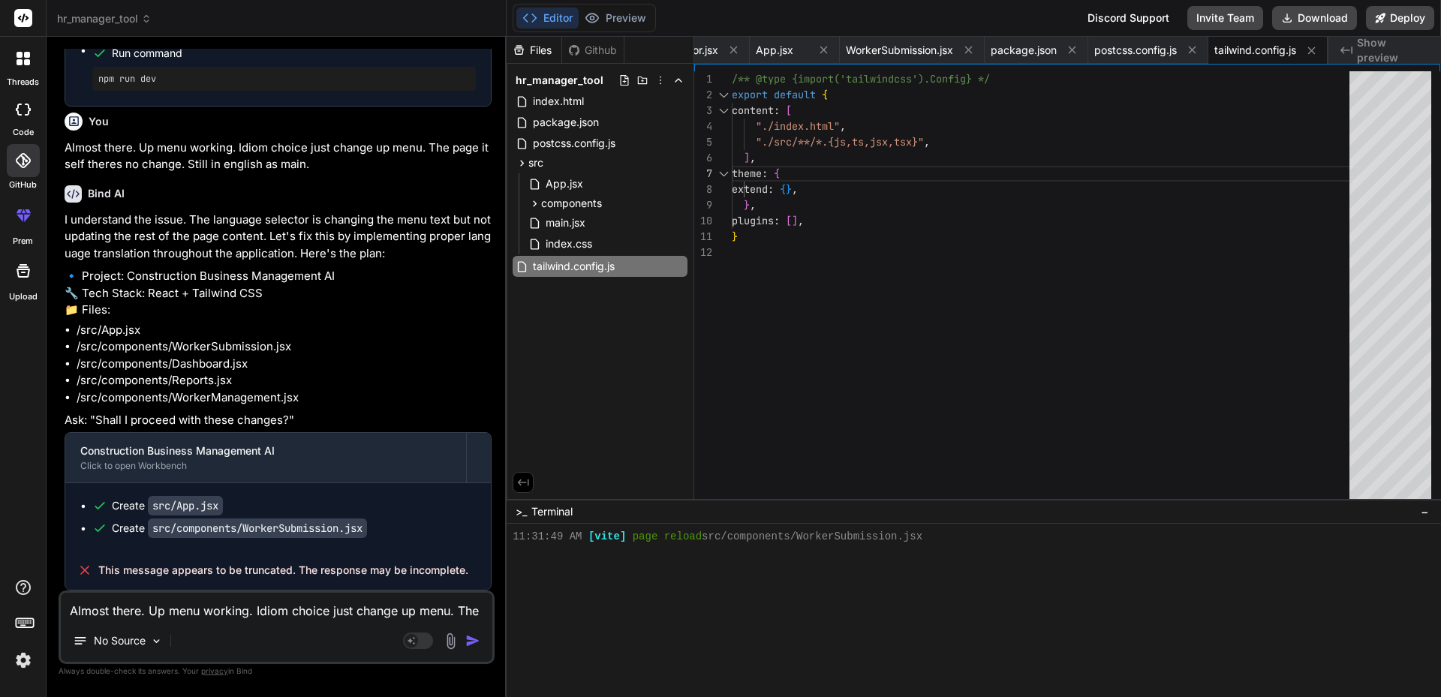
scroll to position [4333, 0]
click at [129, 624] on div "Almost there. Up menu working. Idiom choice just change up menu. The page itsel…" at bounding box center [277, 628] width 436 height 74
click at [148, 609] on textarea "Almost there. Up menu working. Idiom choice just change up menu. The page itsel…" at bounding box center [277, 606] width 432 height 27
click at [23, 272] on icon at bounding box center [24, 271] width 14 height 14
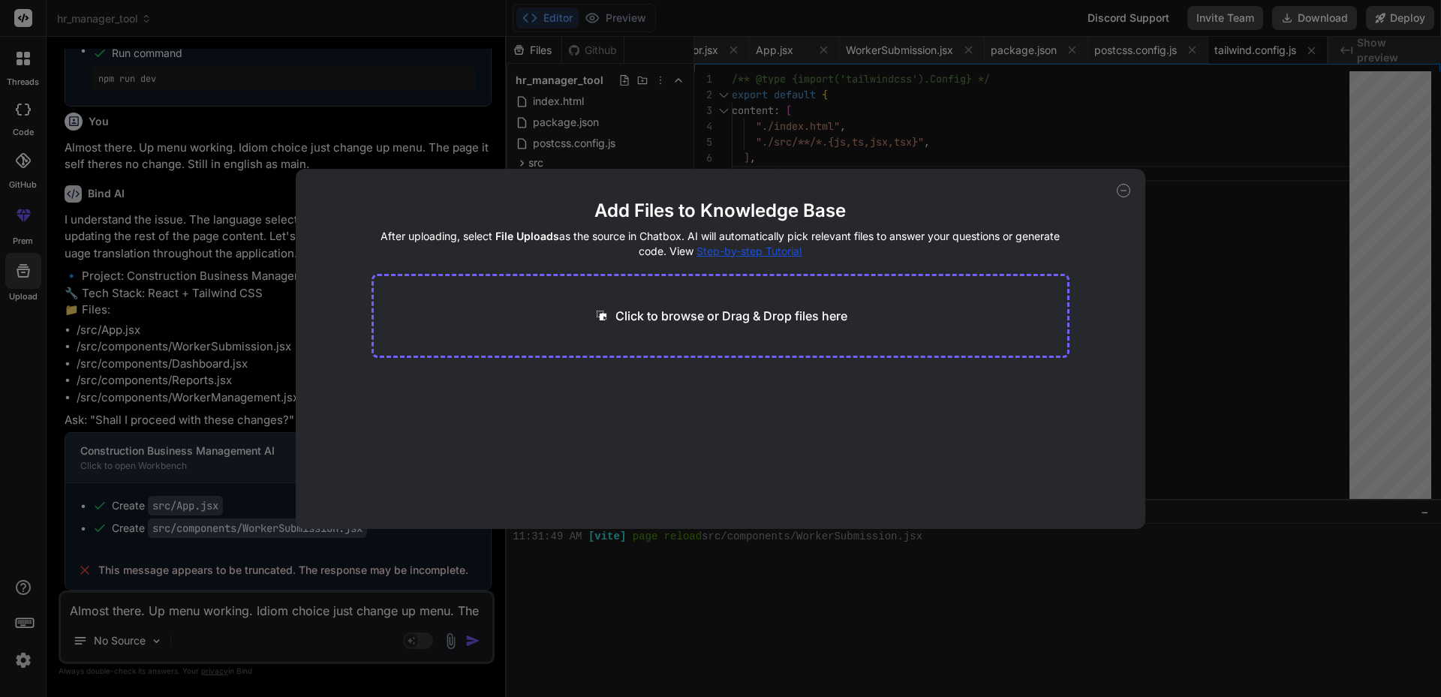
click at [1119, 194] on icon at bounding box center [1124, 191] width 14 height 14
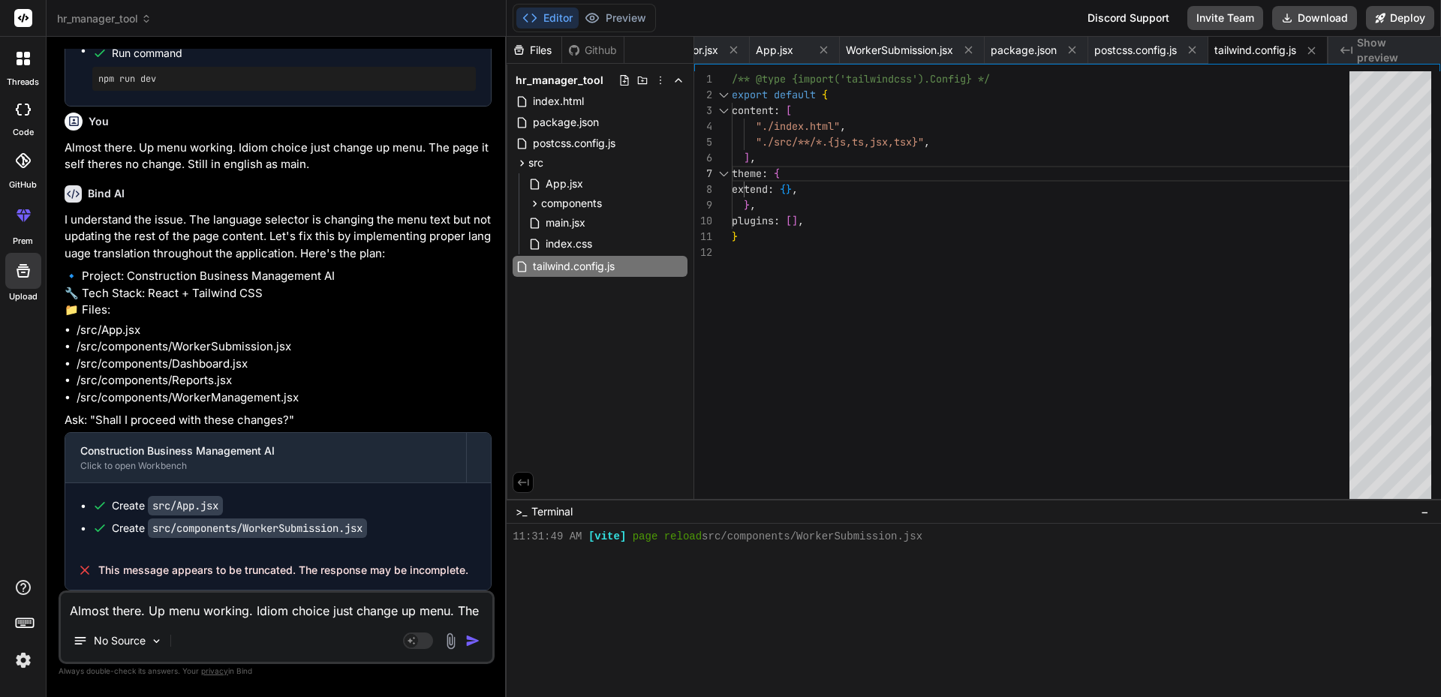
click at [23, 159] on icon at bounding box center [22, 160] width 15 height 15
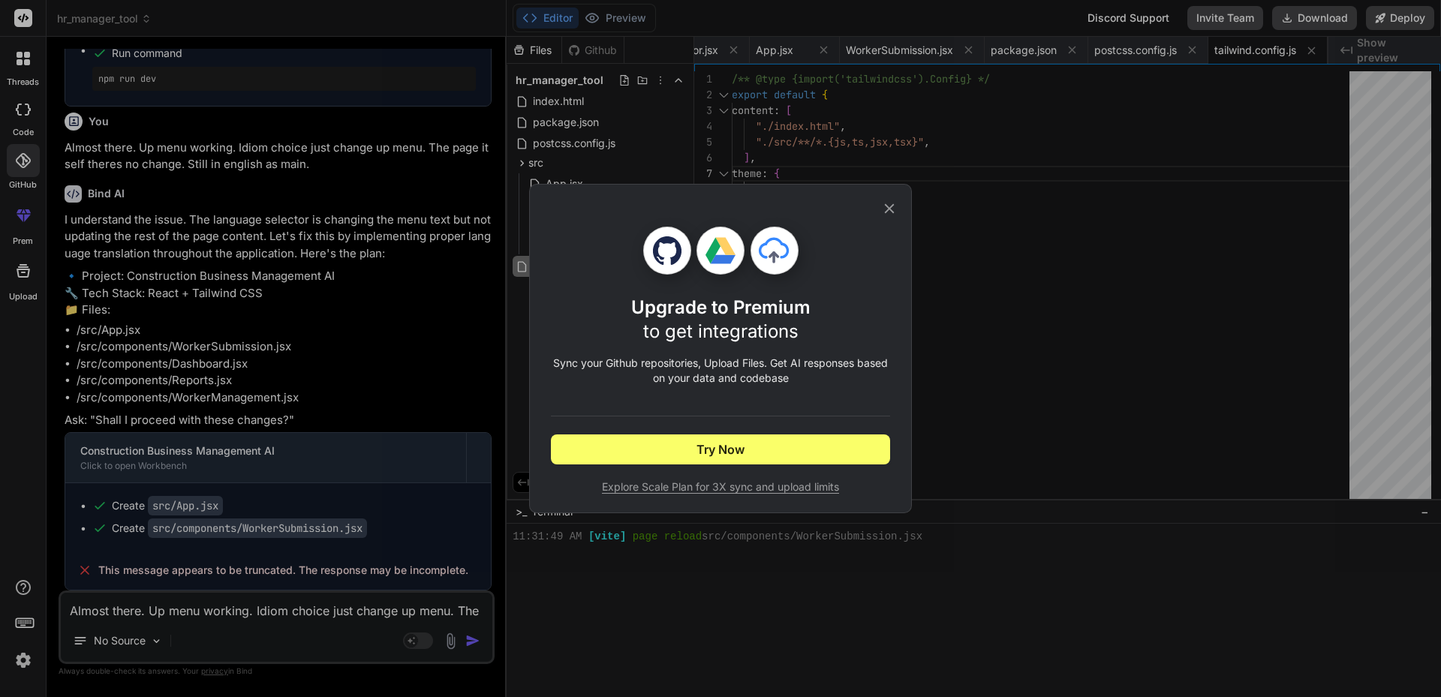
click at [889, 204] on icon at bounding box center [889, 208] width 17 height 17
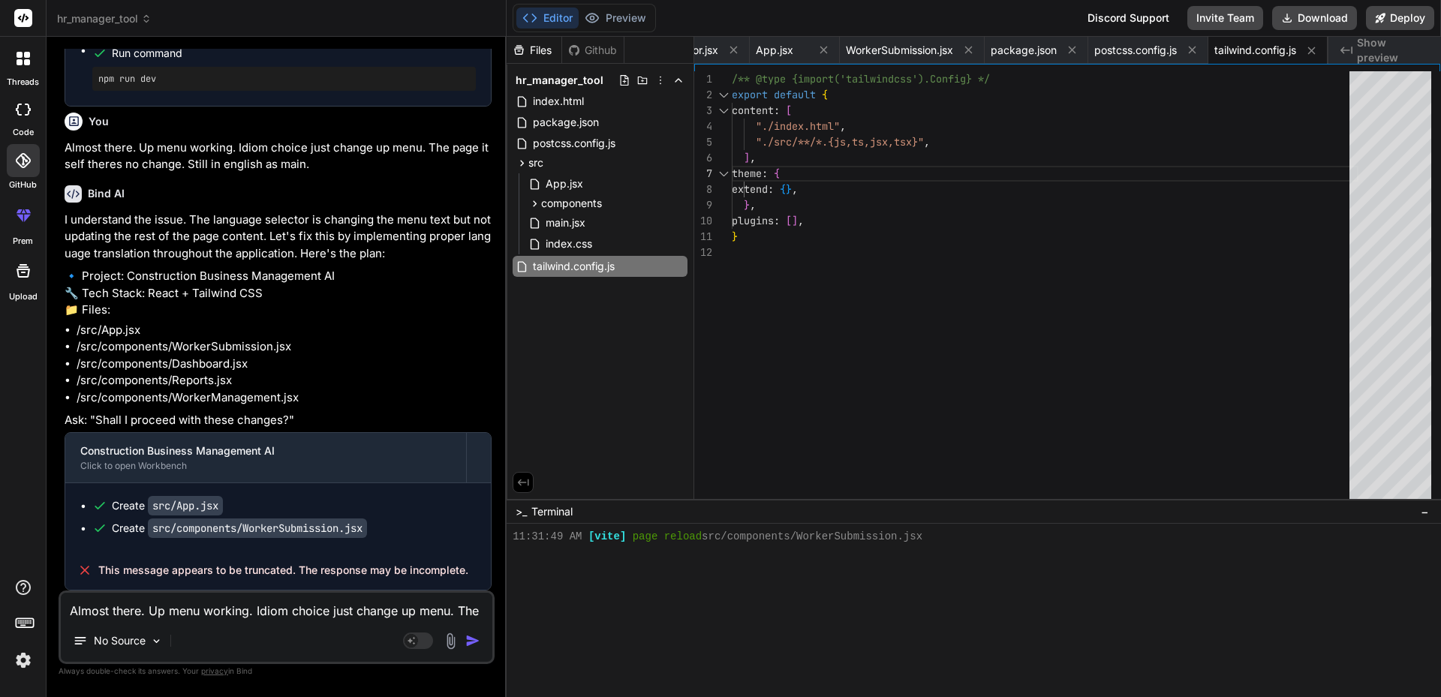
click at [23, 113] on icon at bounding box center [23, 110] width 15 height 12
click at [22, 62] on icon at bounding box center [20, 62] width 6 height 6
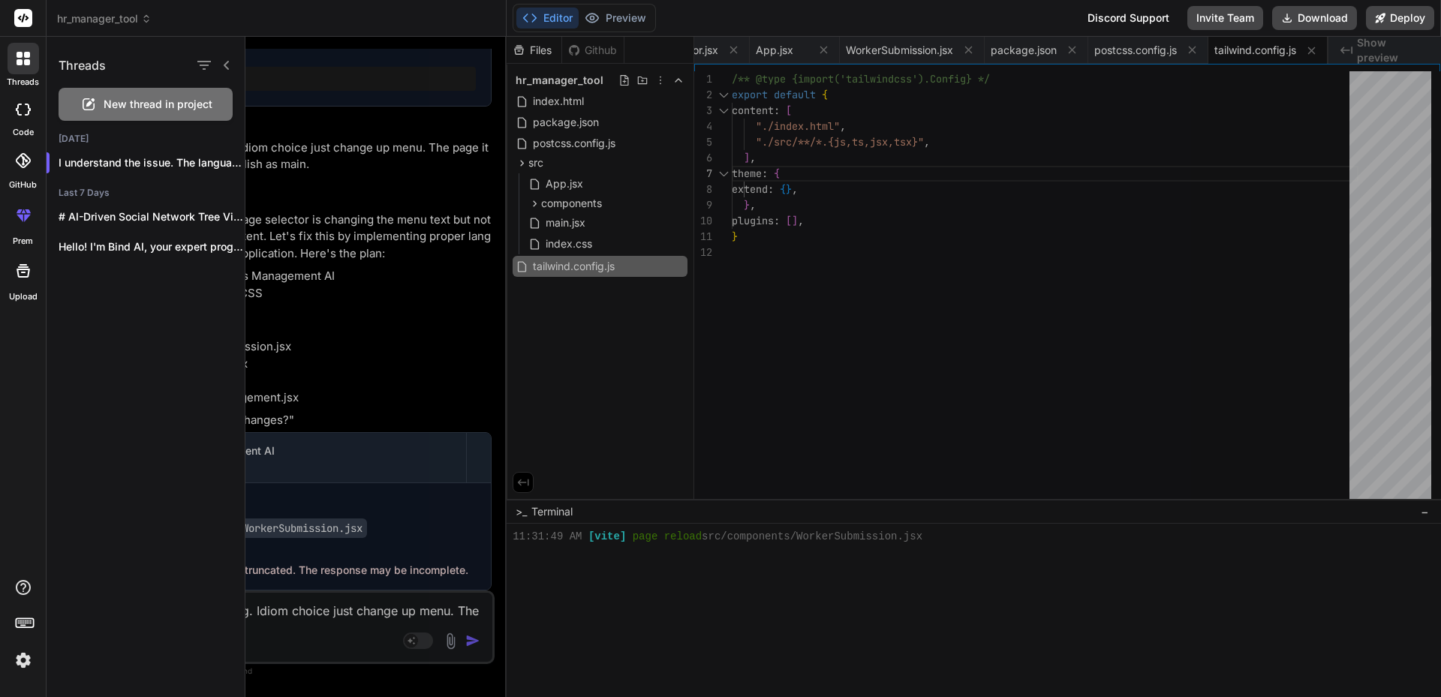
click at [22, 62] on icon at bounding box center [20, 62] width 6 height 6
click at [27, 11] on rect at bounding box center [23, 18] width 18 height 18
click at [119, 17] on span "hr_manager_tool" at bounding box center [104, 18] width 95 height 15
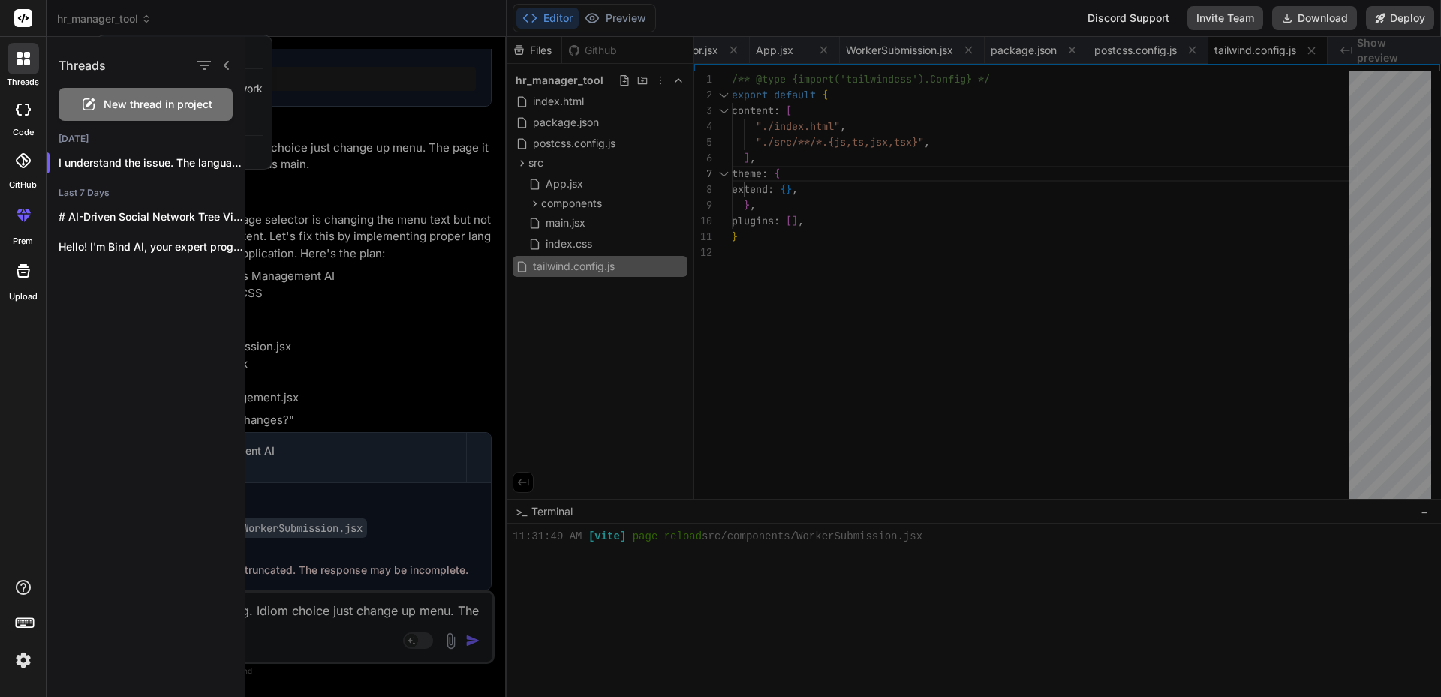
click at [149, 20] on div at bounding box center [720, 348] width 1441 height 697
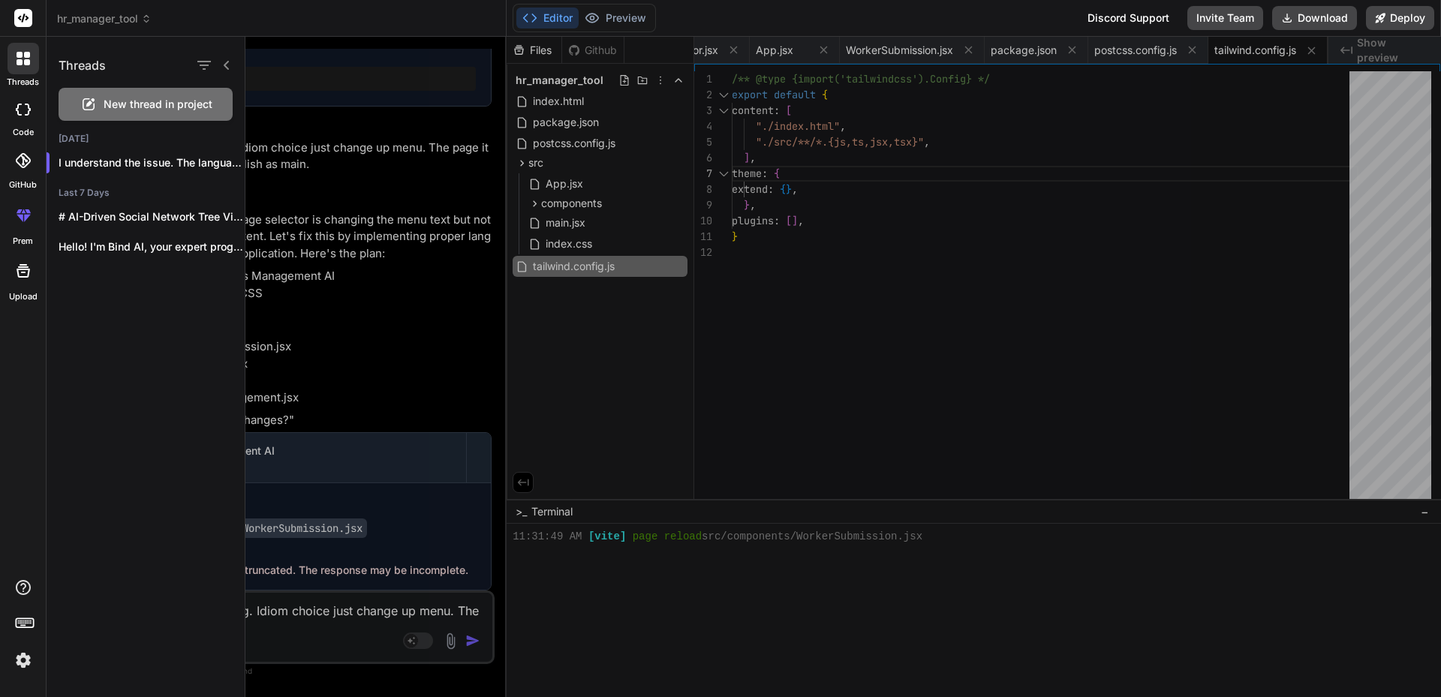
click at [149, 20] on icon at bounding box center [146, 19] width 11 height 11
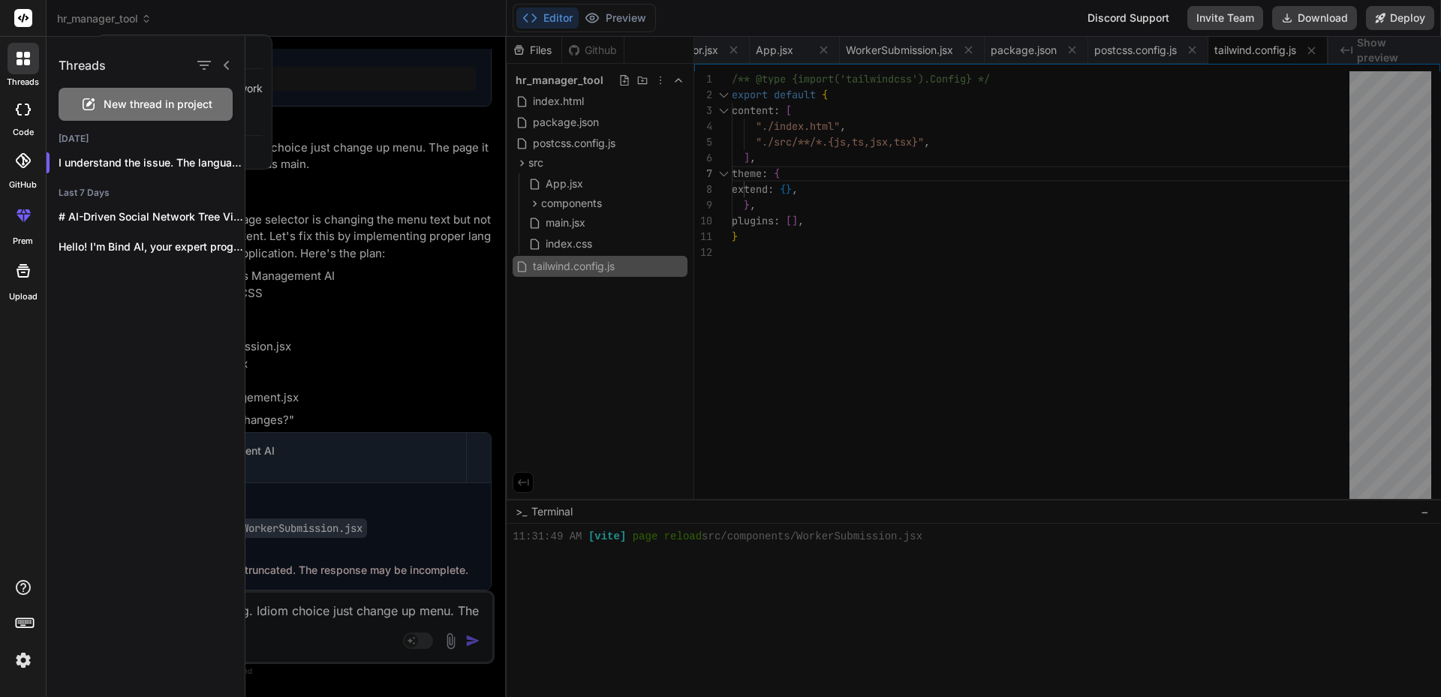
click at [149, 20] on div at bounding box center [720, 348] width 1441 height 697
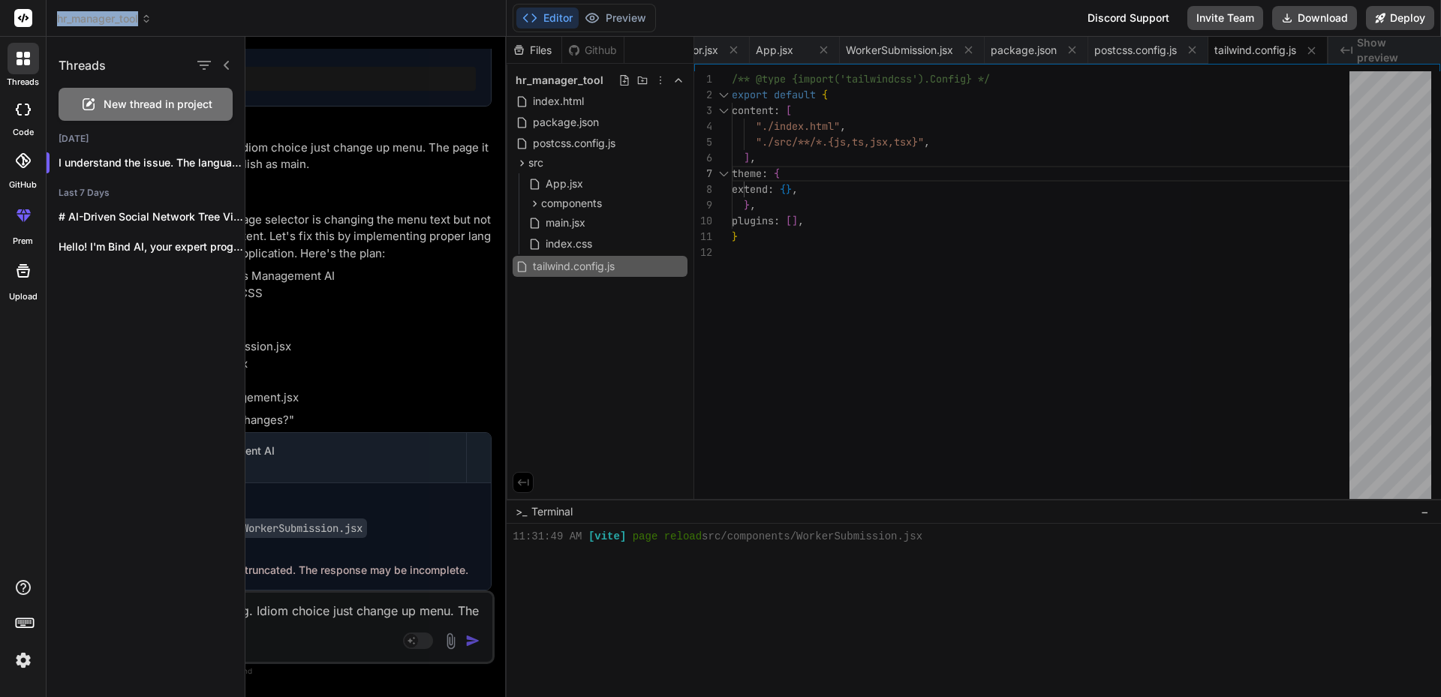
click at [307, 38] on div "threads code GitHub prem Upload Threads New thread in project [DATE] I understa…" at bounding box center [720, 348] width 1441 height 697
click at [27, 62] on icon at bounding box center [27, 62] width 6 height 6
click at [21, 28] on div at bounding box center [23, 18] width 46 height 37
click at [26, 20] on rect at bounding box center [23, 18] width 18 height 18
click at [16, 110] on icon at bounding box center [23, 110] width 15 height 12
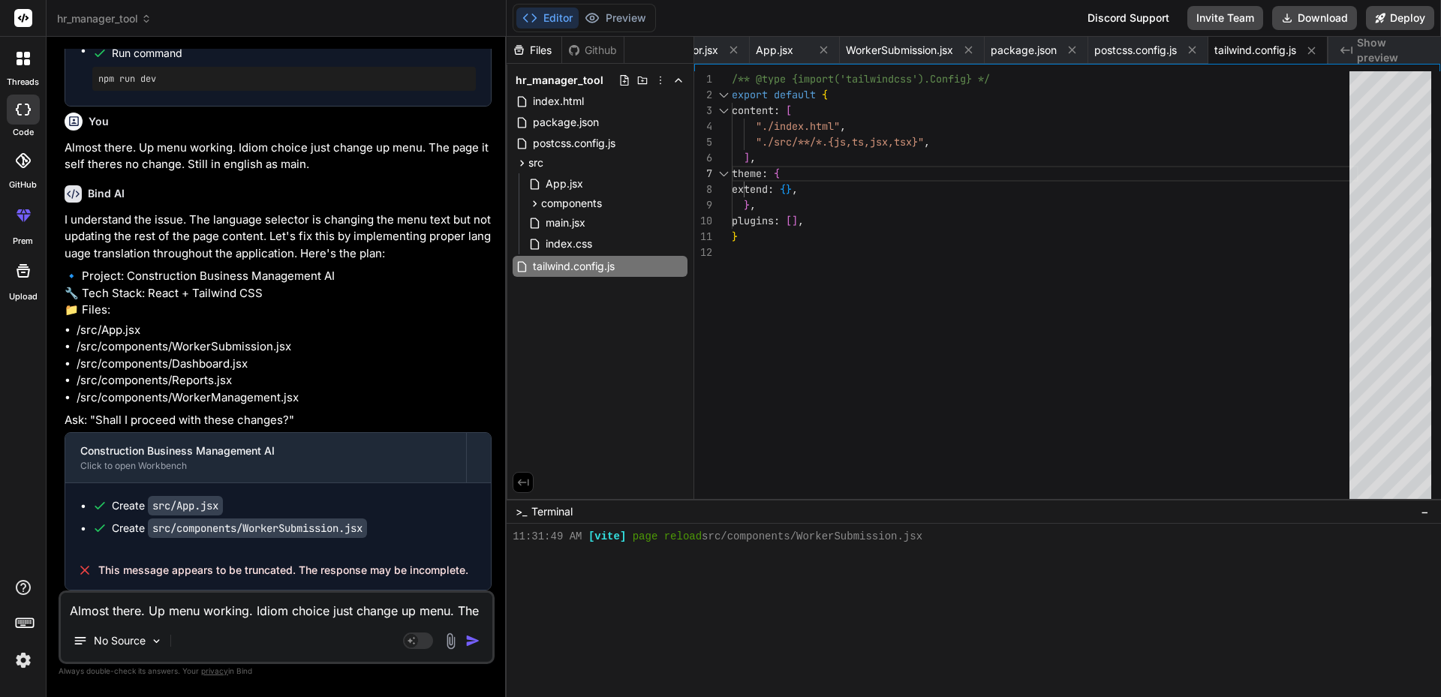
click at [142, 20] on span "hr_manager_tool" at bounding box center [104, 18] width 95 height 15
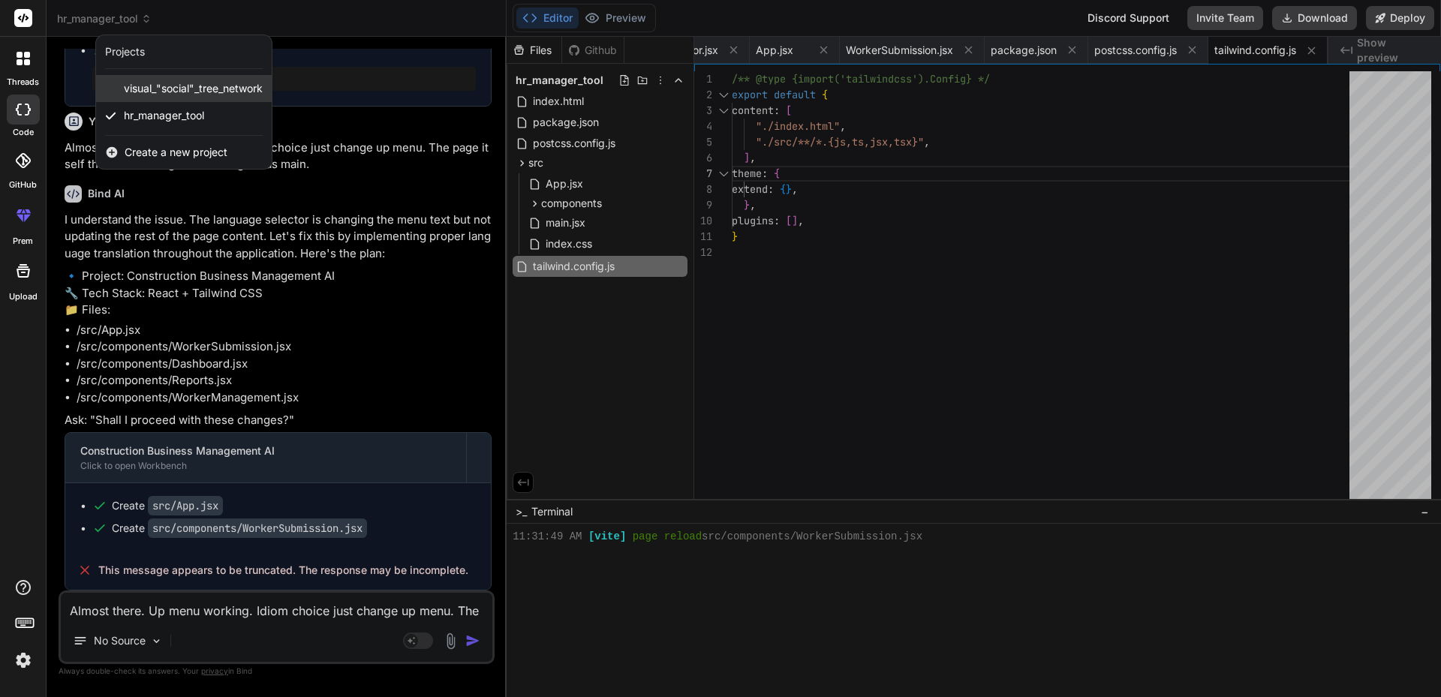
click at [188, 88] on span "visual_"social"_tree_network" at bounding box center [193, 88] width 139 height 15
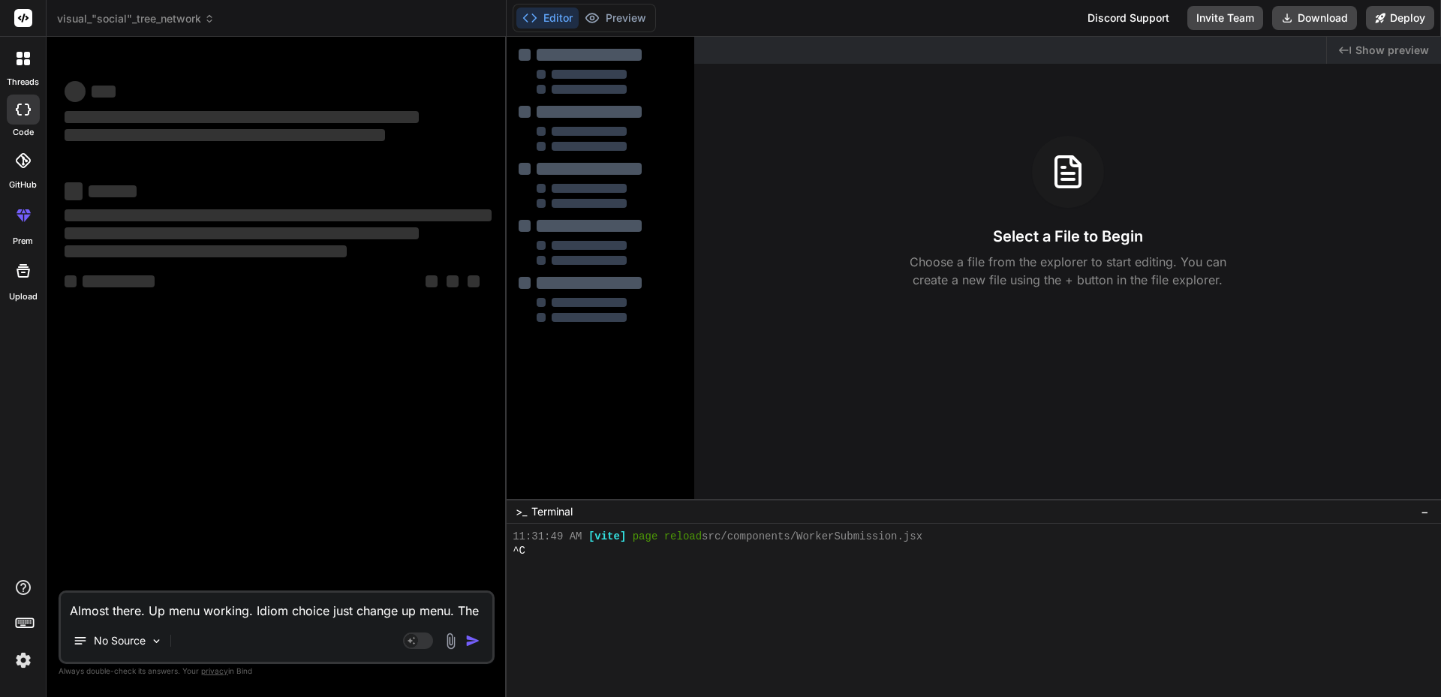
scroll to position [0, 0]
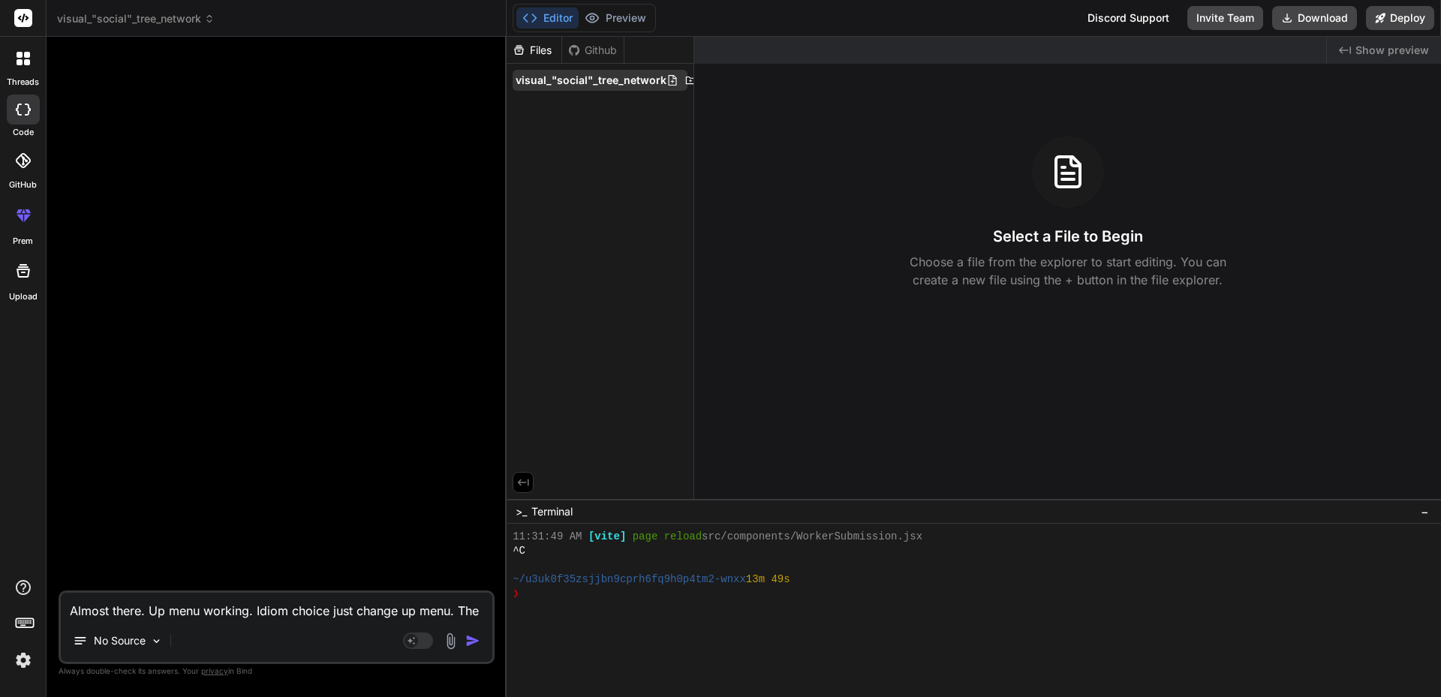
click at [671, 77] on icon at bounding box center [672, 80] width 12 height 12
click at [690, 80] on icon at bounding box center [690, 80] width 12 height 12
click at [532, 562] on div at bounding box center [967, 565] width 908 height 14
click at [569, 598] on div "❯" at bounding box center [967, 594] width 908 height 14
click at [541, 591] on div "❯" at bounding box center [967, 594] width 908 height 14
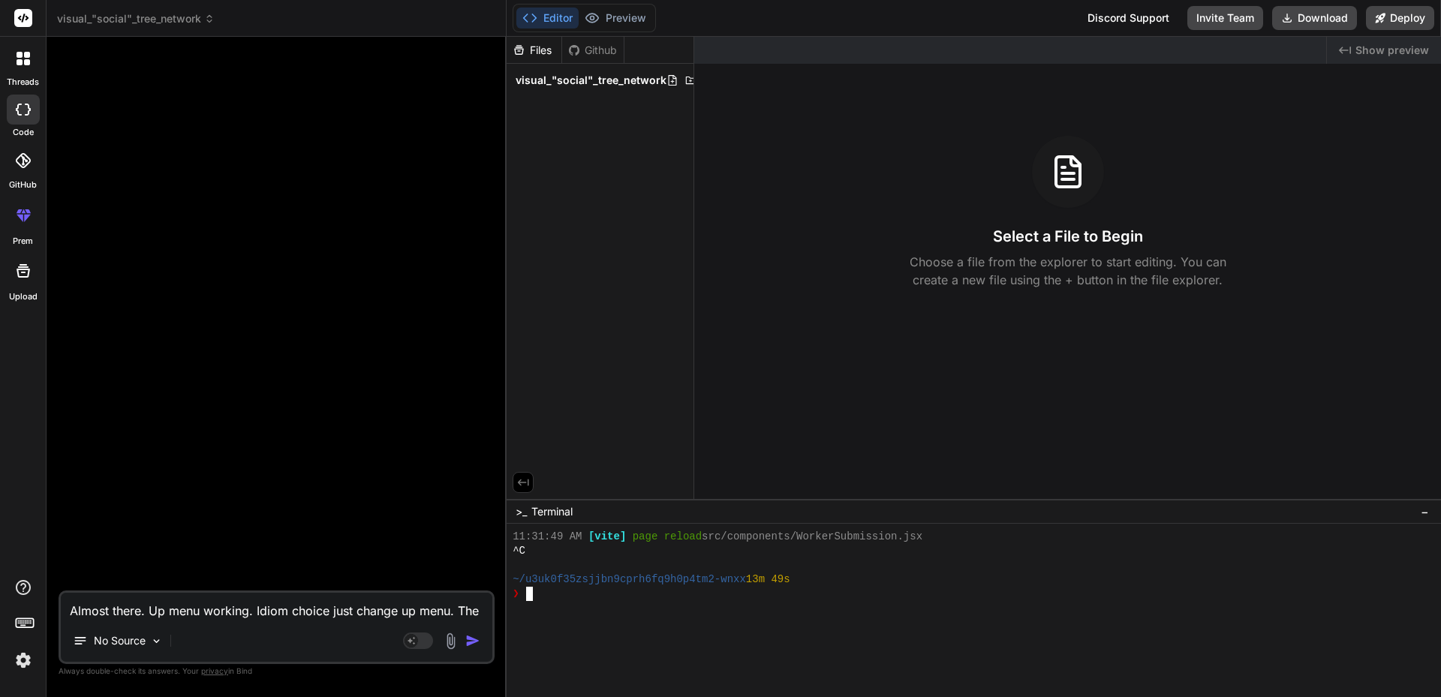
click at [149, 19] on span "visual_"social"_tree_network" at bounding box center [136, 18] width 158 height 15
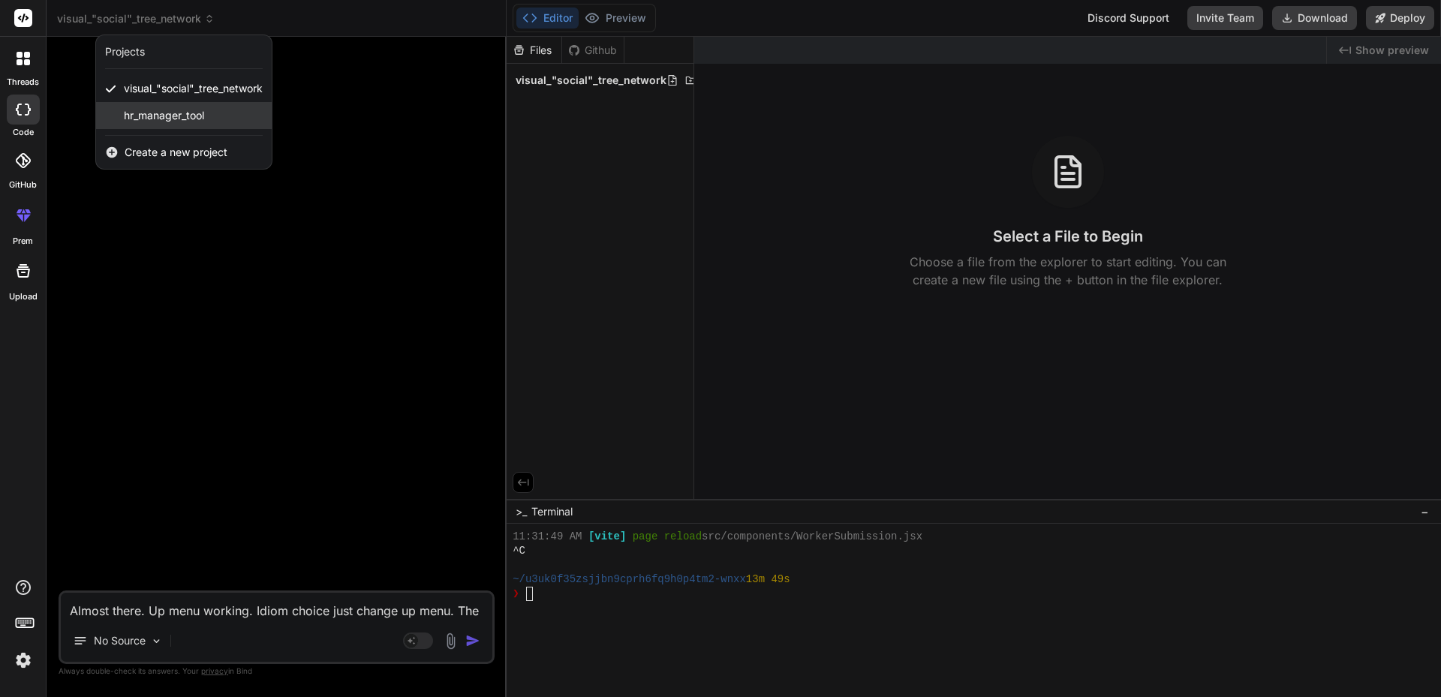
click at [159, 119] on span "hr_manager_tool" at bounding box center [164, 115] width 80 height 15
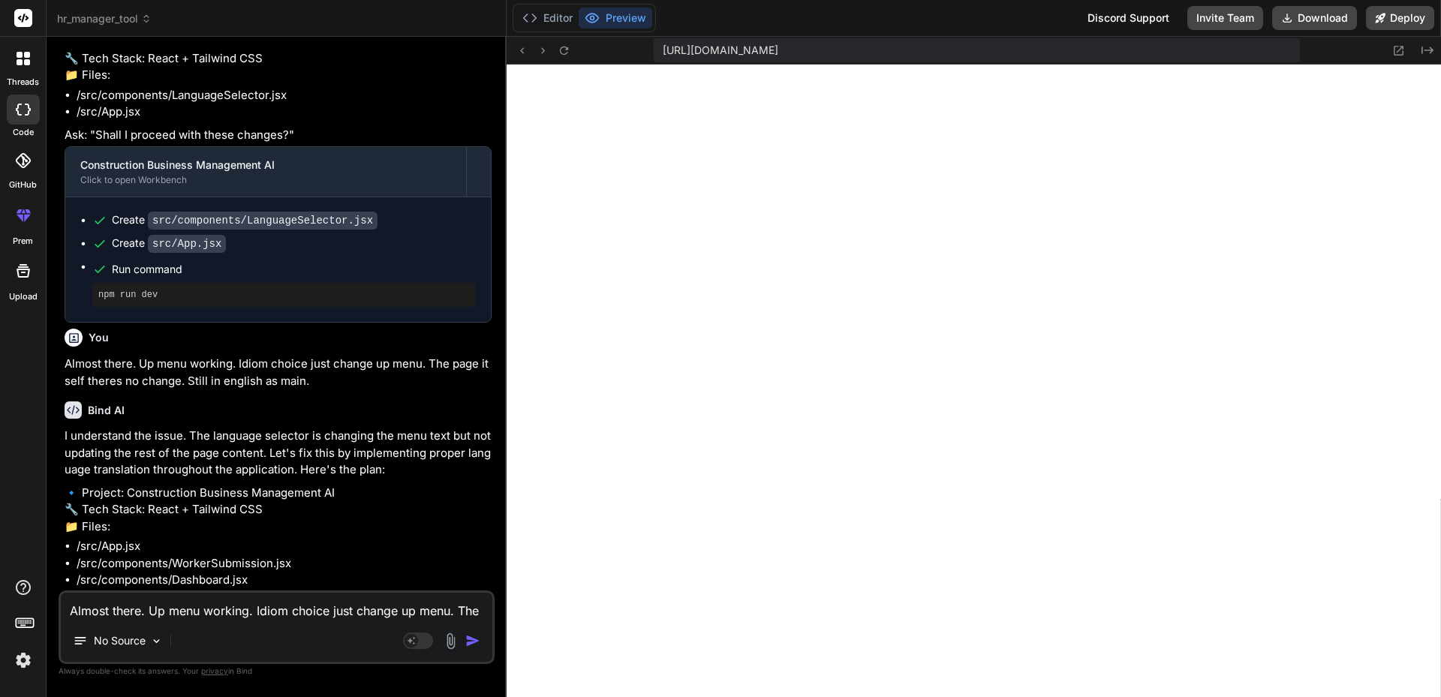
scroll to position [1469, 0]
